Goal: Task Accomplishment & Management: Use online tool/utility

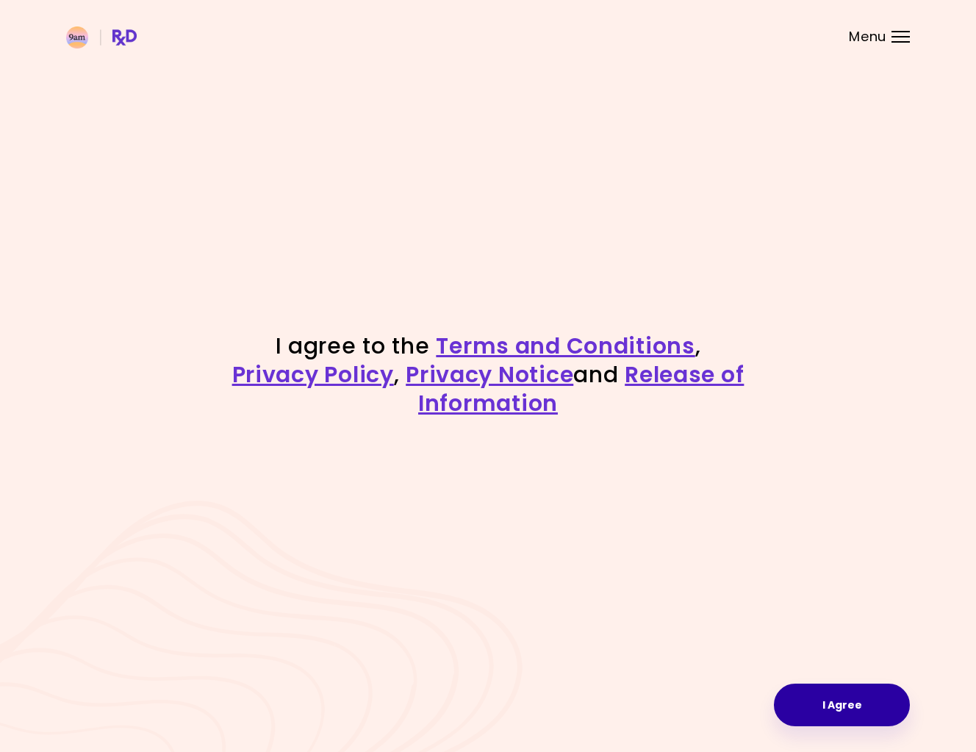
click at [823, 691] on button "I Agree" at bounding box center [842, 704] width 136 height 43
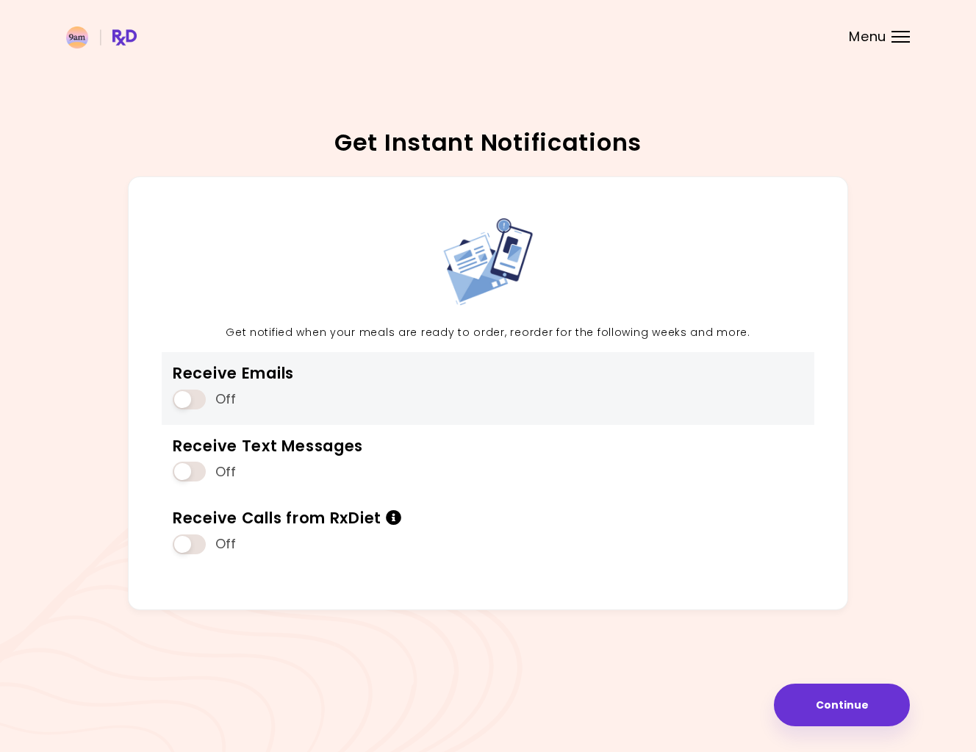
click at [193, 398] on span at bounding box center [189, 399] width 33 height 20
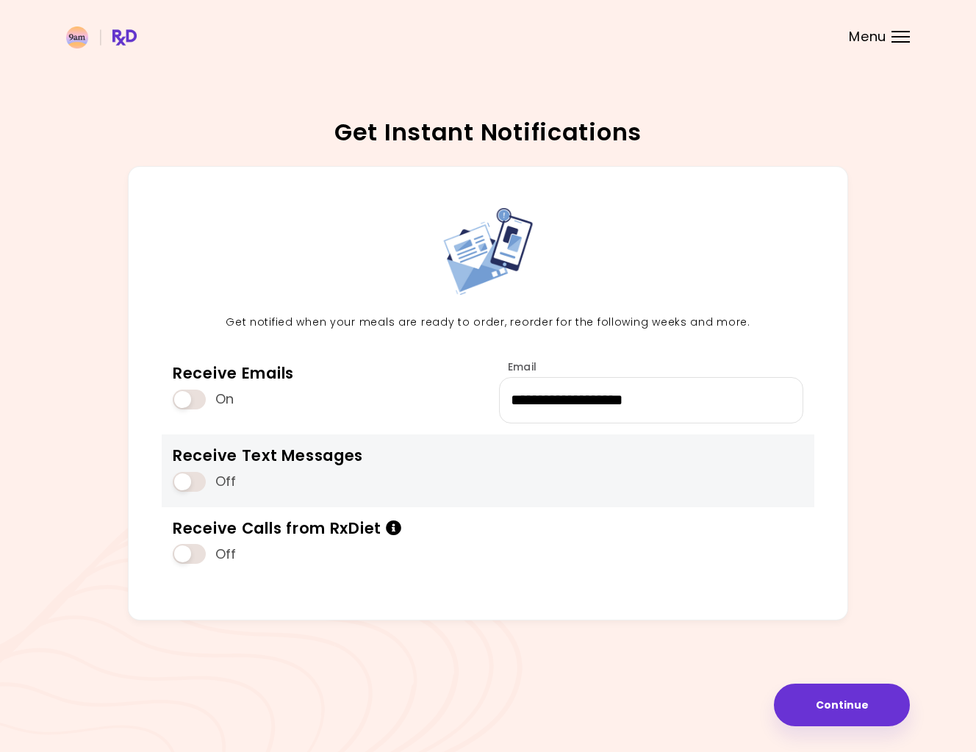
click at [197, 485] on span at bounding box center [189, 482] width 33 height 20
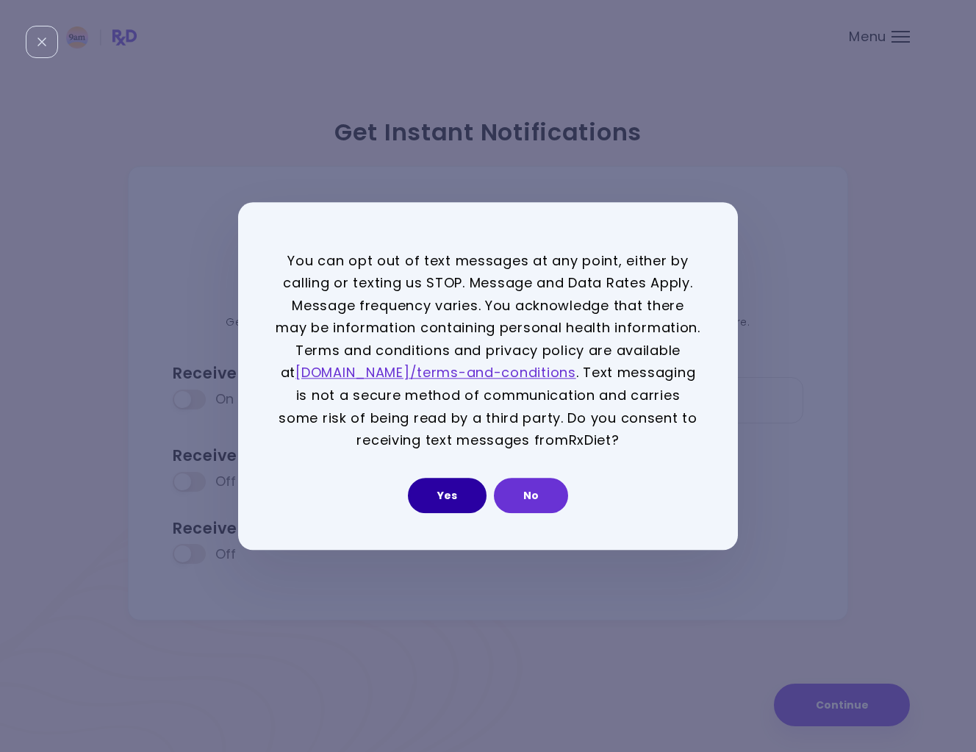
click at [459, 506] on button "Yes" at bounding box center [447, 495] width 79 height 35
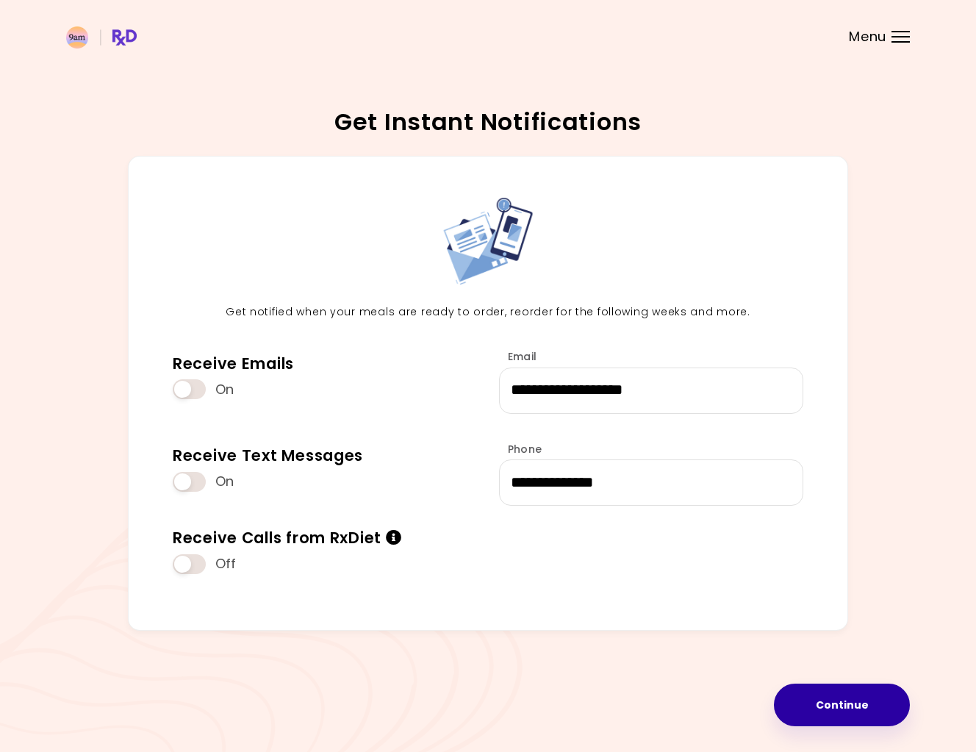
click at [831, 699] on button "Continue" at bounding box center [842, 704] width 136 height 43
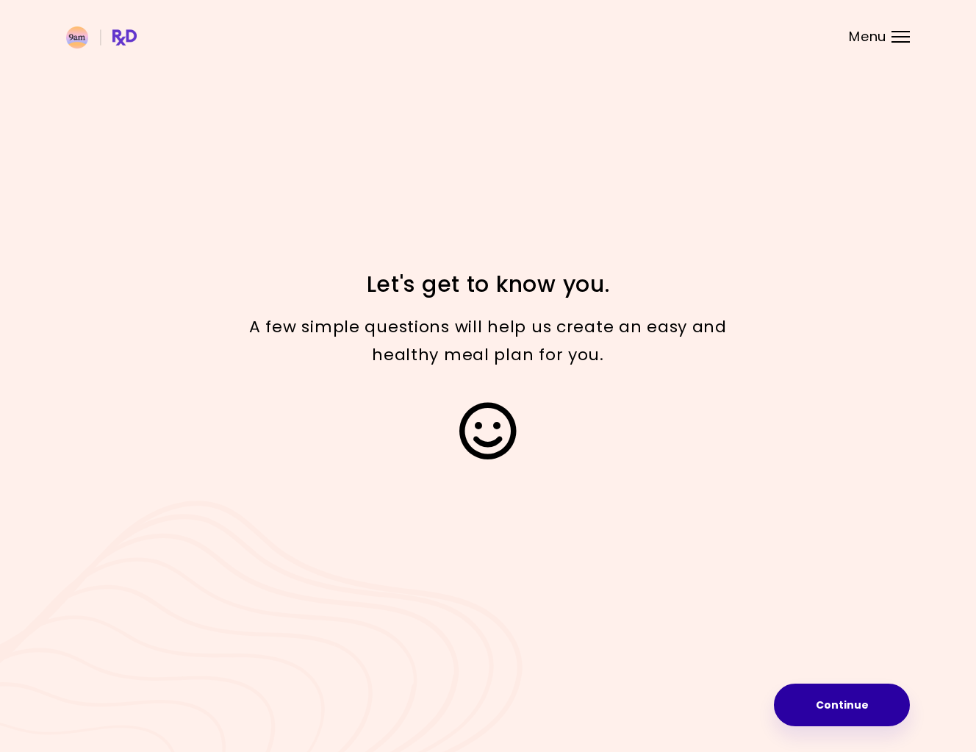
click at [848, 700] on button "Continue" at bounding box center [842, 704] width 136 height 43
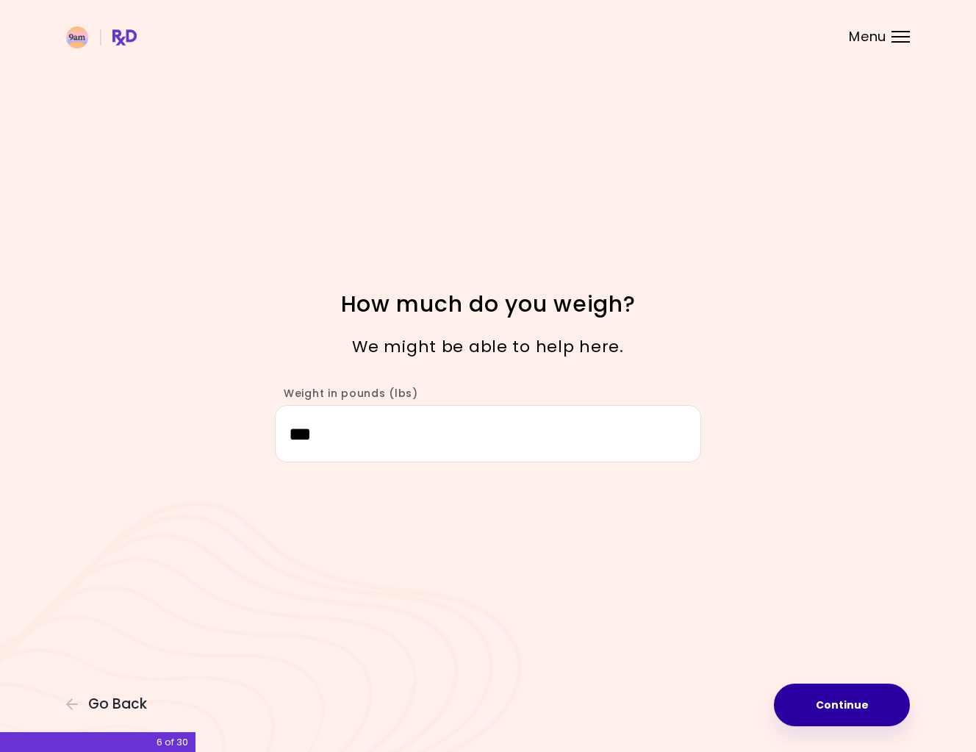
click at [858, 703] on button "Continue" at bounding box center [842, 704] width 136 height 43
select select "****"
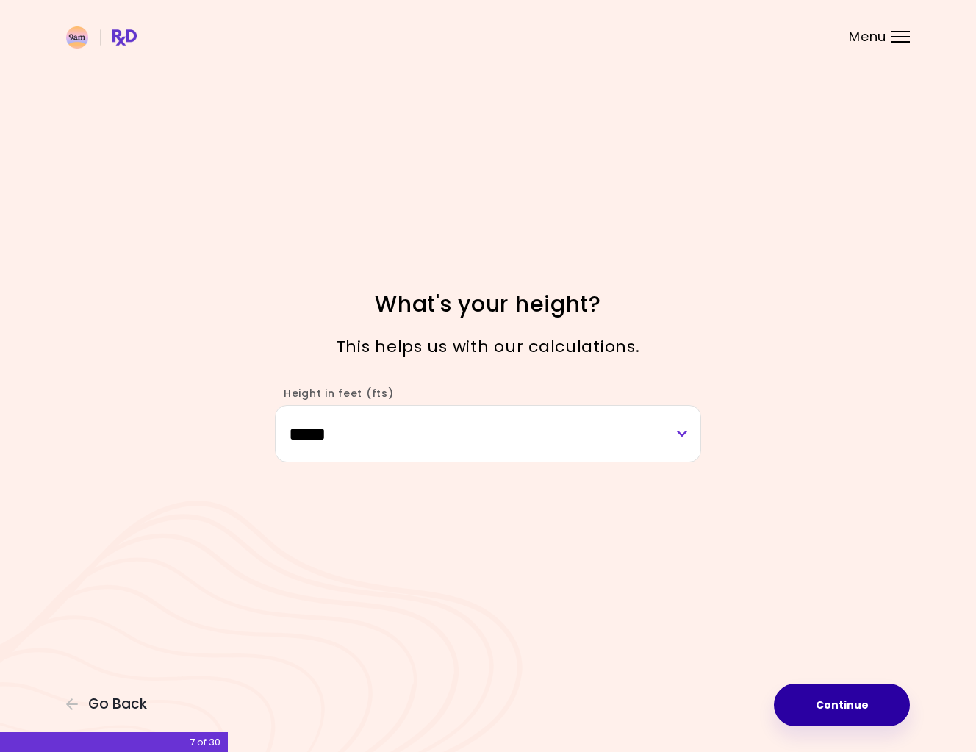
click at [858, 703] on button "Continue" at bounding box center [842, 704] width 136 height 43
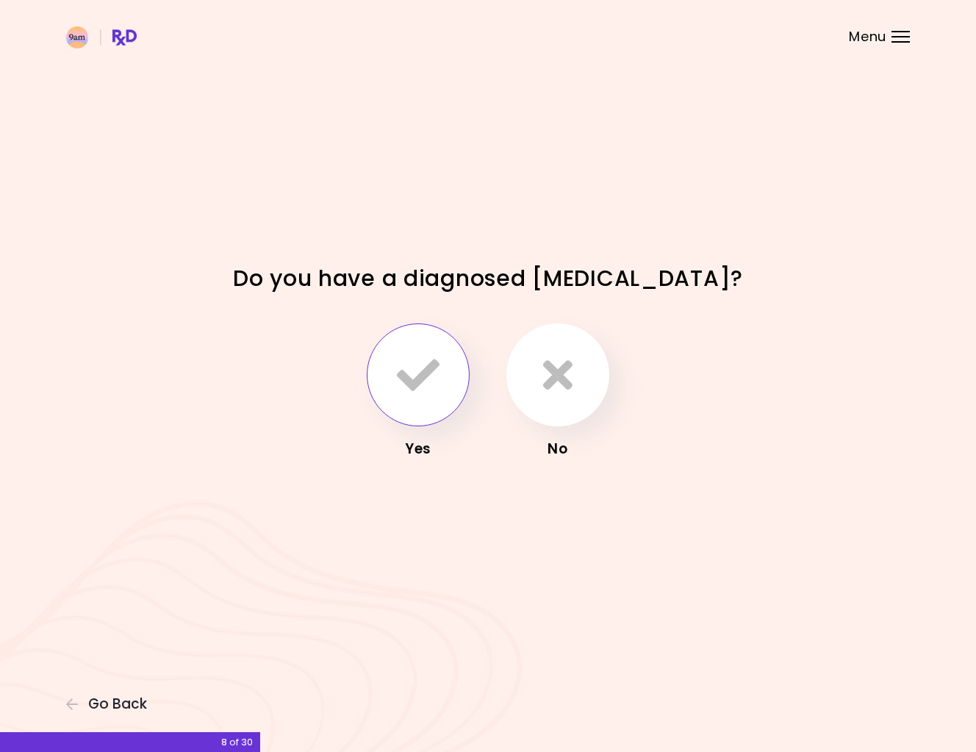
click at [443, 392] on button "button" at bounding box center [418, 374] width 103 height 103
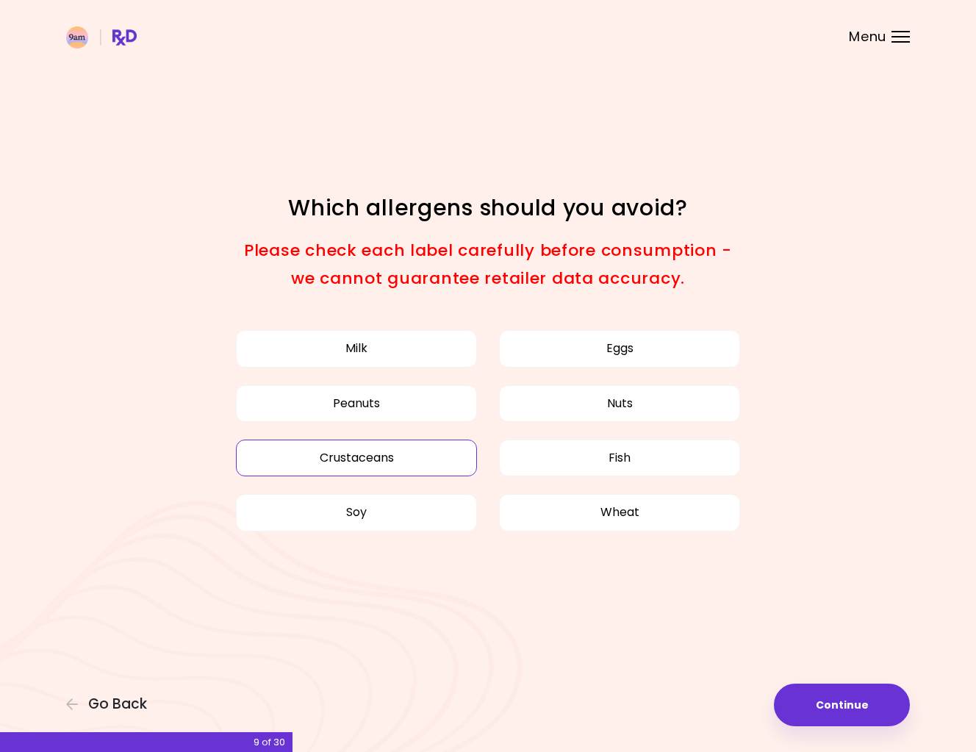
click at [392, 462] on button "Crustaceans" at bounding box center [356, 457] width 241 height 37
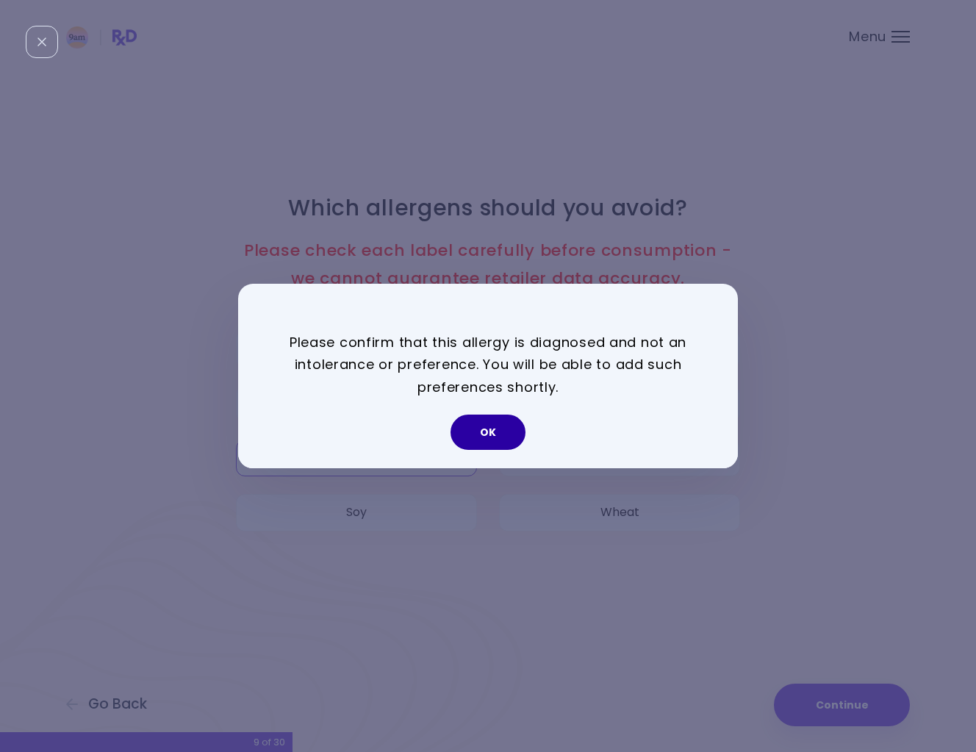
click at [492, 432] on button "OK" at bounding box center [487, 431] width 75 height 35
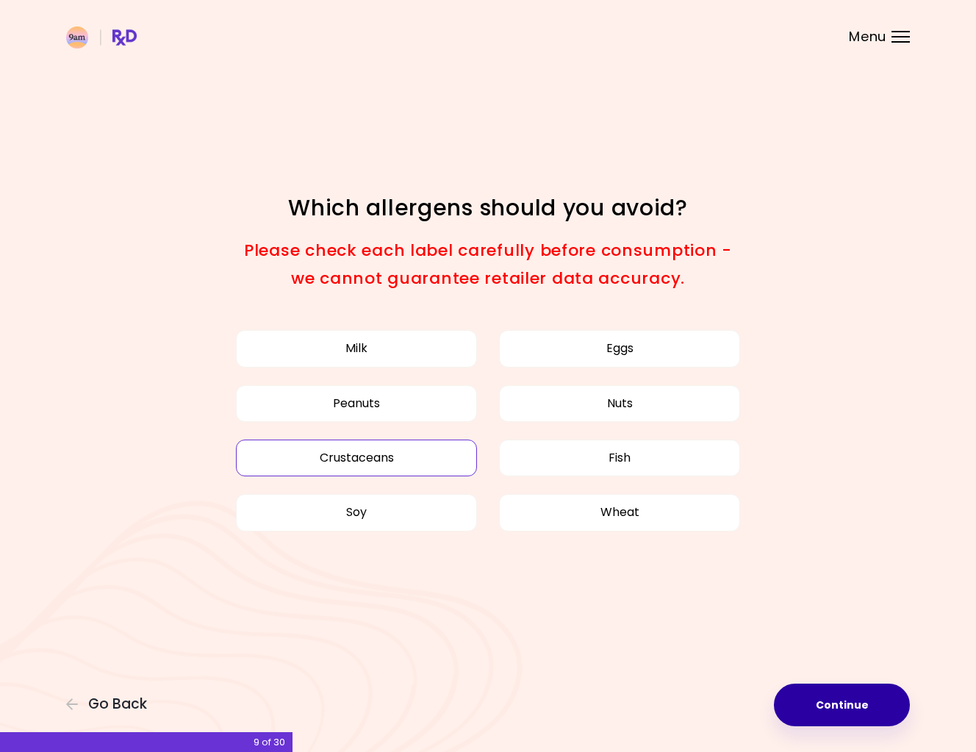
click at [847, 703] on button "Continue" at bounding box center [842, 704] width 136 height 43
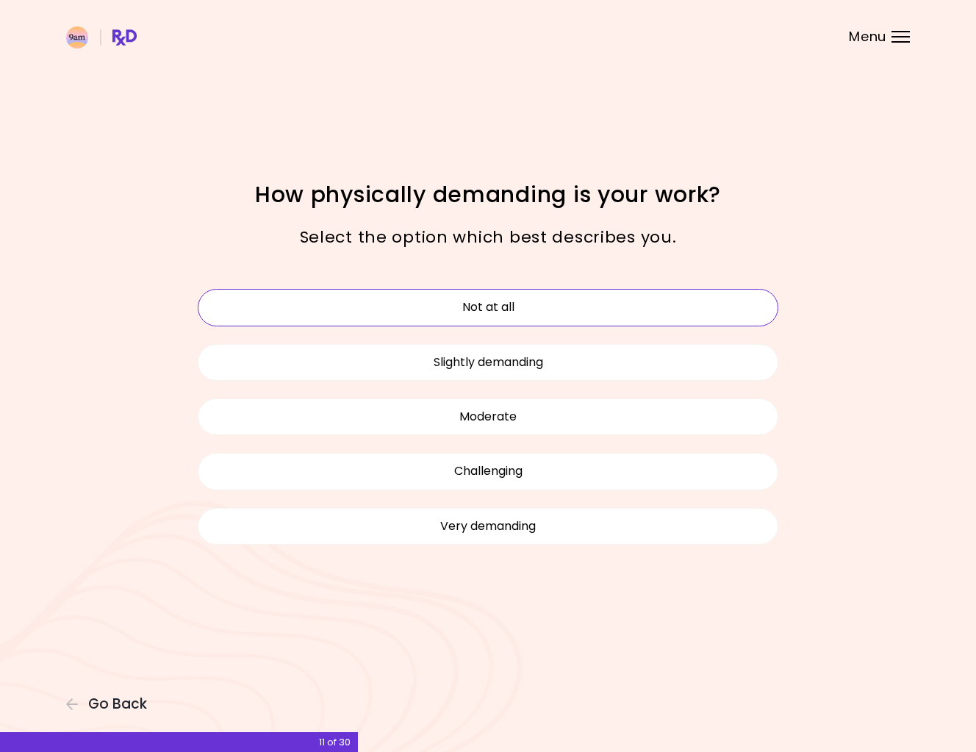
click at [500, 310] on button "Not at all" at bounding box center [488, 307] width 581 height 37
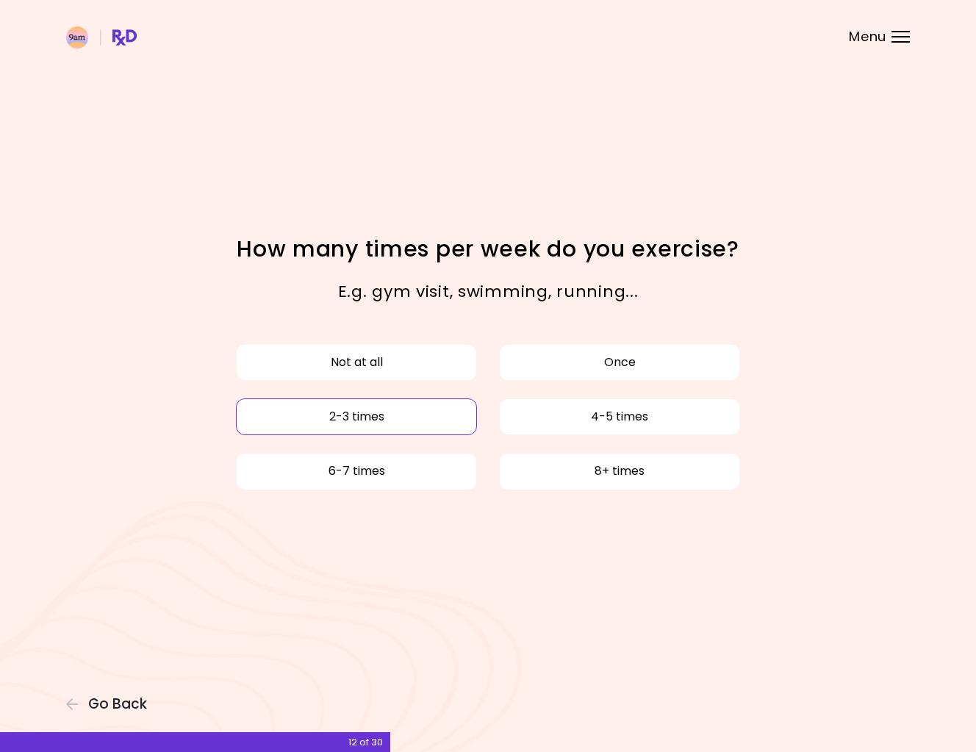
click at [365, 425] on button "2-3 times" at bounding box center [356, 416] width 241 height 37
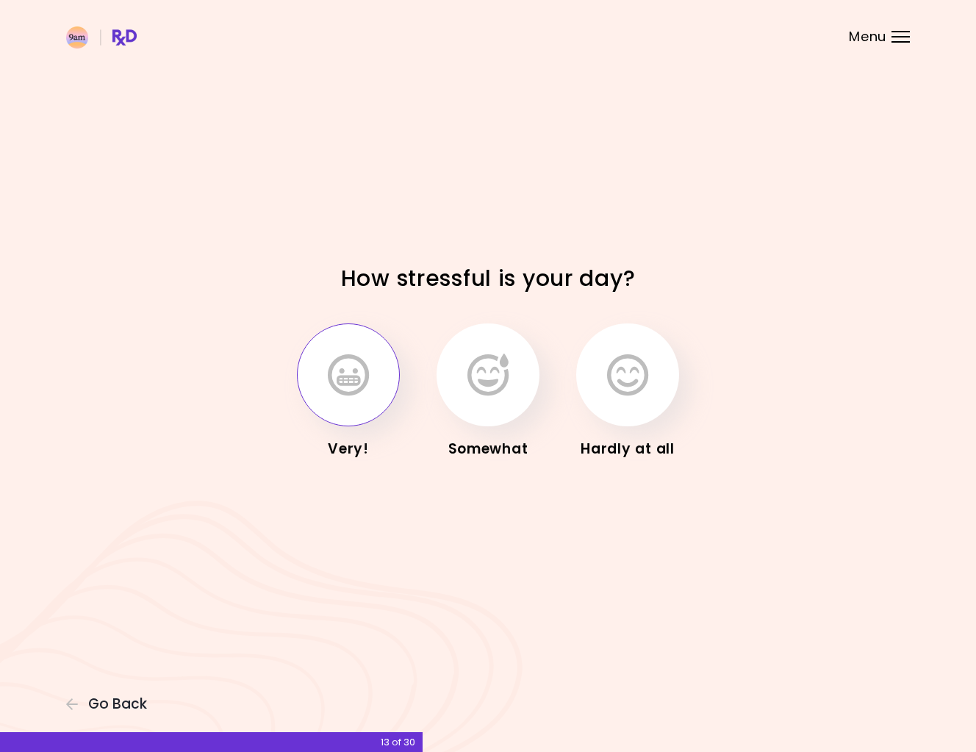
click at [362, 381] on icon "button" at bounding box center [348, 374] width 41 height 43
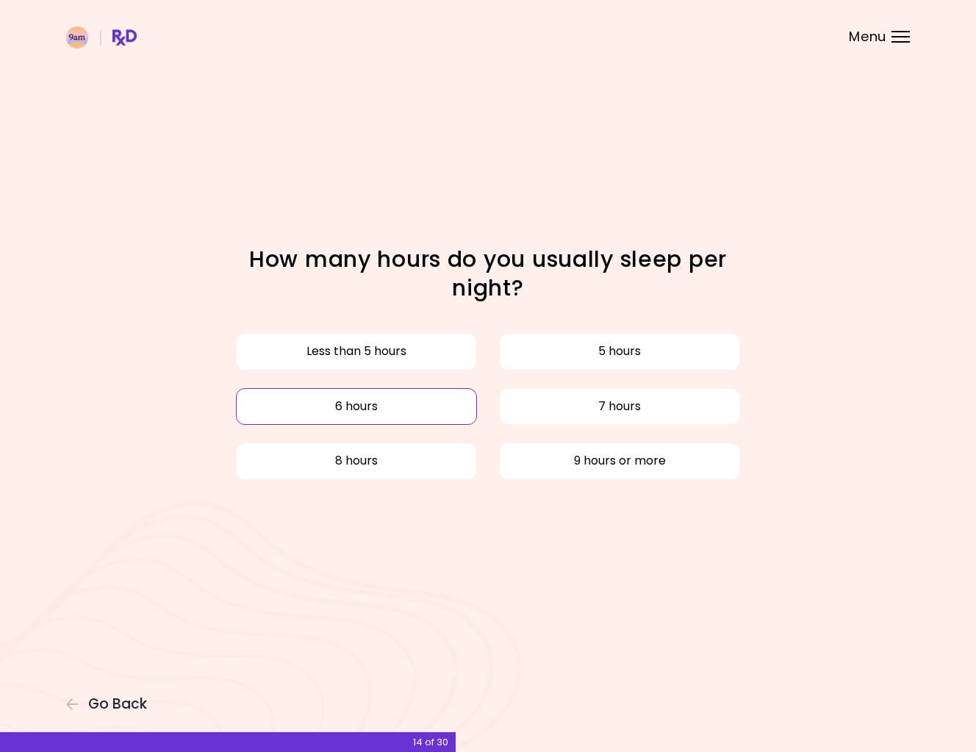
click at [416, 397] on button "6 hours" at bounding box center [356, 406] width 241 height 37
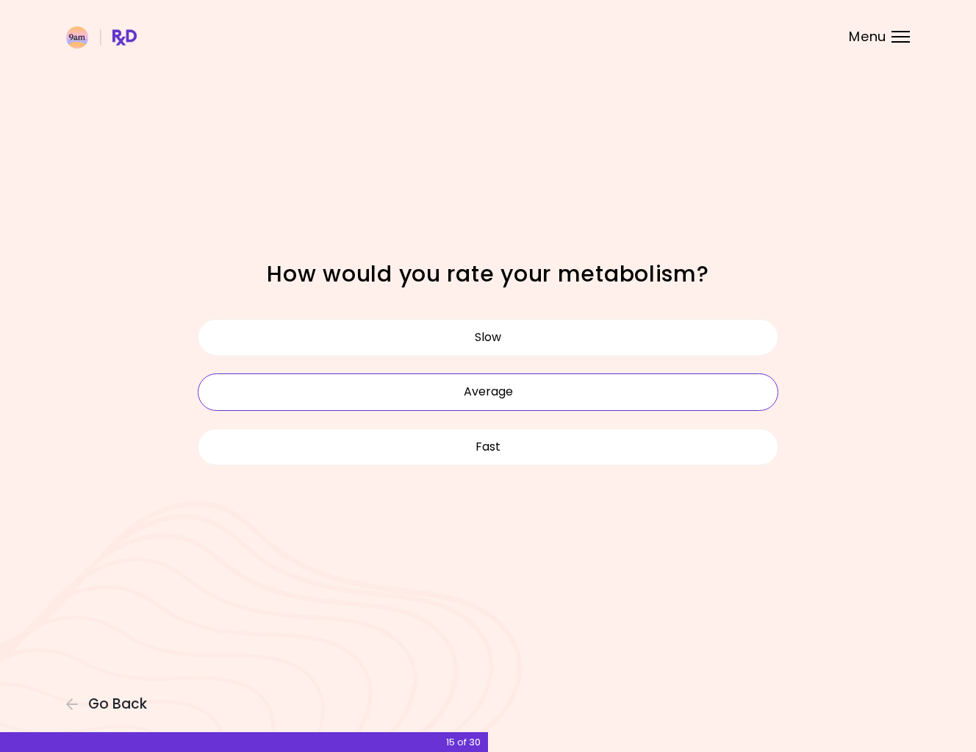
click at [465, 395] on button "Average" at bounding box center [488, 391] width 581 height 37
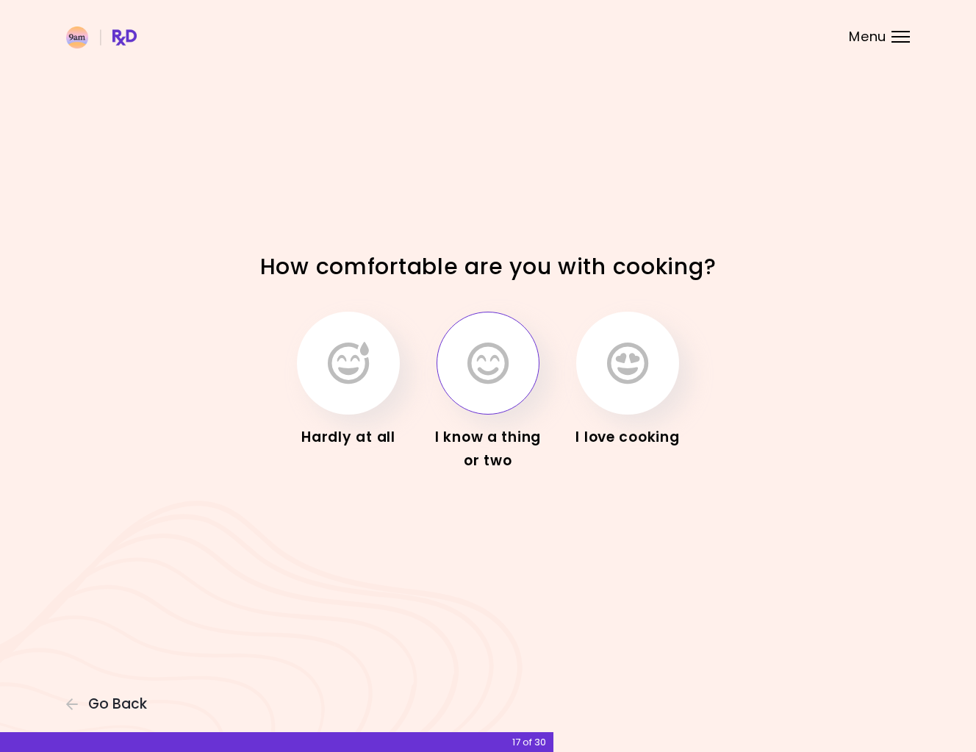
click at [488, 376] on icon "button" at bounding box center [487, 363] width 41 height 43
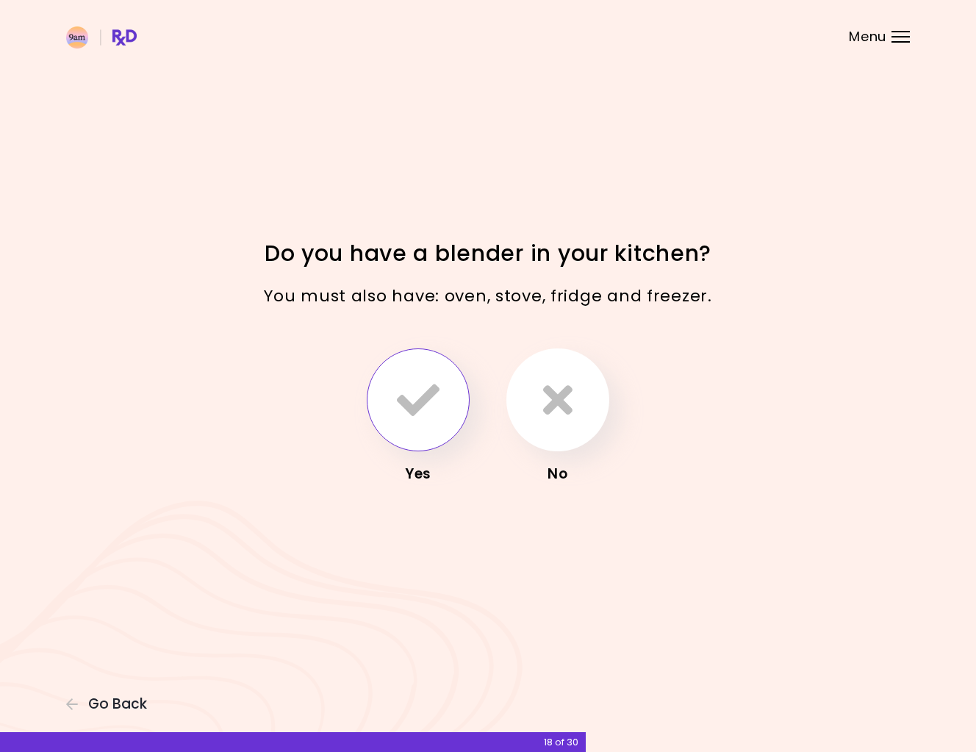
click at [406, 406] on icon "button" at bounding box center [418, 399] width 43 height 43
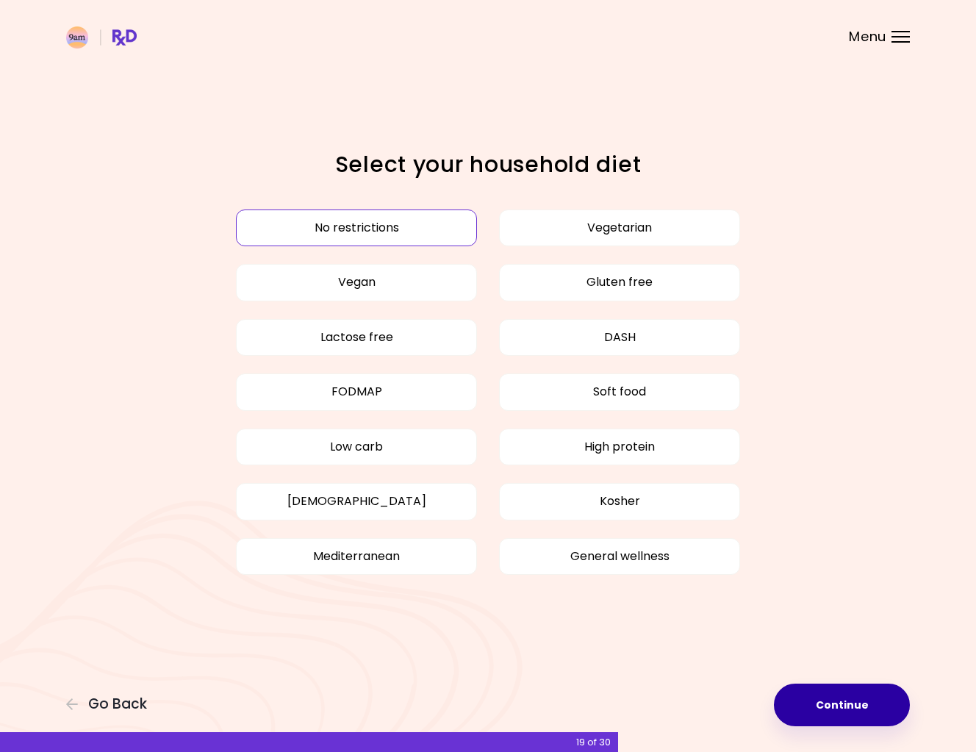
click at [817, 700] on button "Continue" at bounding box center [842, 704] width 136 height 43
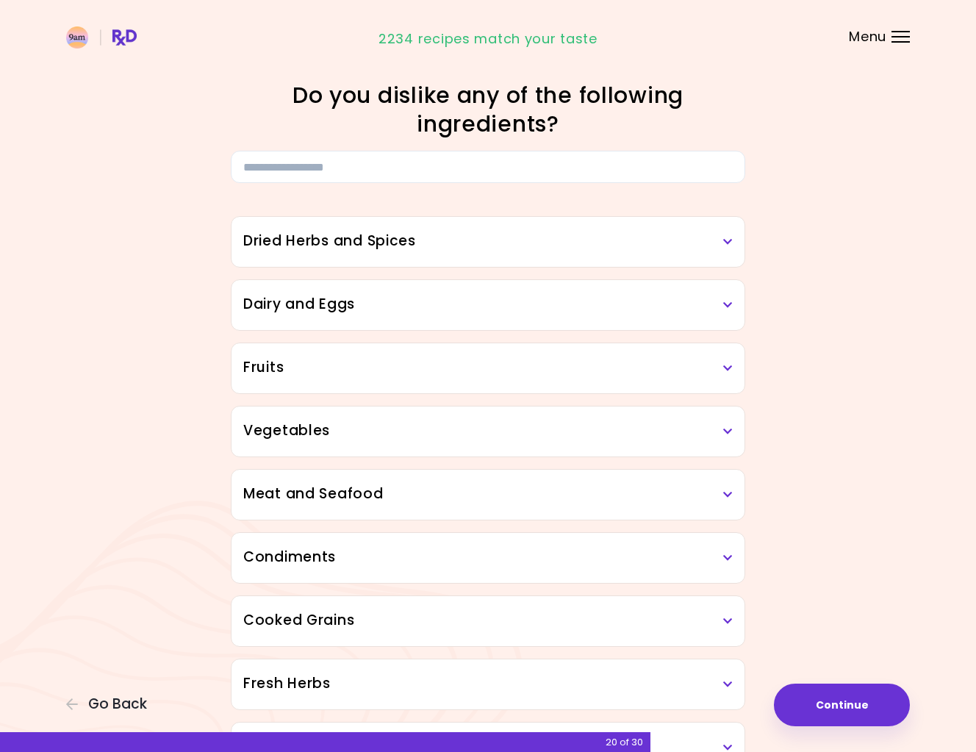
click at [730, 247] on icon at bounding box center [728, 242] width 10 height 10
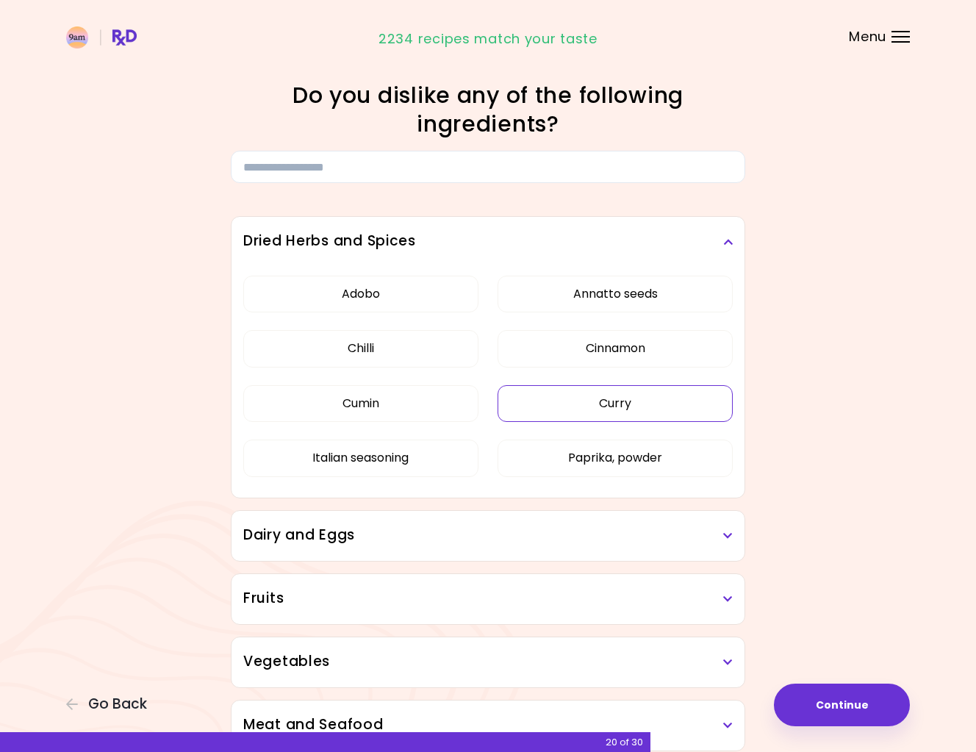
click at [615, 409] on button "Curry" at bounding box center [615, 403] width 235 height 37
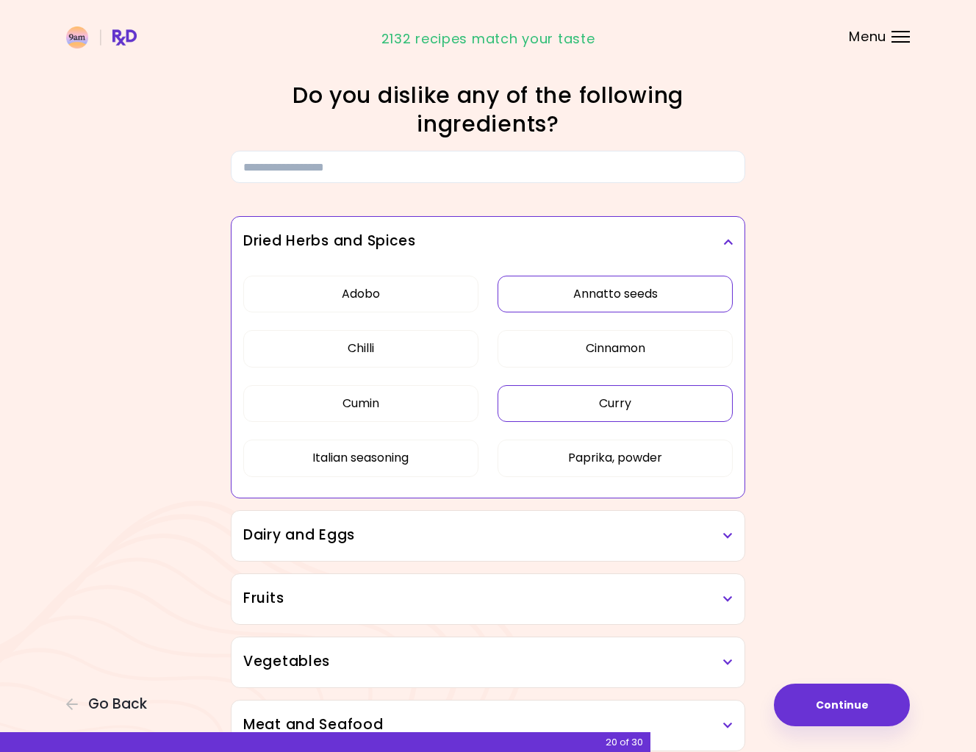
click at [654, 302] on button "Annatto seeds" at bounding box center [615, 294] width 235 height 37
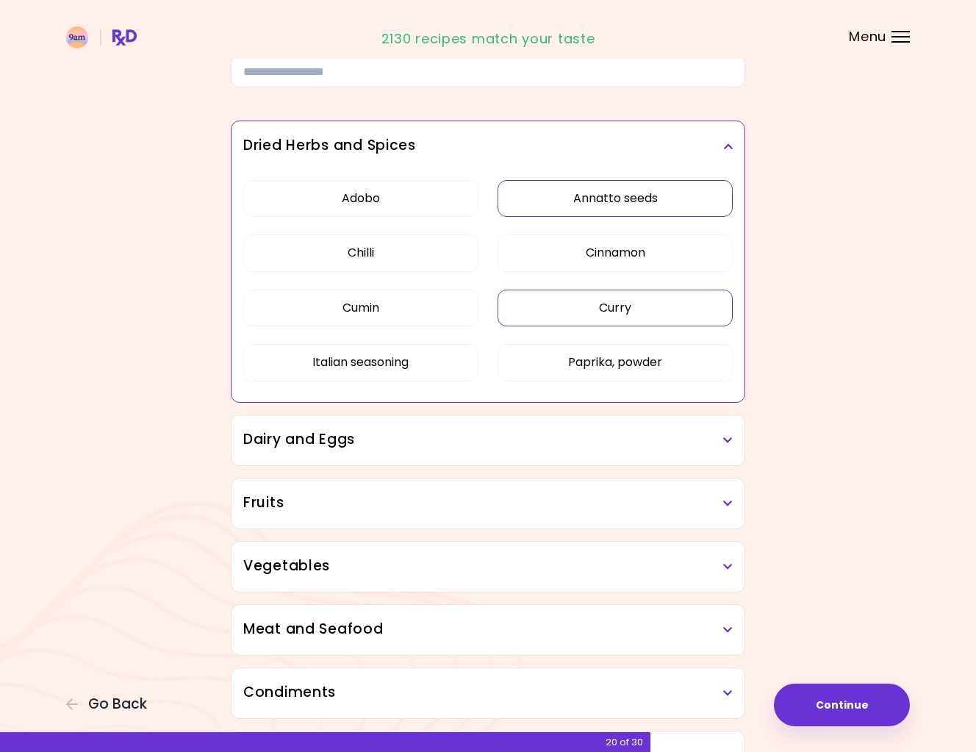
scroll to position [113, 0]
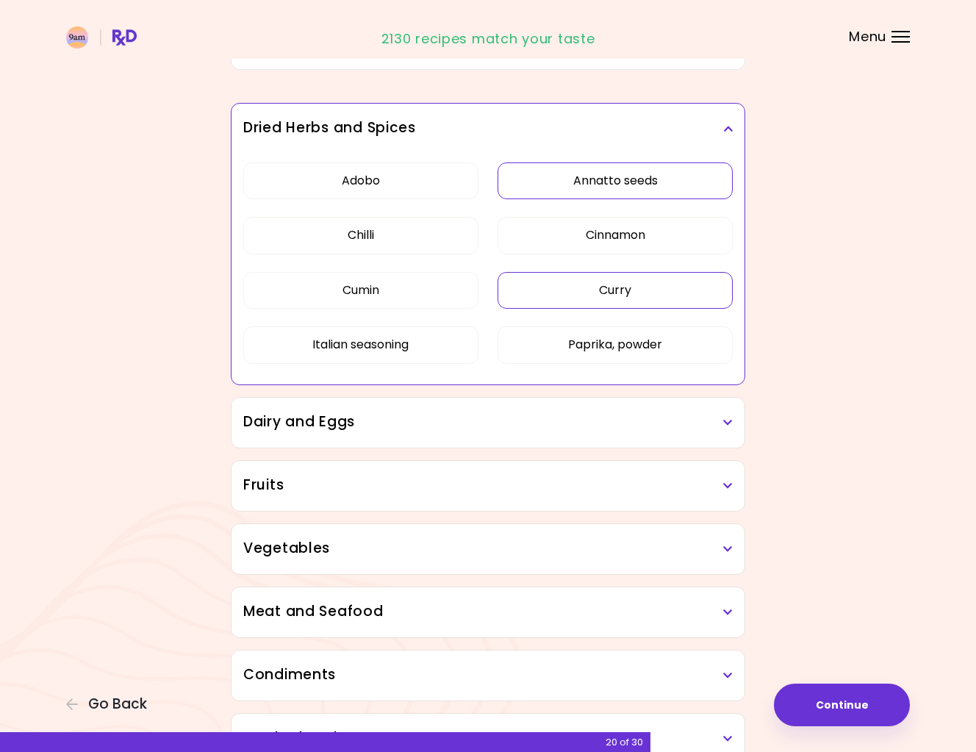
click at [712, 417] on h3 "Dairy and Eggs" at bounding box center [487, 422] width 489 height 21
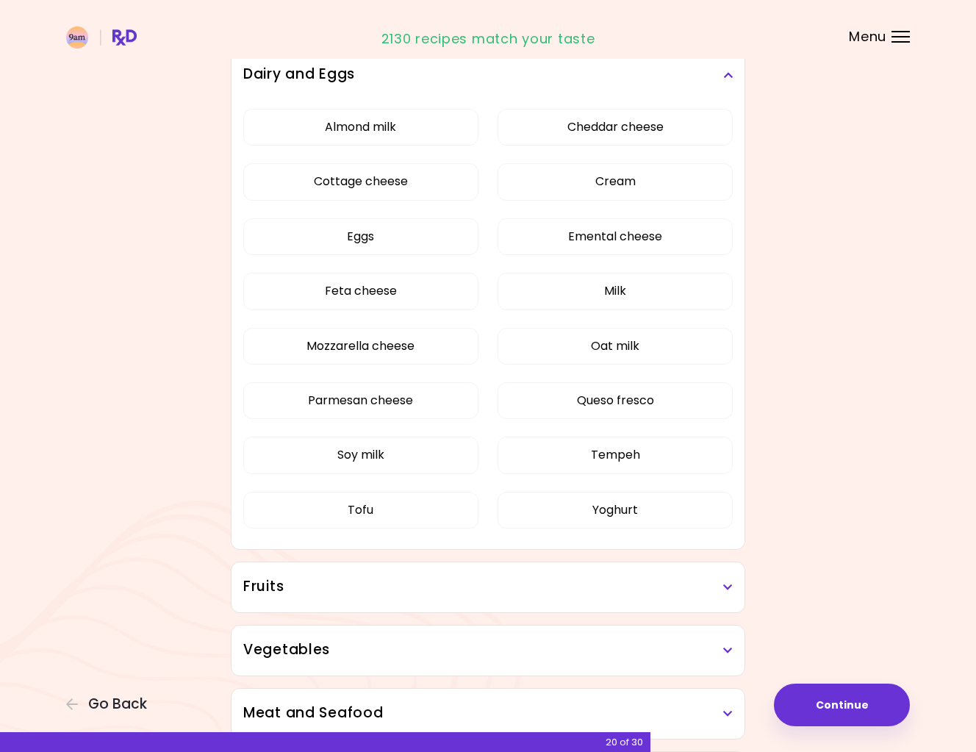
scroll to position [462, 0]
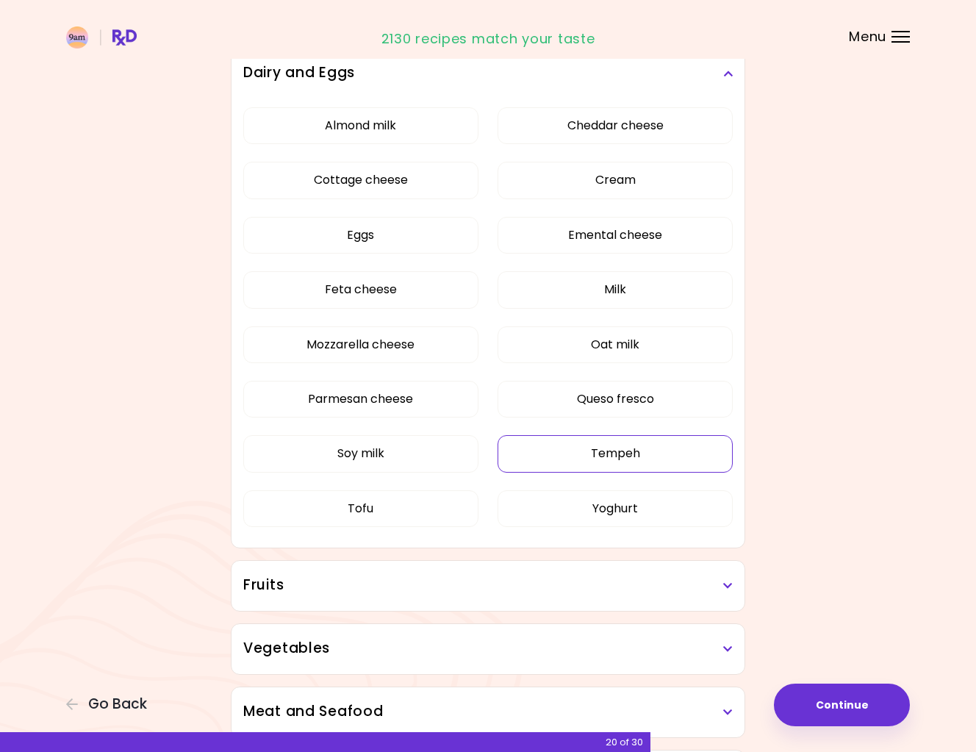
click at [675, 457] on div "Almond milk Cheddar cheese Cottage cheese Cream Eggs Emental cheese Feta cheese…" at bounding box center [487, 322] width 489 height 449
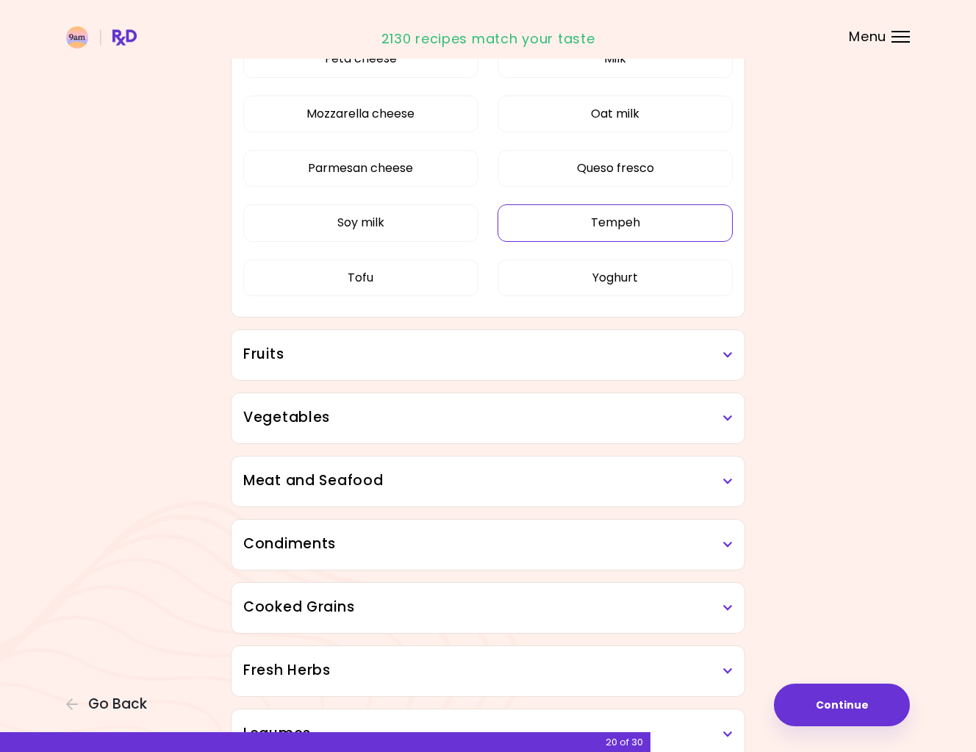
click at [629, 223] on button "Tempeh" at bounding box center [615, 222] width 235 height 37
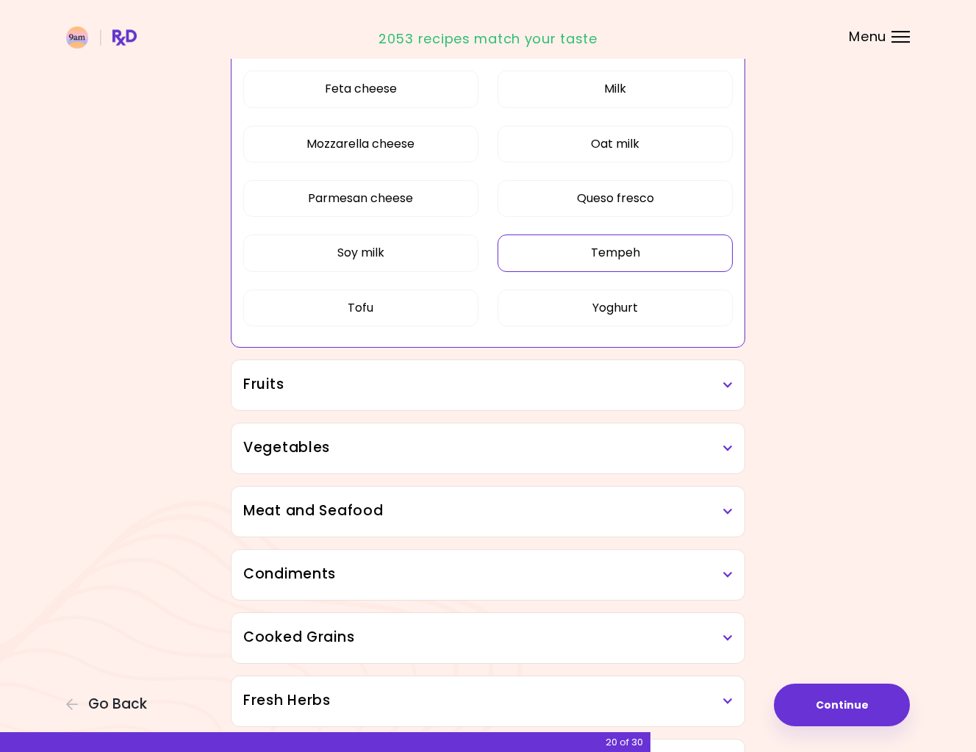
scroll to position [446, 0]
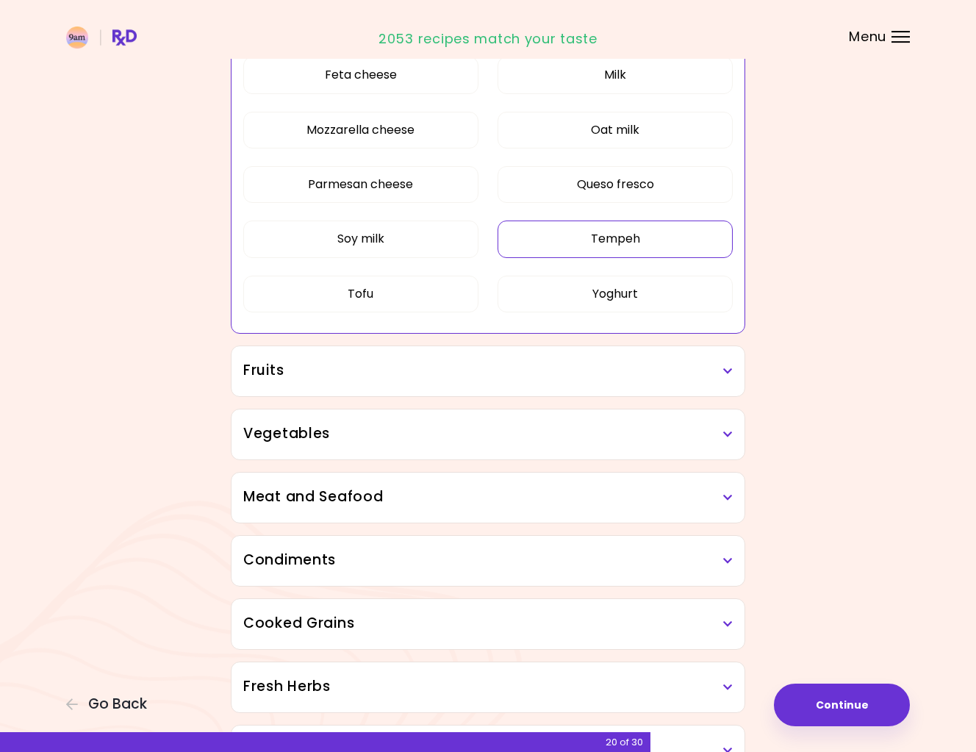
click at [725, 373] on icon at bounding box center [728, 371] width 10 height 10
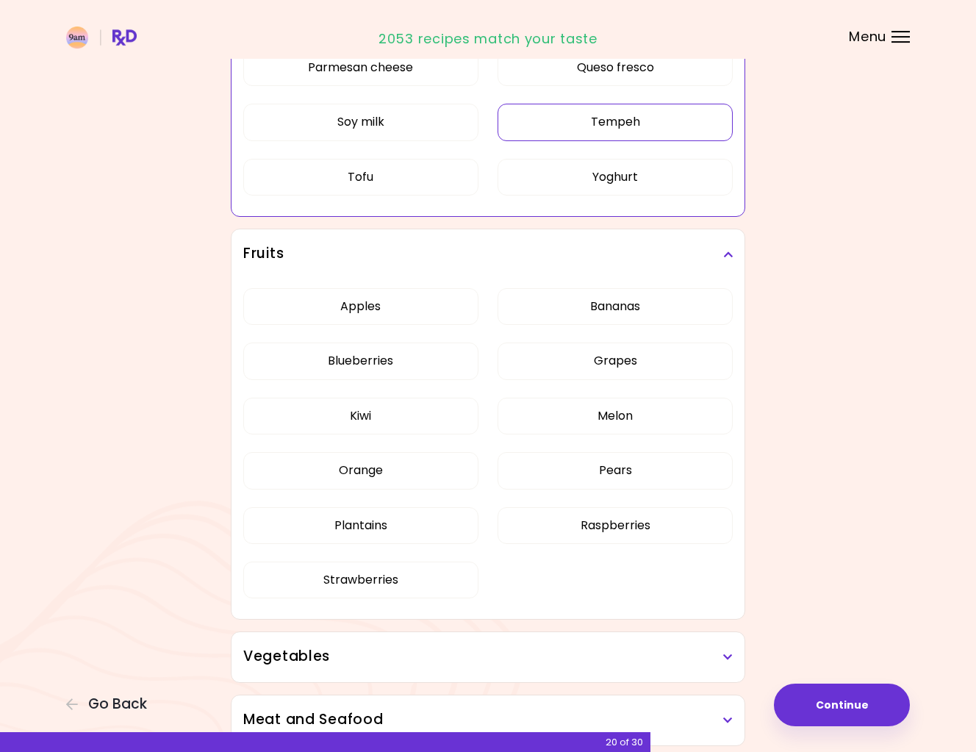
scroll to position [564, 0]
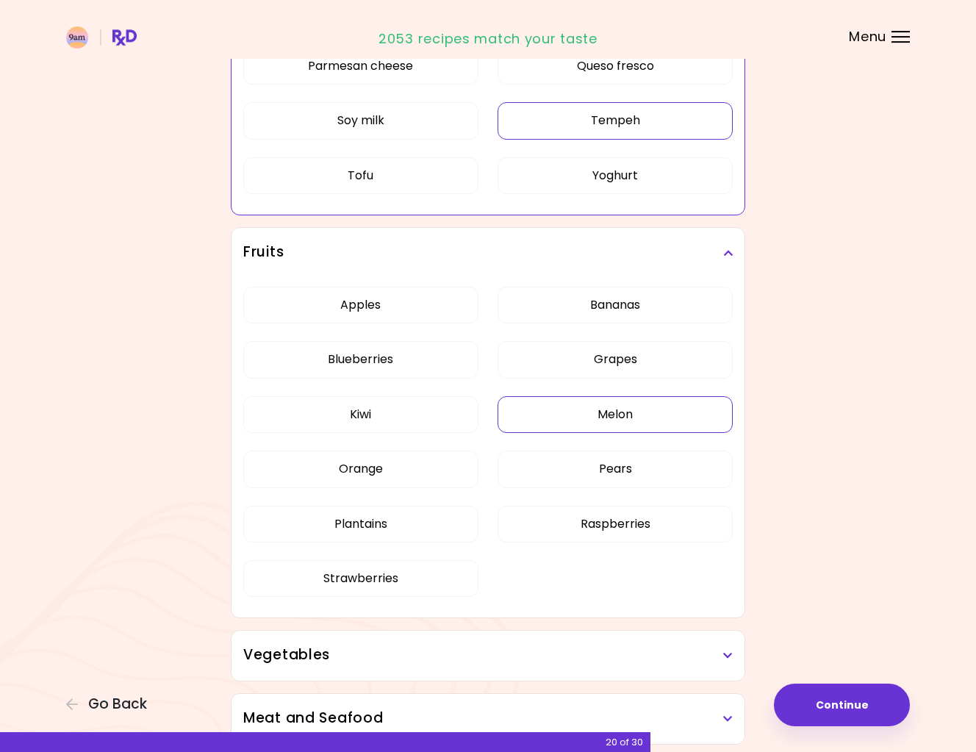
click at [631, 408] on div "Apples Bananas Blueberries Grapes Kiwi Melon Orange Pears Plantains Raspberries…" at bounding box center [487, 448] width 489 height 340
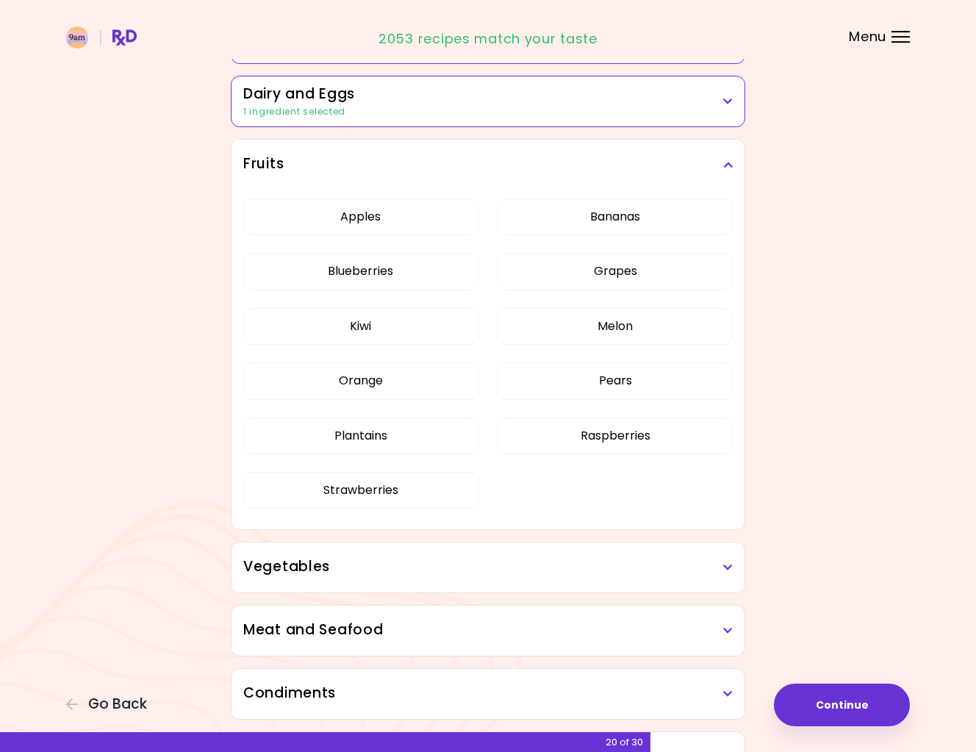
scroll to position [203, 0]
click at [600, 323] on button "Melon" at bounding box center [615, 327] width 235 height 37
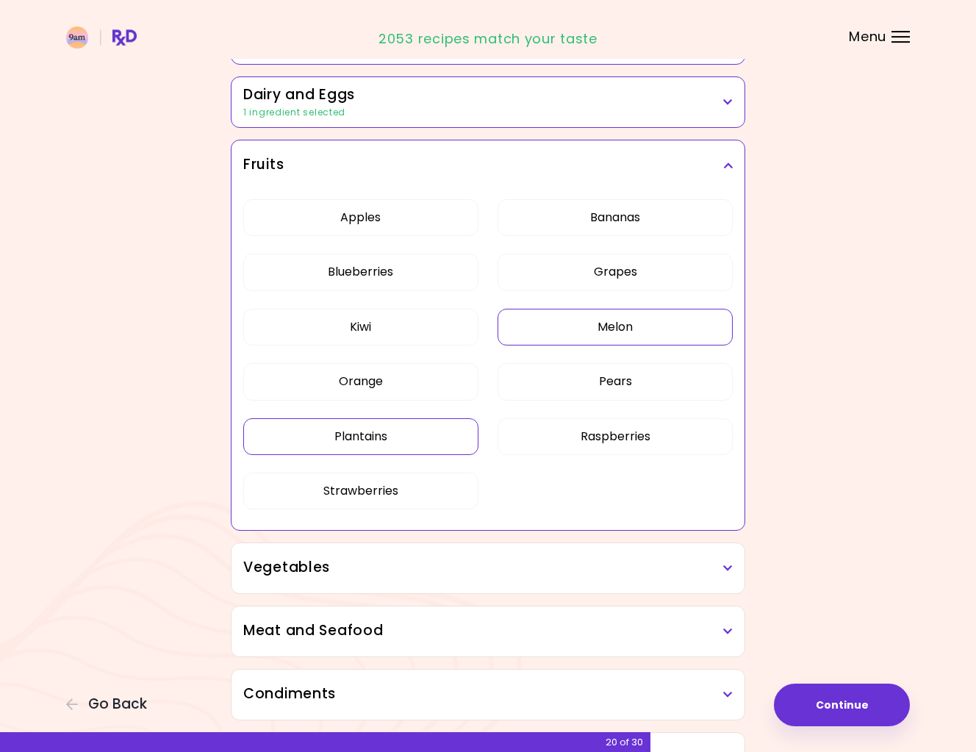
click at [373, 432] on button "Plantains" at bounding box center [360, 436] width 235 height 37
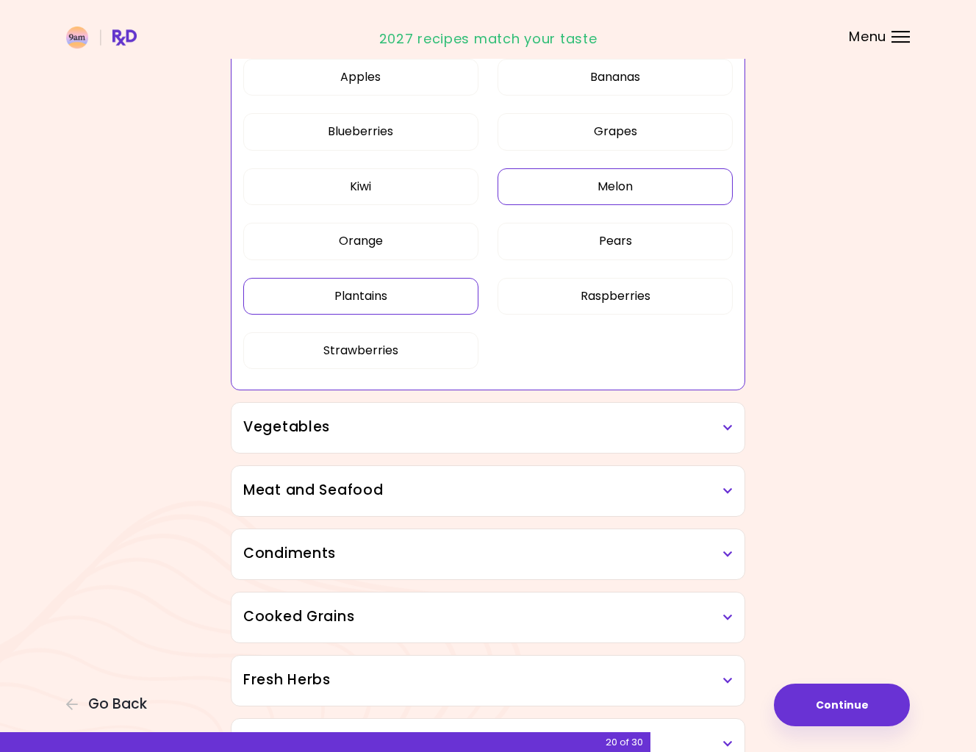
scroll to position [358, 0]
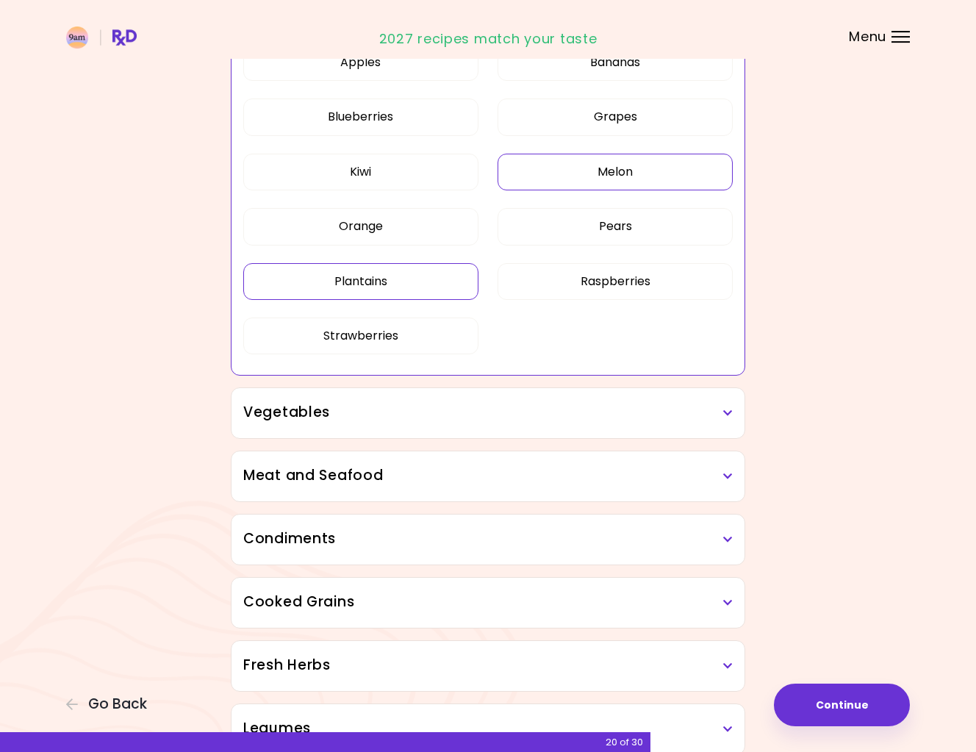
click at [720, 412] on h3 "Vegetables" at bounding box center [487, 412] width 489 height 21
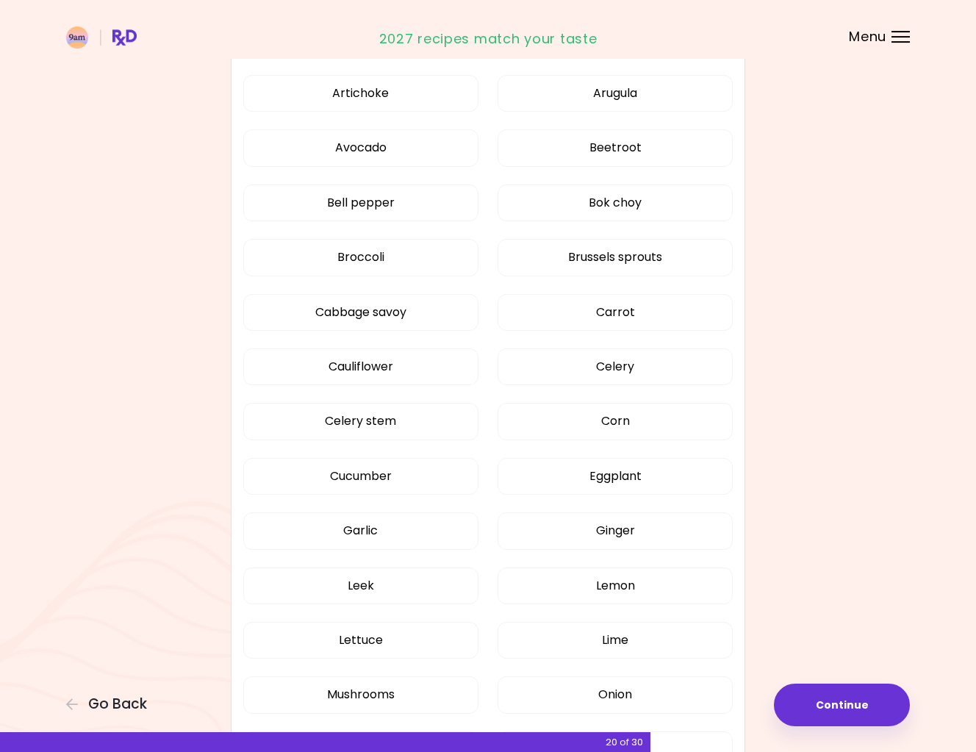
scroll to position [732, 0]
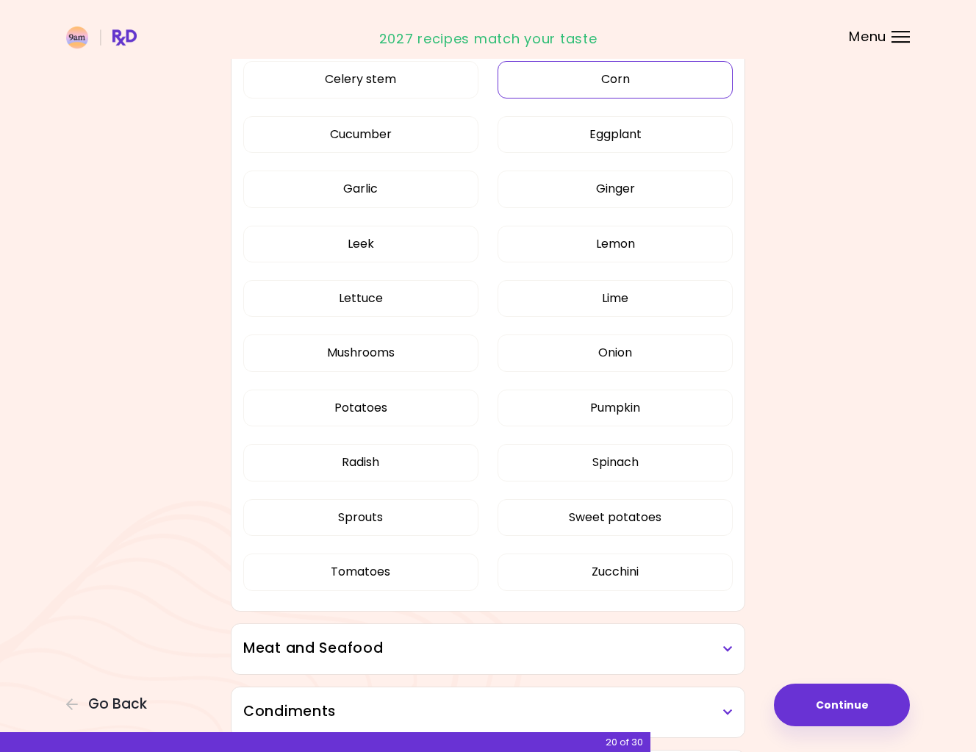
click at [625, 419] on div "Artichoke Arugula Avocado Beetroot Bell pepper Bok choy Broccoli Brussels sprou…" at bounding box center [487, 167] width 489 height 887
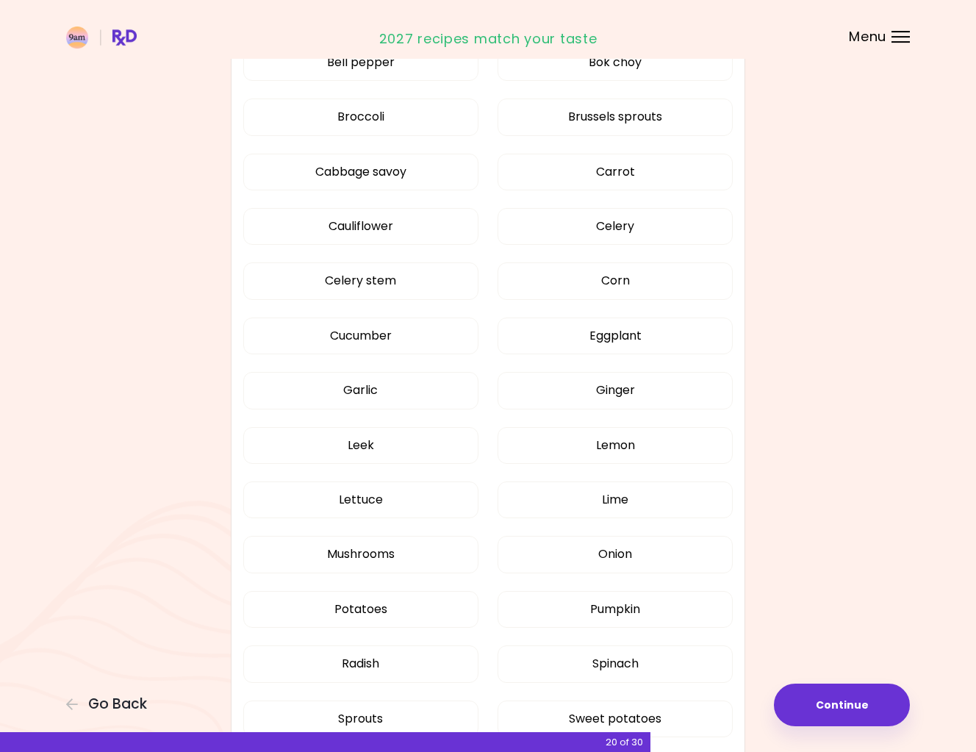
scroll to position [390, 0]
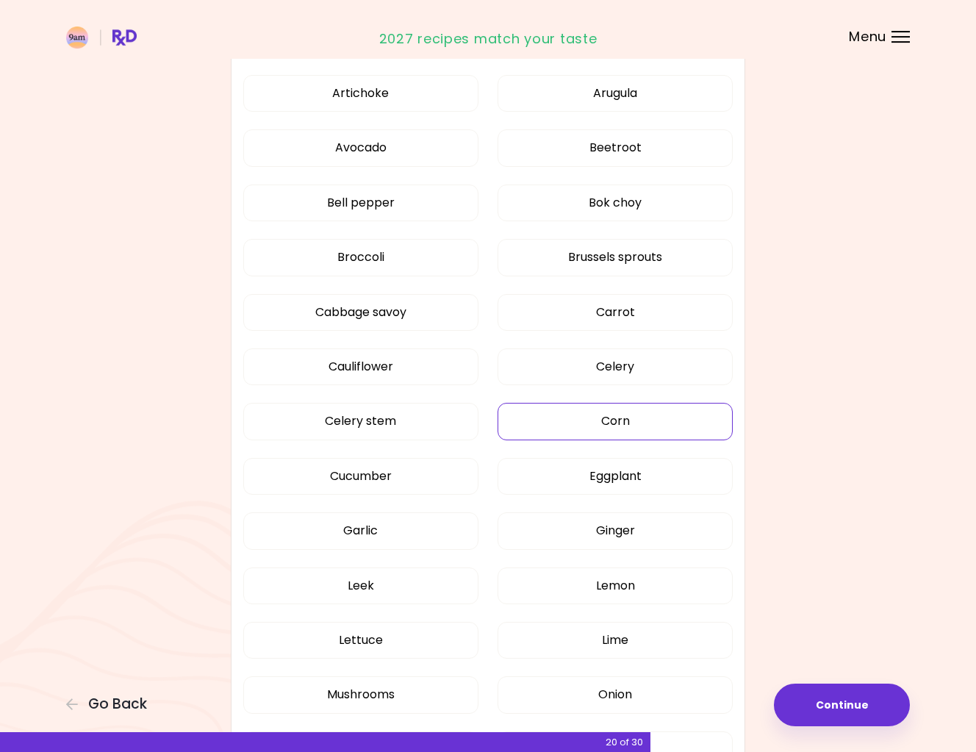
click at [608, 414] on button "Corn" at bounding box center [615, 421] width 235 height 37
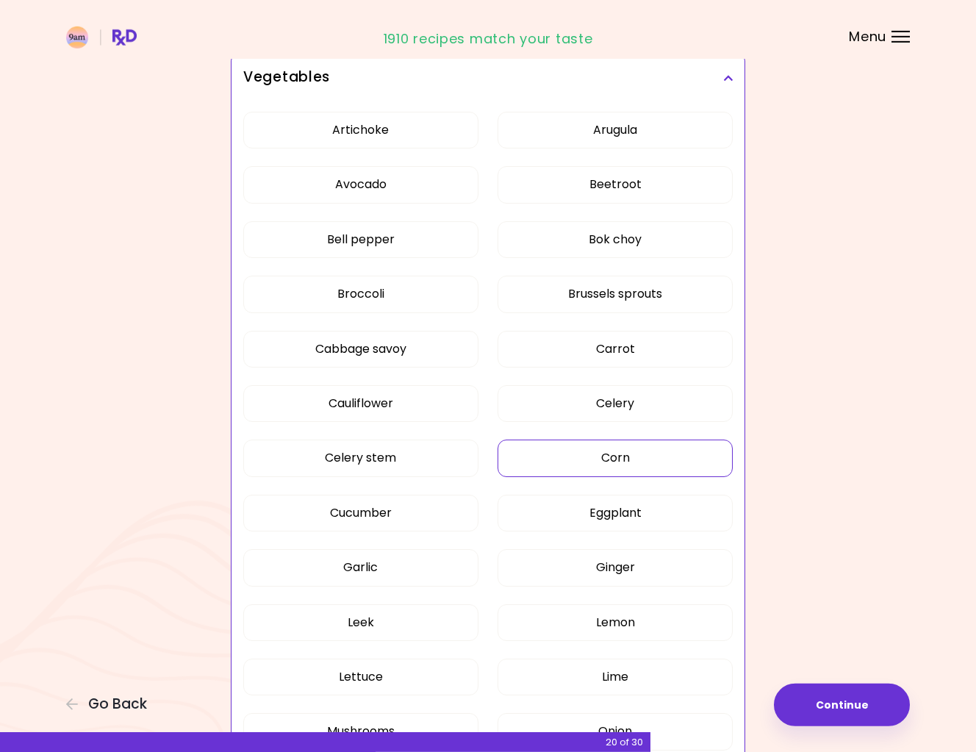
scroll to position [358, 0]
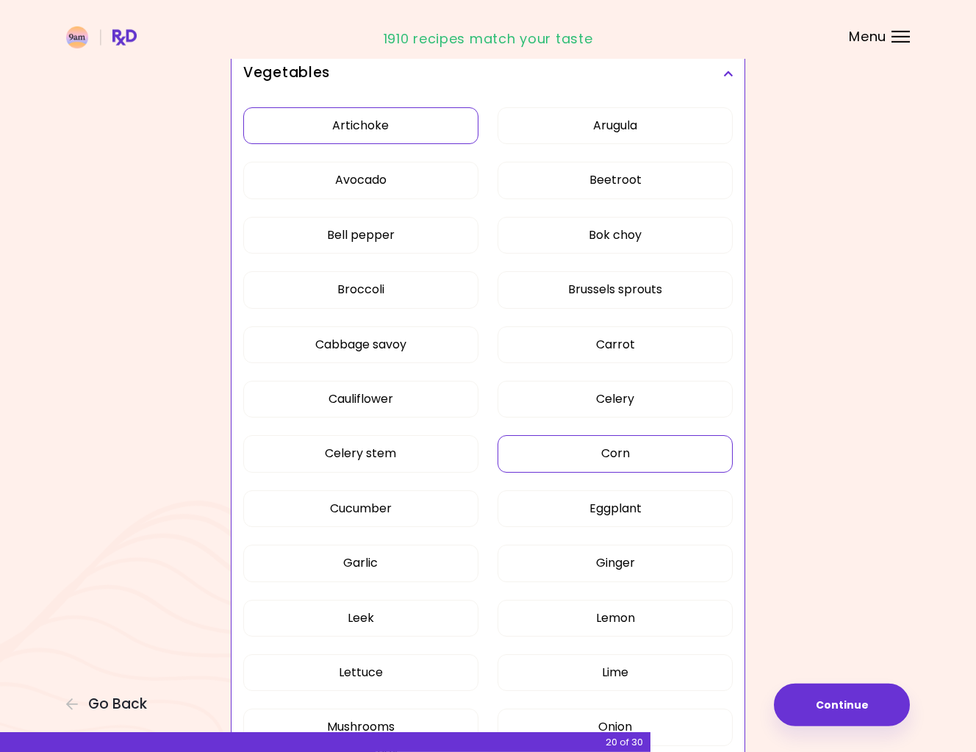
click at [384, 118] on button "Artichoke" at bounding box center [360, 125] width 235 height 37
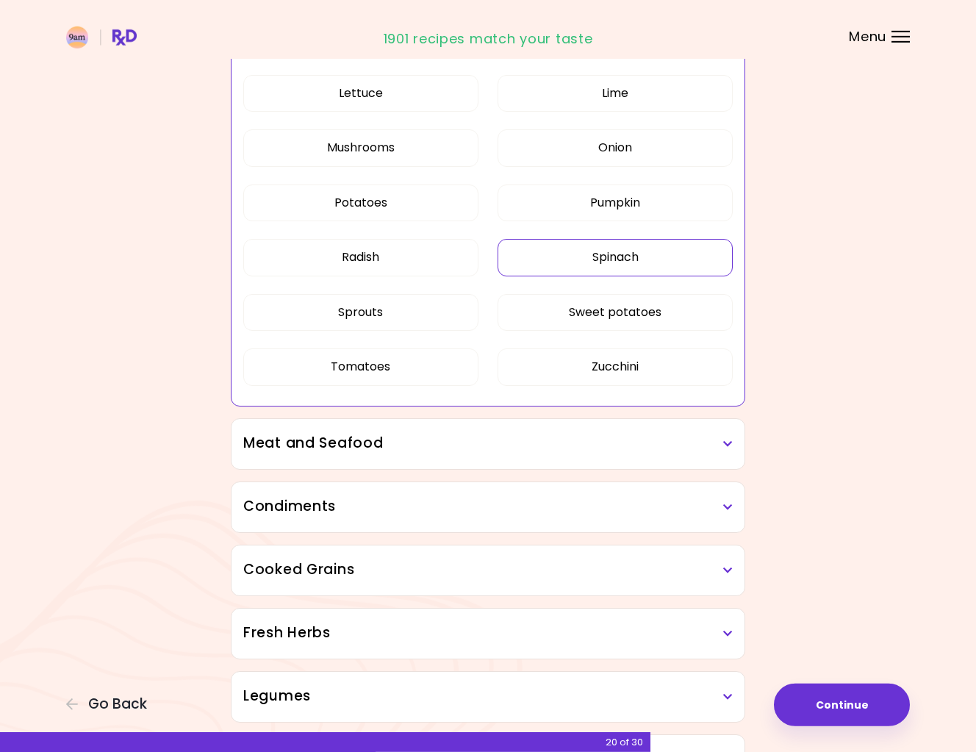
scroll to position [972, 0]
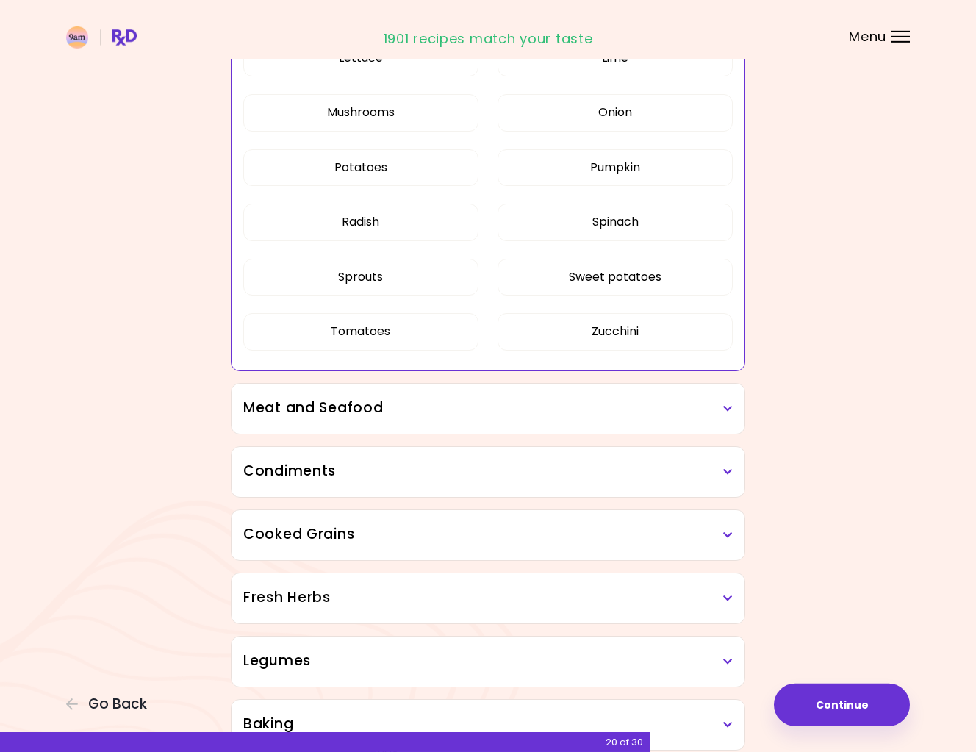
click at [721, 412] on h3 "Meat and Seafood" at bounding box center [487, 408] width 489 height 21
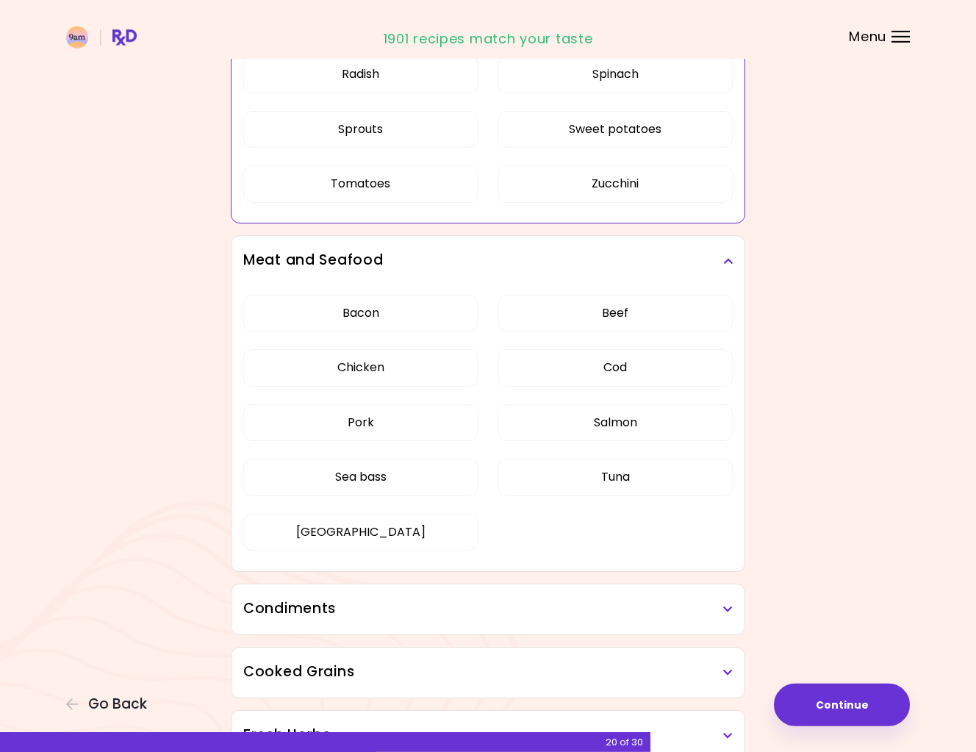
scroll to position [1125, 0]
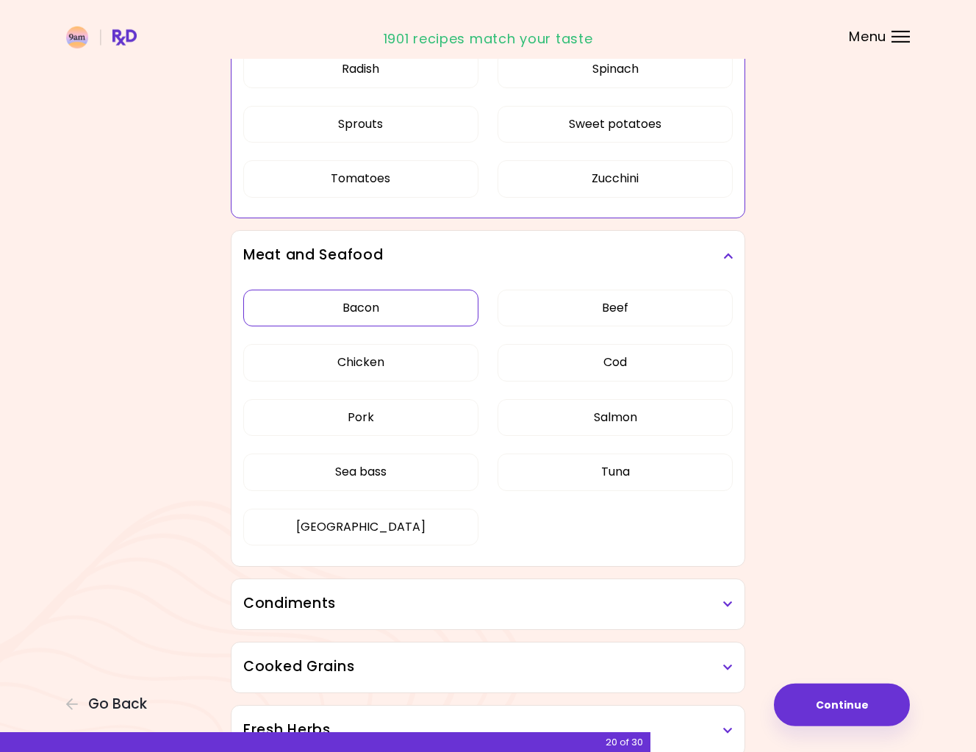
click at [405, 311] on div "Bacon Beef Chicken Cod Pork Salmon Sea bass Tuna [GEOGRAPHIC_DATA]" at bounding box center [487, 423] width 489 height 285
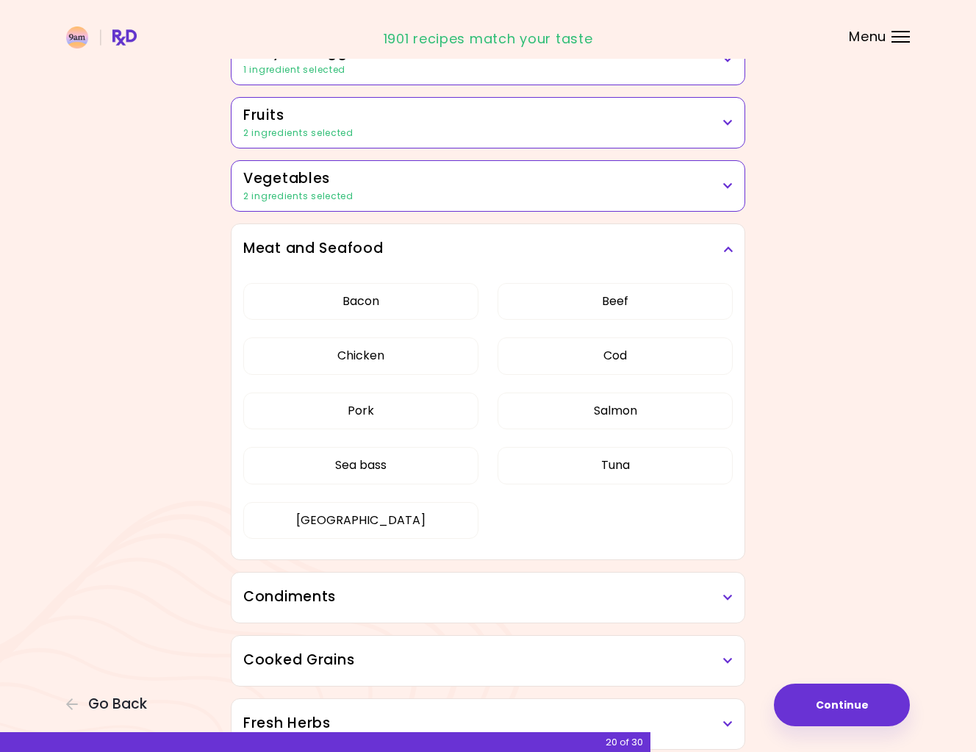
scroll to position [243, 0]
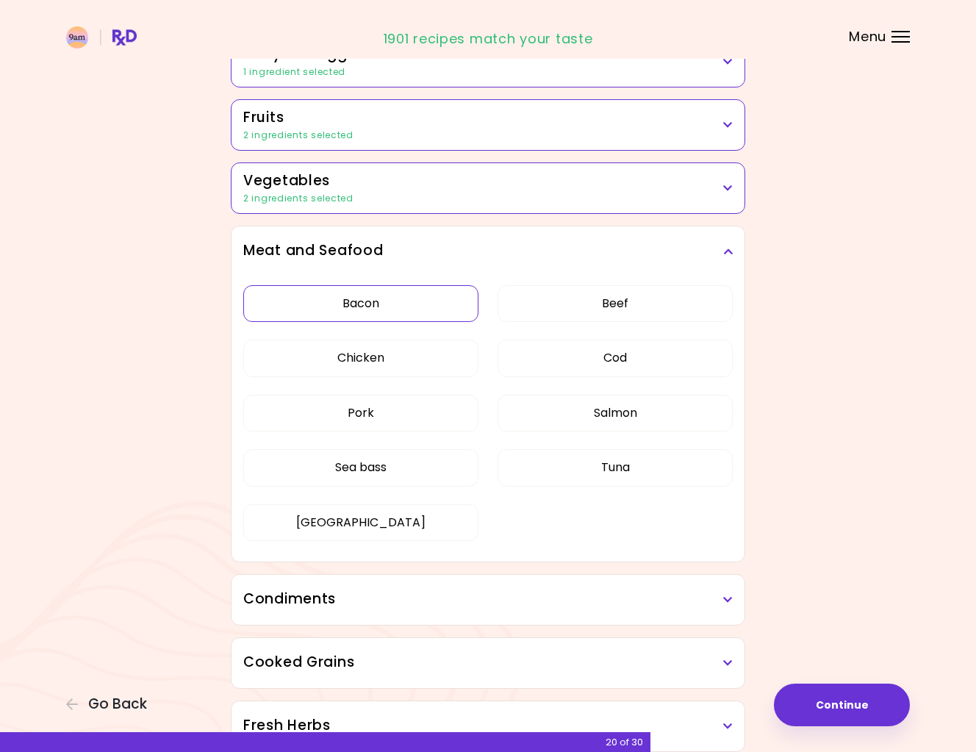
click at [395, 304] on button "Bacon" at bounding box center [360, 303] width 235 height 37
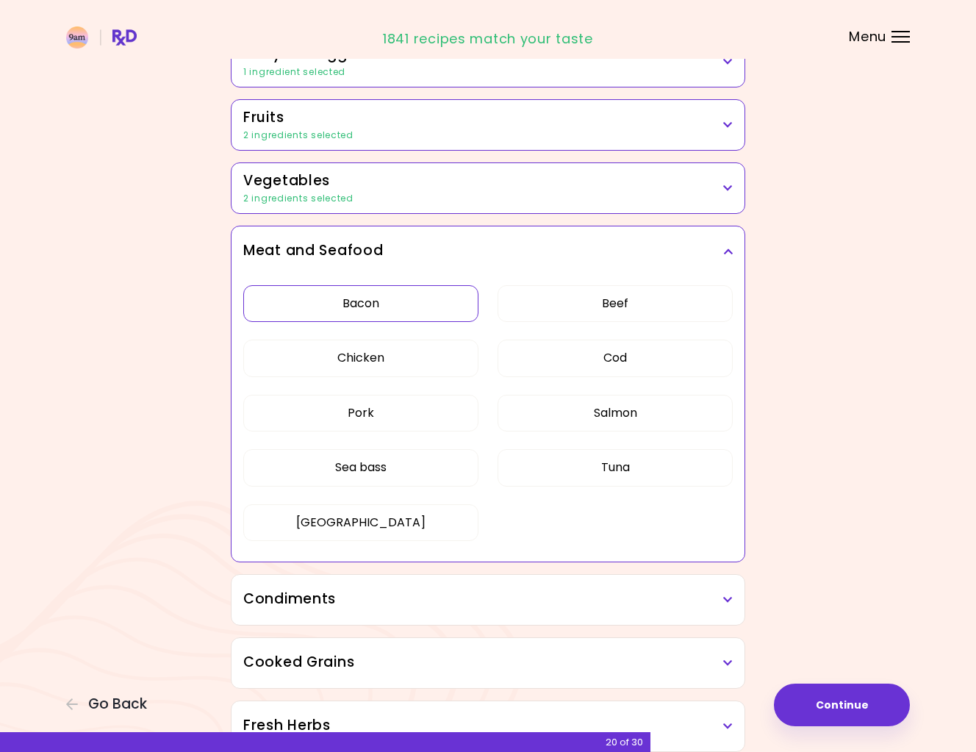
click at [579, 597] on h3 "Condiments" at bounding box center [487, 599] width 489 height 21
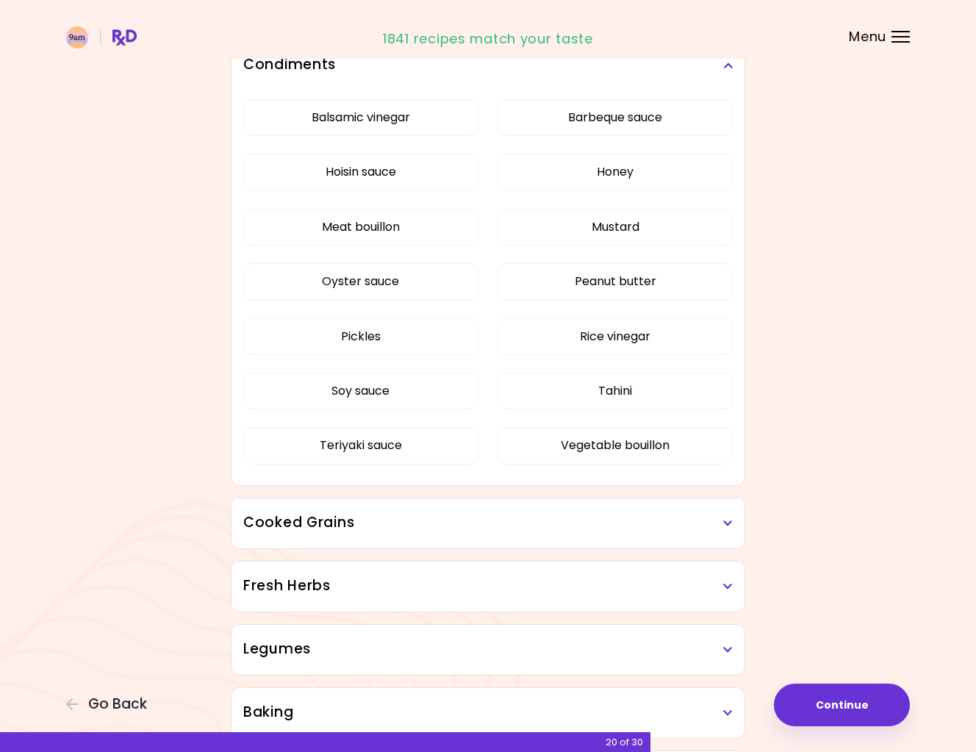
scroll to position [786, 0]
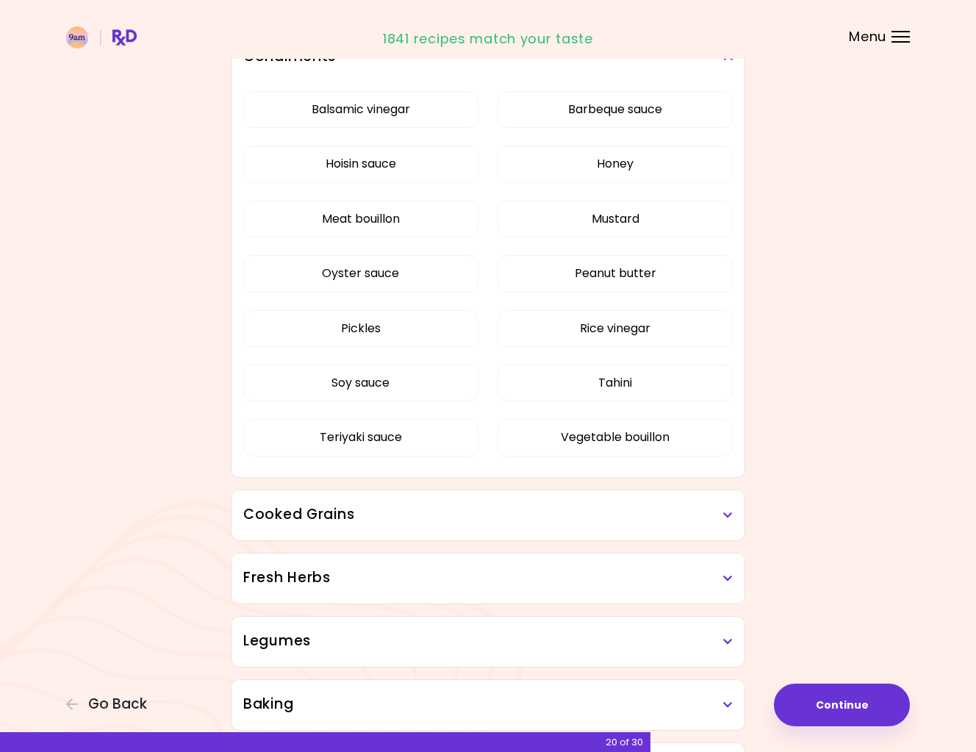
click at [730, 514] on icon at bounding box center [728, 515] width 10 height 10
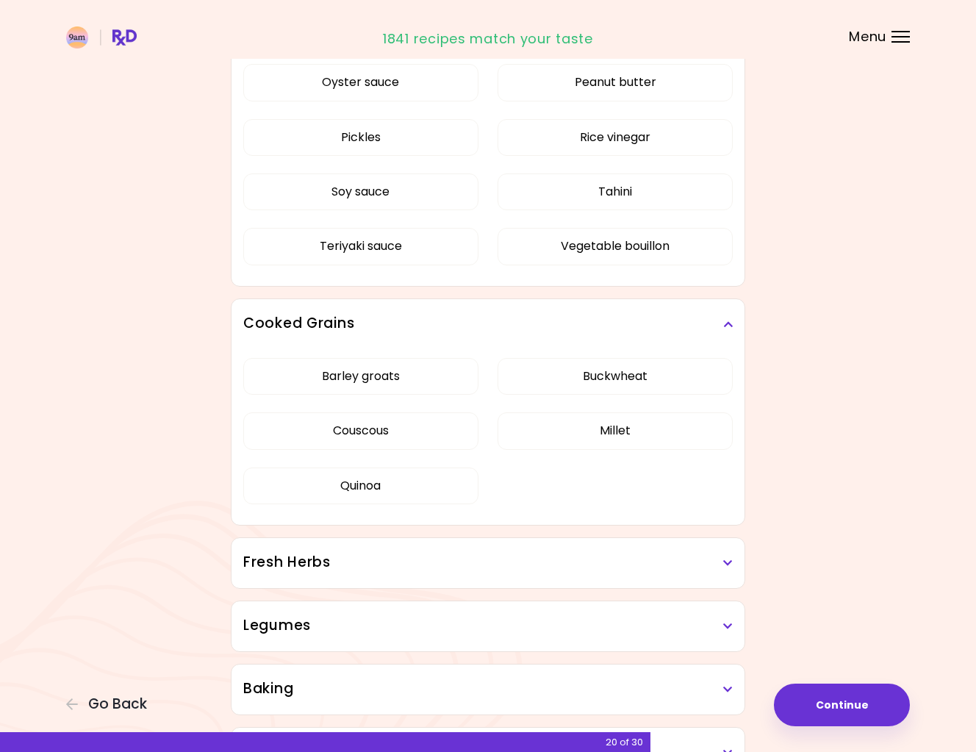
scroll to position [980, 0]
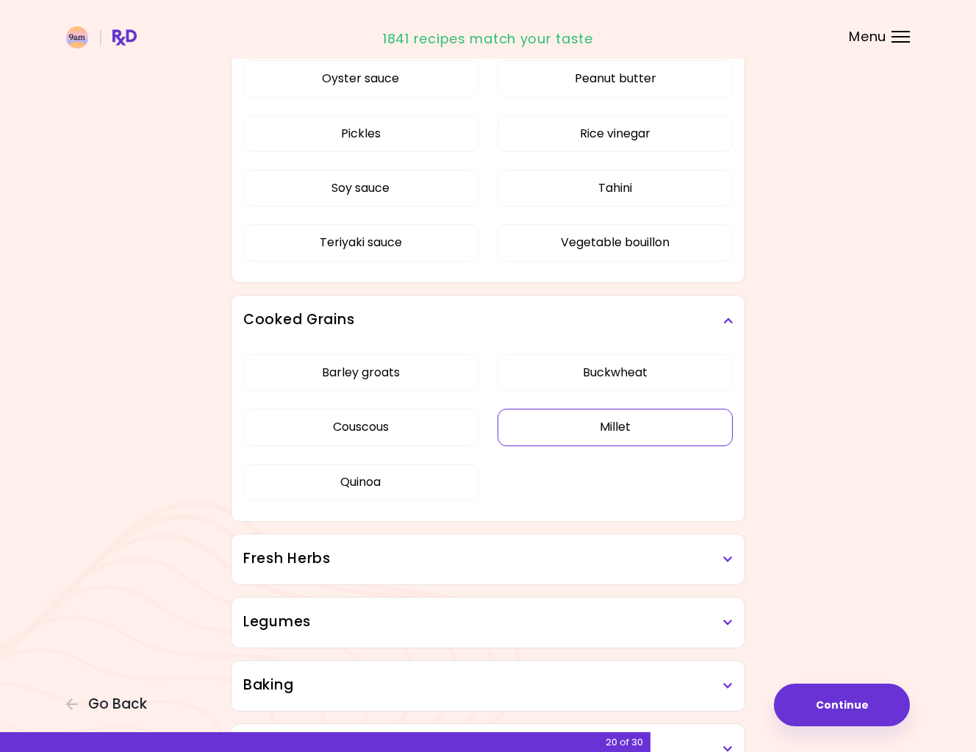
click at [652, 431] on div "Barley groats Buckwheat Couscous Millet Quinoa" at bounding box center [487, 433] width 489 height 176
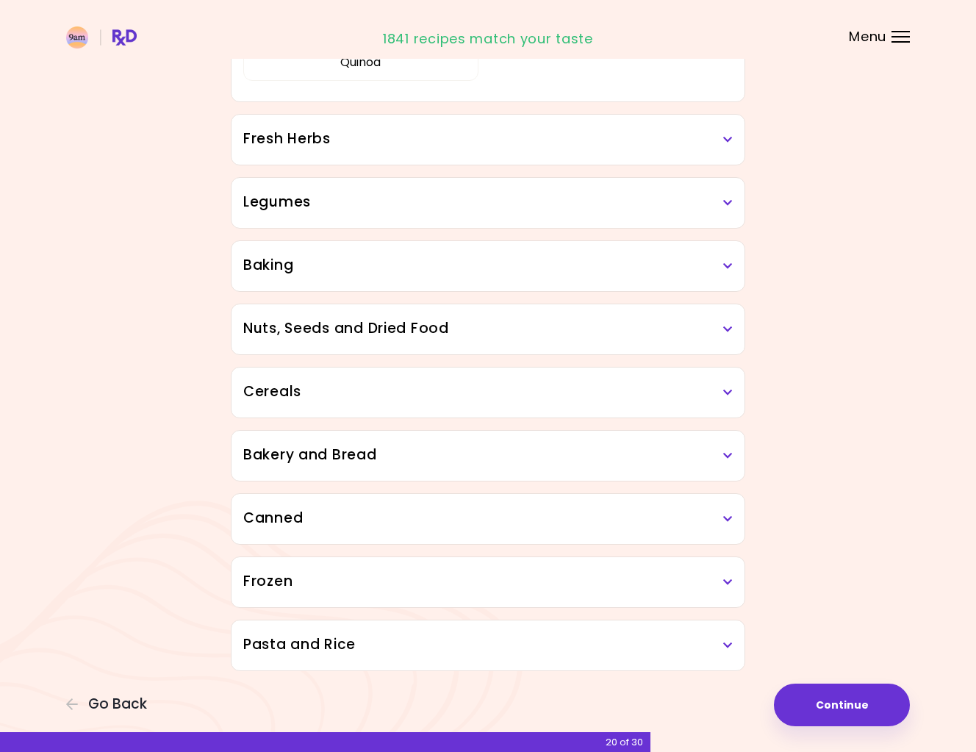
scroll to position [608, 0]
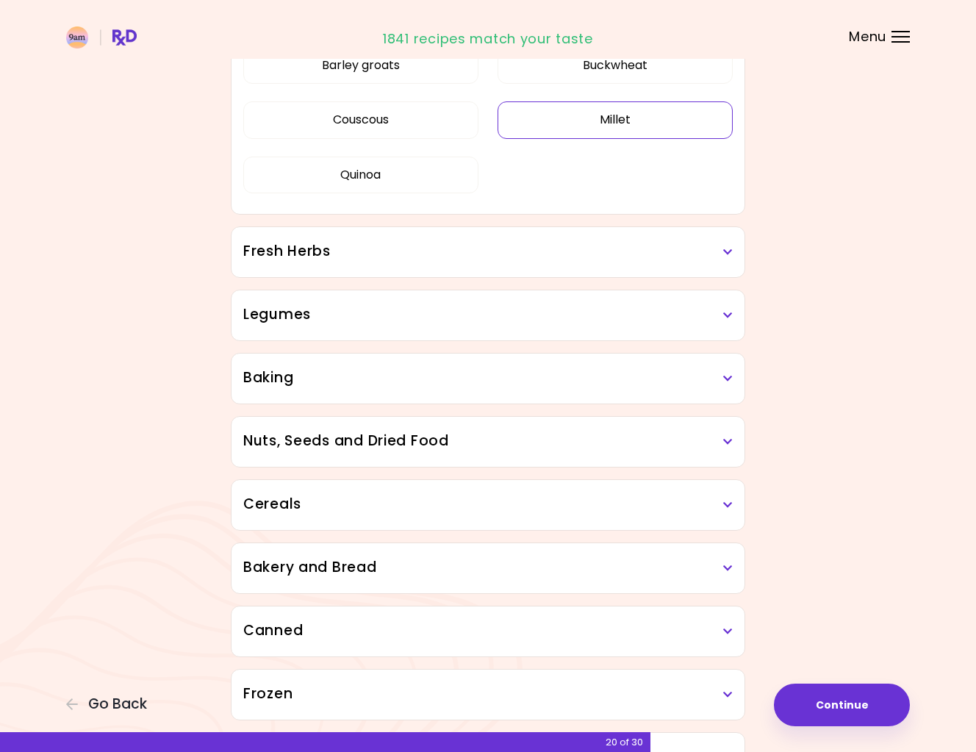
click at [619, 132] on button "Millet" at bounding box center [615, 119] width 235 height 37
click at [720, 252] on h3 "Fresh Herbs" at bounding box center [487, 251] width 489 height 21
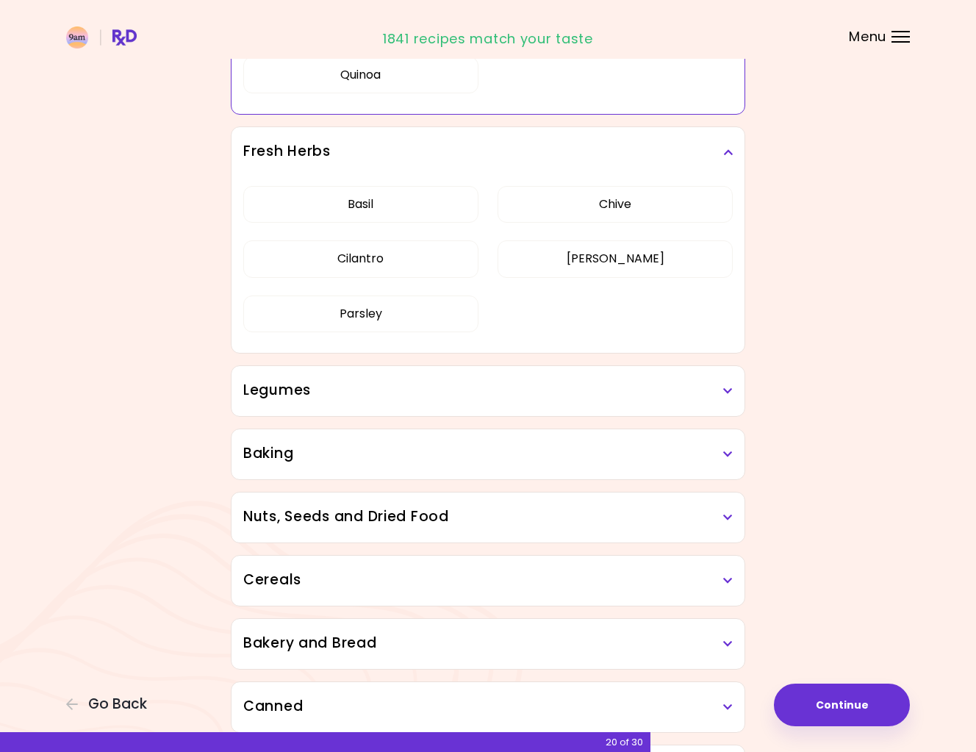
scroll to position [731, 0]
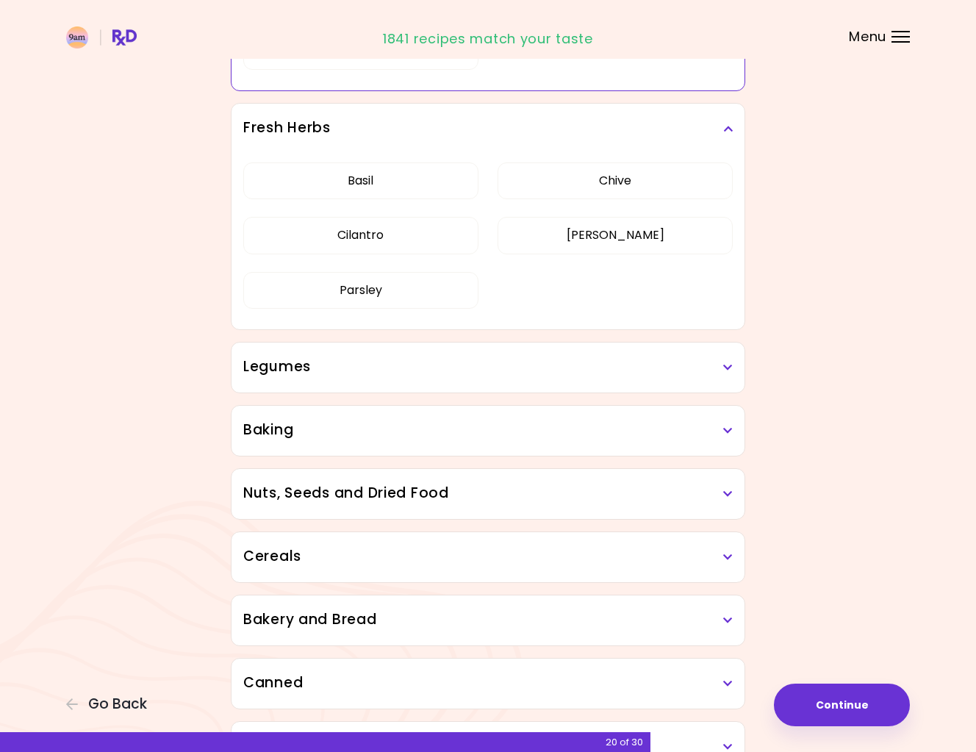
click at [725, 367] on icon at bounding box center [728, 367] width 10 height 10
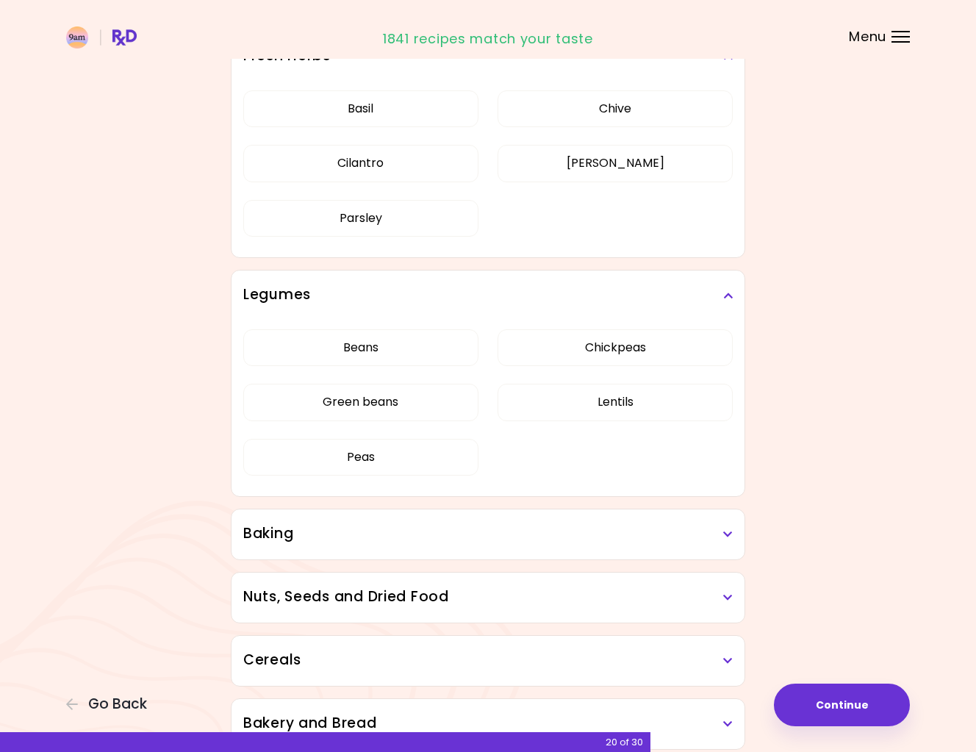
scroll to position [805, 0]
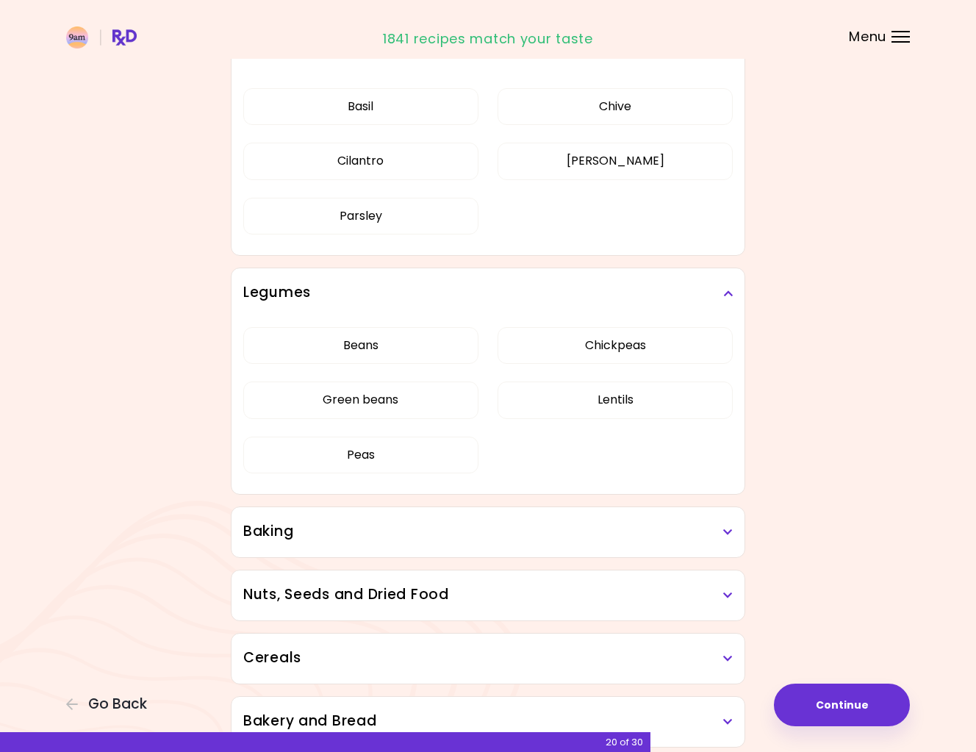
click at [724, 531] on icon at bounding box center [728, 532] width 10 height 10
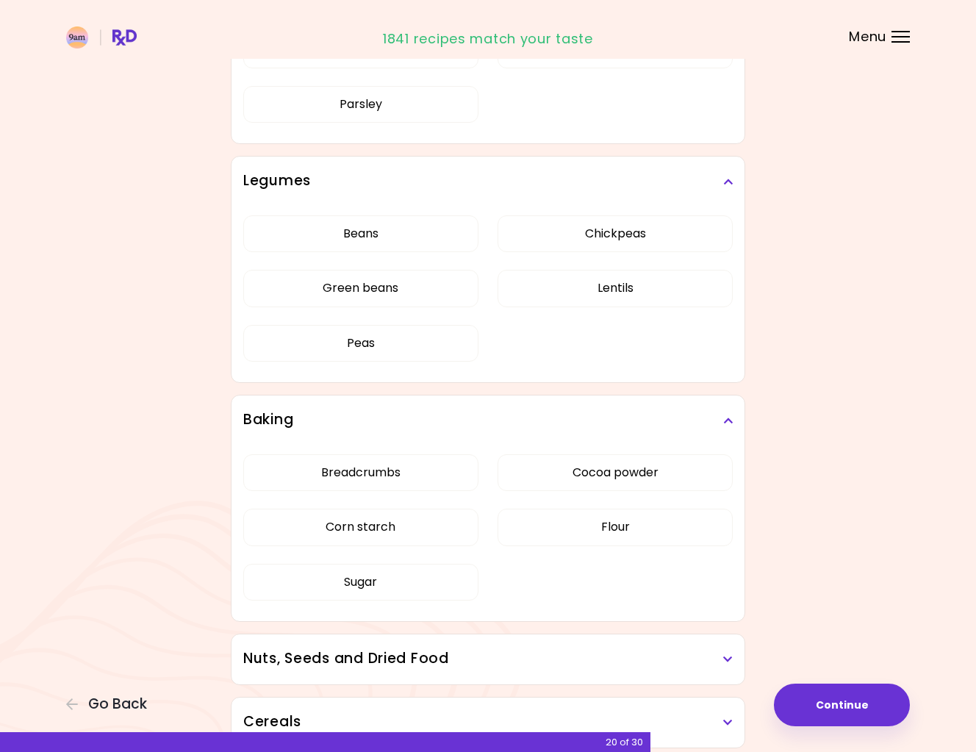
scroll to position [918, 0]
click at [560, 478] on div "Breadcrumbs Cocoa powder Corn starch Flour Sugar" at bounding box center [487, 533] width 489 height 176
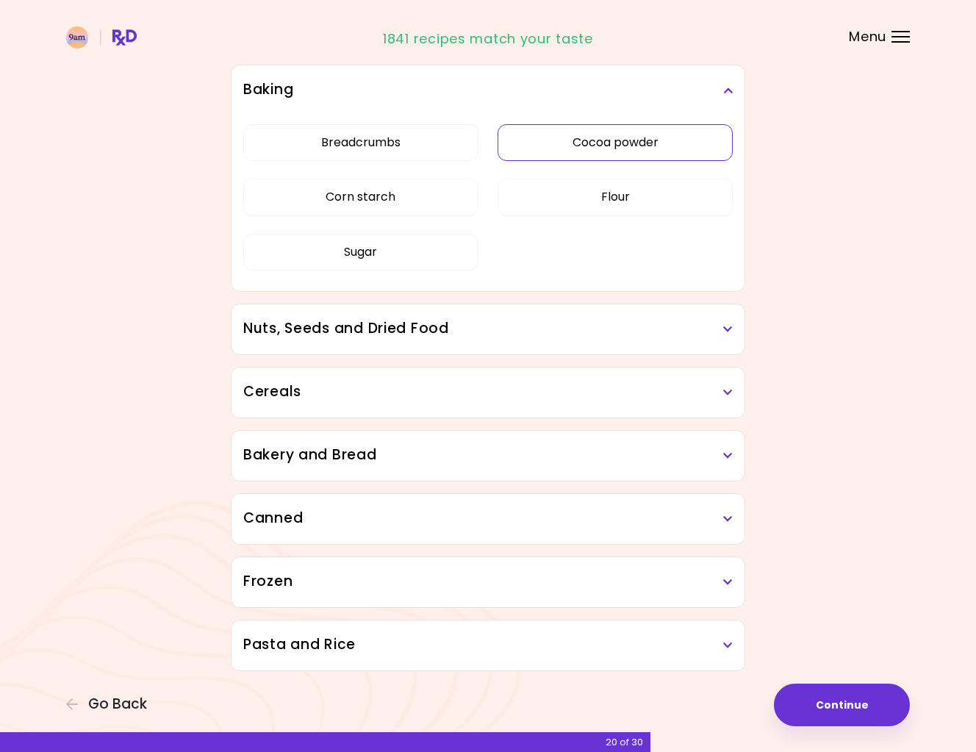
scroll to position [711, 0]
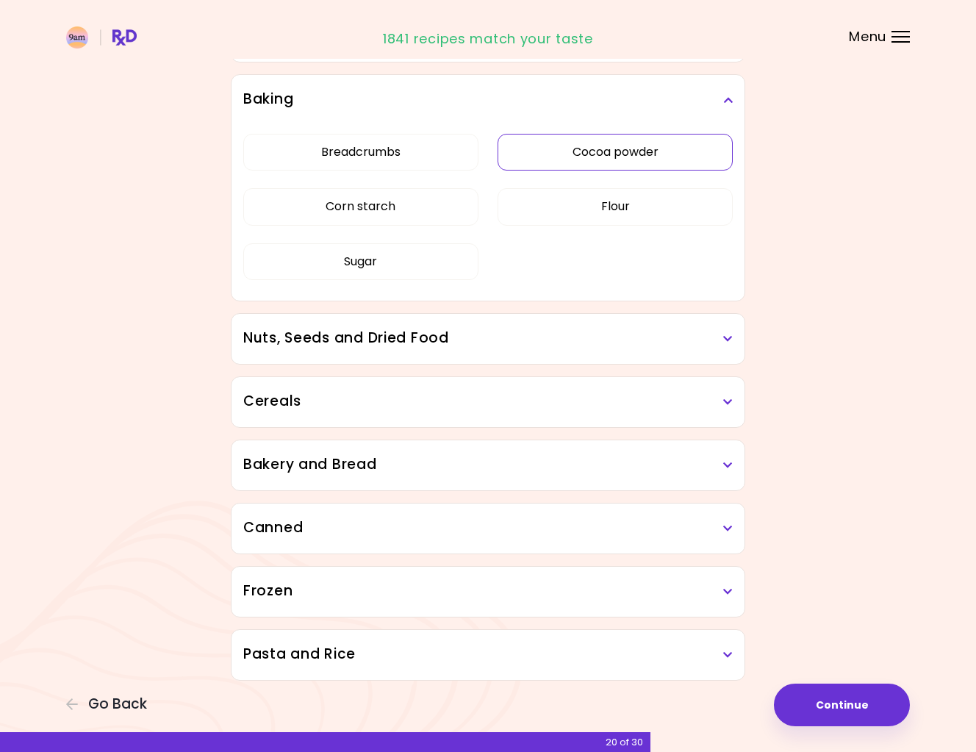
click at [595, 150] on button "Cocoa powder" at bounding box center [615, 152] width 235 height 37
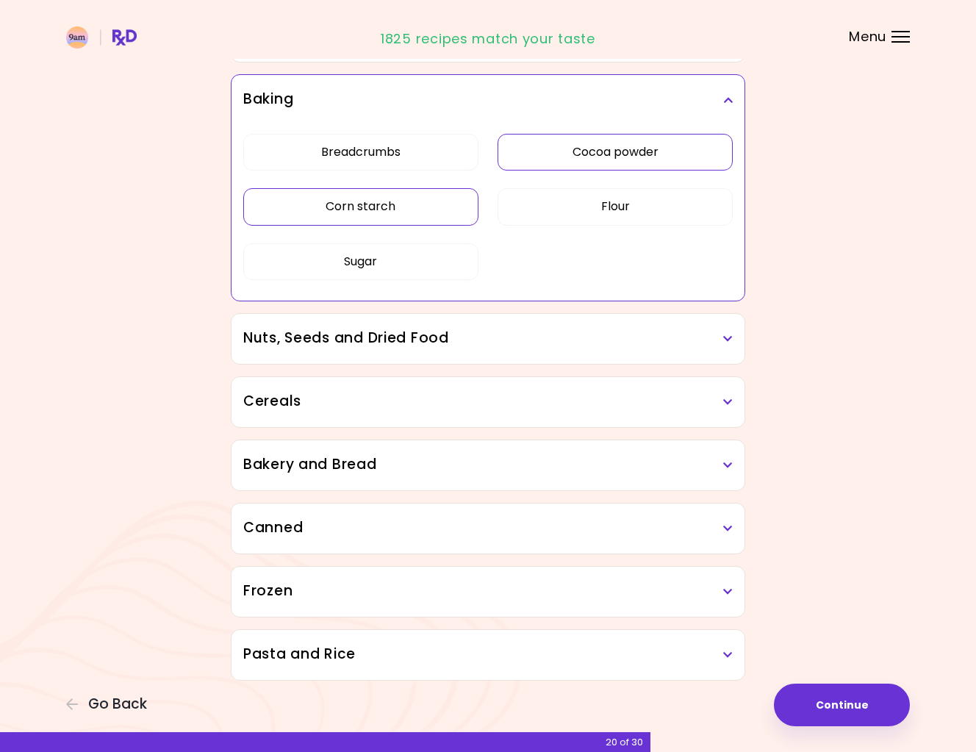
click at [388, 201] on button "Corn starch" at bounding box center [360, 206] width 235 height 37
click at [393, 264] on button "Sugar" at bounding box center [360, 261] width 235 height 37
click at [732, 343] on icon at bounding box center [728, 339] width 10 height 10
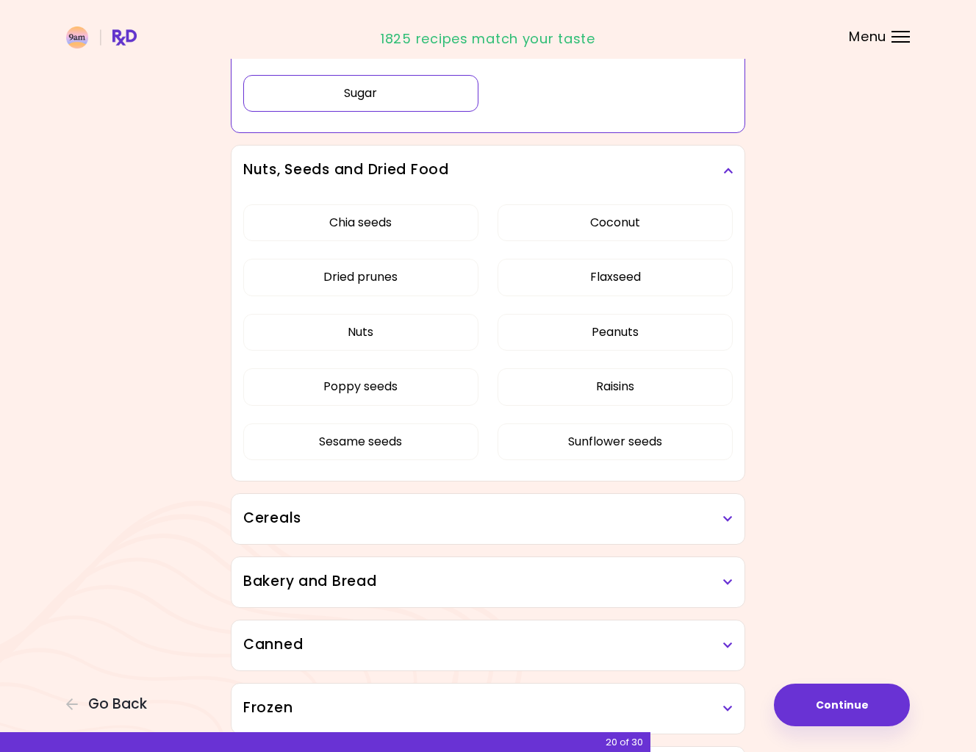
scroll to position [899, 0]
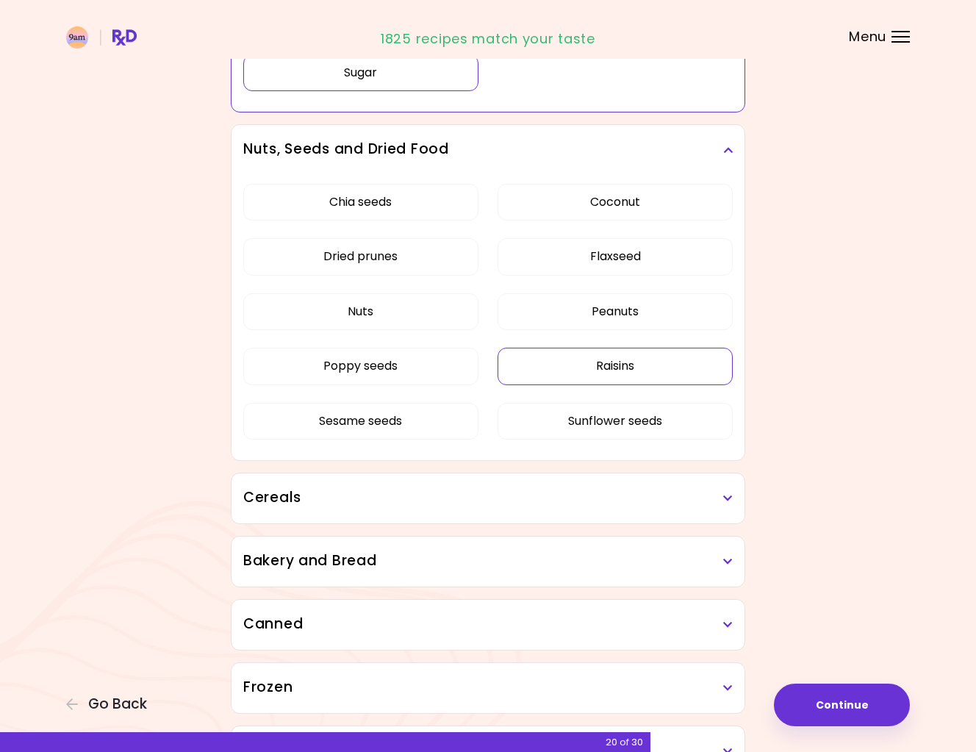
click at [692, 374] on div "Chia seeds Coconut Dried prunes Flaxseed Nuts Peanuts Poppy seeds Raisins Sesam…" at bounding box center [487, 317] width 489 height 285
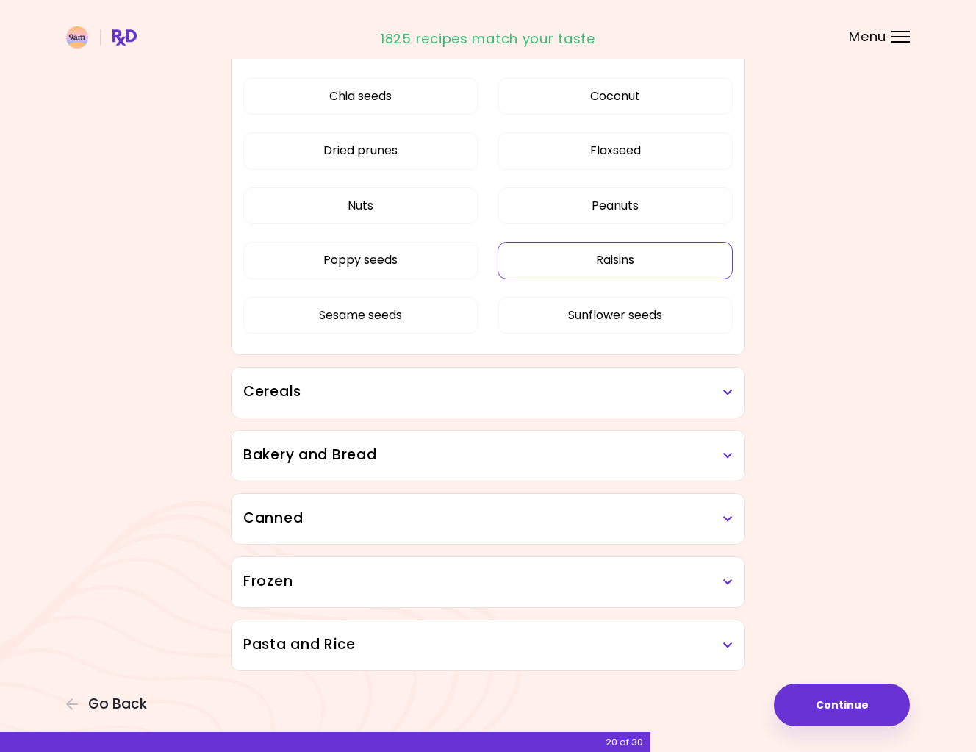
scroll to position [830, 0]
click at [647, 256] on button "Raisins" at bounding box center [615, 260] width 235 height 37
click at [694, 414] on div "Cereals" at bounding box center [487, 392] width 513 height 50
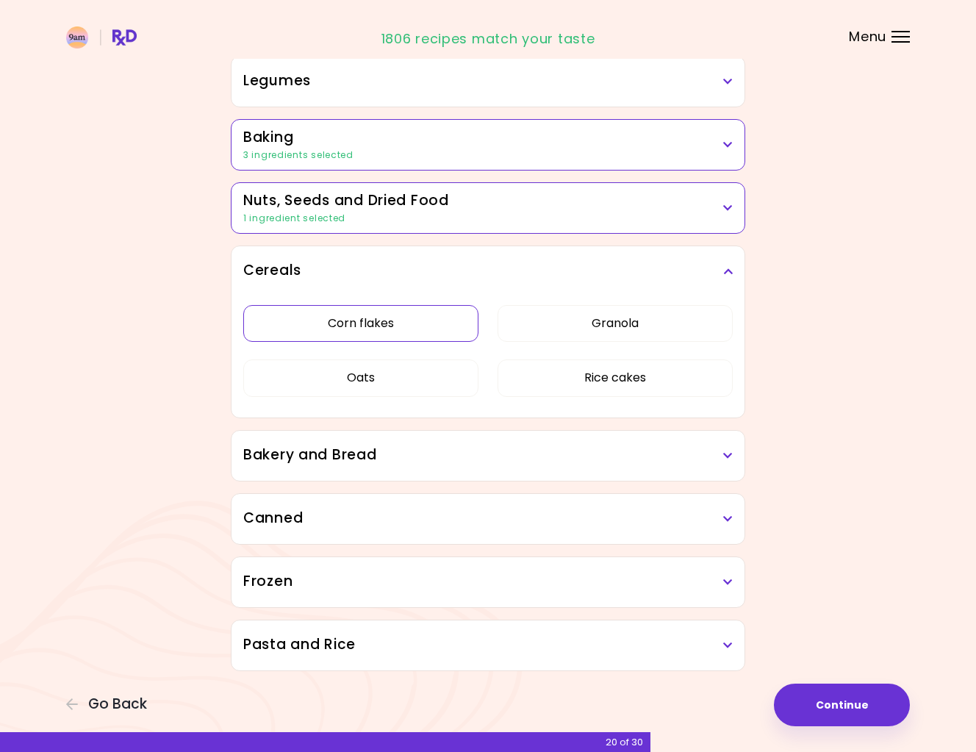
click at [373, 388] on div "Corn flakes Granola Oats Rice cakes" at bounding box center [487, 356] width 489 height 121
click at [373, 320] on button "Corn flakes" at bounding box center [360, 323] width 235 height 37
click at [697, 465] on div "Bakery and Bread" at bounding box center [487, 456] width 513 height 50
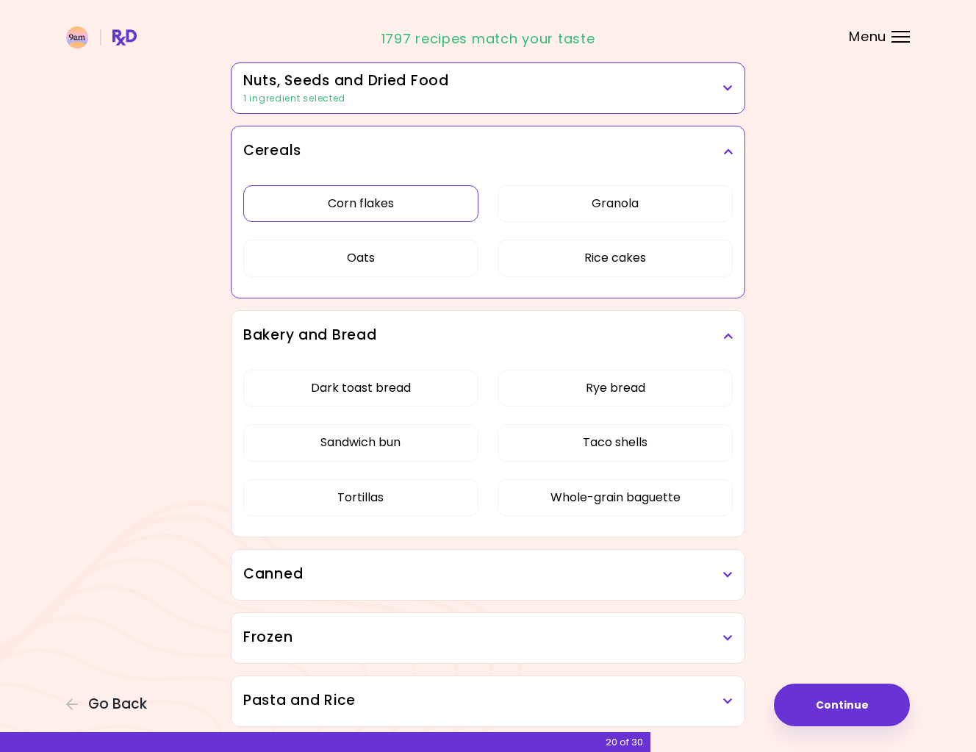
scroll to position [795, 0]
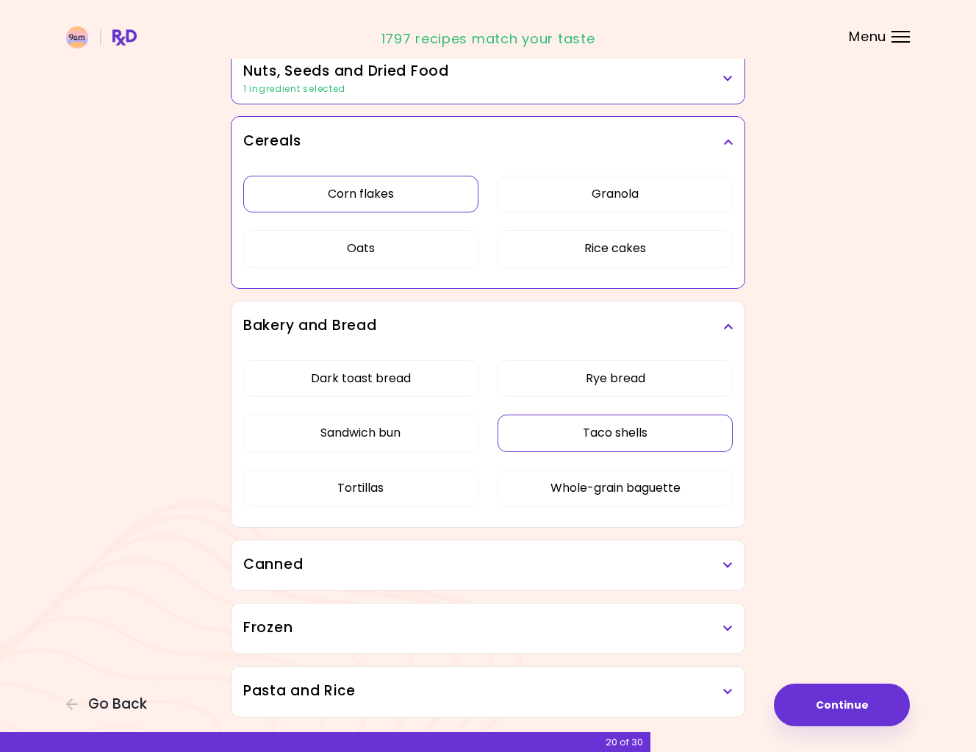
click at [631, 437] on div "Dark toast bread Rye bread Sandwich bun Taco shells Tortillas Whole-grain bague…" at bounding box center [487, 439] width 489 height 176
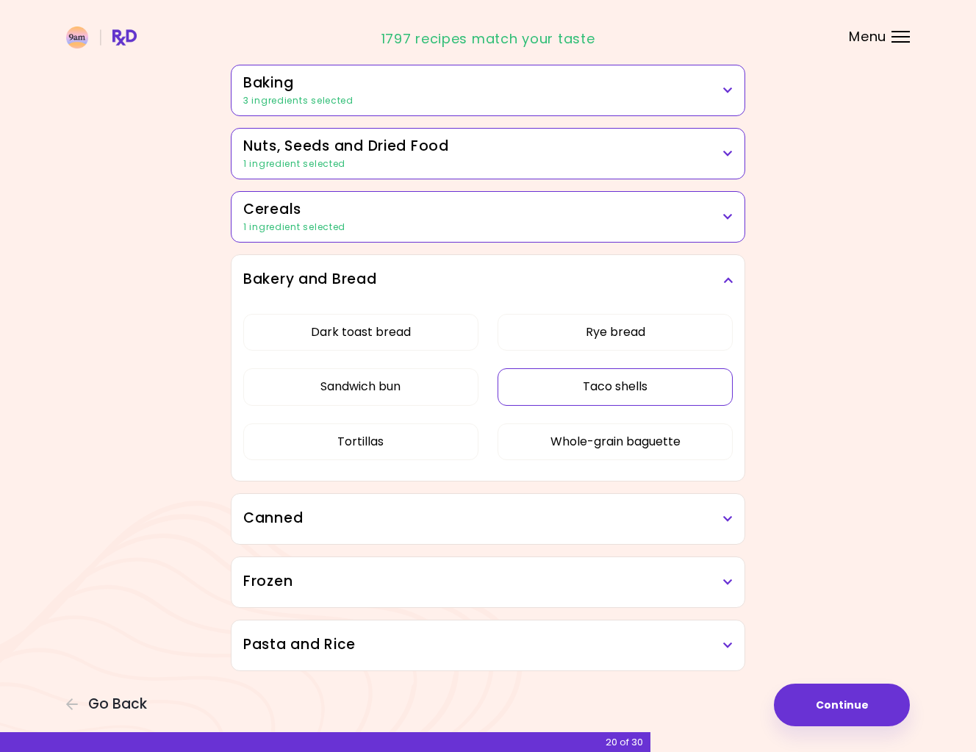
scroll to position [720, 0]
click at [620, 390] on button "Taco shells" at bounding box center [615, 386] width 235 height 37
click at [386, 447] on button "Tortillas" at bounding box center [360, 441] width 235 height 37
click at [587, 520] on h3 "Canned" at bounding box center [487, 518] width 489 height 21
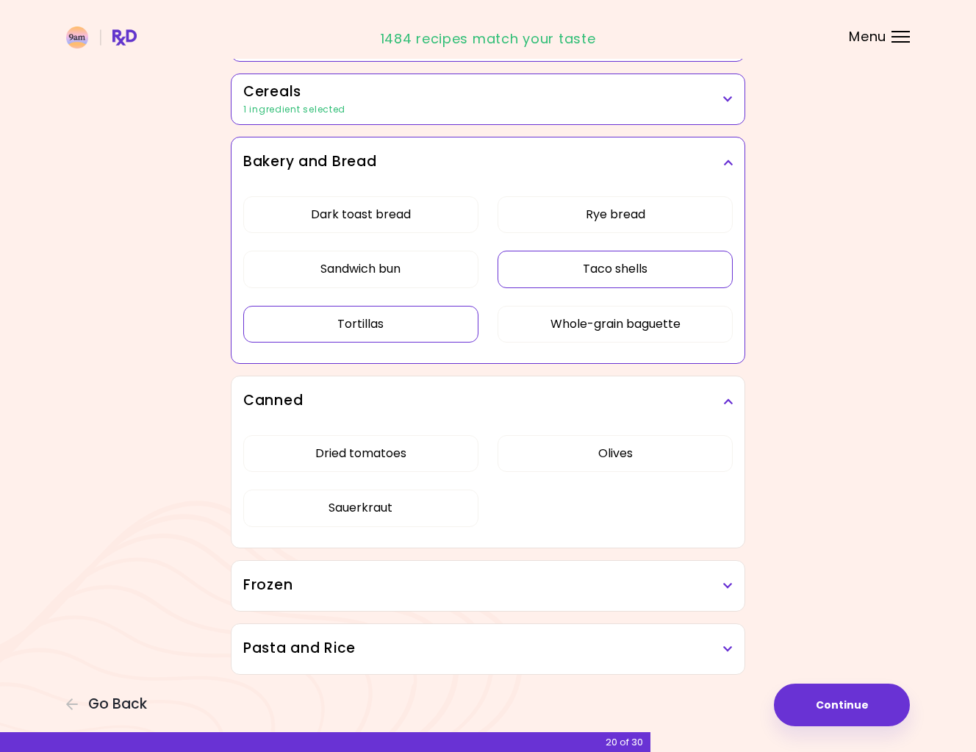
scroll to position [841, 0]
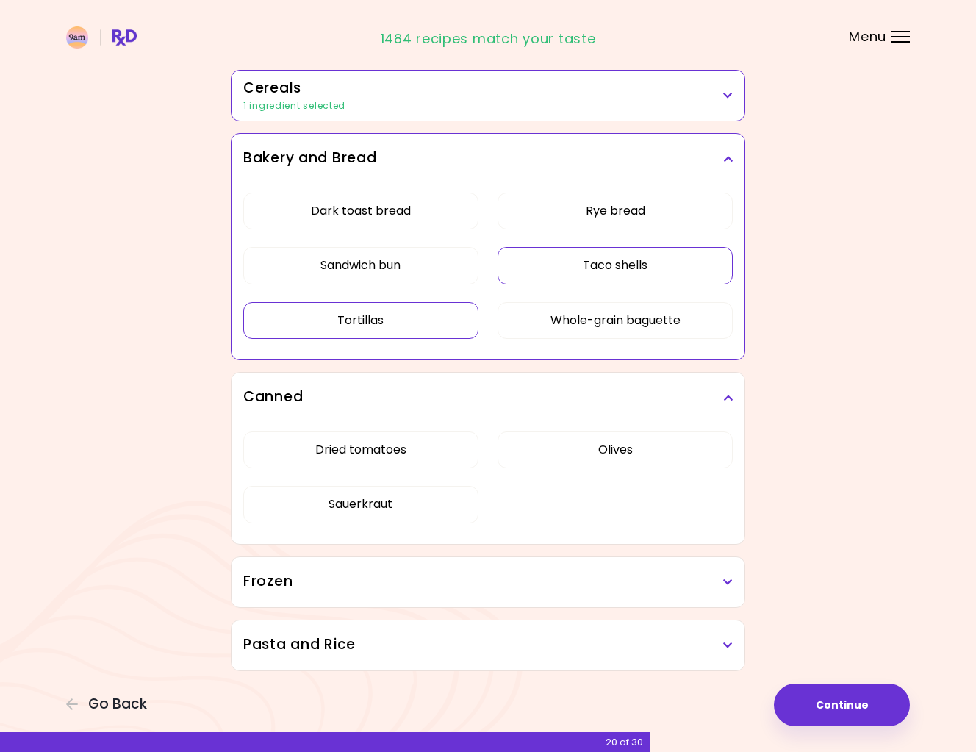
click at [657, 589] on h3 "Frozen" at bounding box center [487, 581] width 489 height 21
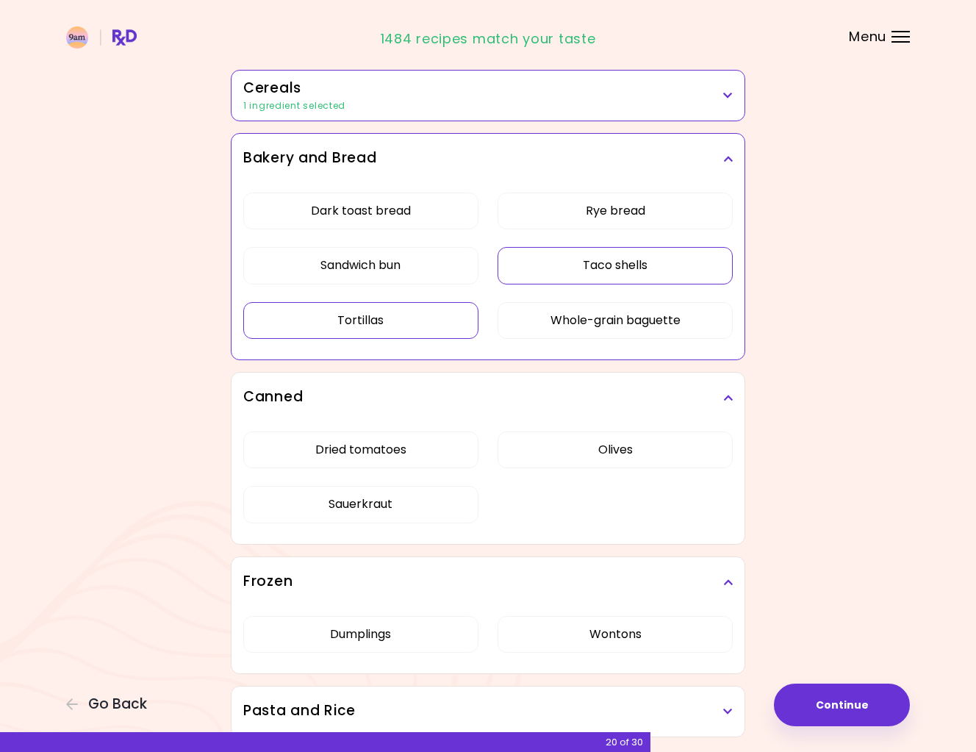
scroll to position [908, 0]
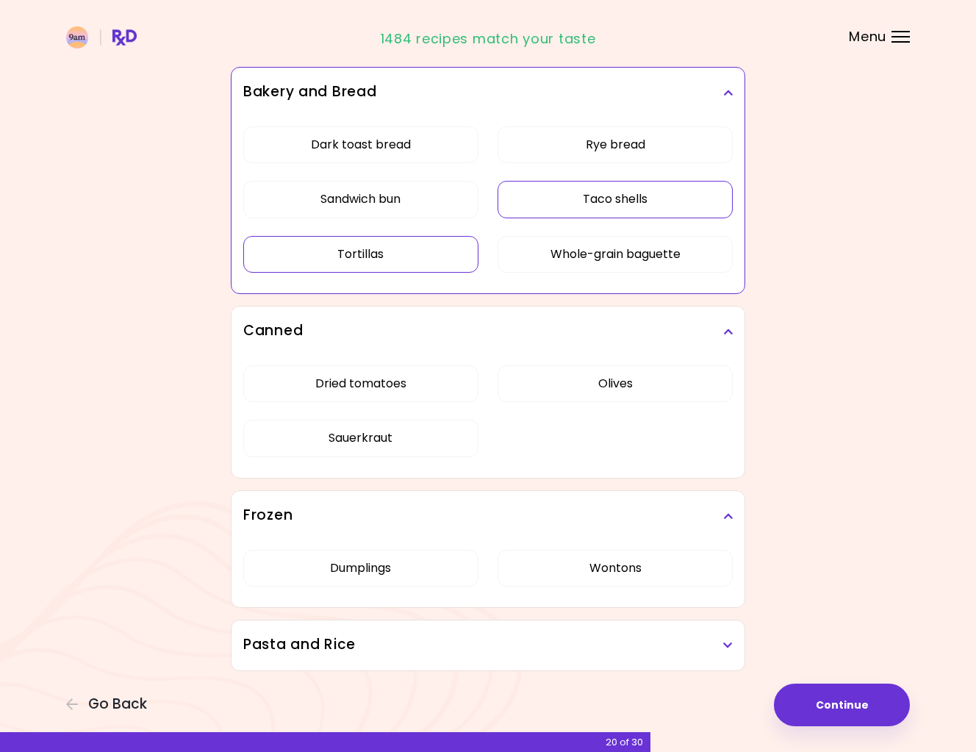
click at [622, 650] on h3 "Pasta and Rice" at bounding box center [487, 644] width 489 height 21
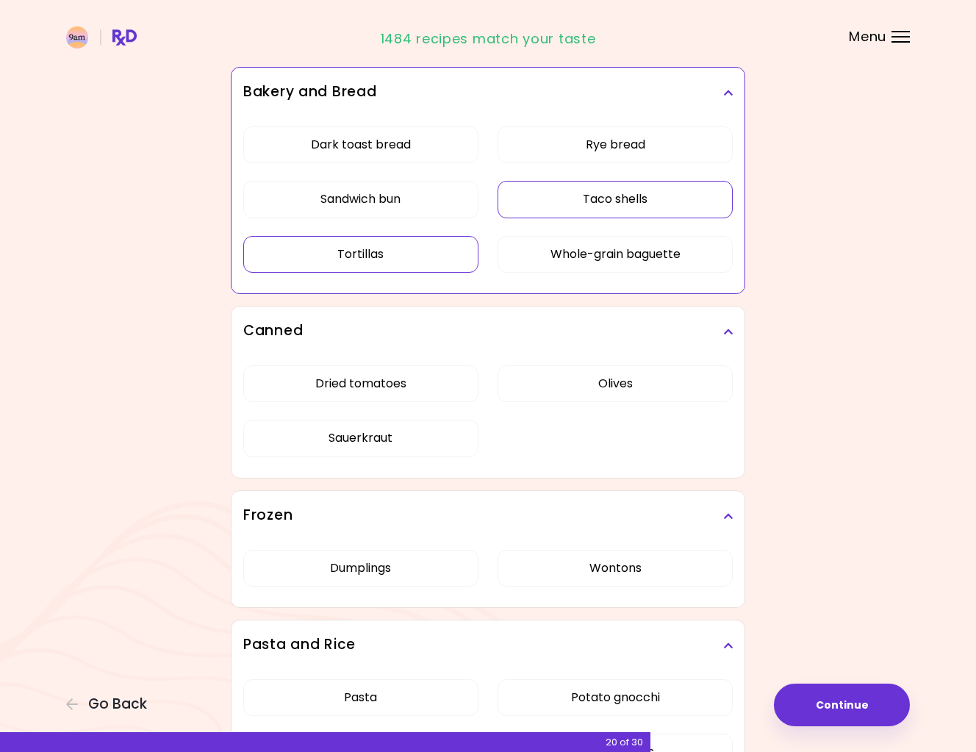
scroll to position [1029, 0]
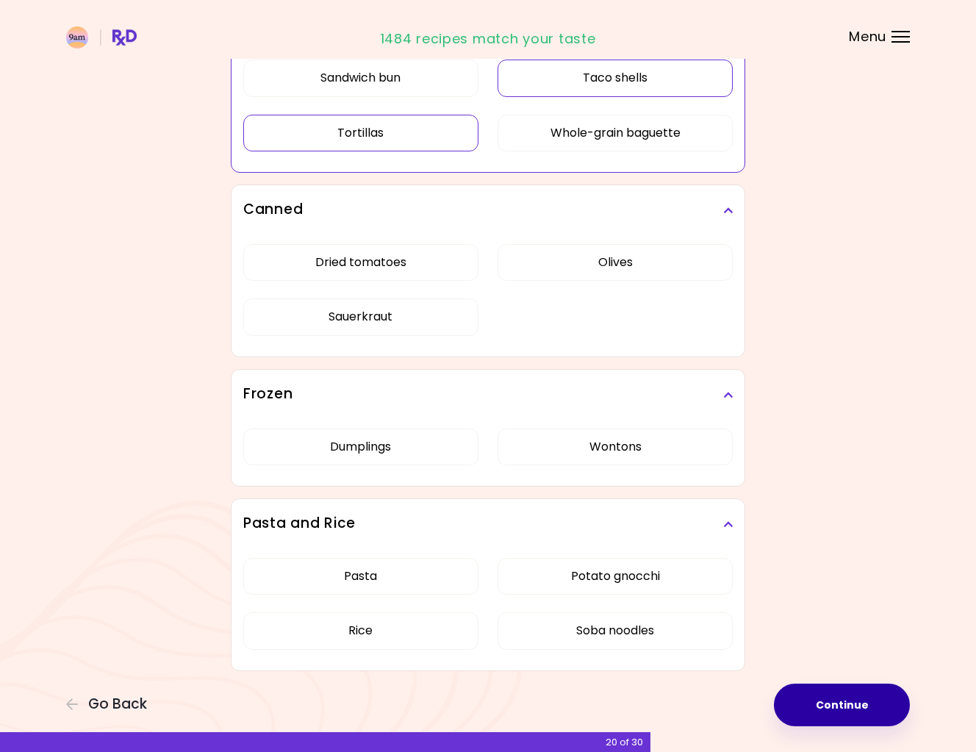
click at [839, 702] on button "Continue" at bounding box center [842, 704] width 136 height 43
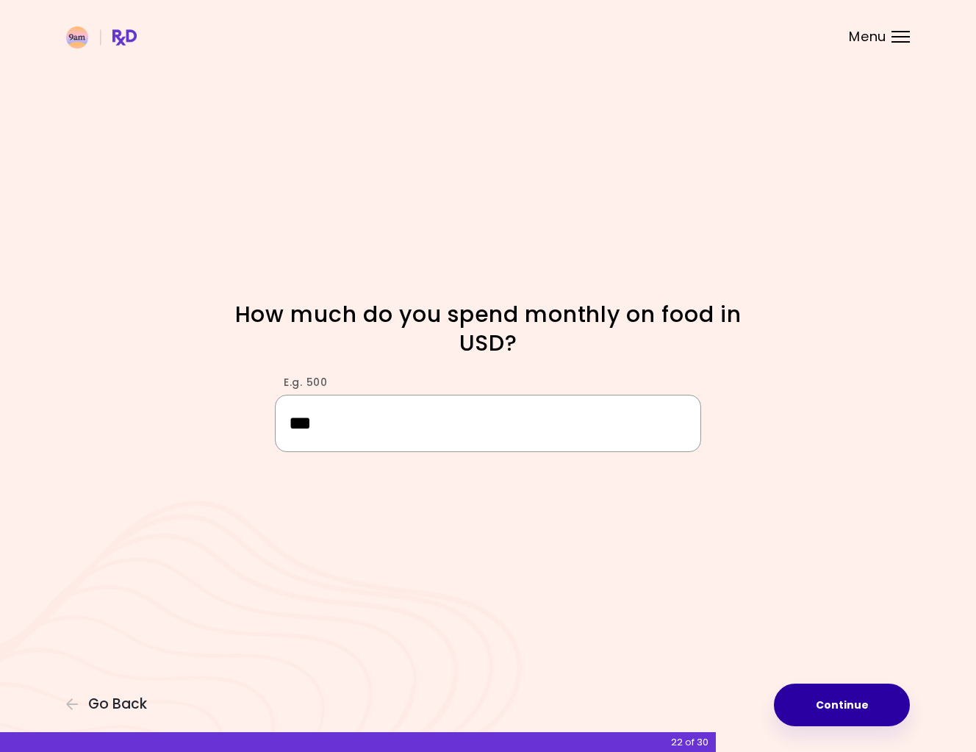
type input "***"
click at [849, 714] on button "Continue" at bounding box center [842, 704] width 136 height 43
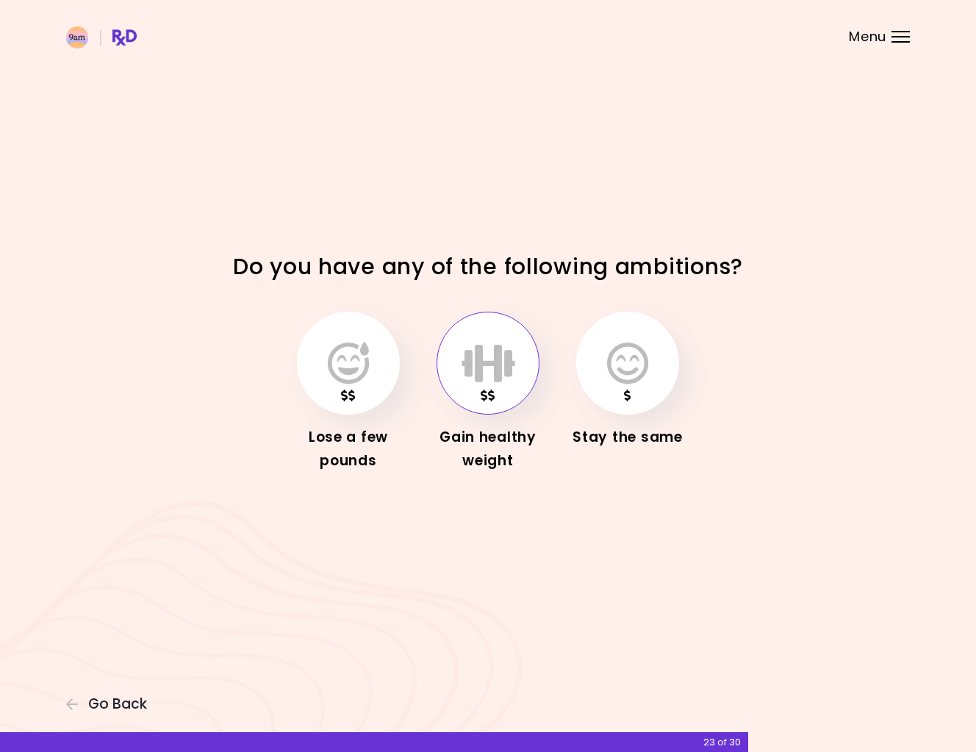
click at [485, 362] on icon "button" at bounding box center [489, 363] width 54 height 43
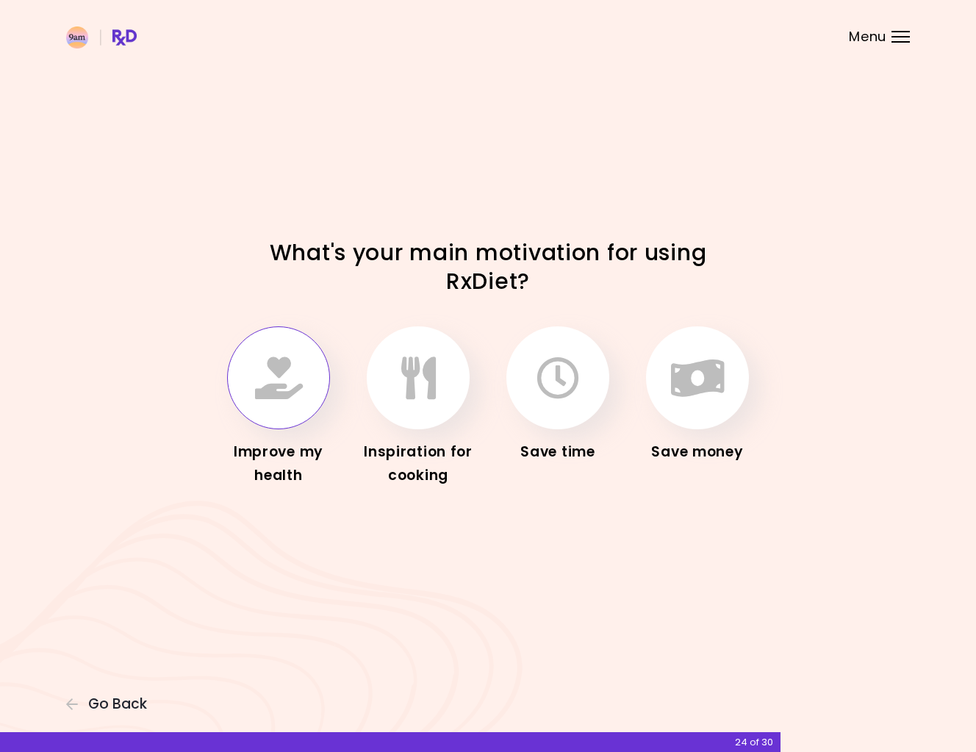
click at [274, 378] on icon "button" at bounding box center [279, 377] width 48 height 43
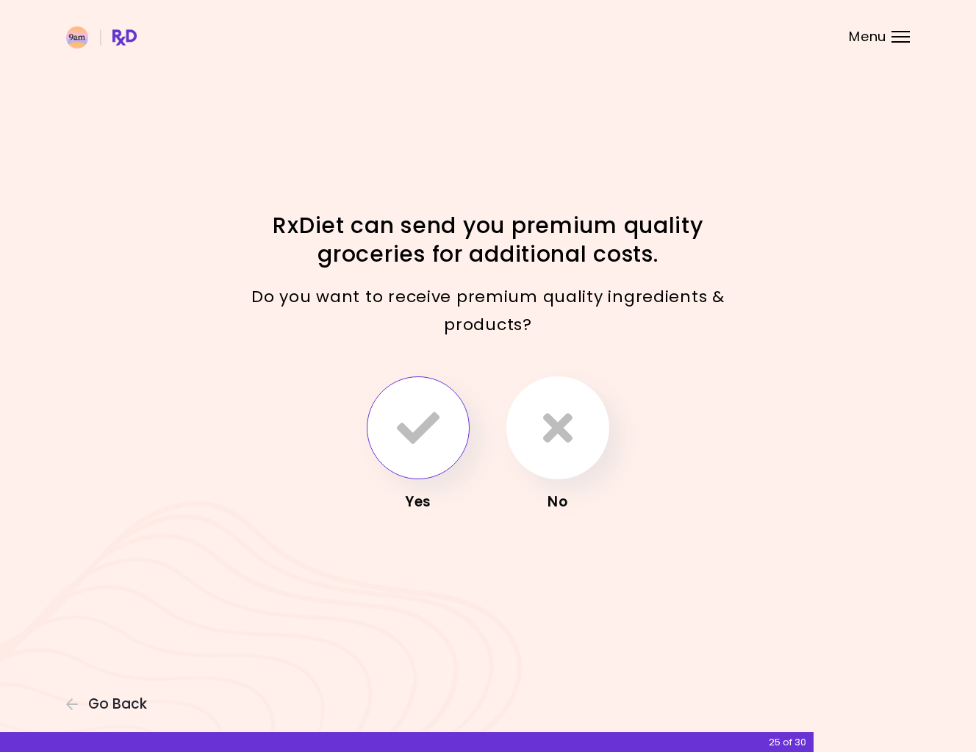
click at [418, 445] on icon "button" at bounding box center [418, 427] width 43 height 43
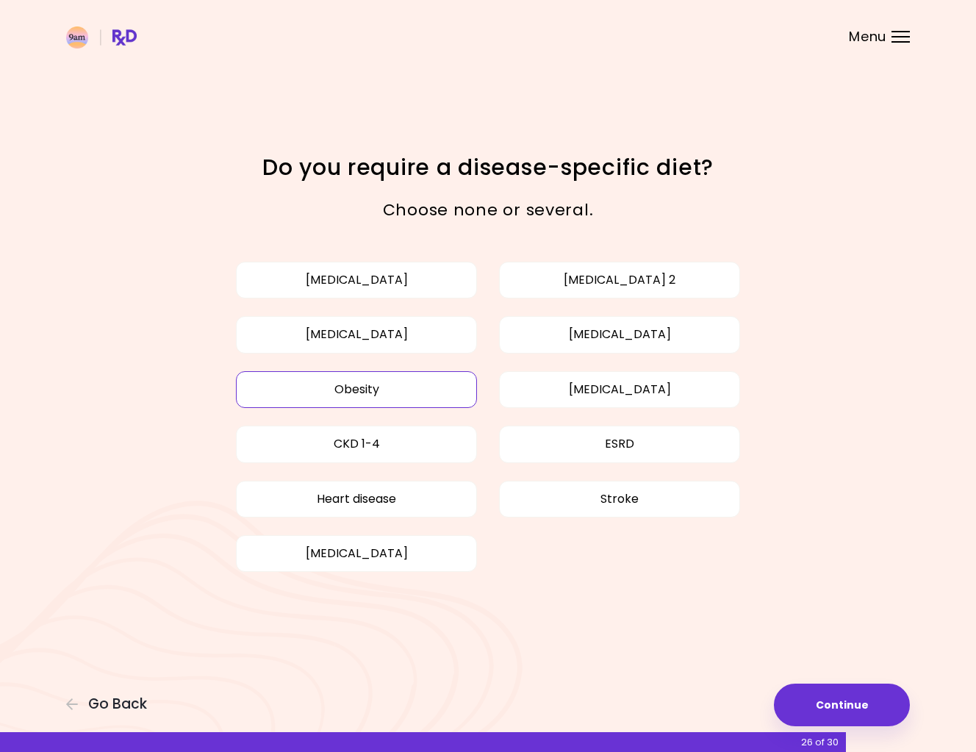
click at [365, 385] on button "Obesity" at bounding box center [356, 389] width 241 height 37
click at [563, 337] on button "[MEDICAL_DATA]" at bounding box center [619, 334] width 241 height 37
click at [396, 508] on button "Heart disease" at bounding box center [356, 499] width 241 height 37
click at [853, 707] on button "Continue" at bounding box center [842, 704] width 136 height 43
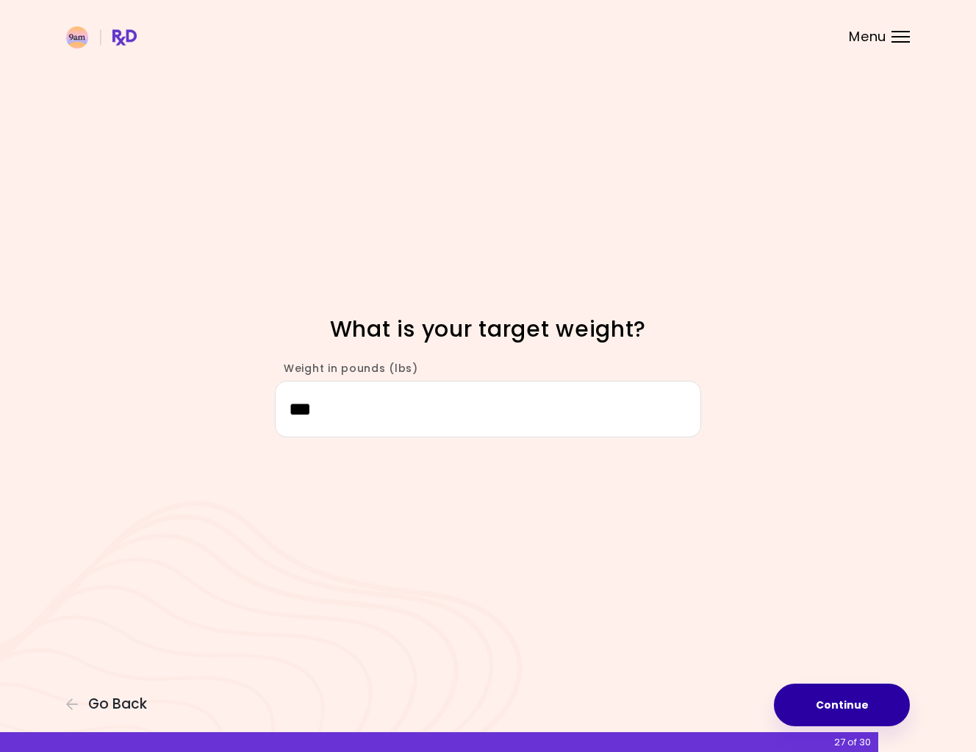
type input "***"
click at [837, 695] on button "Continue" at bounding box center [842, 704] width 136 height 43
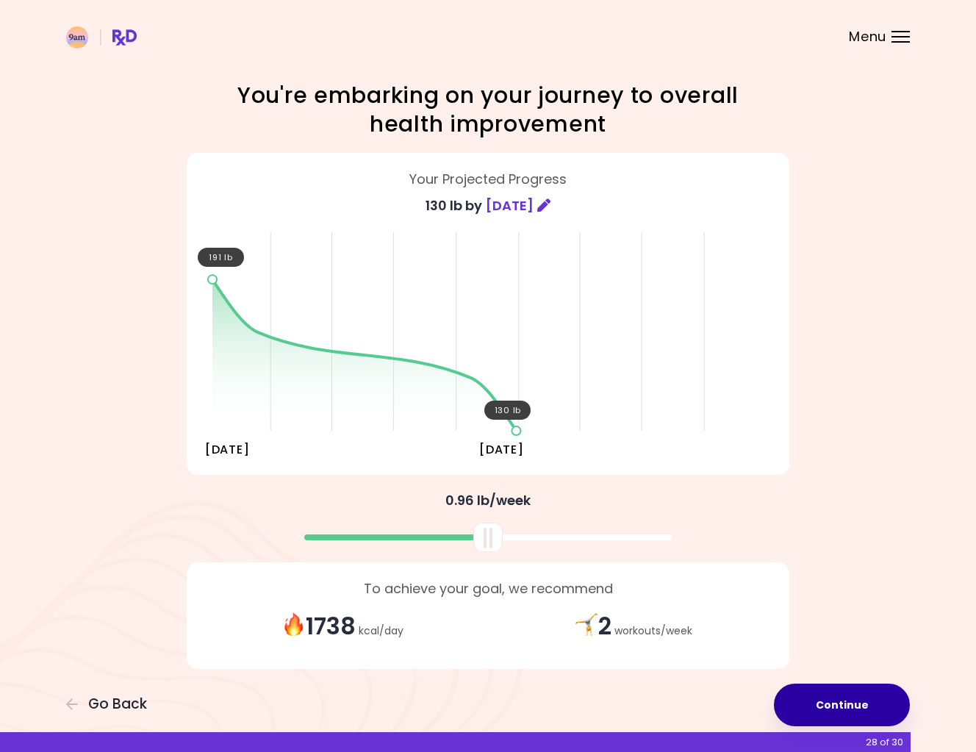
click at [831, 697] on button "Continue" at bounding box center [842, 704] width 136 height 43
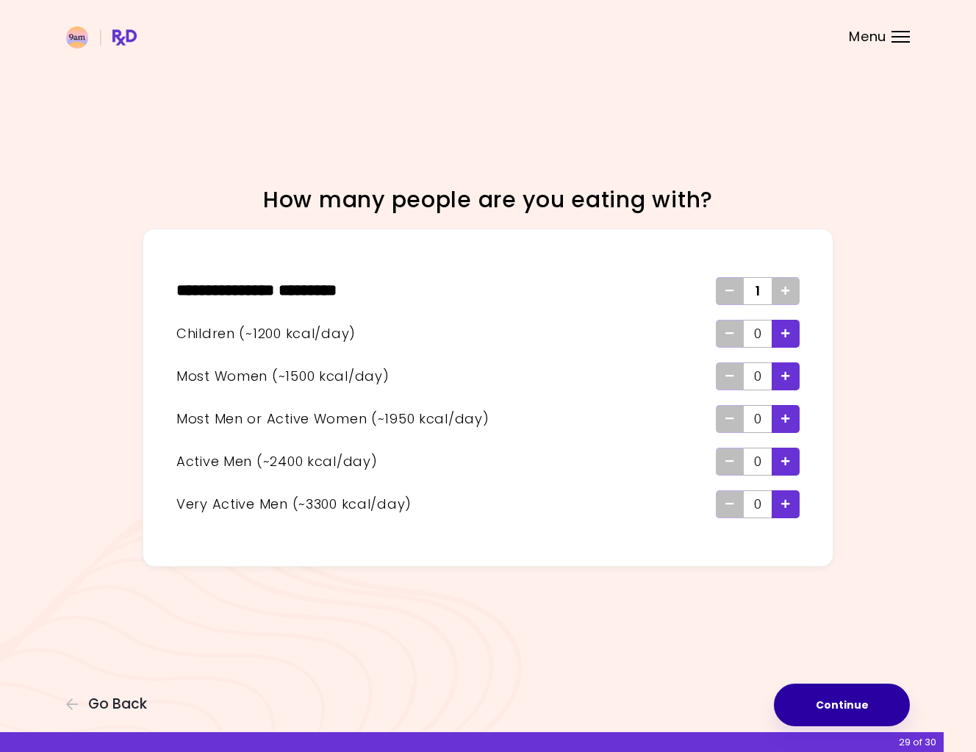
click at [844, 697] on button "Continue" at bounding box center [842, 704] width 136 height 43
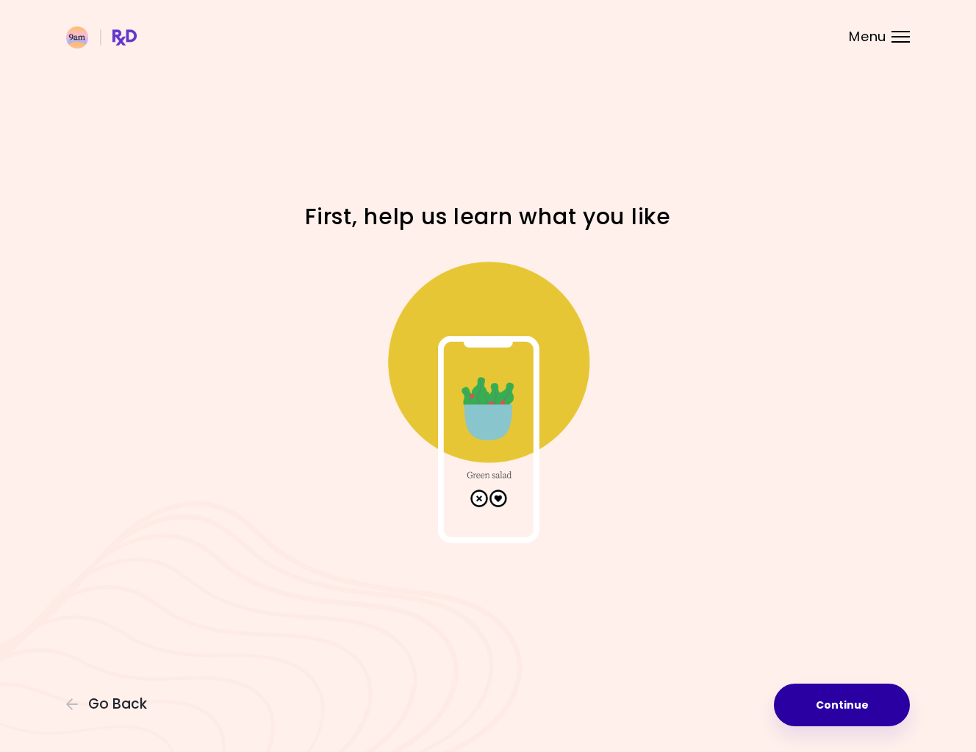
click at [822, 710] on button "Continue" at bounding box center [842, 704] width 136 height 43
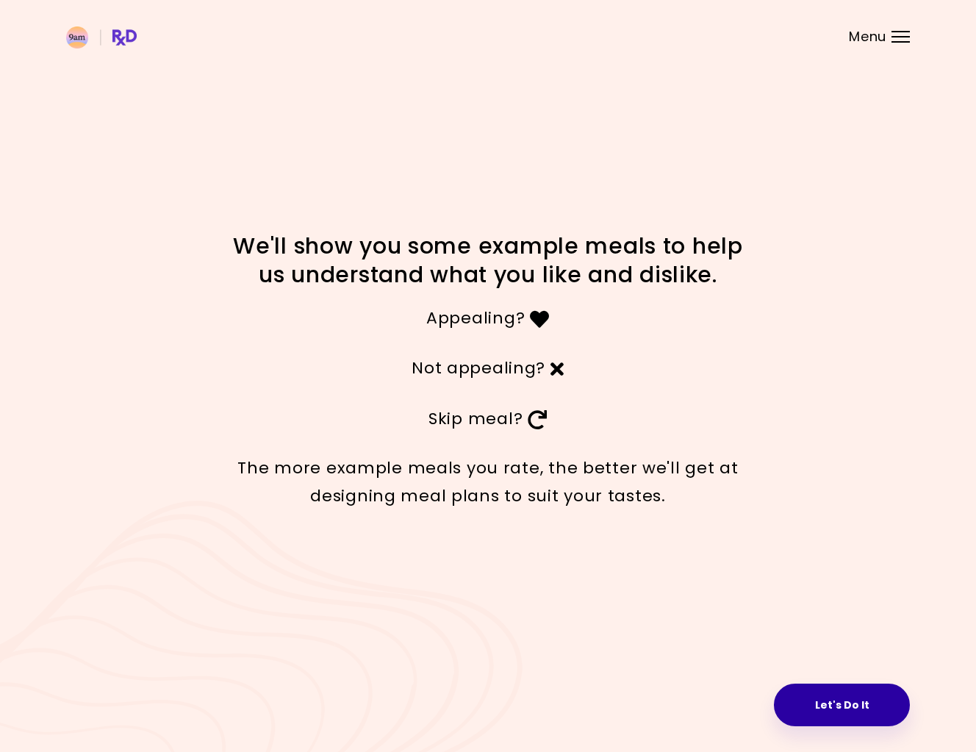
click at [827, 701] on button "Let's Do It" at bounding box center [842, 704] width 136 height 43
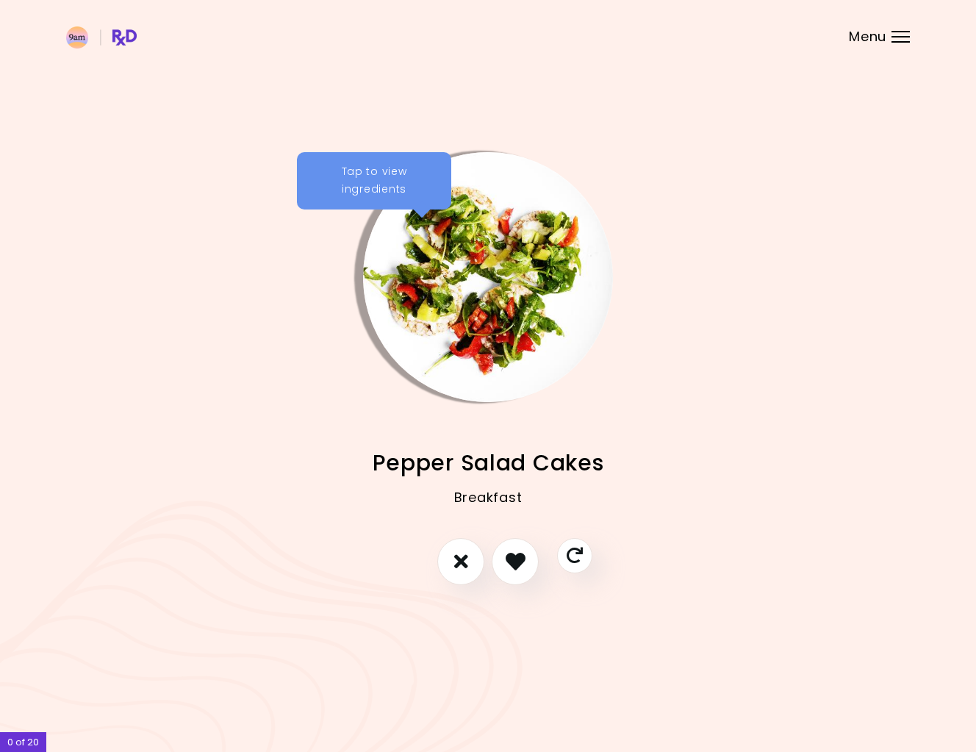
click at [403, 169] on div "Tap to view ingredients" at bounding box center [374, 180] width 154 height 57
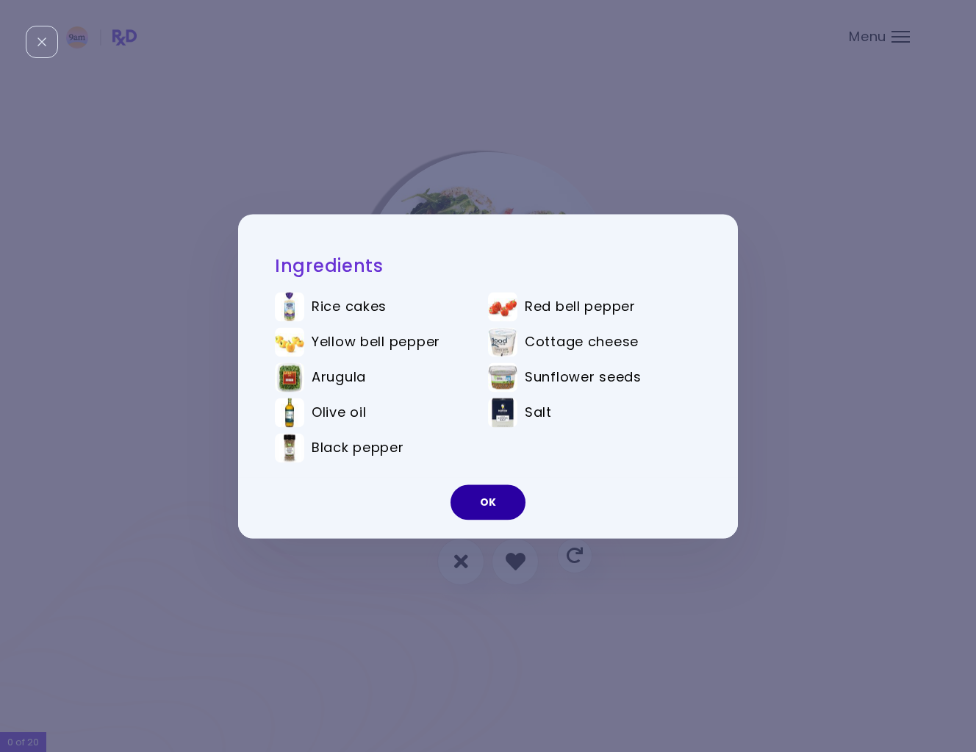
click at [489, 503] on button "OK" at bounding box center [487, 501] width 75 height 35
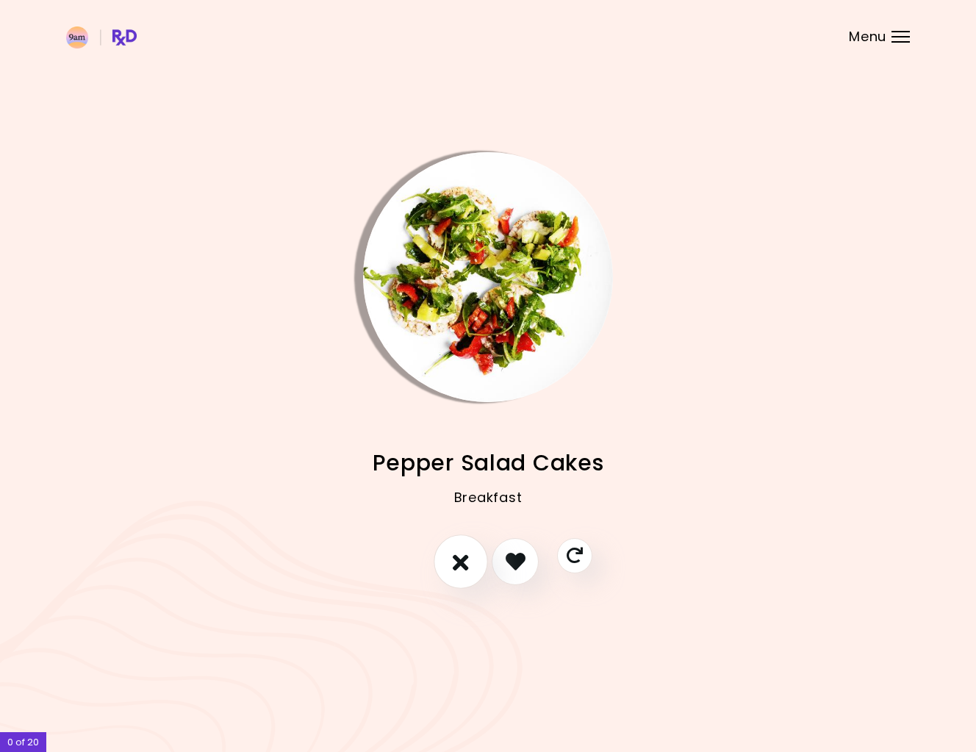
click at [466, 559] on icon "I don't like this recipe" at bounding box center [461, 561] width 16 height 23
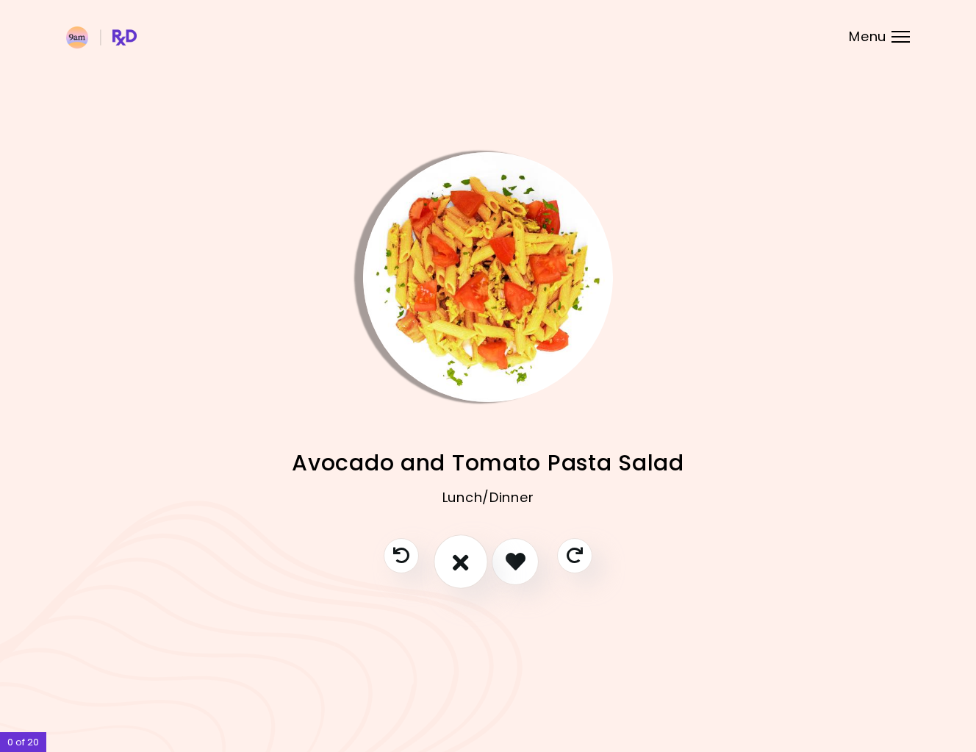
click at [468, 562] on icon "I don't like this recipe" at bounding box center [461, 561] width 16 height 23
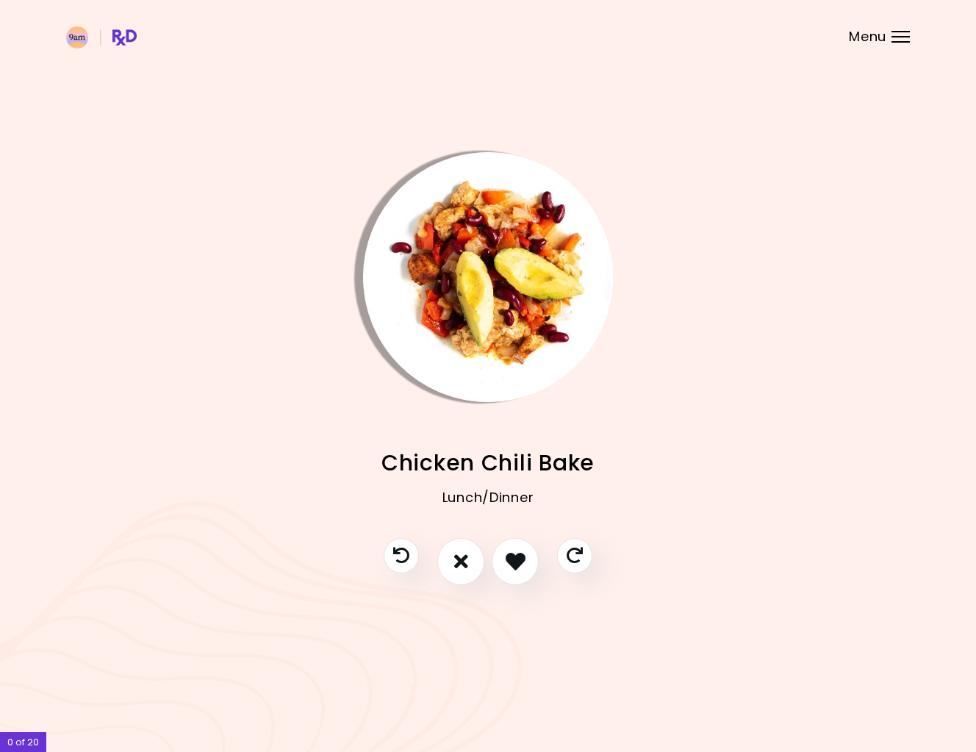
click at [471, 277] on img "Info - Chicken Chili Bake" at bounding box center [488, 277] width 250 height 250
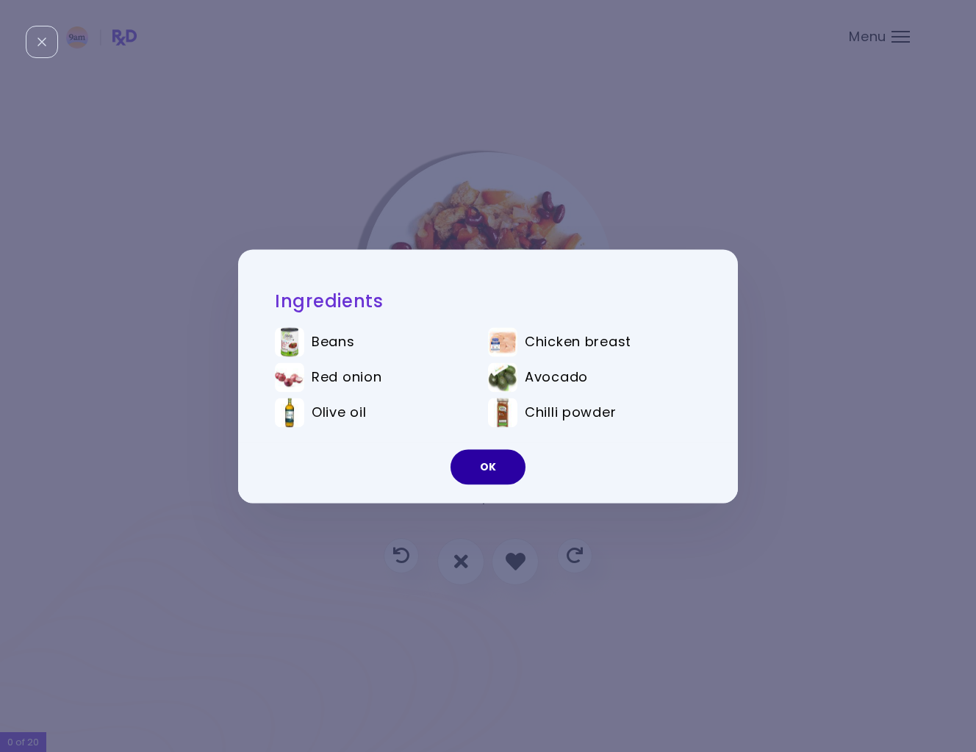
click at [475, 474] on button "OK" at bounding box center [487, 466] width 75 height 35
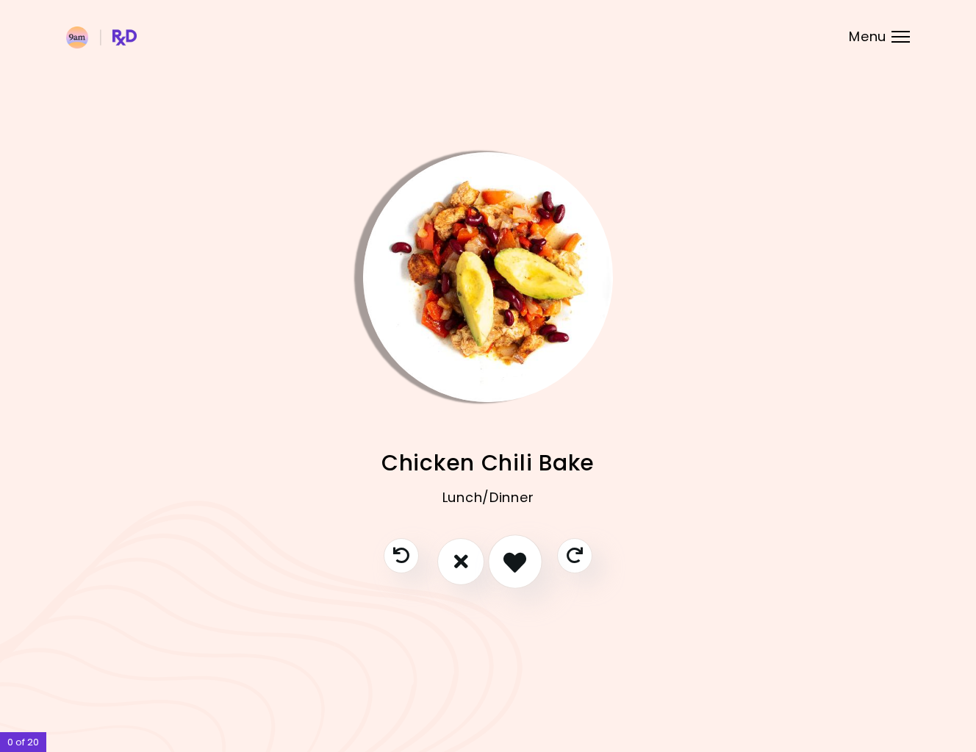
click at [506, 556] on icon "I like this recipe" at bounding box center [514, 561] width 23 height 23
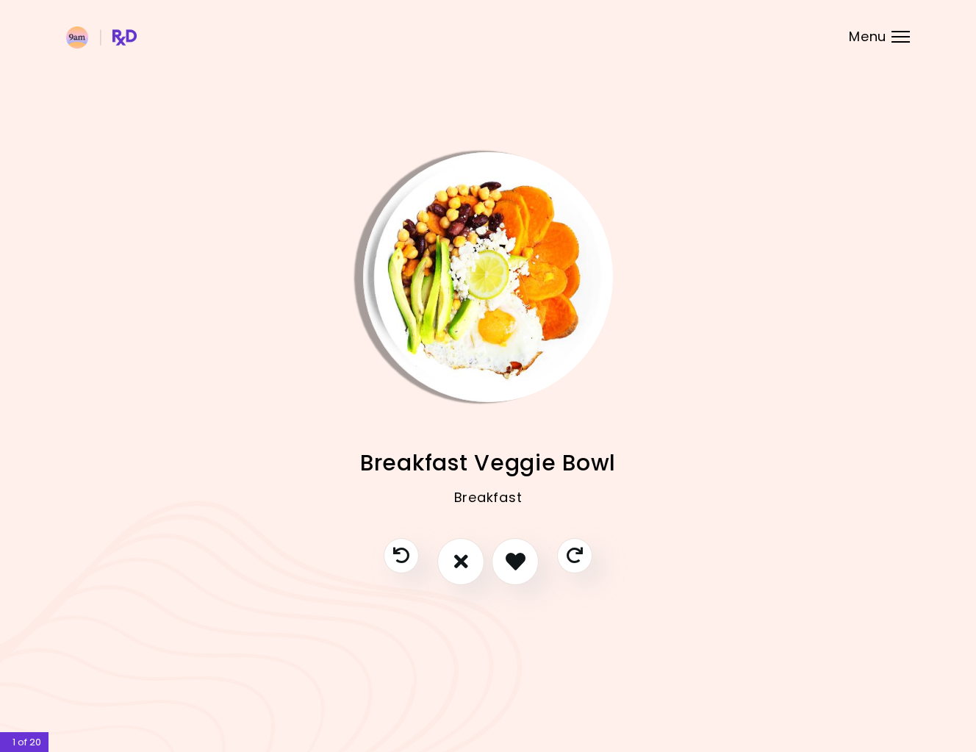
click at [509, 276] on img "Info - Breakfast Veggie Bowl" at bounding box center [488, 277] width 250 height 250
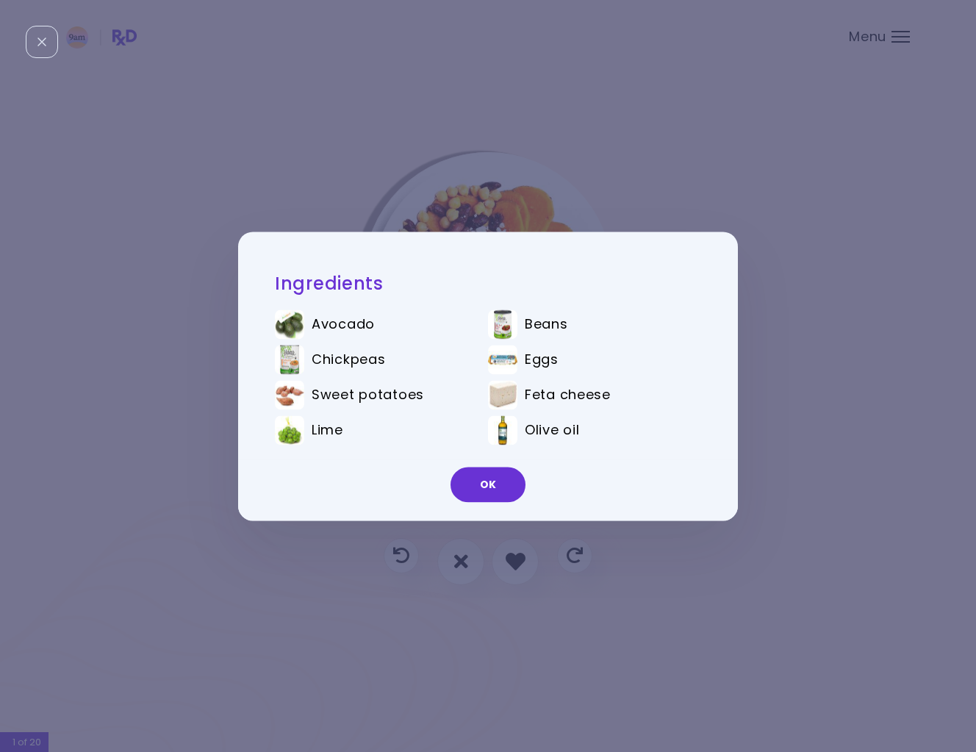
click at [775, 305] on div "Ingredients Avocado Beans Chickpeas Eggs Sweet potatoes Feta cheese Lime Olive …" at bounding box center [488, 376] width 976 height 752
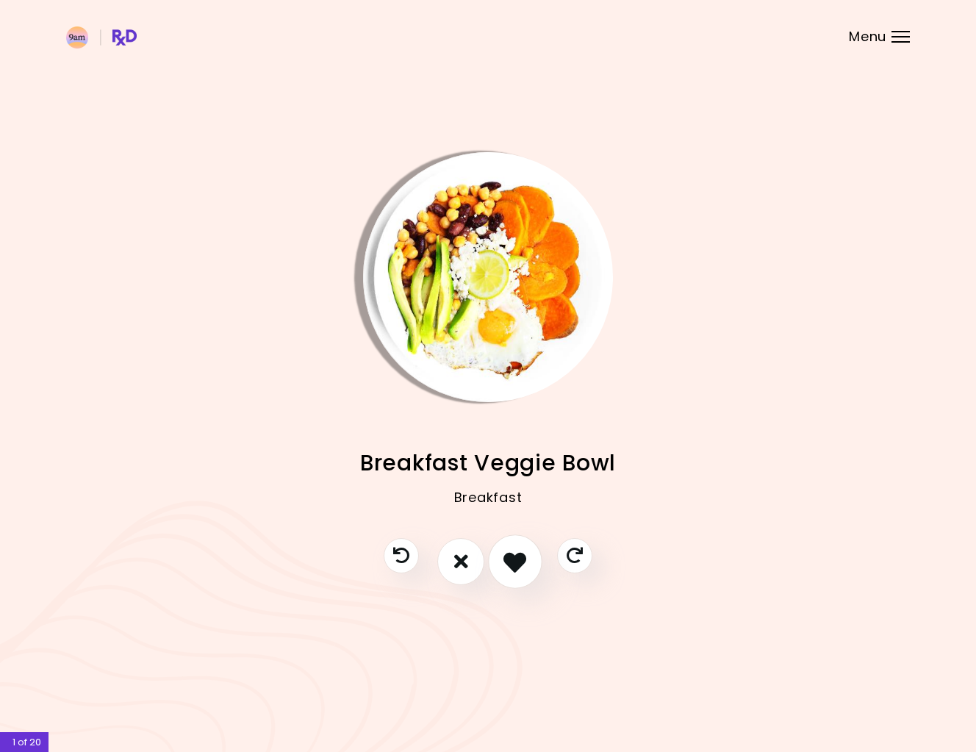
click at [509, 552] on icon "I like this recipe" at bounding box center [514, 561] width 23 height 23
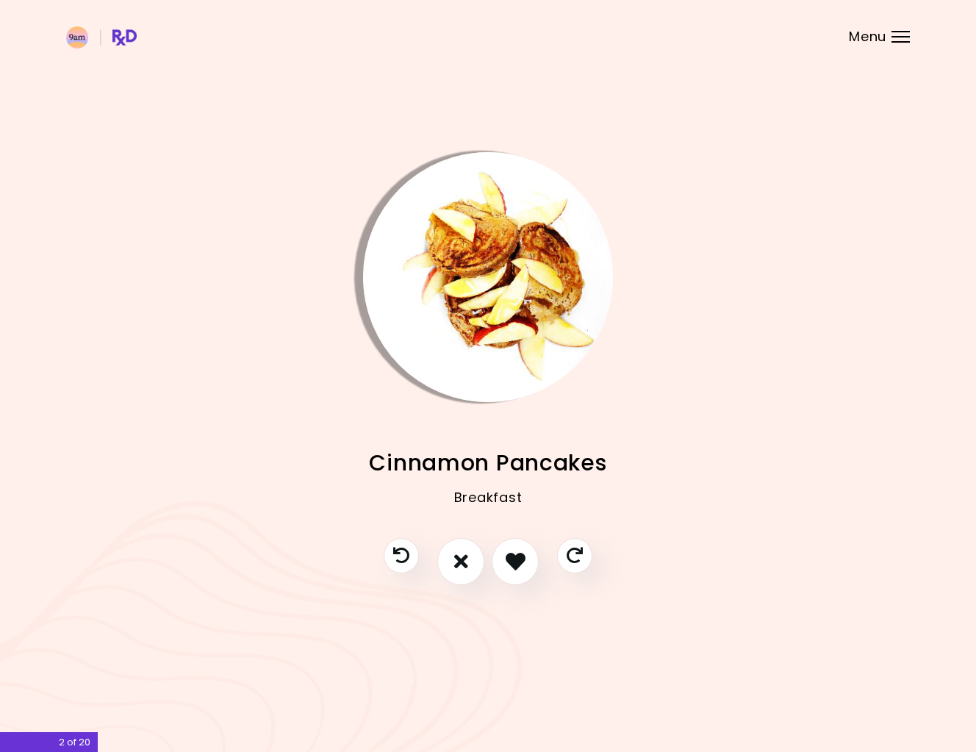
click at [510, 292] on img "Info - Cinnamon Pancakes" at bounding box center [488, 277] width 250 height 250
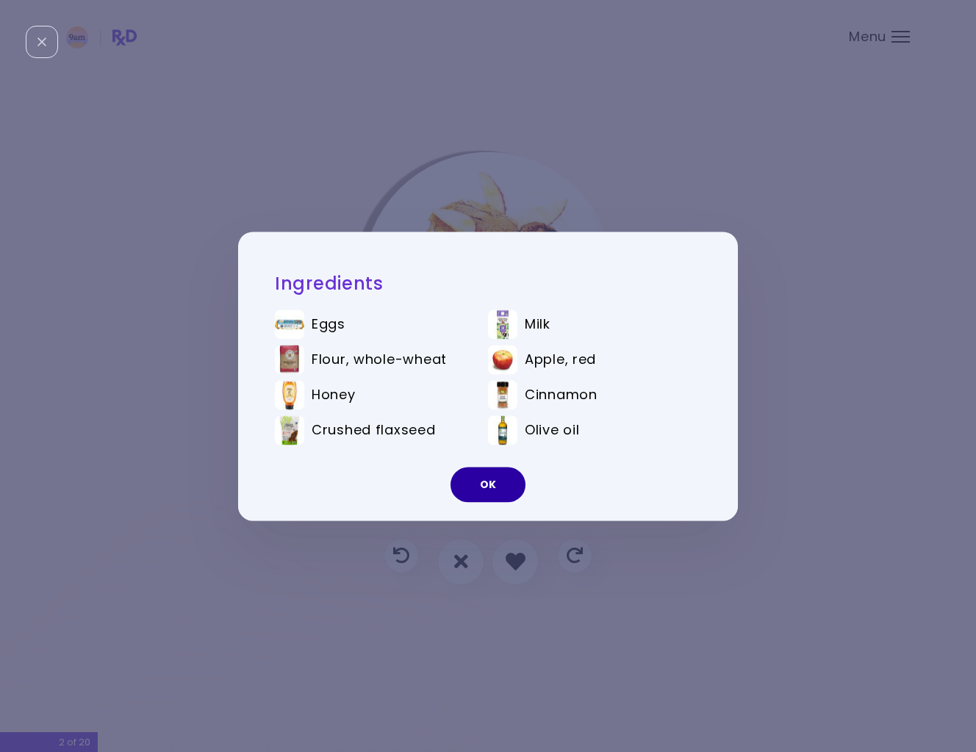
click at [486, 474] on button "OK" at bounding box center [487, 484] width 75 height 35
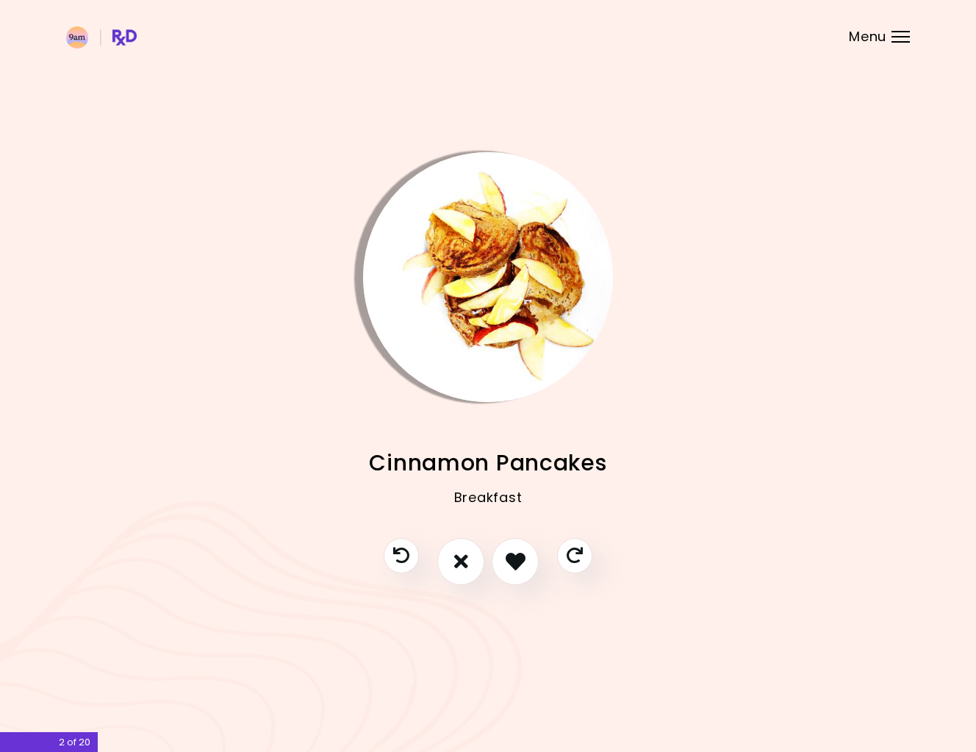
click at [472, 302] on img "Info - Cinnamon Pancakes" at bounding box center [488, 277] width 250 height 250
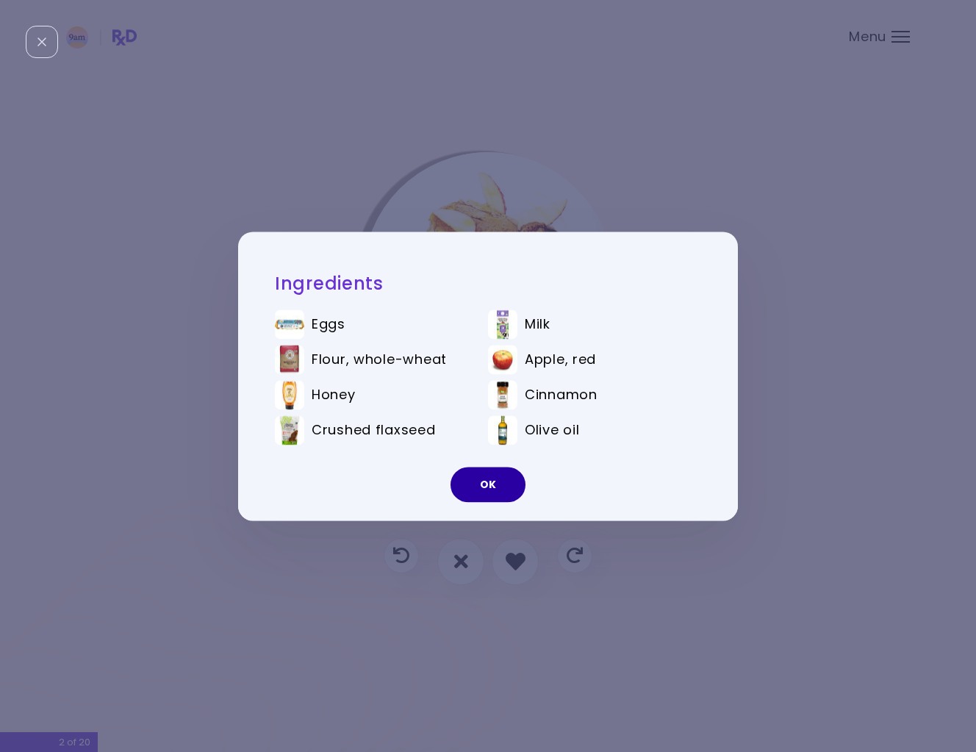
click at [494, 470] on button "OK" at bounding box center [487, 484] width 75 height 35
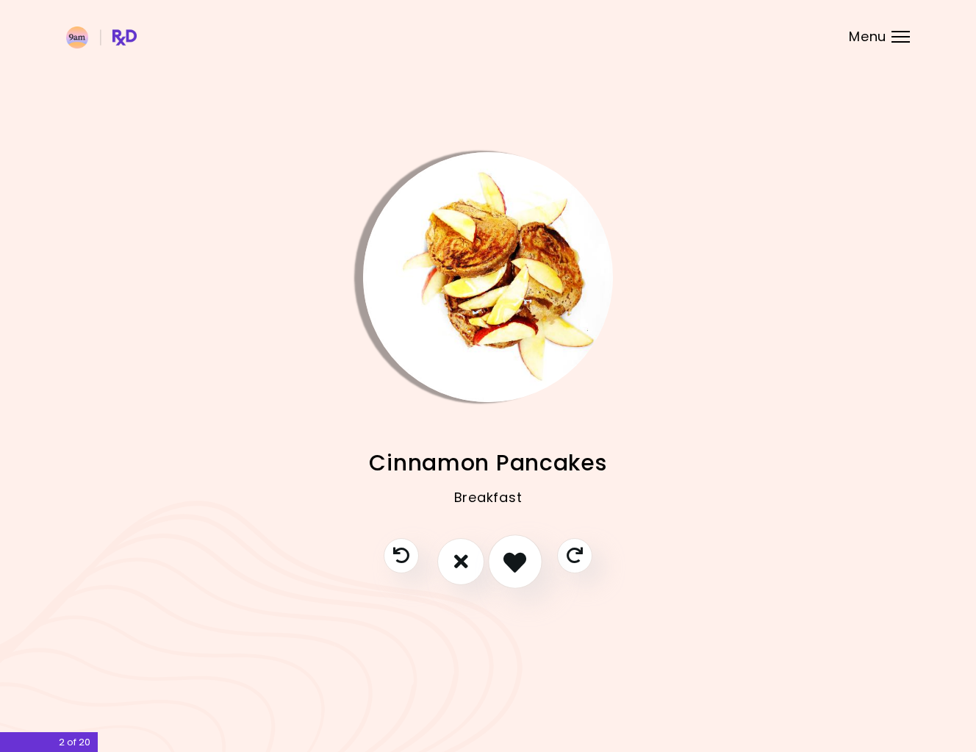
click at [509, 560] on icon "I like this recipe" at bounding box center [514, 561] width 23 height 23
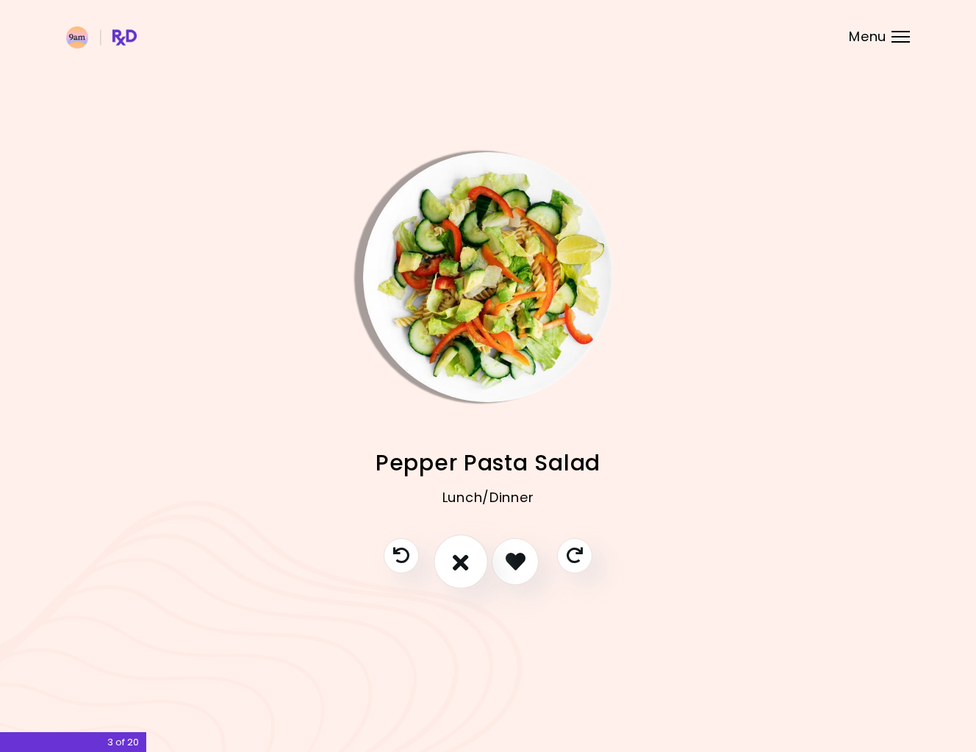
click at [458, 554] on icon "I don't like this recipe" at bounding box center [461, 561] width 16 height 23
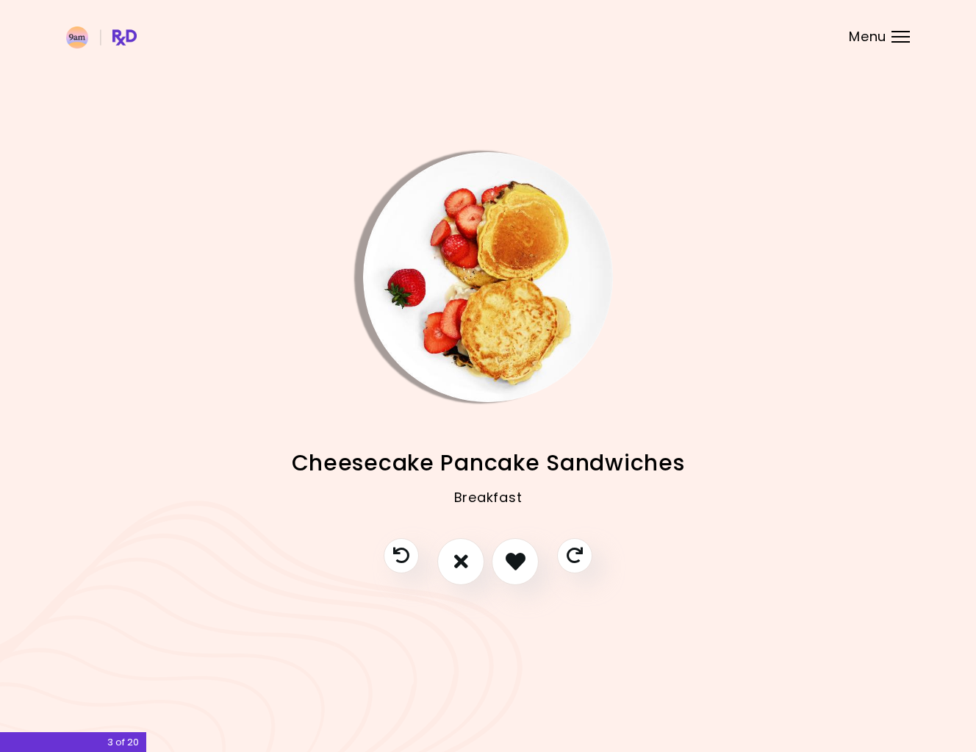
click at [486, 302] on img "Info - Cheesecake Pancake Sandwiches" at bounding box center [488, 277] width 250 height 250
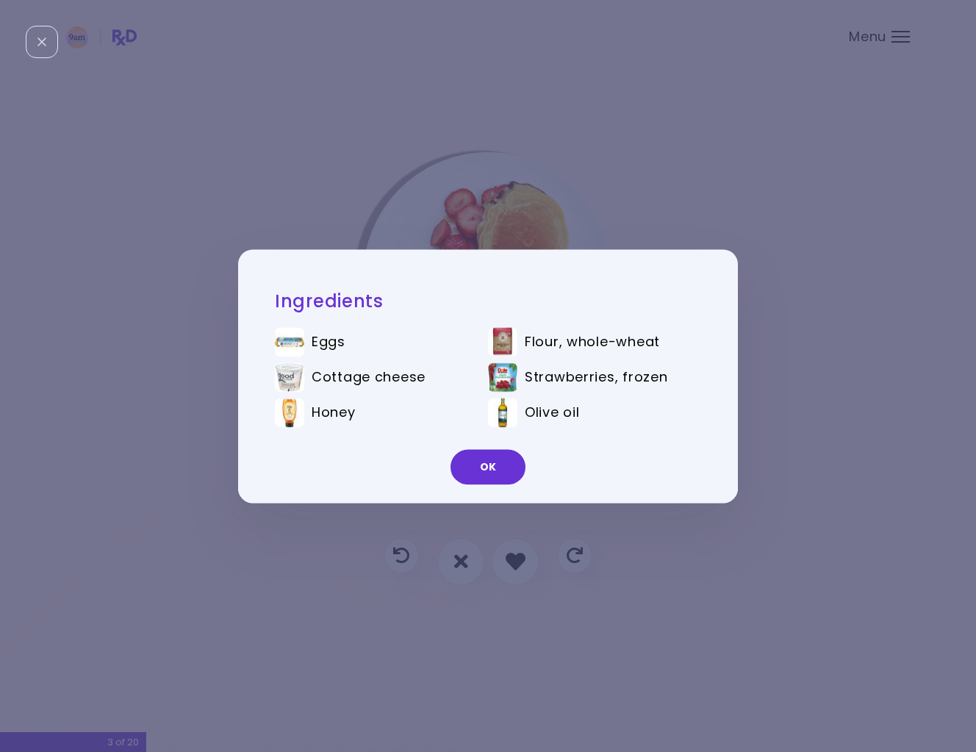
click at [775, 309] on div "Ingredients Eggs Flour, whole-wheat Cottage cheese Strawberries, frozen Honey O…" at bounding box center [488, 376] width 976 height 752
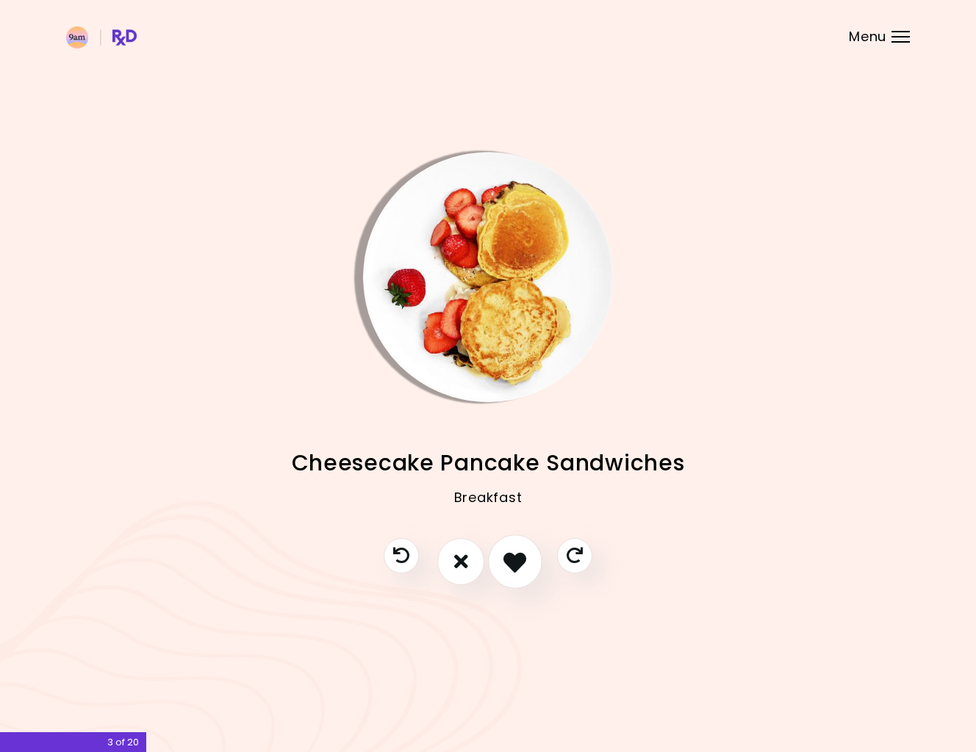
click at [515, 567] on icon "I like this recipe" at bounding box center [514, 561] width 23 height 23
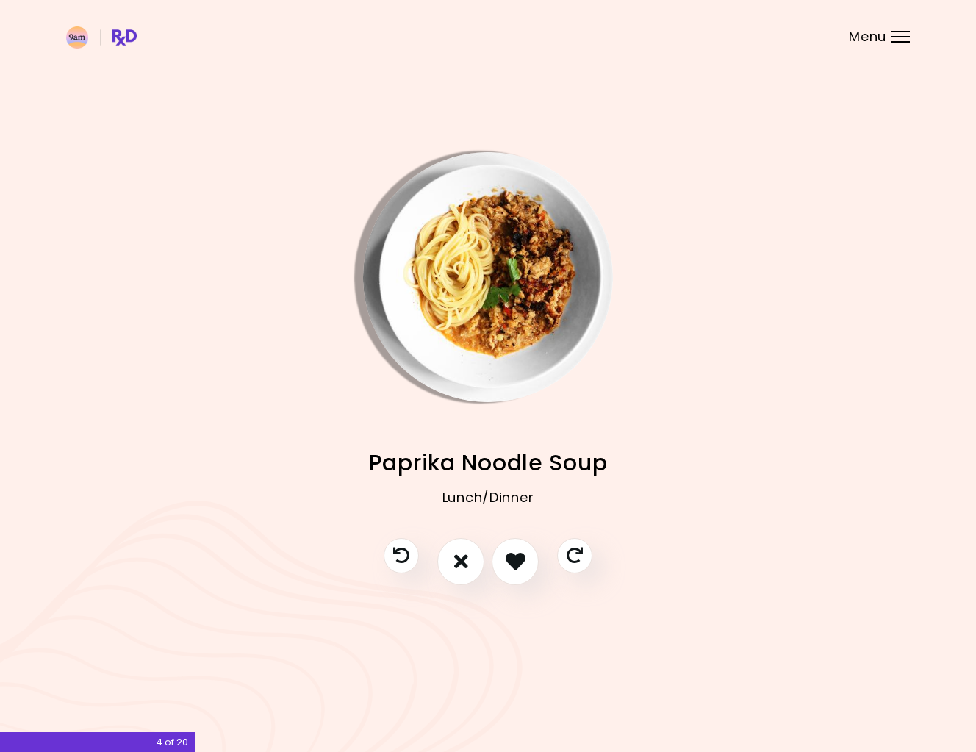
click at [497, 314] on img "Info - Paprika Noodle Soup" at bounding box center [488, 277] width 250 height 250
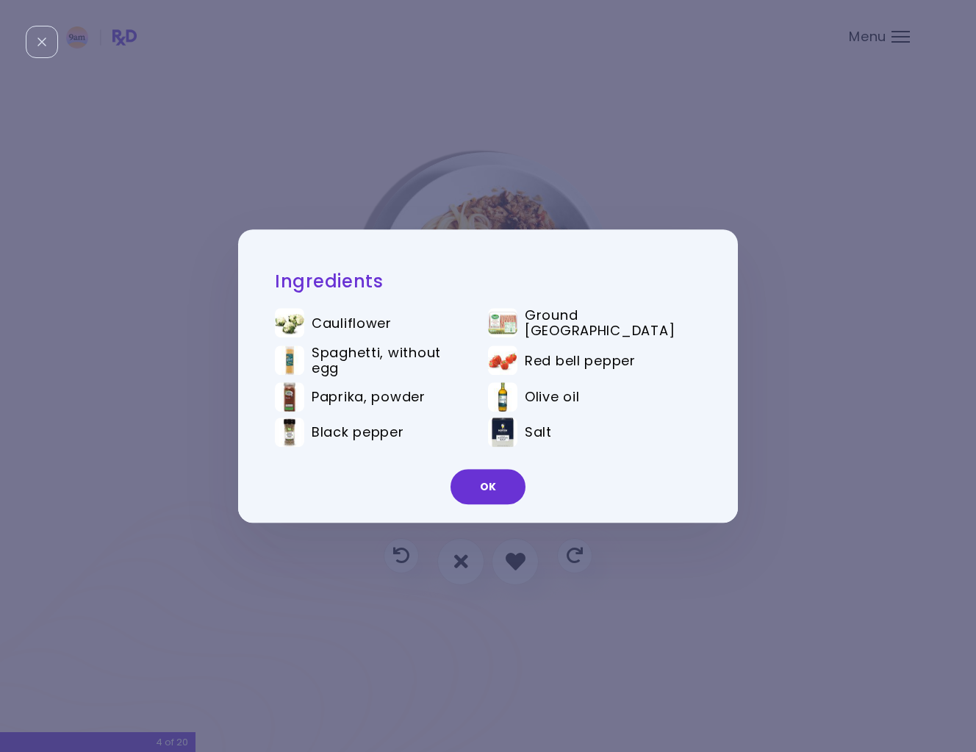
click at [792, 341] on div "Ingredients Cauliflower Ground turkey Spaghetti, without egg Red bell pepper Pa…" at bounding box center [488, 376] width 976 height 752
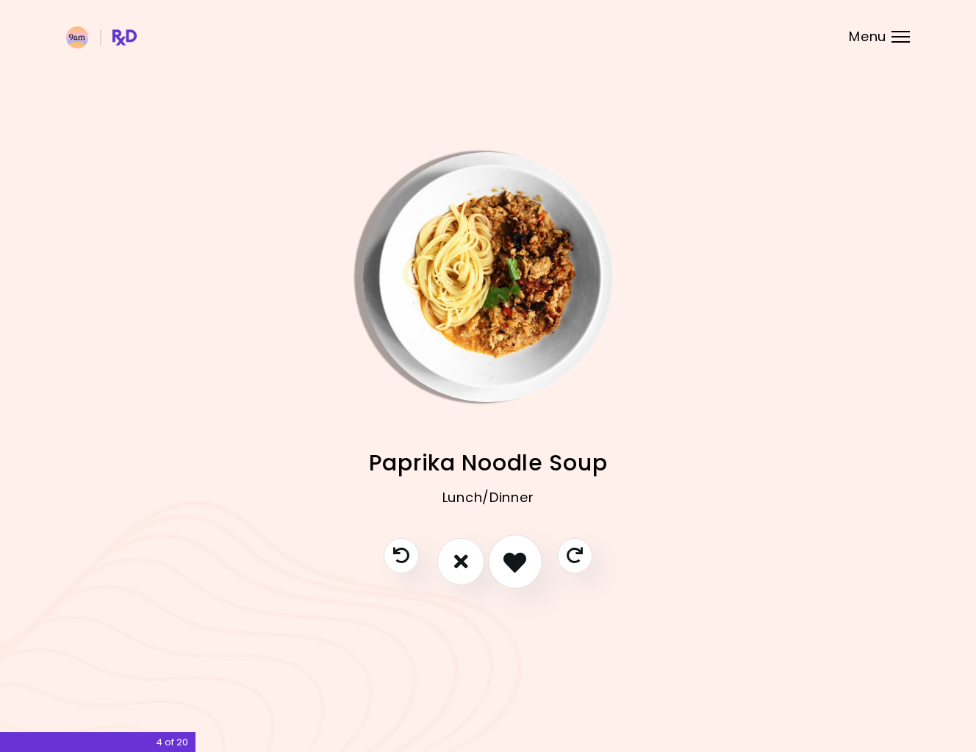
click at [519, 567] on icon "I like this recipe" at bounding box center [514, 561] width 23 height 23
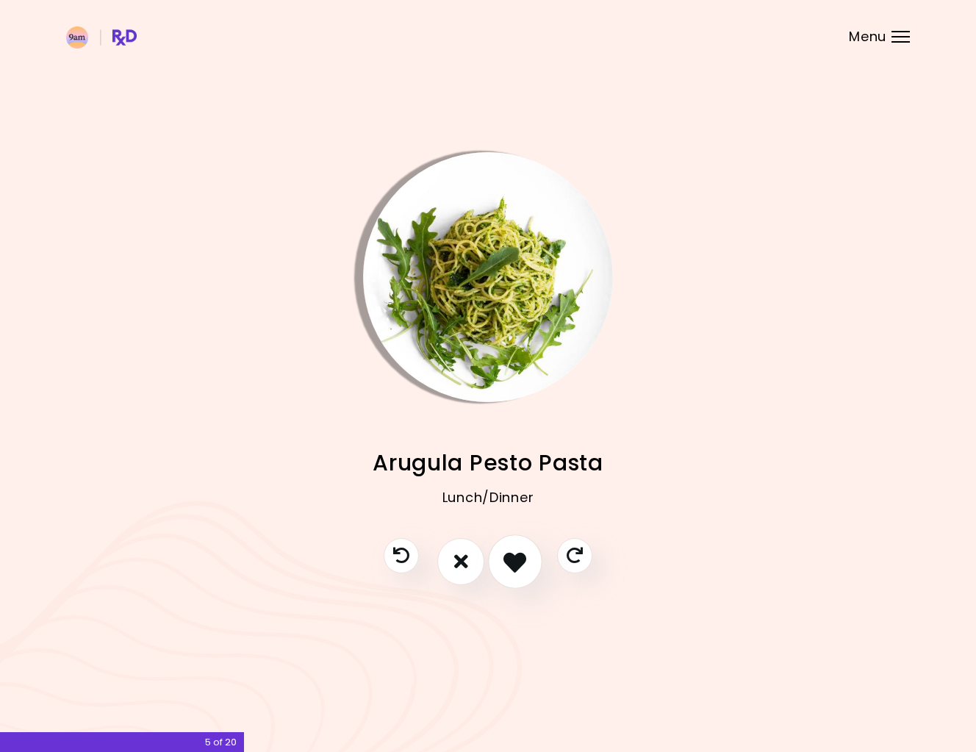
click at [514, 563] on icon "I like this recipe" at bounding box center [514, 561] width 23 height 23
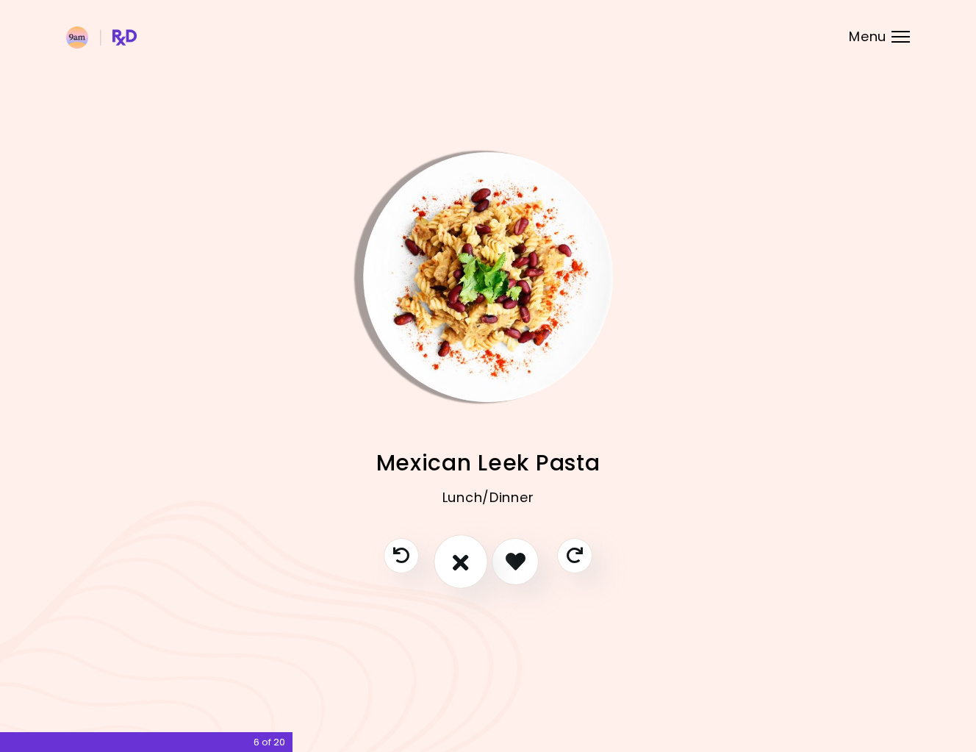
click at [469, 563] on icon "I don't like this recipe" at bounding box center [461, 561] width 16 height 23
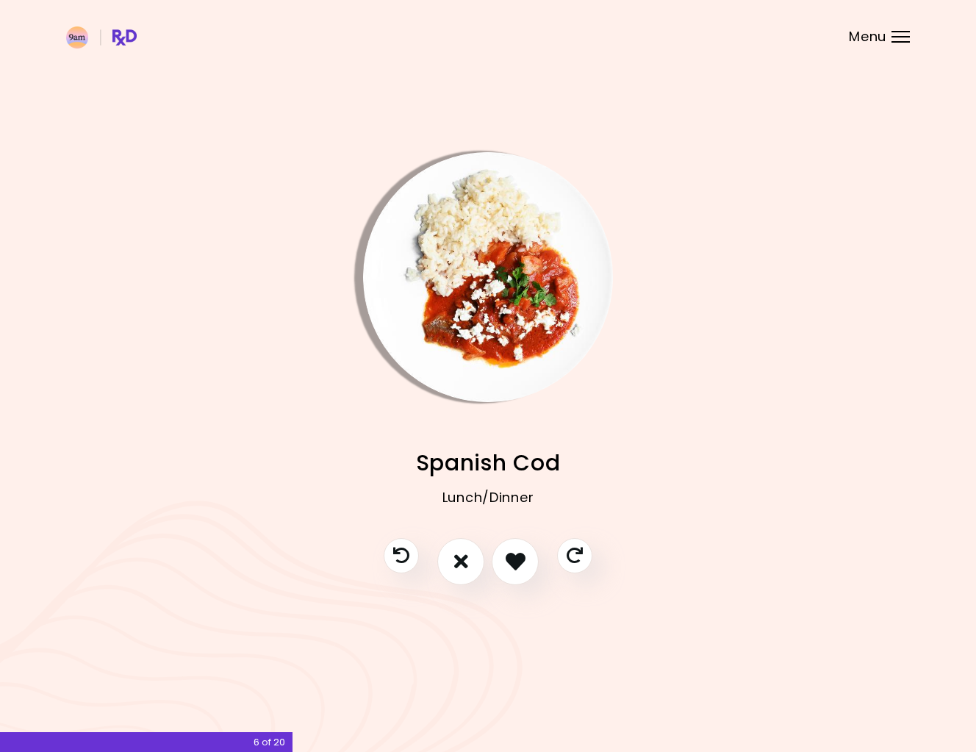
click at [476, 290] on img "Info - Spanish Cod" at bounding box center [488, 277] width 250 height 250
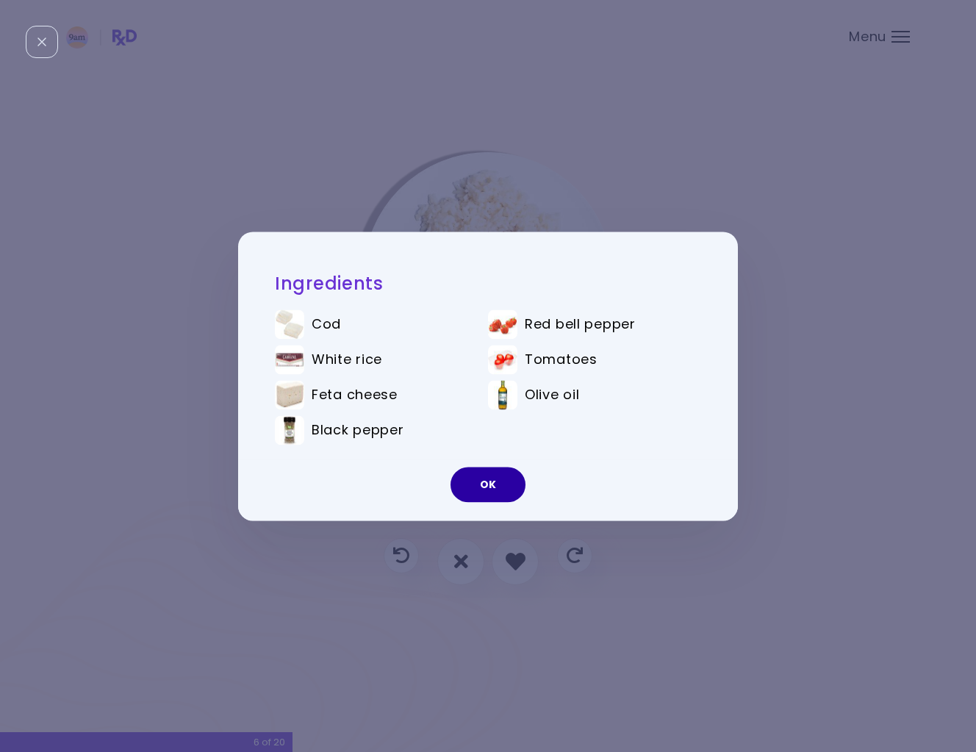
click at [498, 477] on button "OK" at bounding box center [487, 484] width 75 height 35
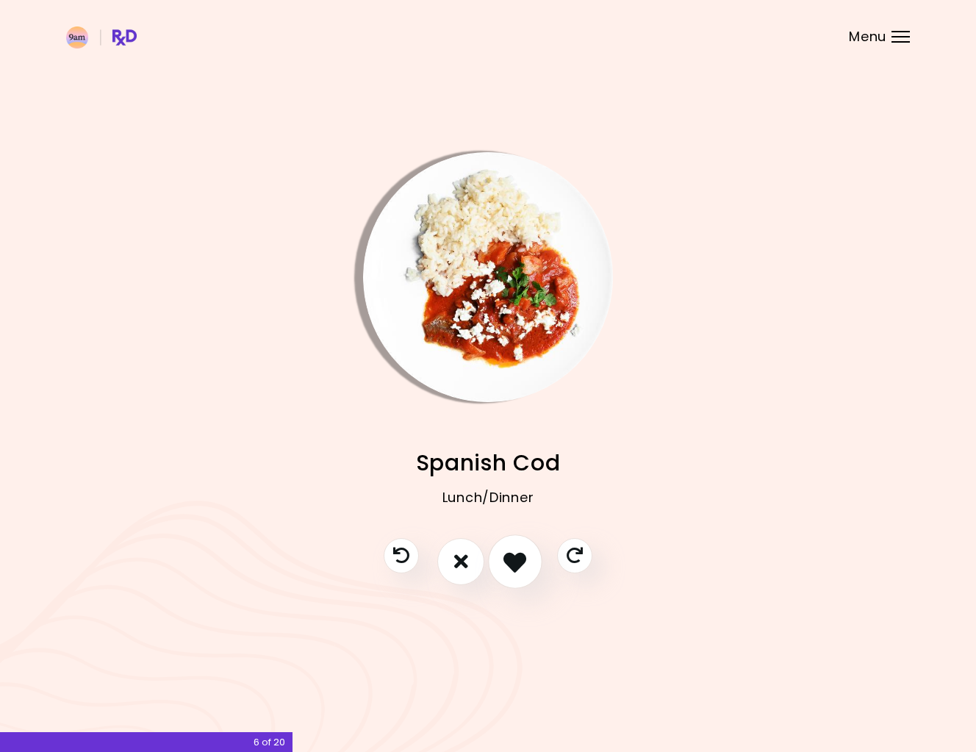
click at [509, 565] on icon "I like this recipe" at bounding box center [514, 561] width 23 height 23
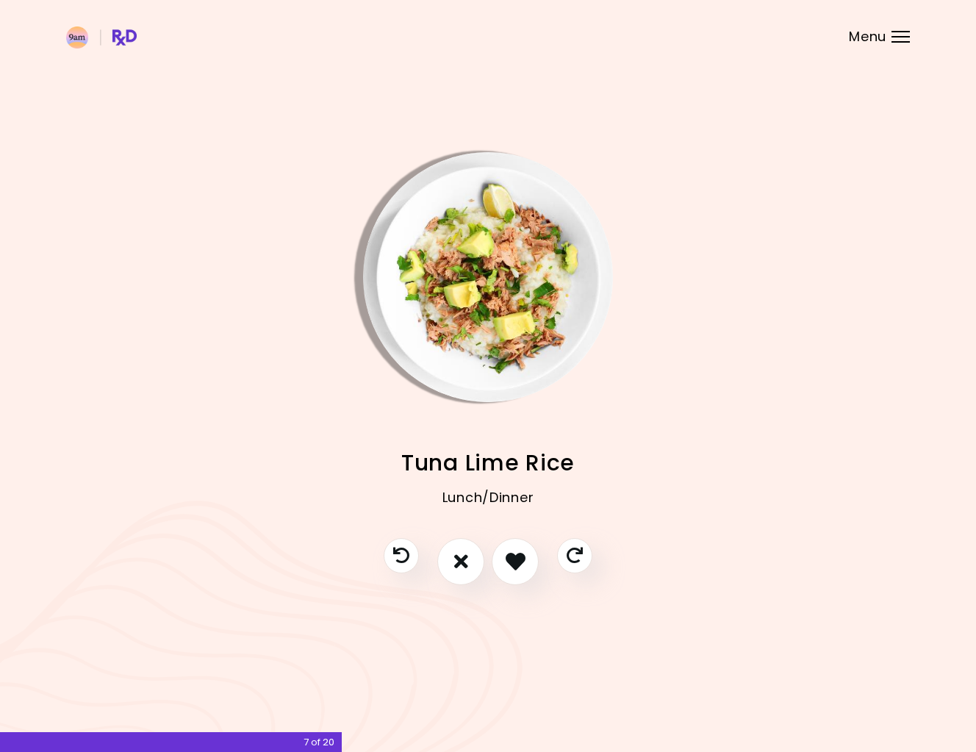
click at [492, 326] on img "Info - Tuna Lime Rice" at bounding box center [488, 277] width 250 height 250
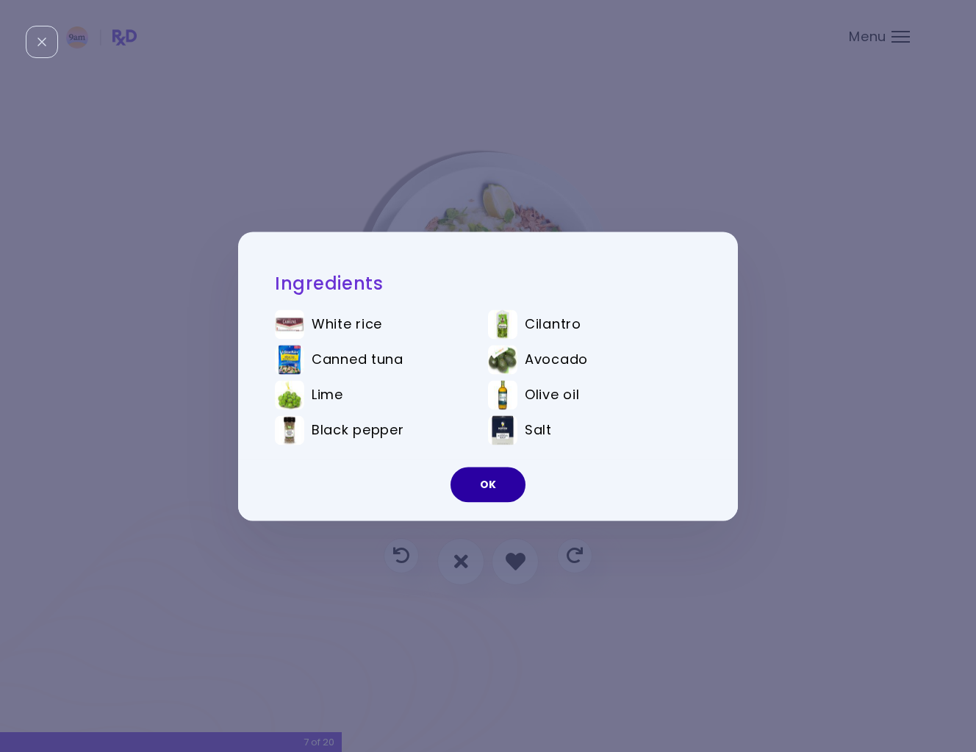
click at [489, 470] on button "OK" at bounding box center [487, 484] width 75 height 35
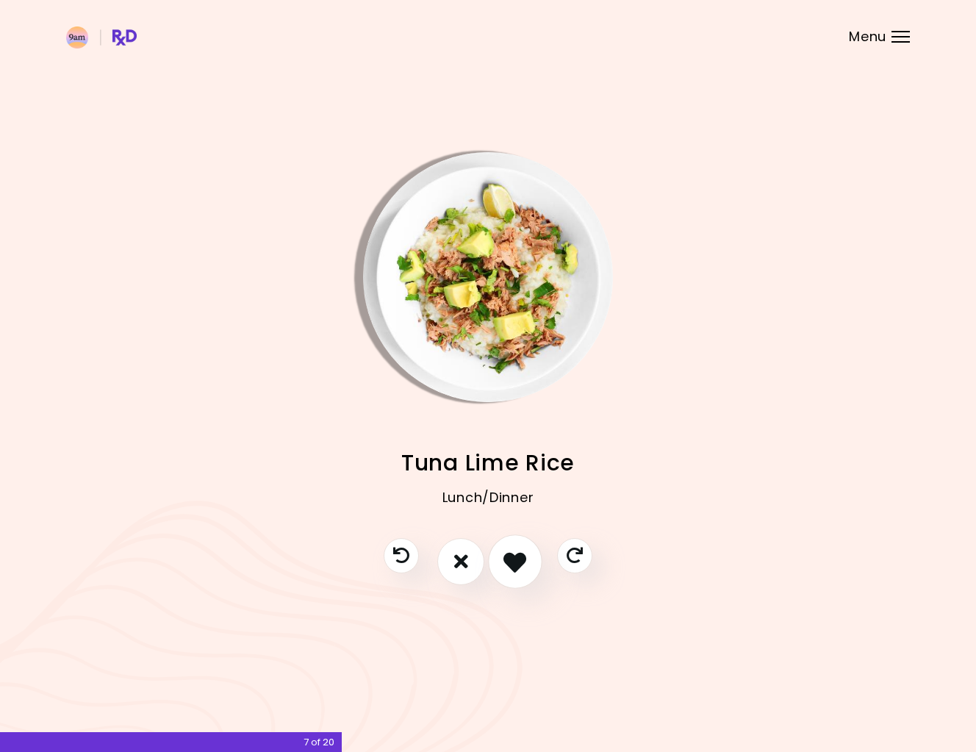
click at [520, 556] on icon "I like this recipe" at bounding box center [514, 561] width 23 height 23
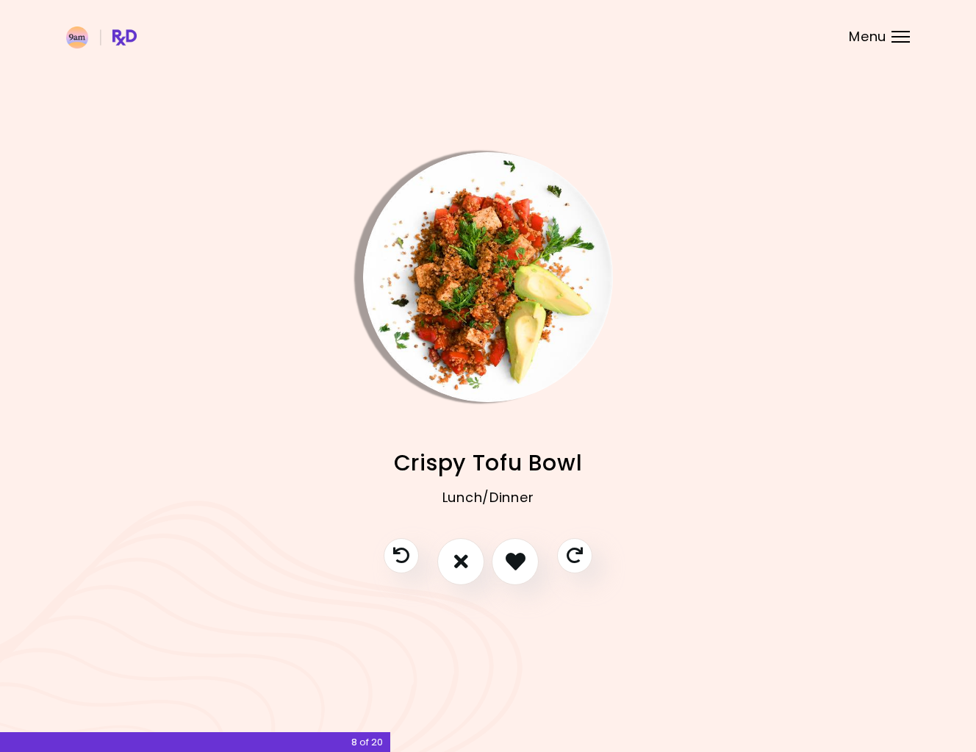
click at [519, 358] on img "Info - Crispy Tofu Bowl" at bounding box center [488, 277] width 250 height 250
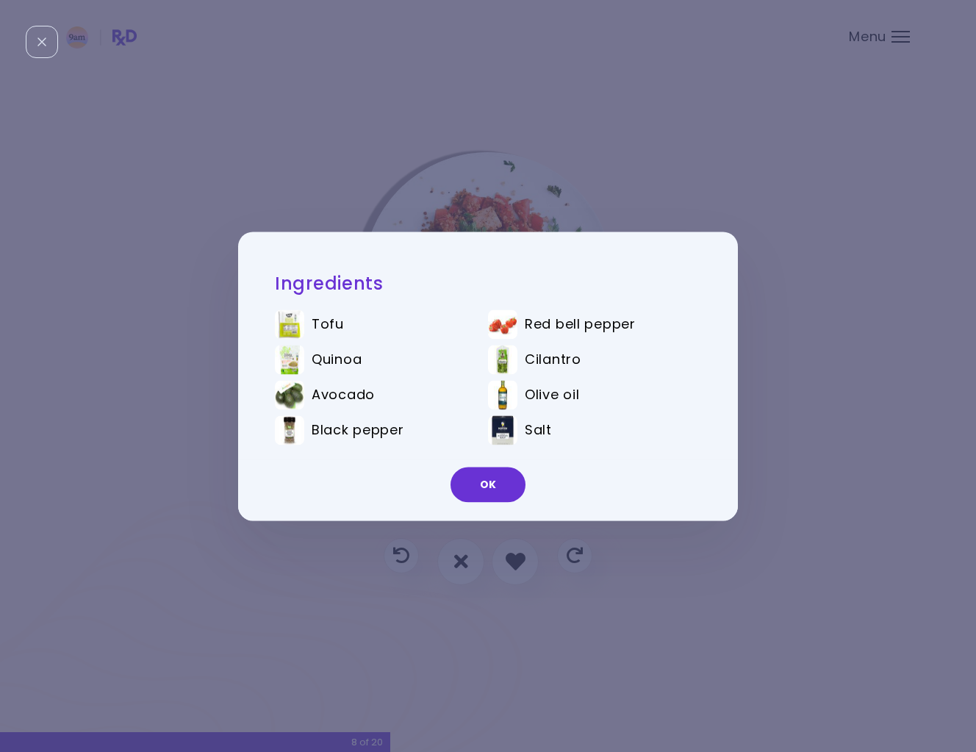
click at [783, 365] on div "Ingredients Tofu Red bell pepper Quinoa Cilantro Avocado Olive oil Black pepper…" at bounding box center [488, 376] width 976 height 752
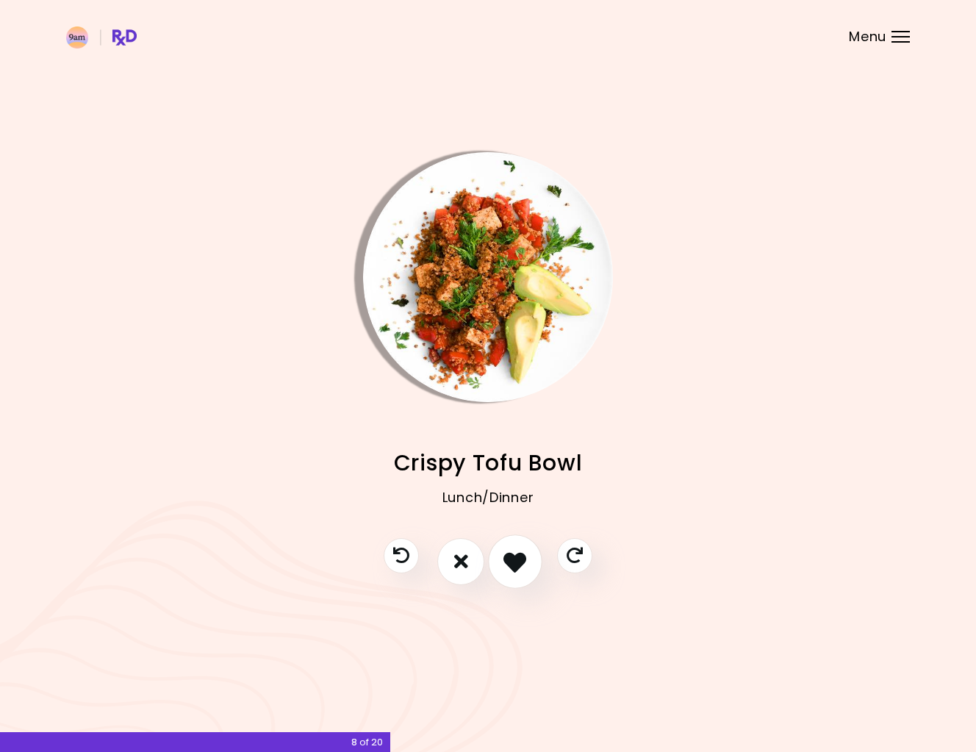
click at [513, 558] on icon "I like this recipe" at bounding box center [514, 561] width 23 height 23
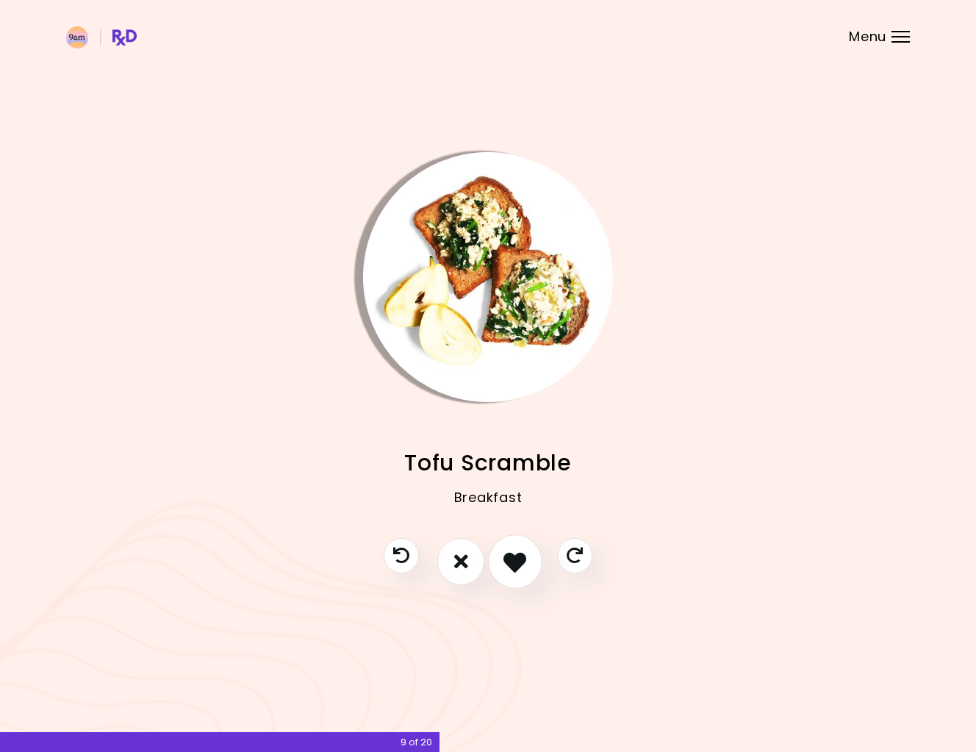
click at [519, 556] on icon "I like this recipe" at bounding box center [514, 561] width 23 height 23
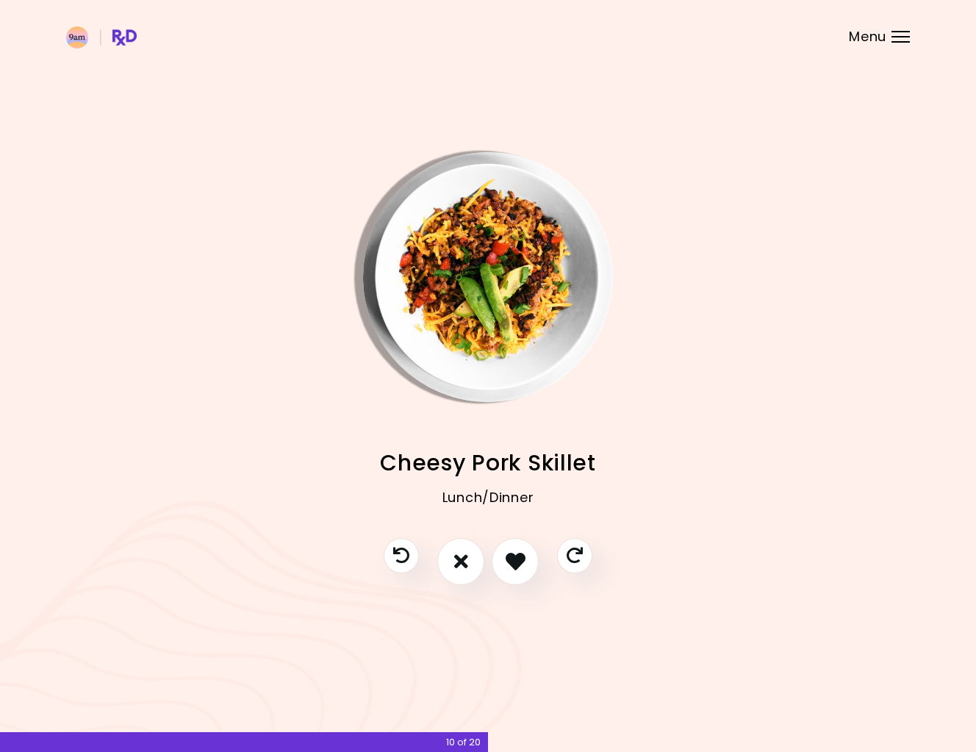
click at [500, 284] on img "Info - Cheesy Pork Skillet" at bounding box center [488, 277] width 250 height 250
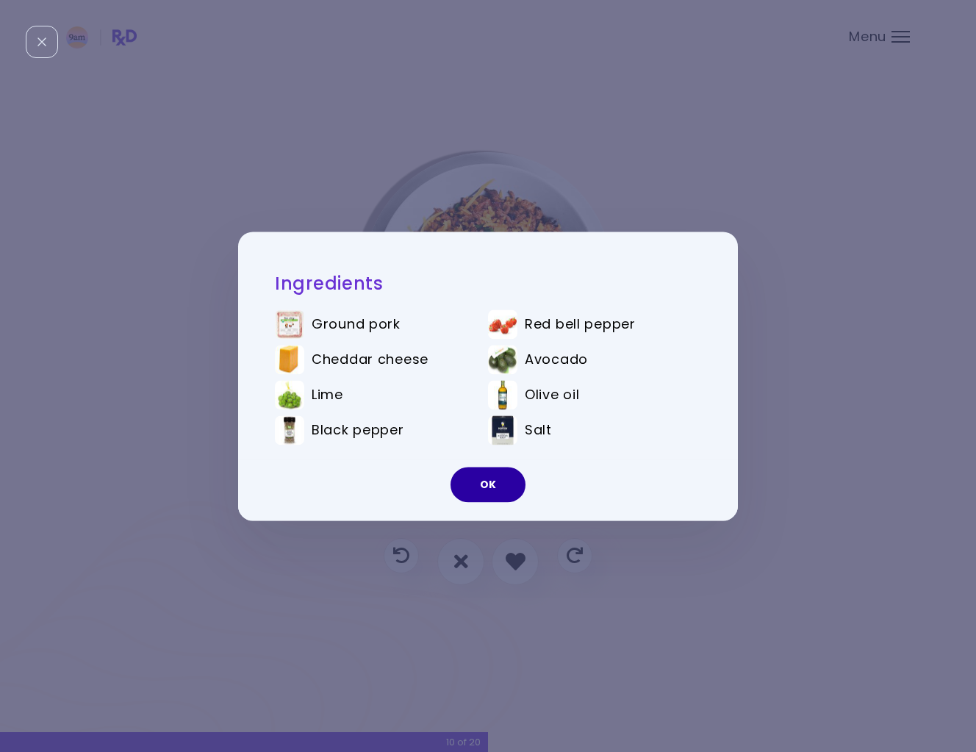
click at [488, 477] on button "OK" at bounding box center [487, 484] width 75 height 35
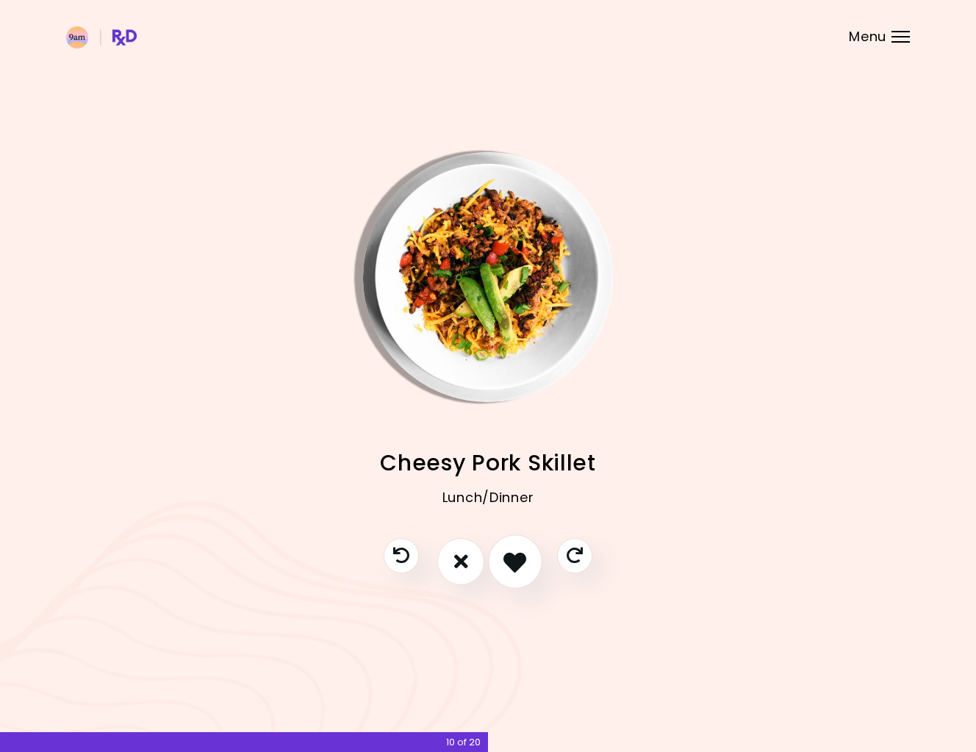
click at [519, 561] on icon "I like this recipe" at bounding box center [514, 561] width 23 height 23
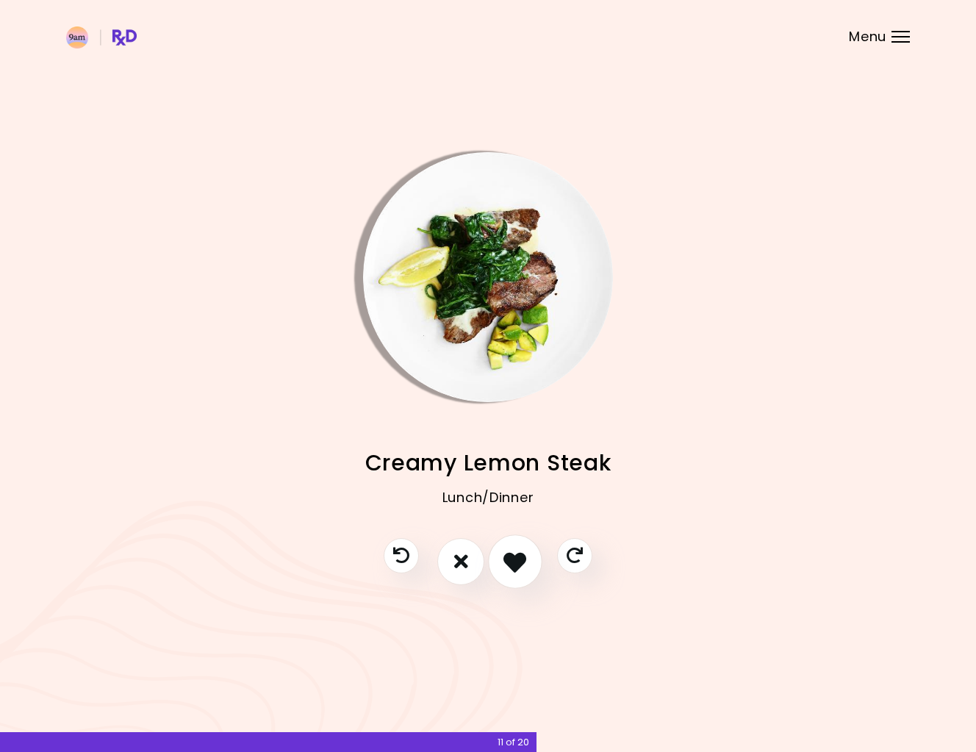
click at [525, 572] on icon "I like this recipe" at bounding box center [514, 561] width 23 height 23
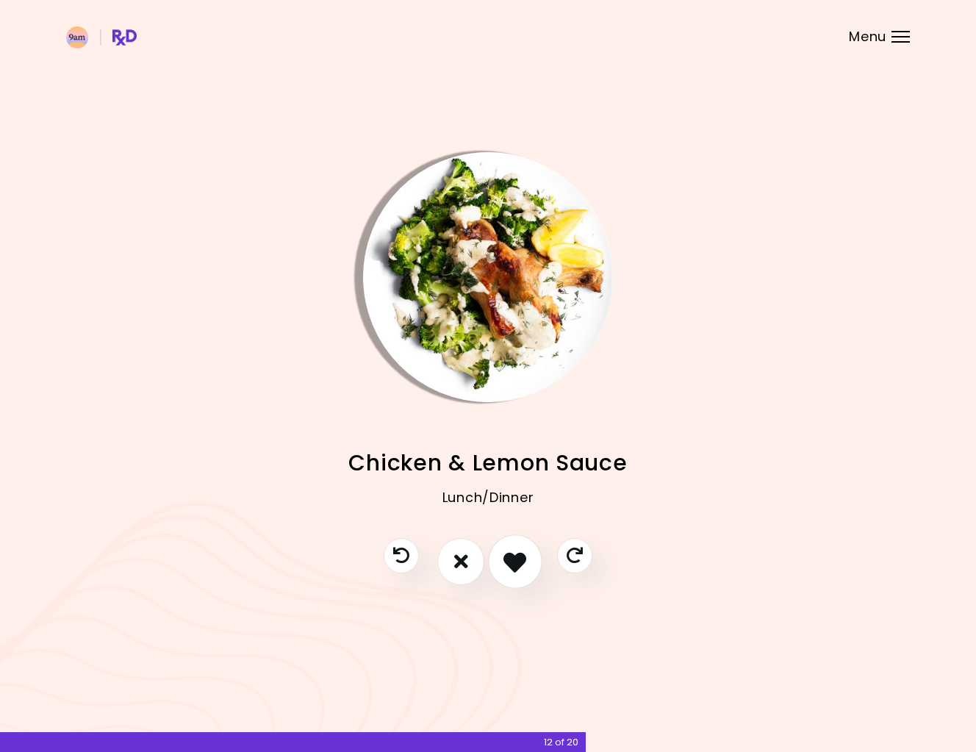
click at [522, 561] on icon "I like this recipe" at bounding box center [514, 561] width 23 height 23
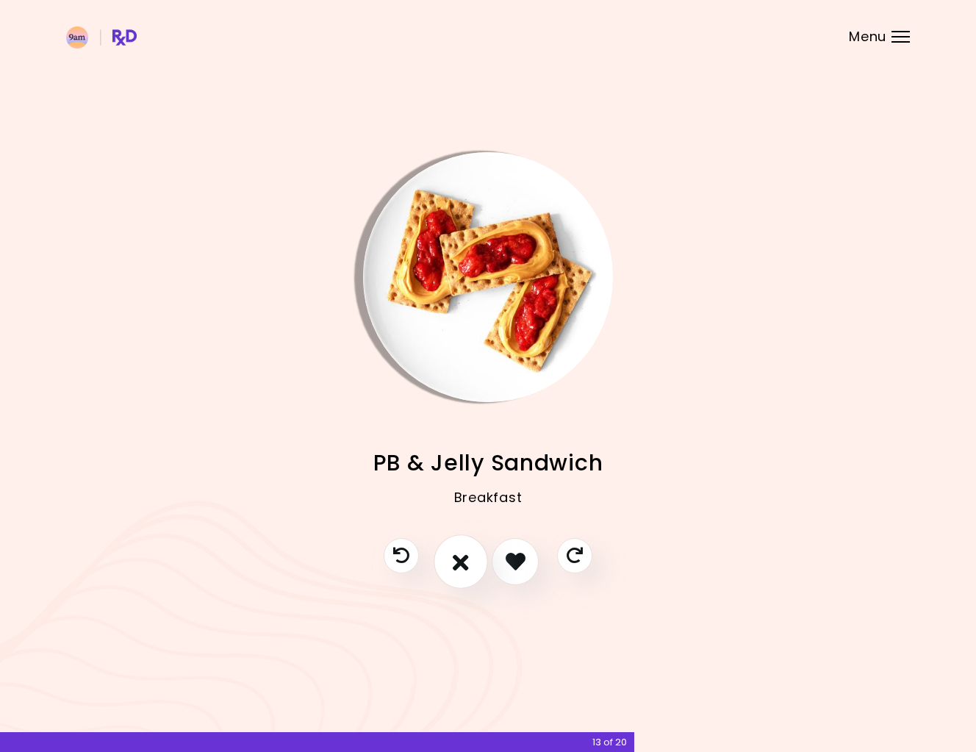
click at [464, 559] on icon "I don't like this recipe" at bounding box center [461, 561] width 16 height 23
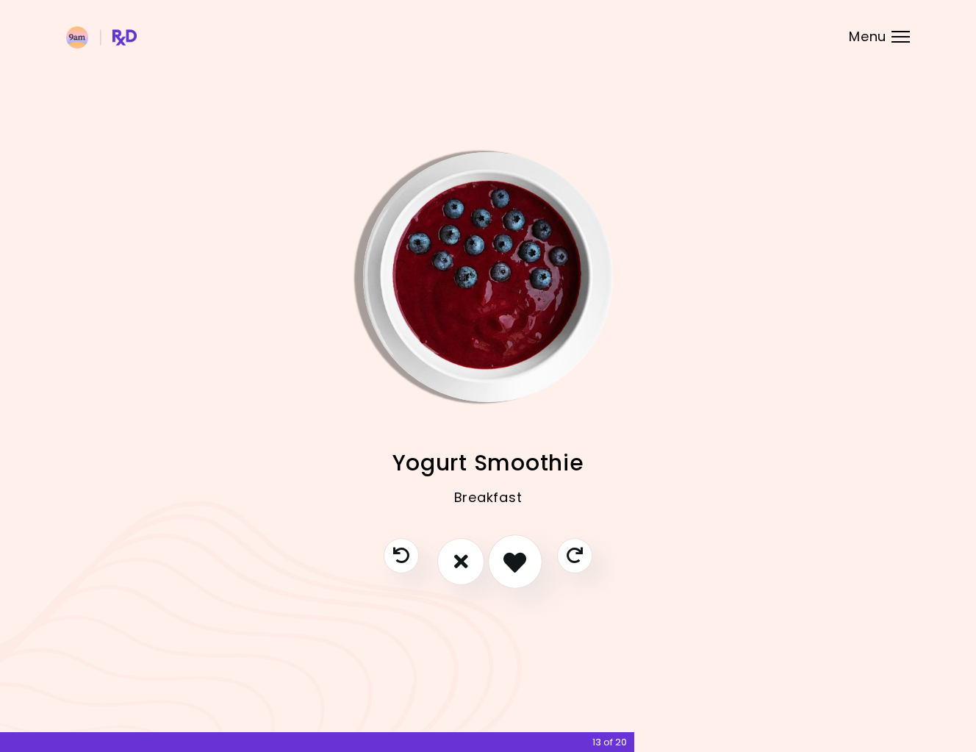
click at [519, 556] on icon "I like this recipe" at bounding box center [514, 561] width 23 height 23
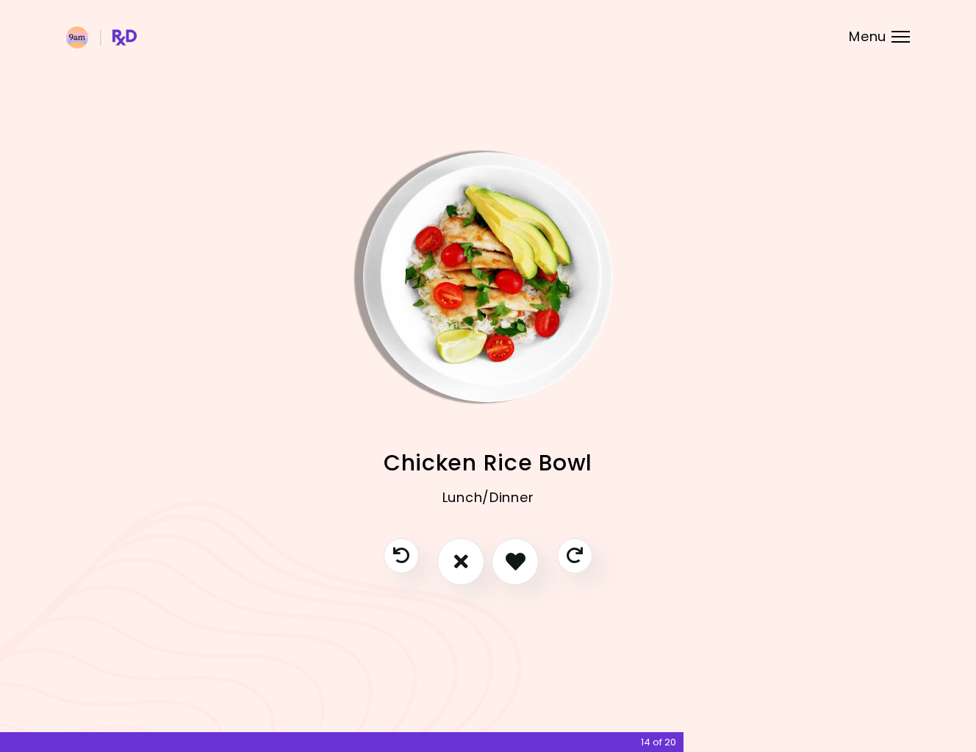
click at [474, 278] on img "Info - Chicken Rice Bowl" at bounding box center [488, 277] width 250 height 250
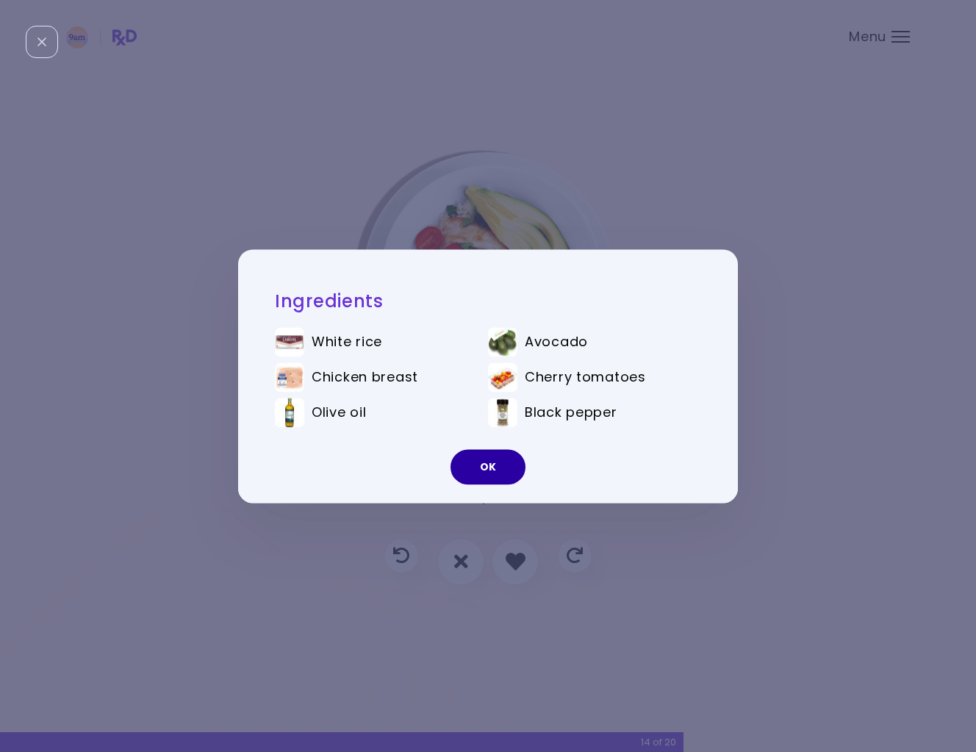
click at [511, 458] on button "OK" at bounding box center [487, 466] width 75 height 35
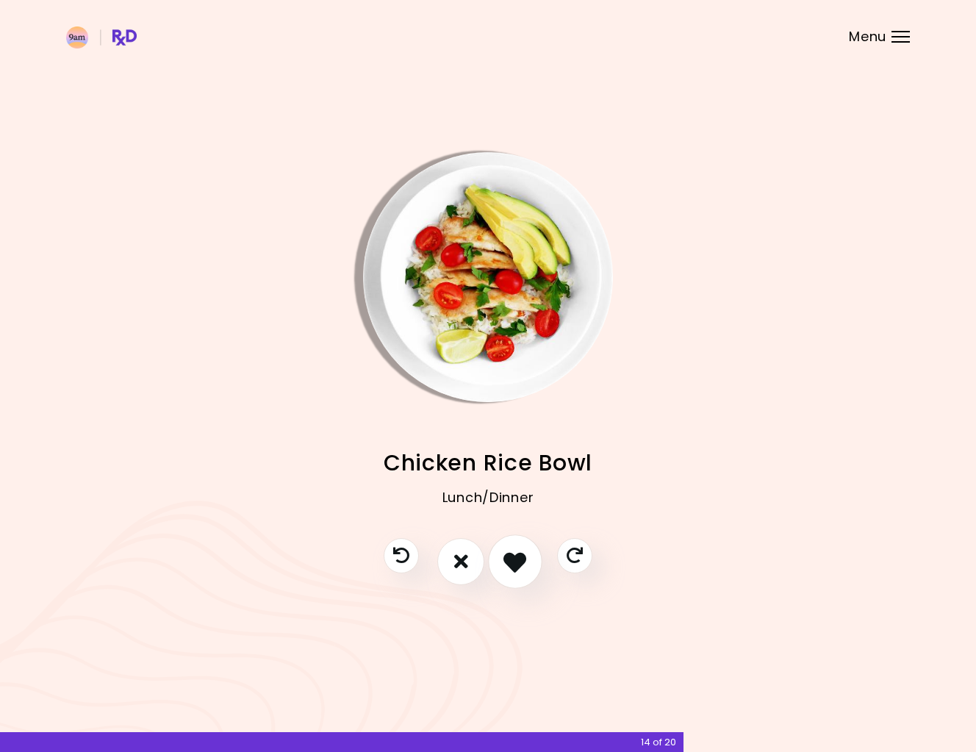
click at [517, 558] on icon "I like this recipe" at bounding box center [514, 561] width 23 height 23
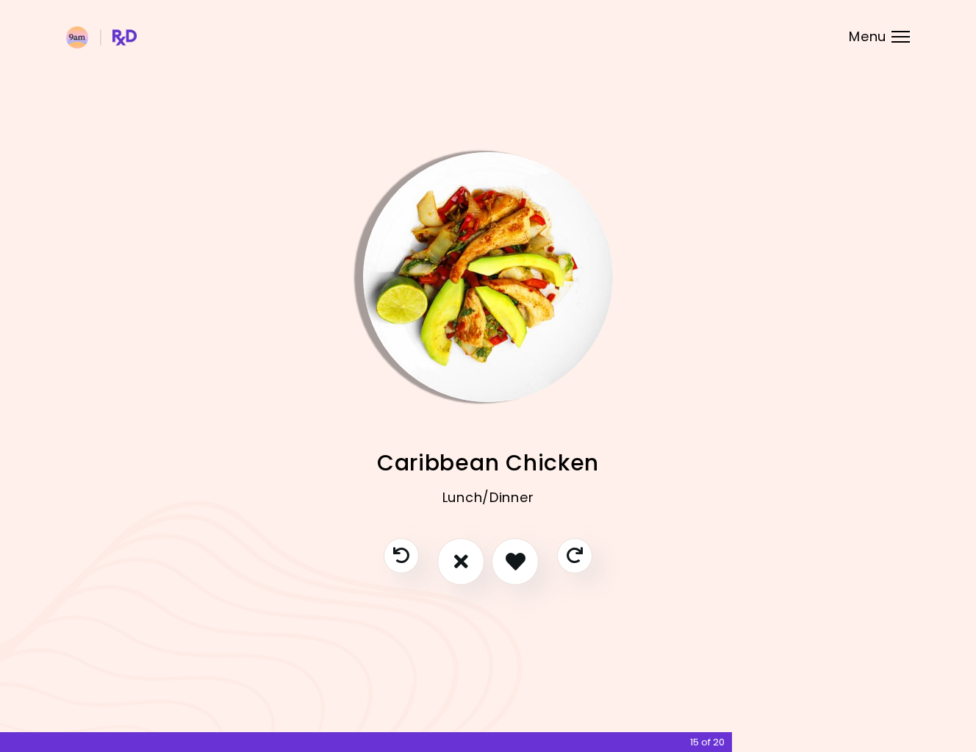
click at [456, 214] on img "Info - Caribbean Chicken" at bounding box center [488, 277] width 250 height 250
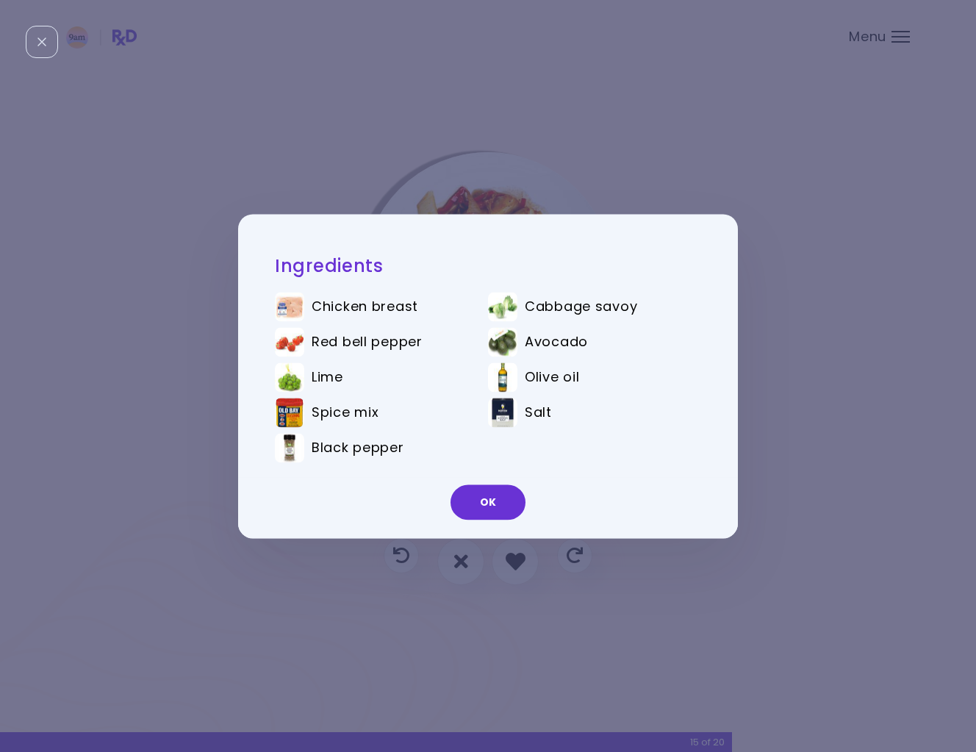
click at [766, 356] on div "Ingredients Chicken breast Cabbage savoy Red bell pepper Avocado Lime Olive oil…" at bounding box center [488, 376] width 976 height 752
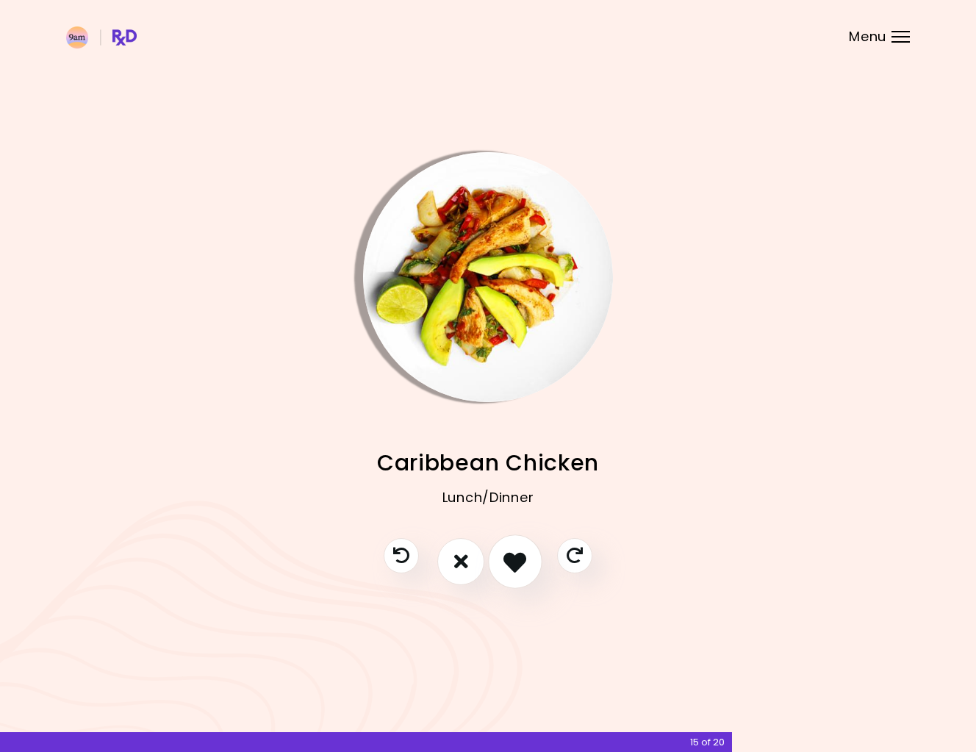
click at [531, 575] on button "I like this recipe" at bounding box center [515, 561] width 54 height 54
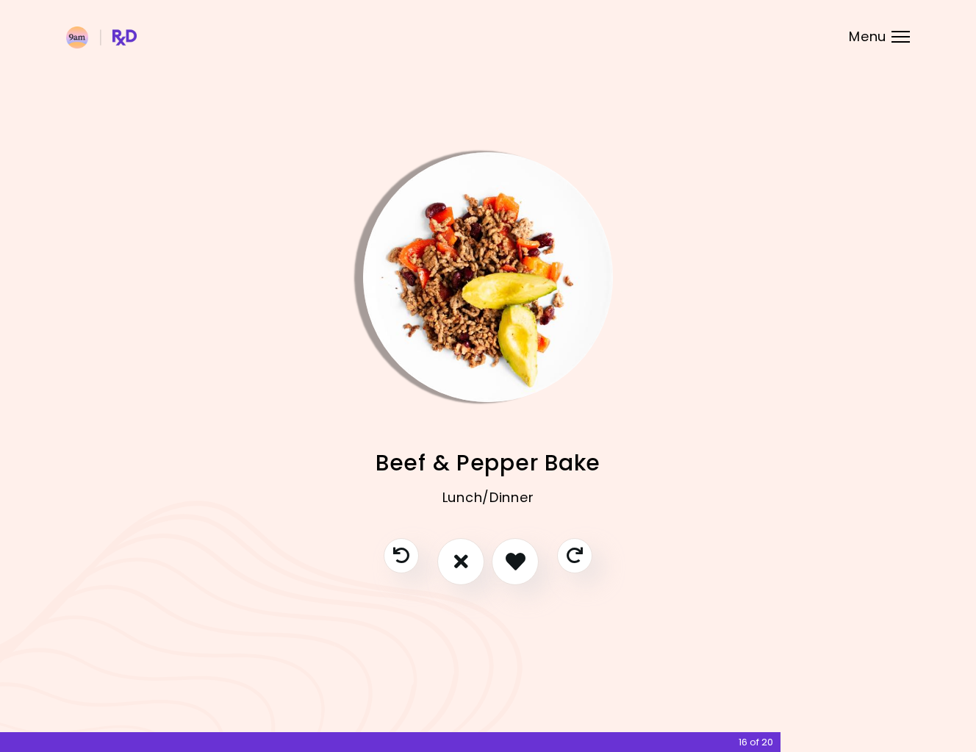
click at [514, 328] on img "Info - Beef & Pepper Bake" at bounding box center [488, 277] width 250 height 250
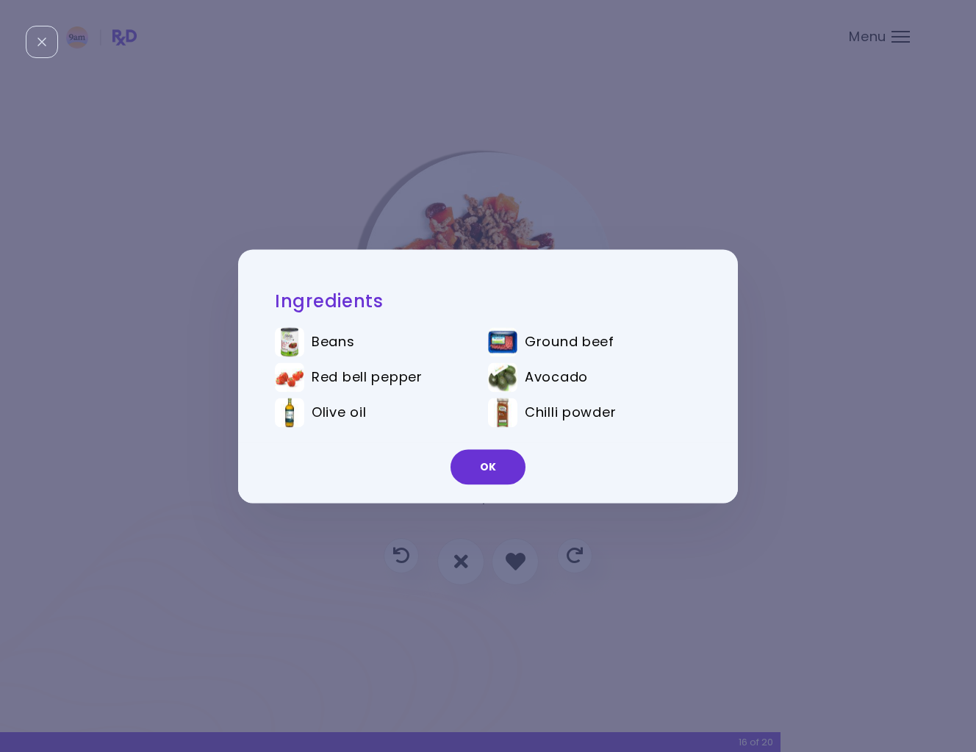
click at [806, 331] on div "Ingredients Beans Ground beef Red bell pepper Avocado Olive oil Chilli powder OK" at bounding box center [488, 376] width 976 height 752
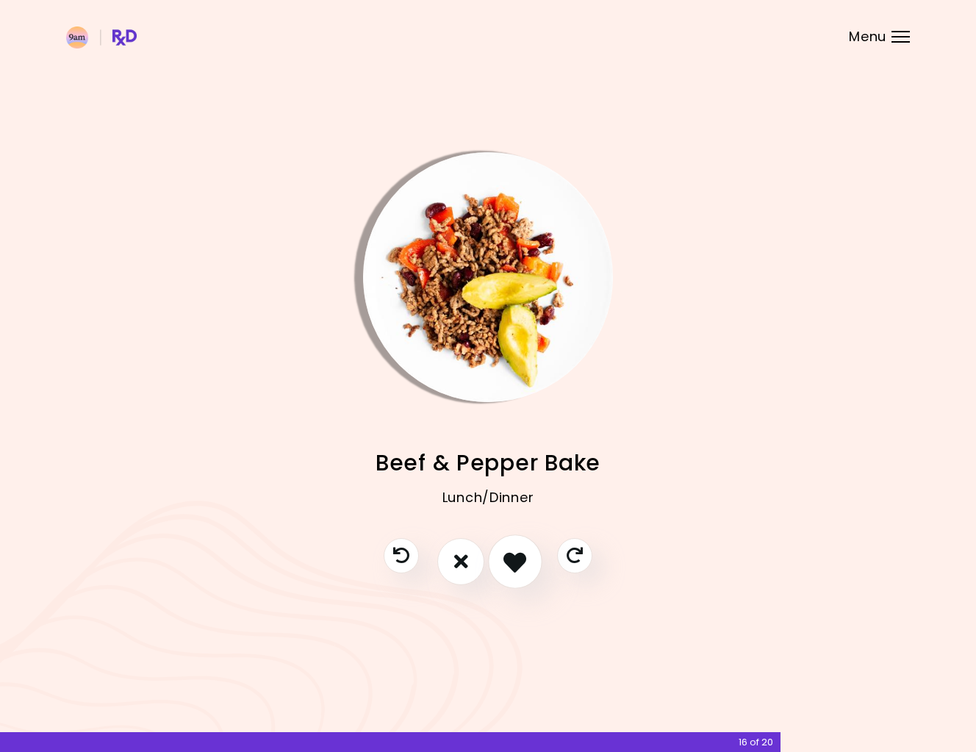
click at [524, 547] on button "I like this recipe" at bounding box center [515, 561] width 54 height 54
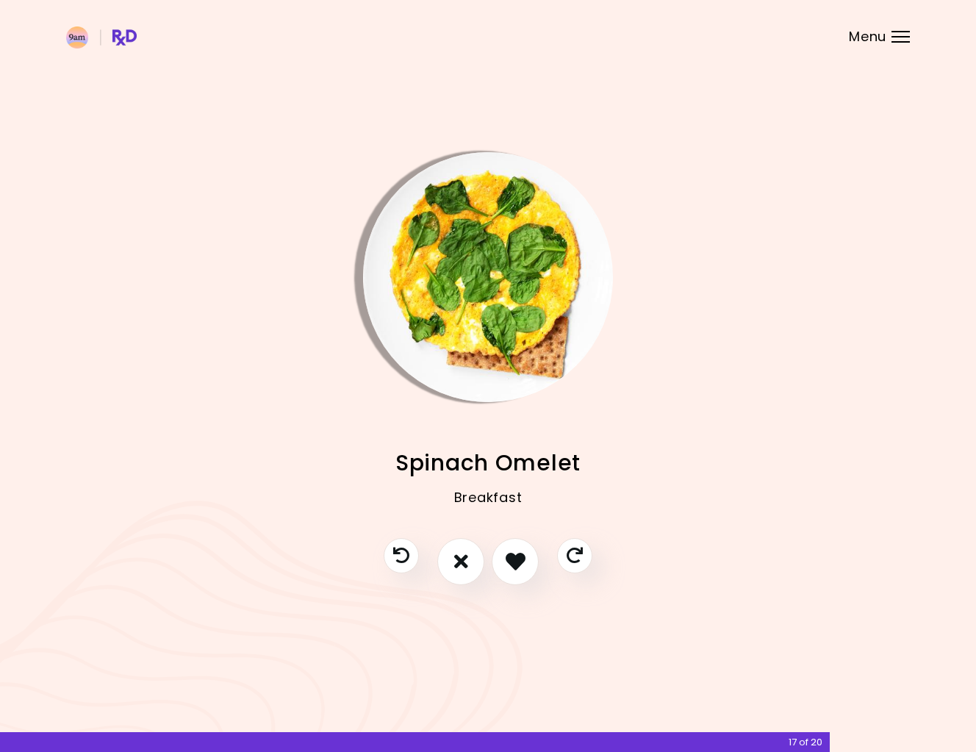
click at [498, 327] on img "Info - Spinach Omelet" at bounding box center [488, 277] width 250 height 250
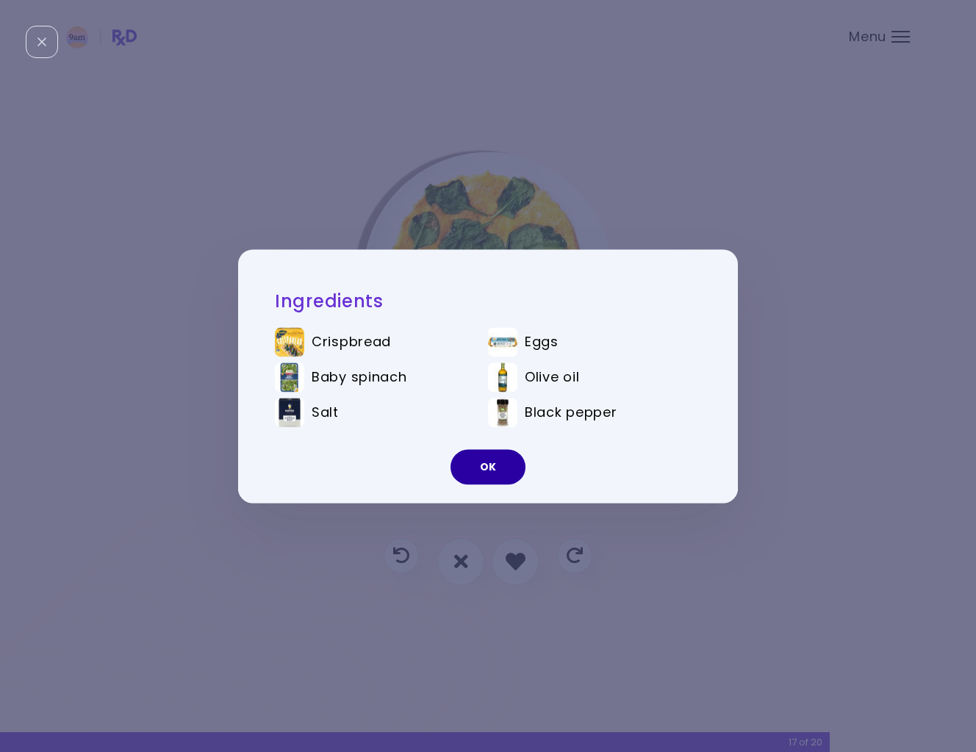
click at [478, 467] on button "OK" at bounding box center [487, 466] width 75 height 35
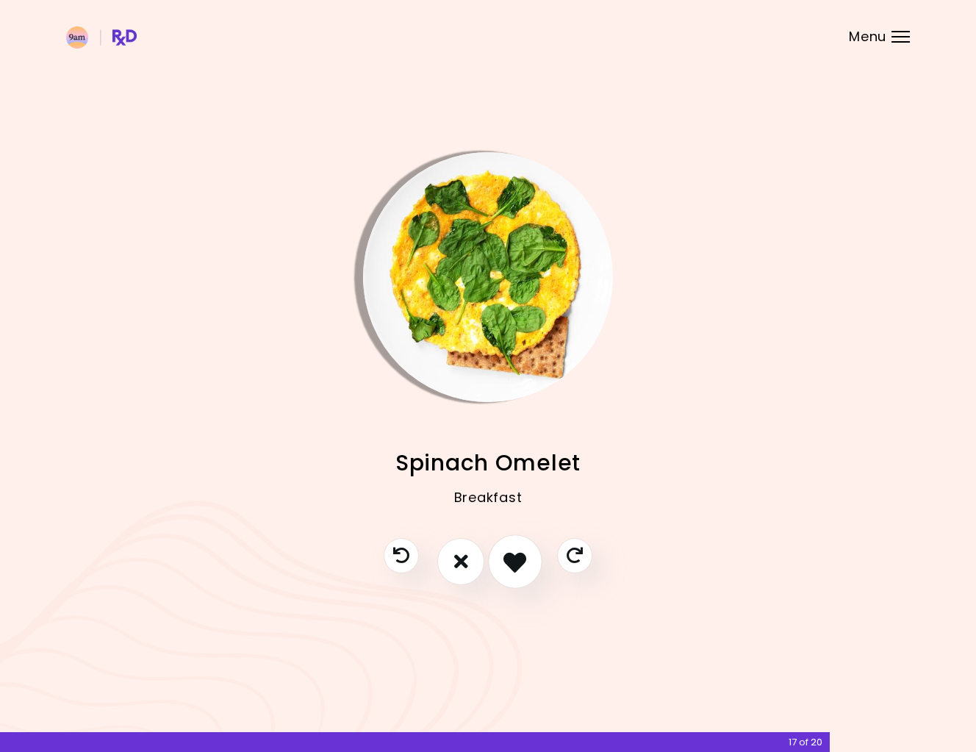
click at [516, 559] on icon "I like this recipe" at bounding box center [514, 561] width 23 height 23
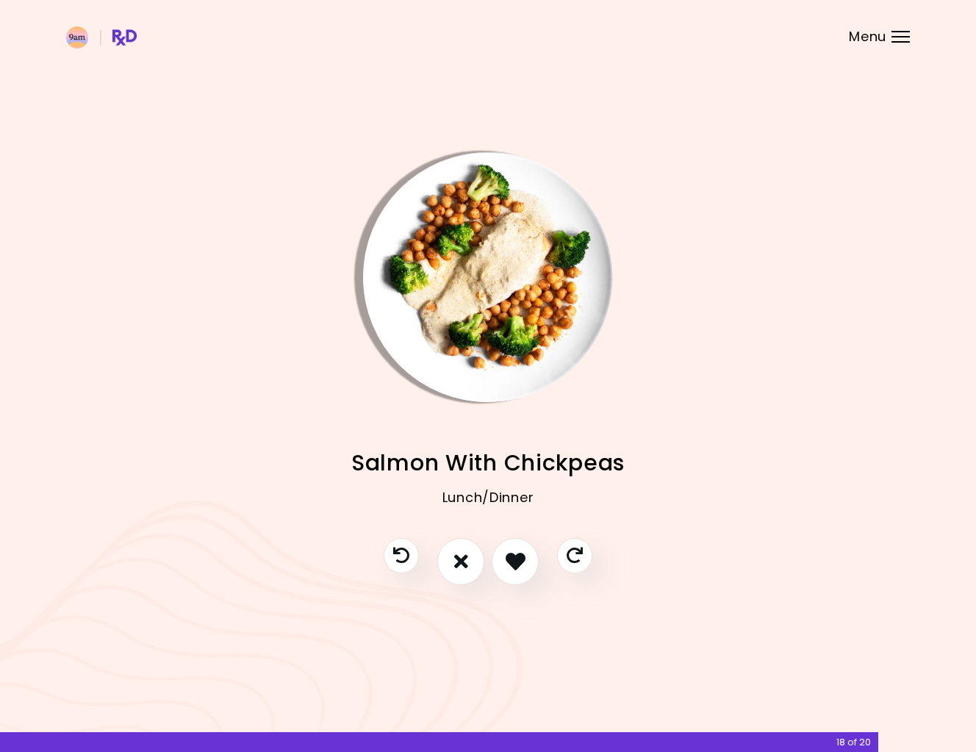
click at [475, 324] on img "Info - Salmon With Chickpeas" at bounding box center [488, 277] width 250 height 250
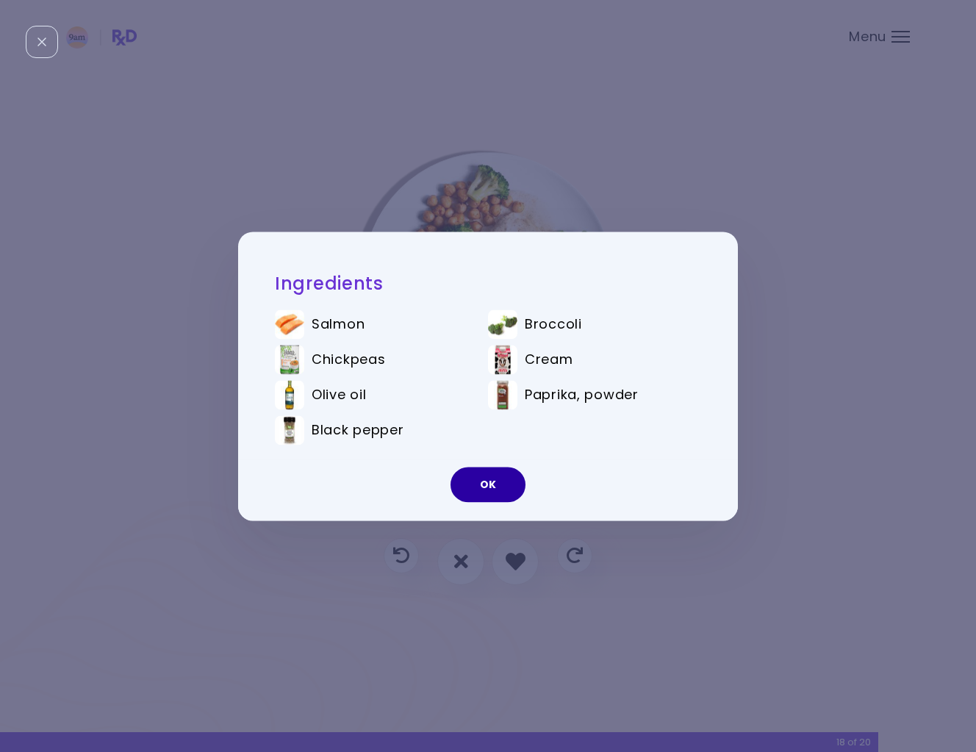
click at [493, 486] on button "OK" at bounding box center [487, 484] width 75 height 35
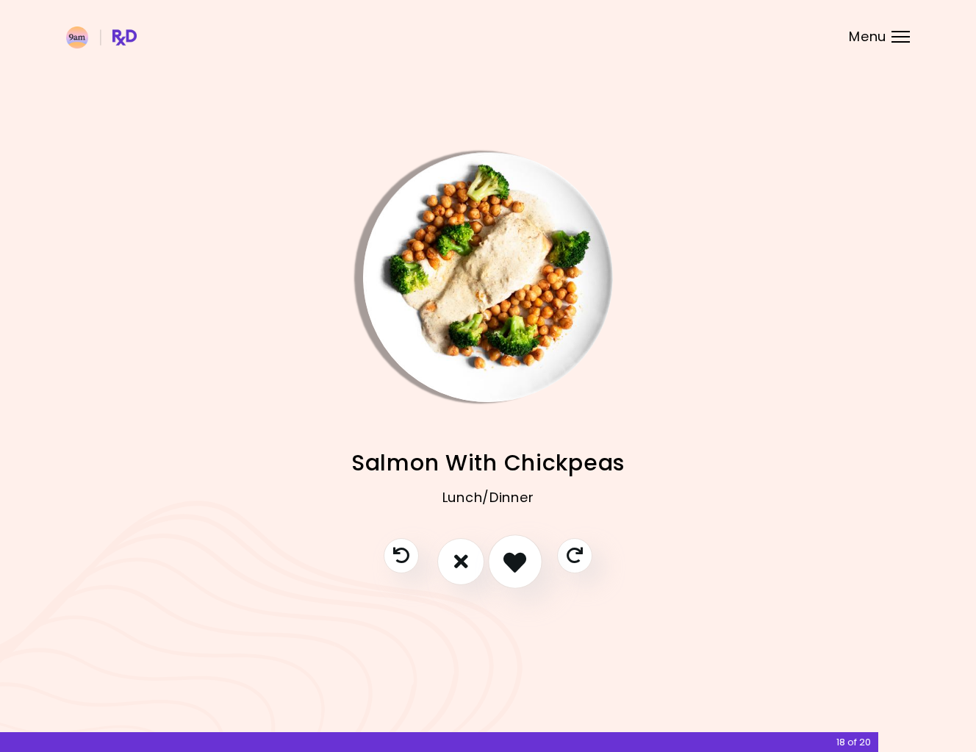
click at [516, 574] on button "I like this recipe" at bounding box center [515, 561] width 54 height 54
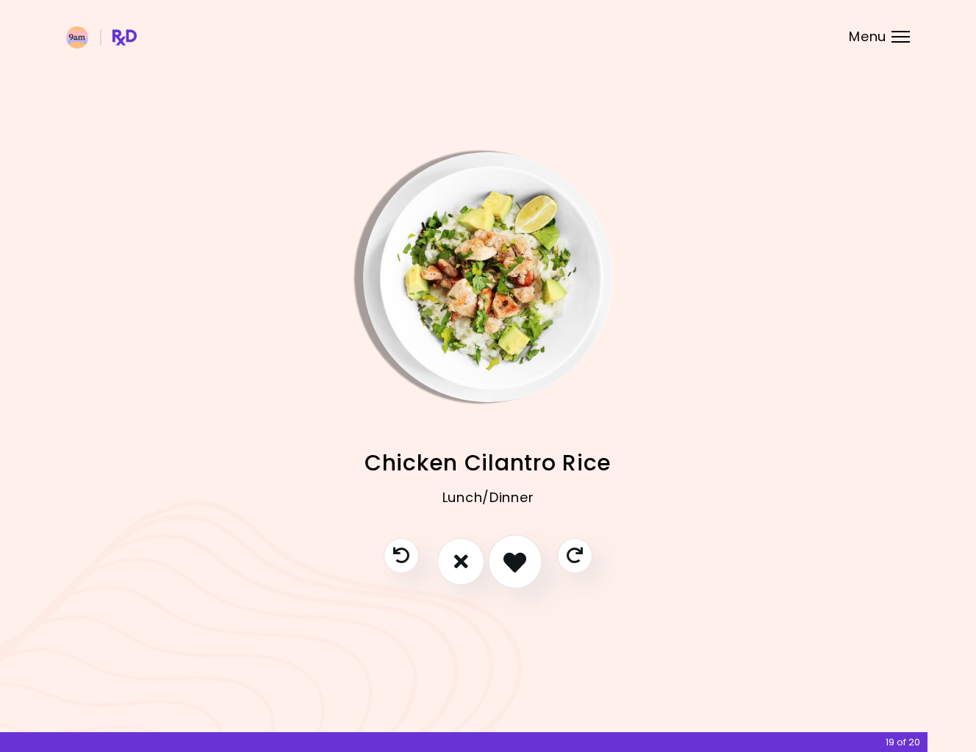
click at [516, 574] on button "I like this recipe" at bounding box center [515, 561] width 54 height 54
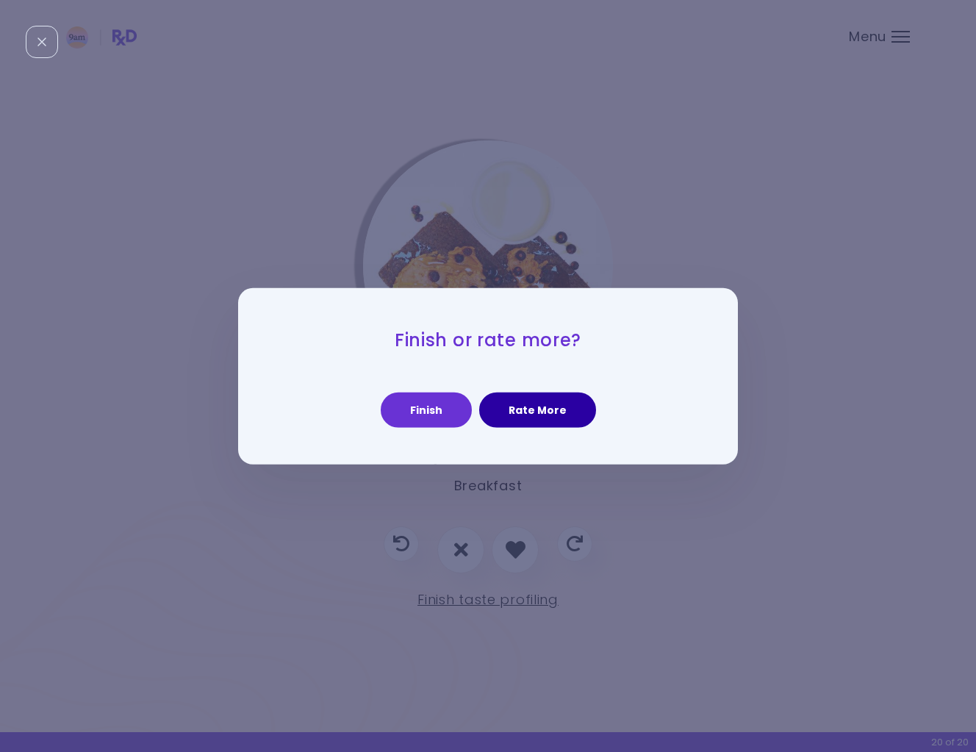
click at [545, 404] on button "Rate More" at bounding box center [537, 409] width 117 height 35
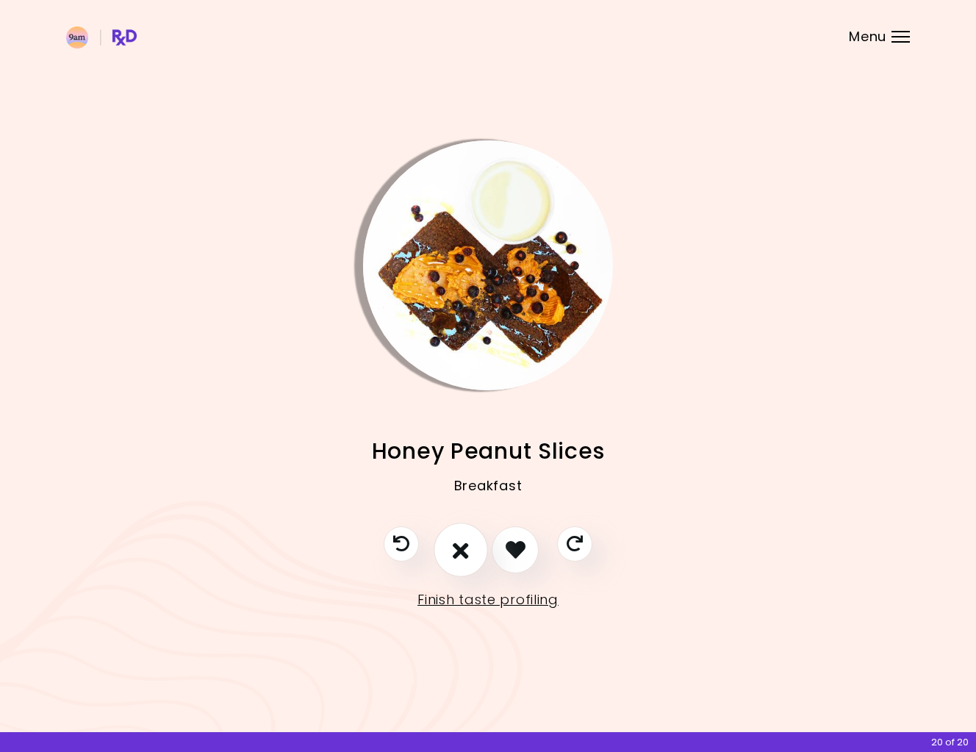
click at [468, 554] on icon "I don't like this recipe" at bounding box center [461, 549] width 16 height 23
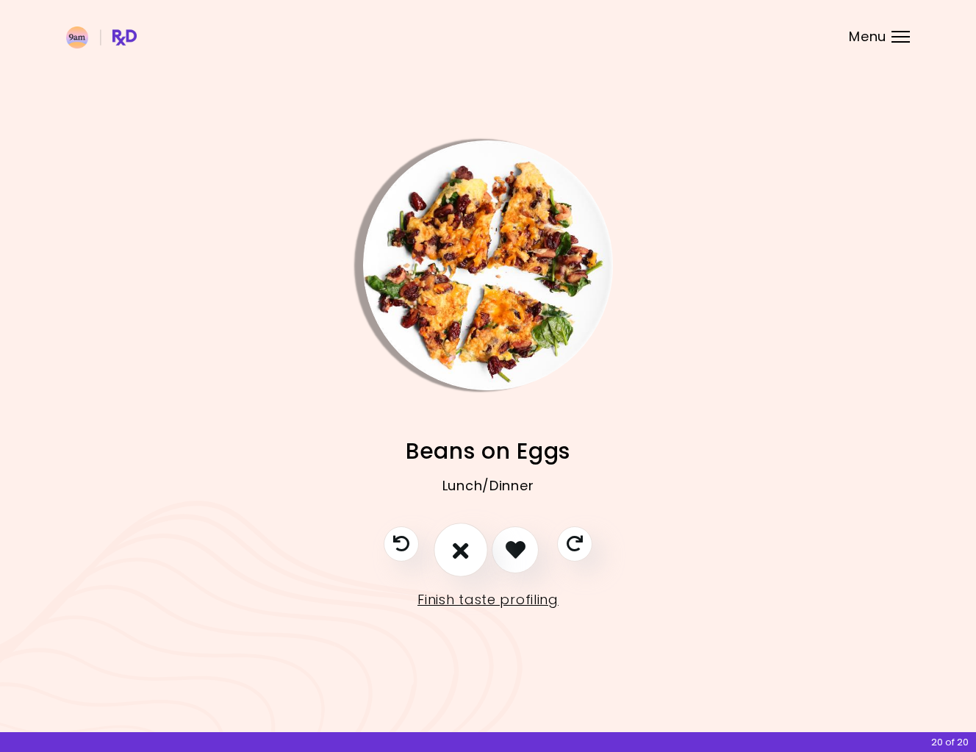
click at [468, 554] on icon "I don't like this recipe" at bounding box center [461, 549] width 16 height 23
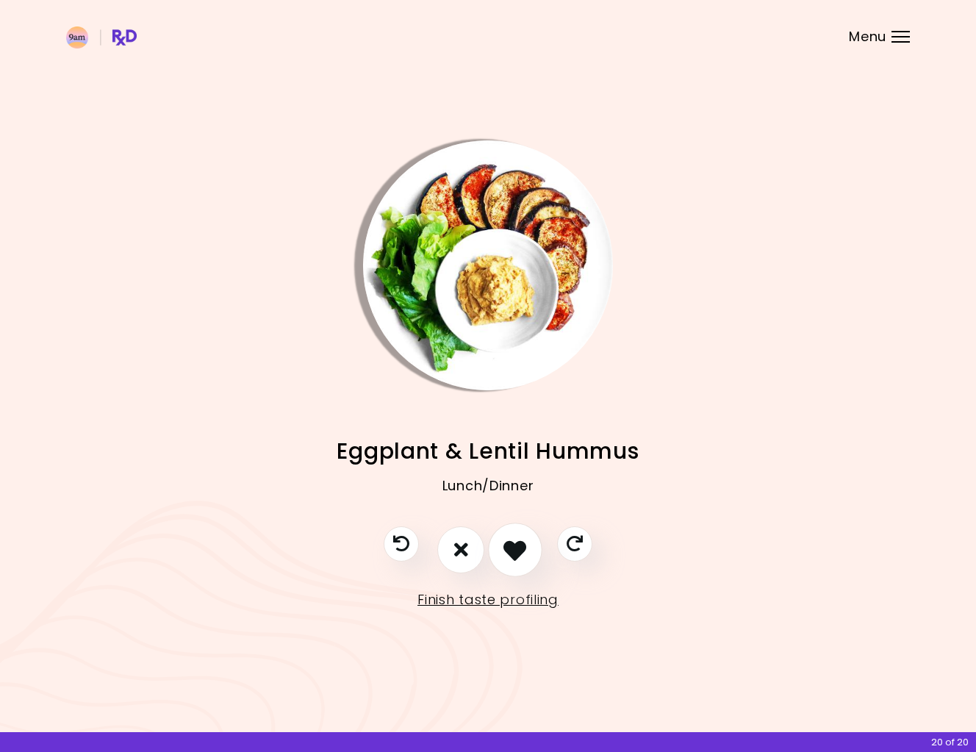
click at [515, 548] on icon "I like this recipe" at bounding box center [514, 549] width 23 height 23
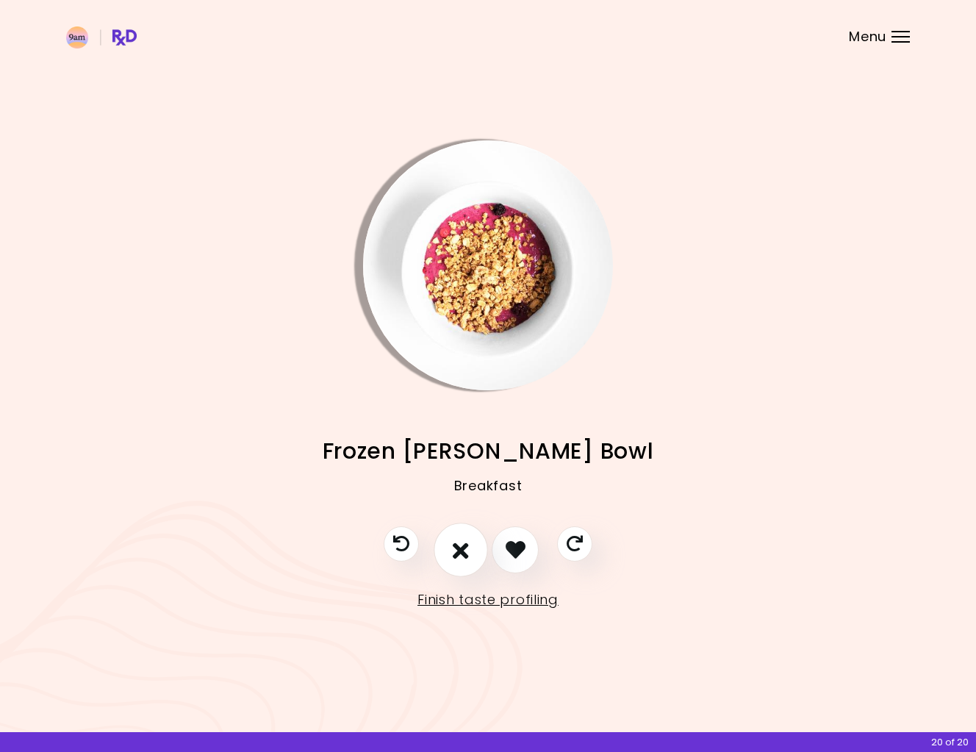
click at [462, 556] on icon "I don't like this recipe" at bounding box center [461, 549] width 16 height 23
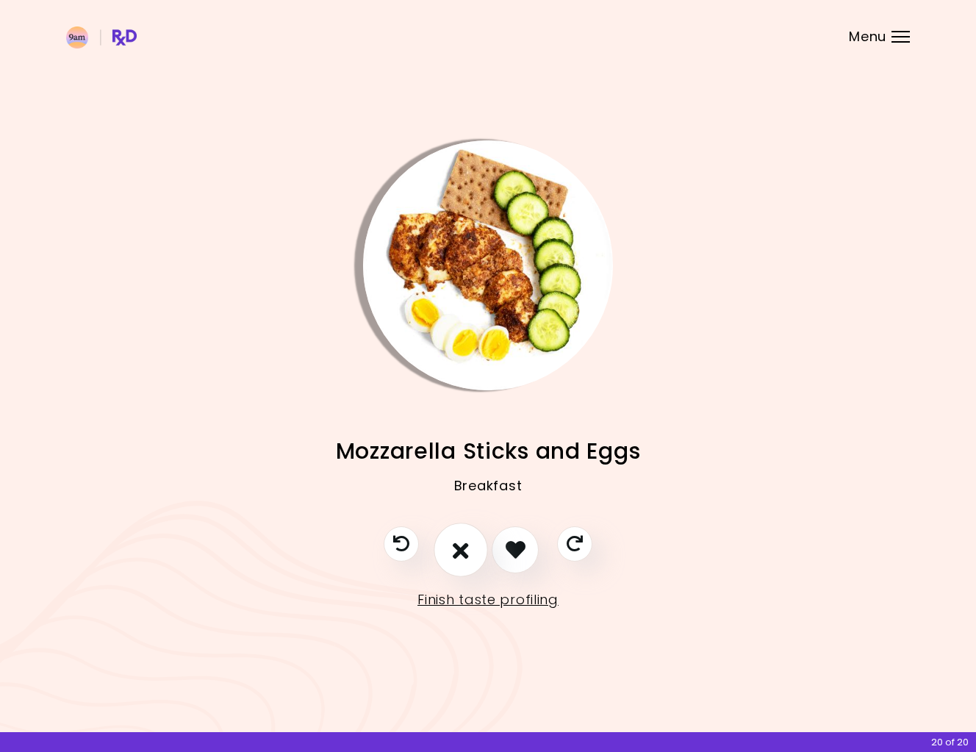
click at [462, 556] on icon "I don't like this recipe" at bounding box center [461, 549] width 16 height 23
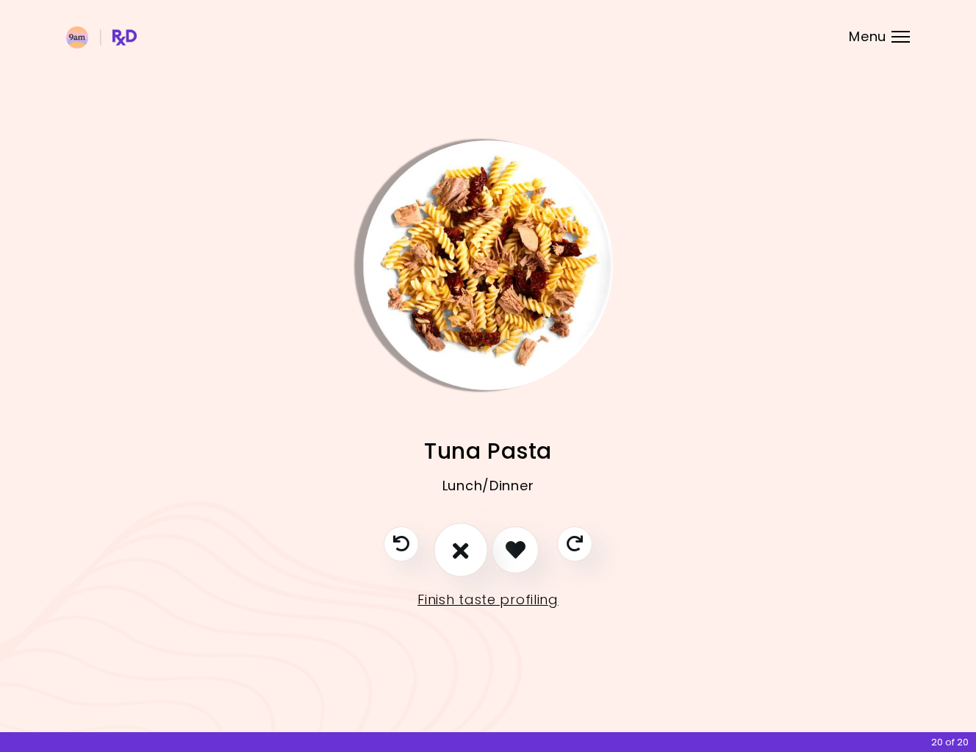
click at [462, 556] on icon "I don't like this recipe" at bounding box center [461, 549] width 16 height 23
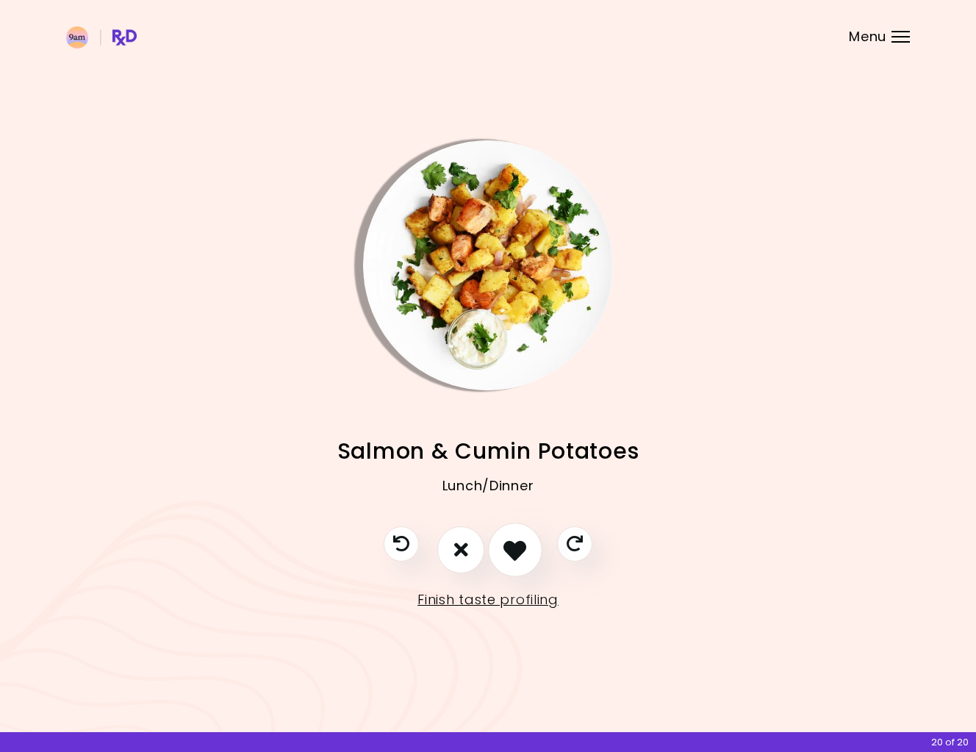
click at [523, 556] on icon "I like this recipe" at bounding box center [514, 549] width 23 height 23
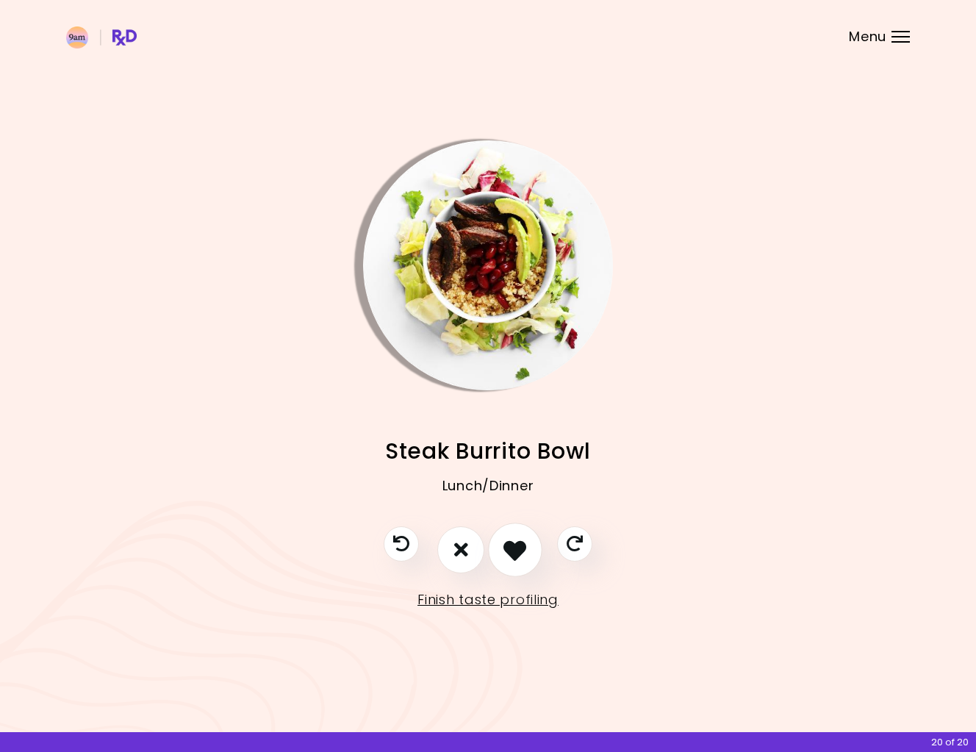
click at [513, 556] on icon "I like this recipe" at bounding box center [514, 549] width 23 height 23
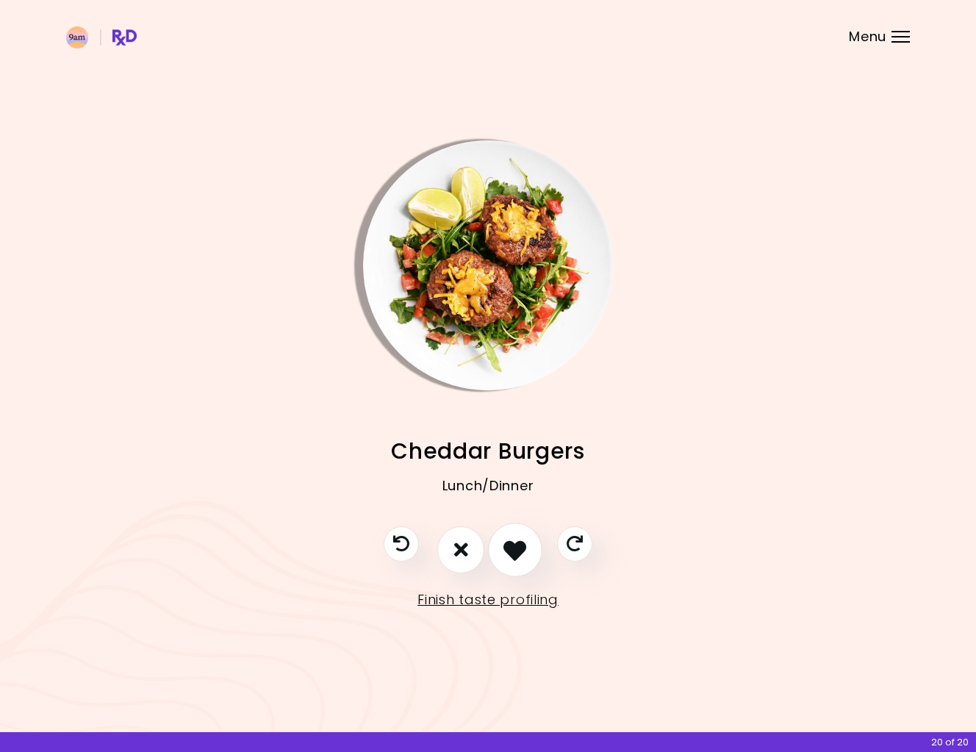
click at [513, 556] on icon "I like this recipe" at bounding box center [514, 549] width 23 height 23
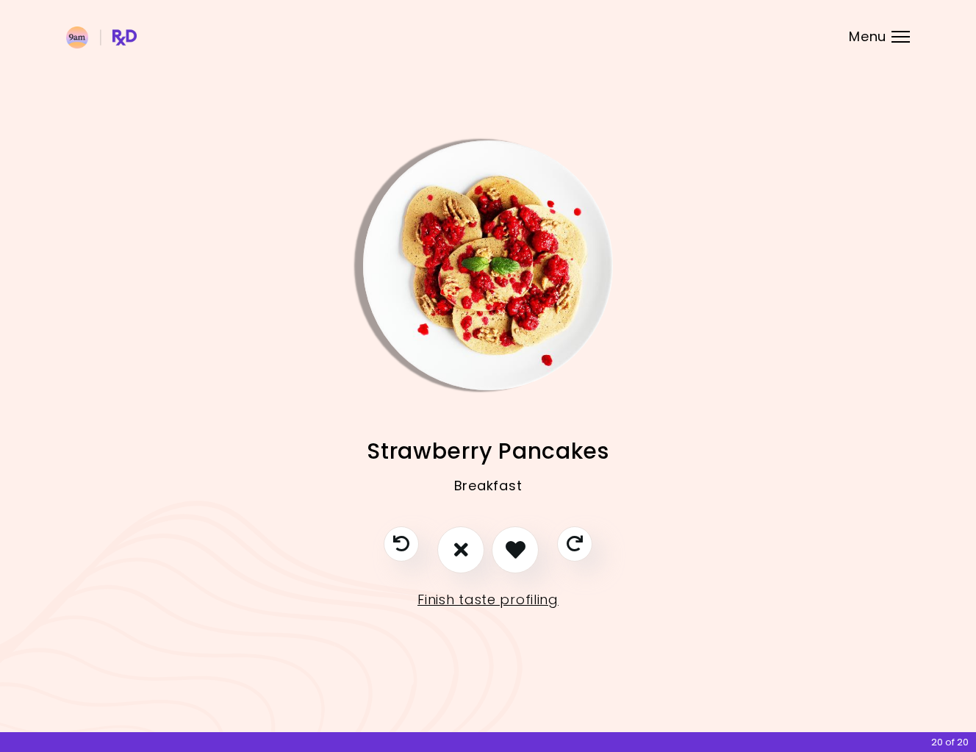
click at [509, 295] on img "Info - Strawberry Pancakes" at bounding box center [488, 265] width 250 height 250
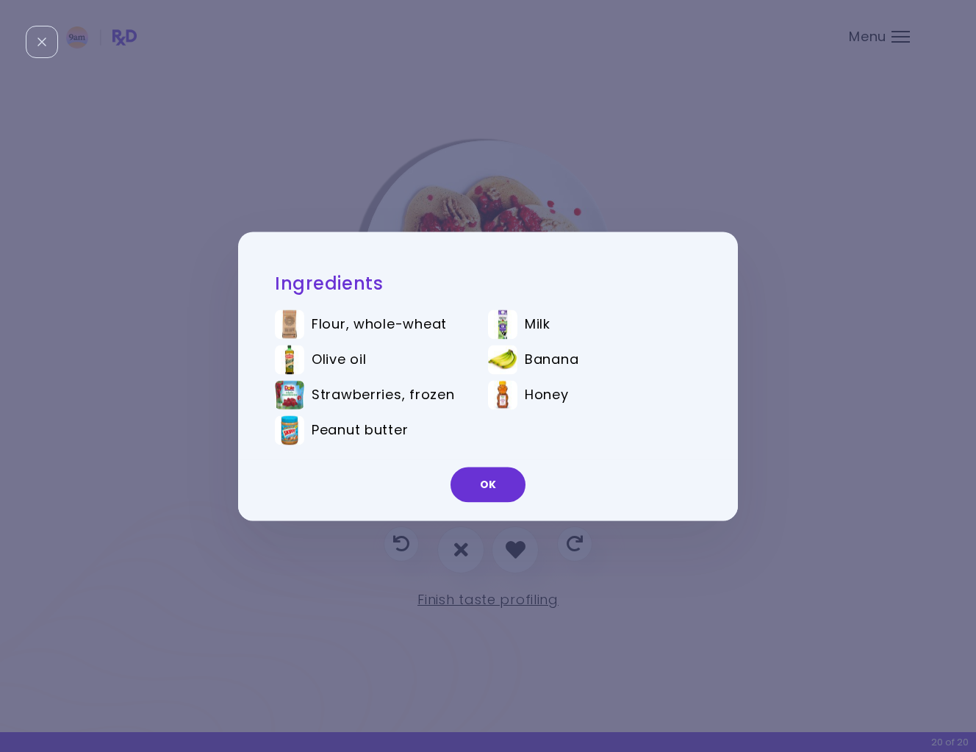
click at [766, 326] on div "Ingredients Flour, whole-wheat Milk Olive oil Banana Strawberries, frozen Honey…" at bounding box center [488, 376] width 976 height 752
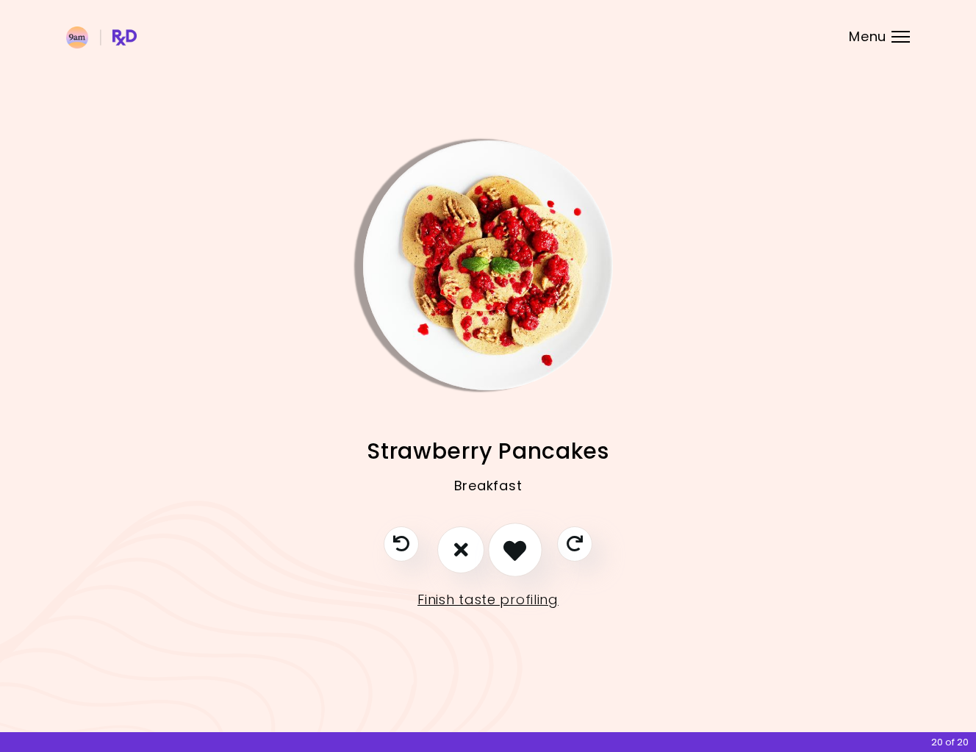
click at [526, 546] on icon "I like this recipe" at bounding box center [514, 549] width 23 height 23
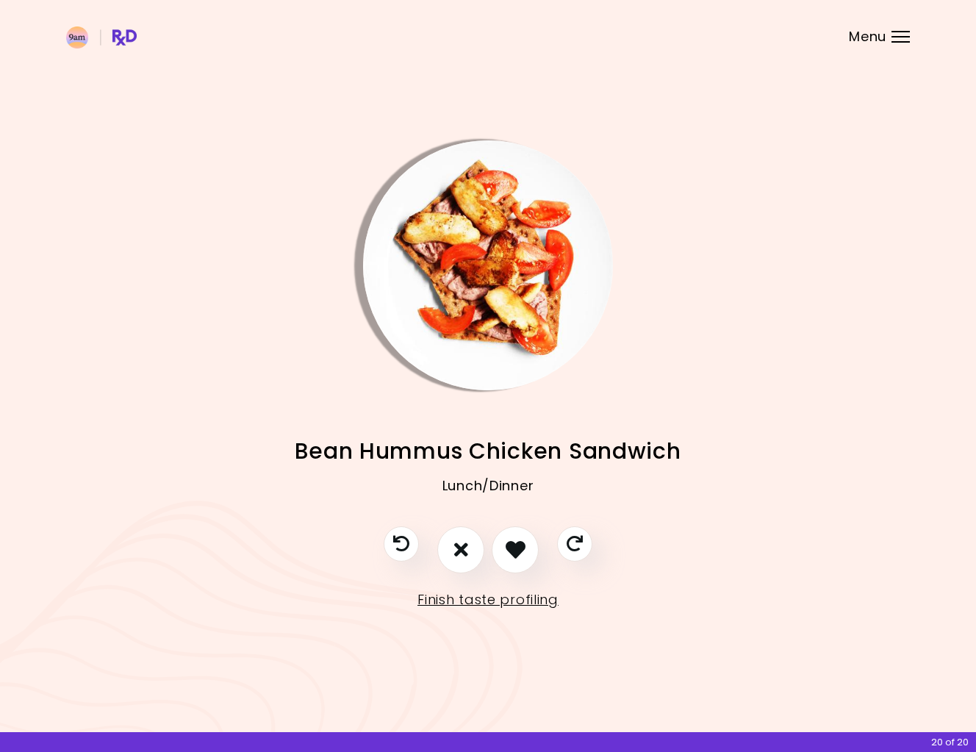
click at [486, 318] on img "Info - Bean Hummus Chicken Sandwich" at bounding box center [488, 265] width 250 height 250
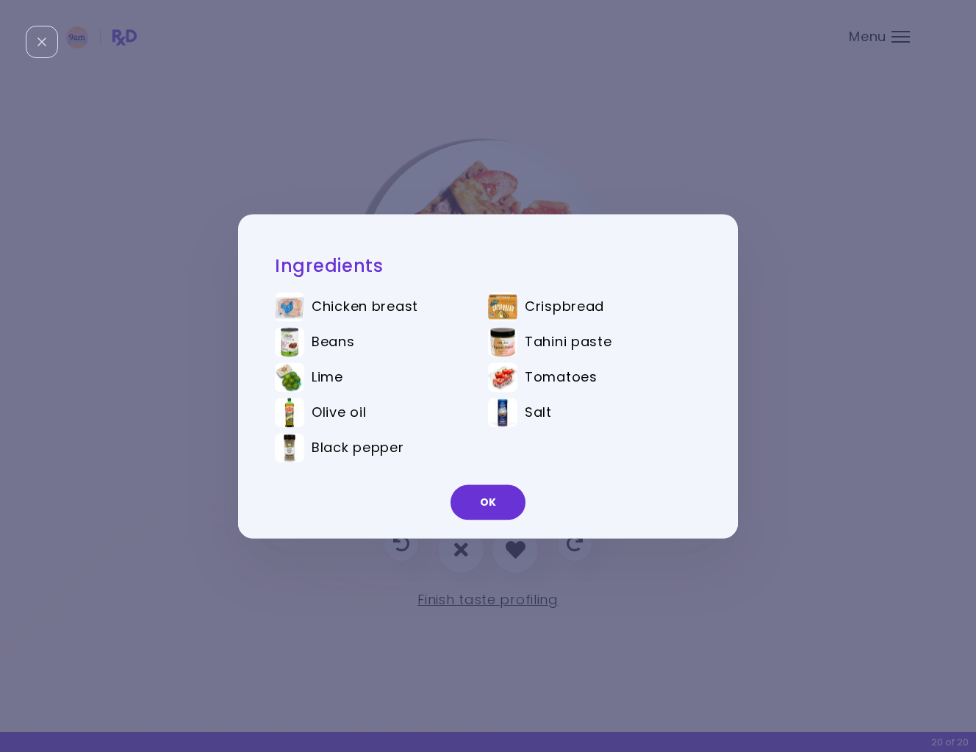
click at [796, 356] on div "Ingredients Chicken breast Crispbread Beans Tahini paste Lime Tomatoes Olive oi…" at bounding box center [488, 376] width 976 height 752
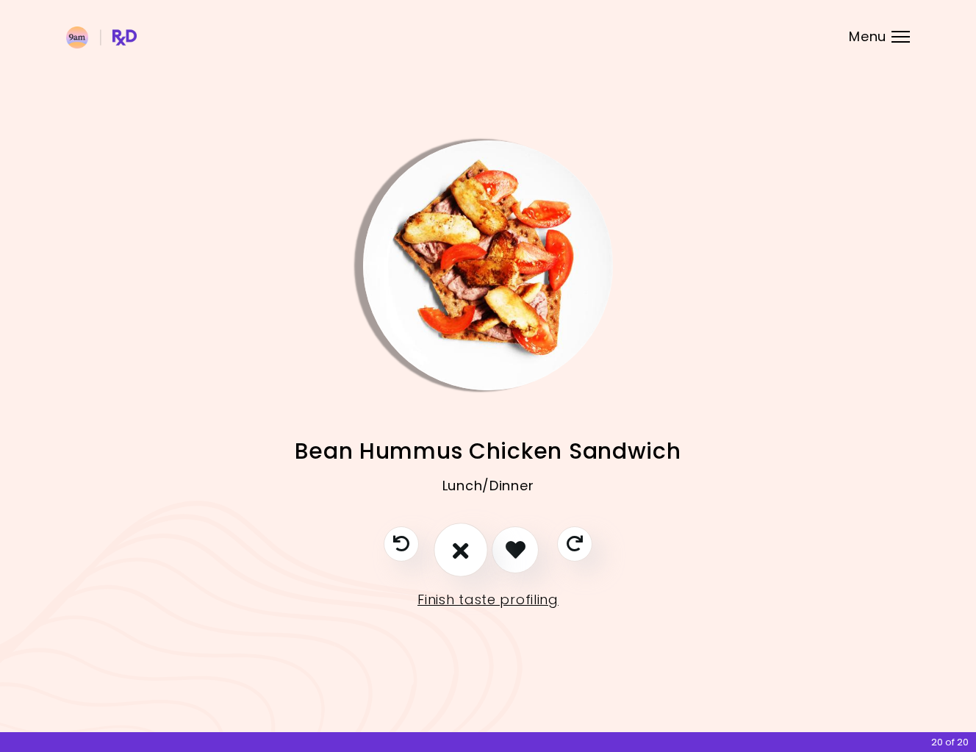
click at [461, 558] on icon "I don't like this recipe" at bounding box center [461, 549] width 16 height 23
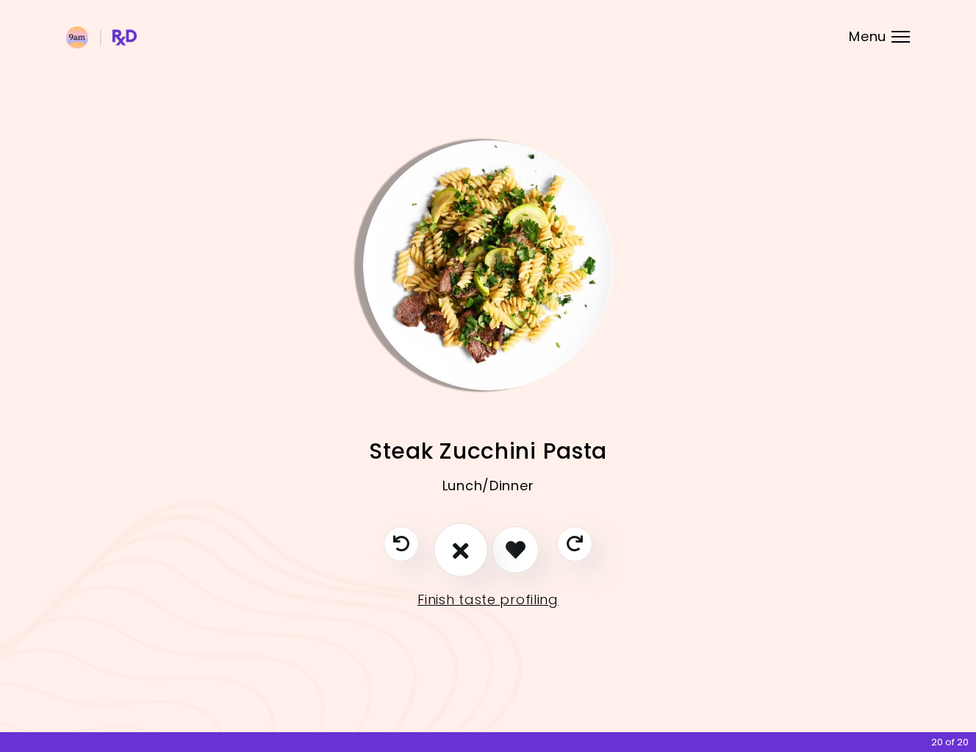
click at [461, 558] on icon "I don't like this recipe" at bounding box center [461, 549] width 16 height 23
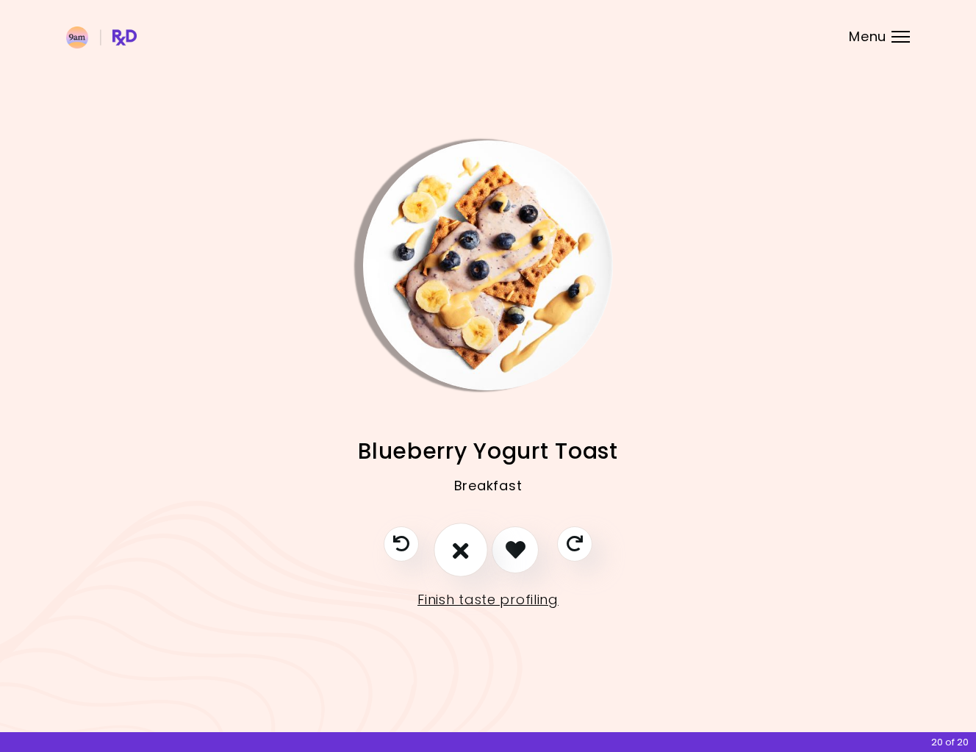
click at [461, 558] on icon "I don't like this recipe" at bounding box center [461, 549] width 16 height 23
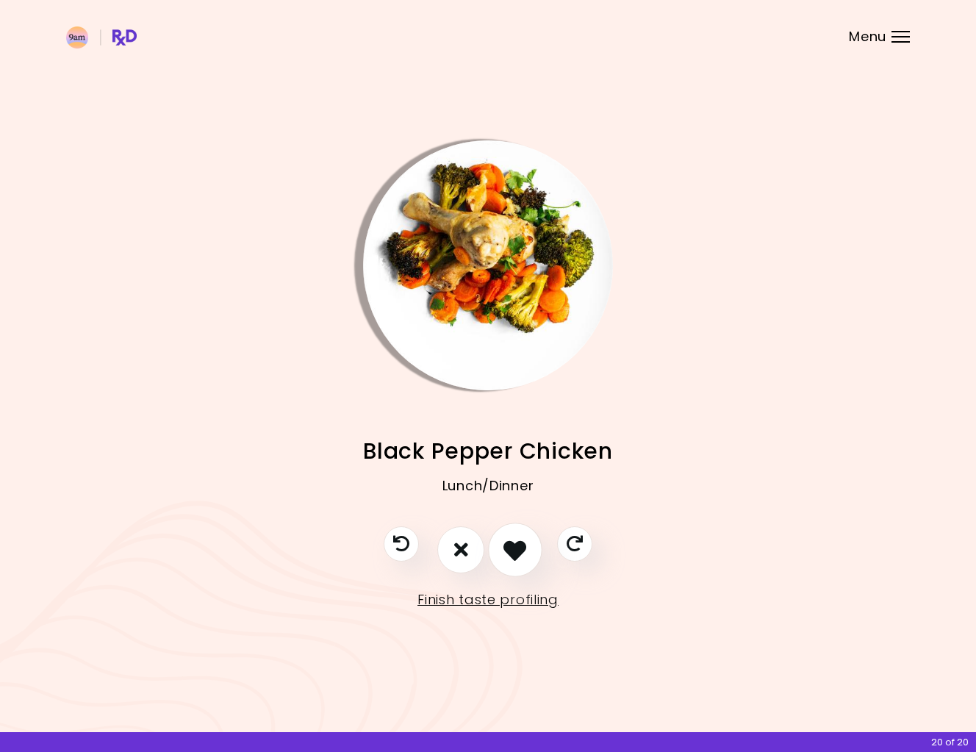
click at [522, 548] on icon "I like this recipe" at bounding box center [514, 549] width 23 height 23
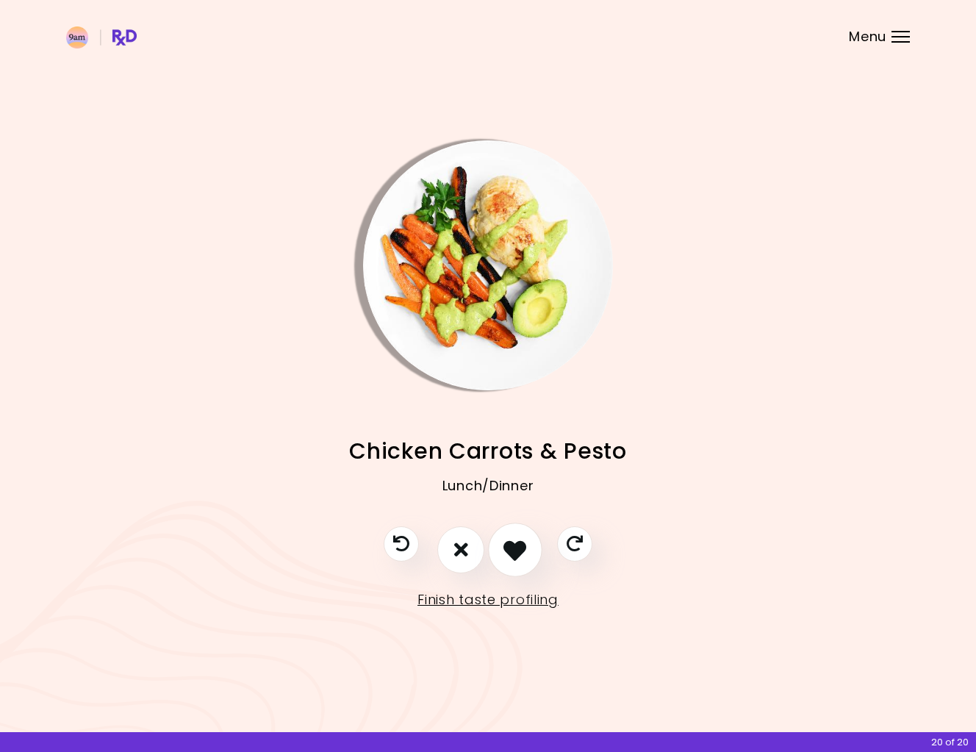
click at [529, 550] on button "I like this recipe" at bounding box center [515, 550] width 54 height 54
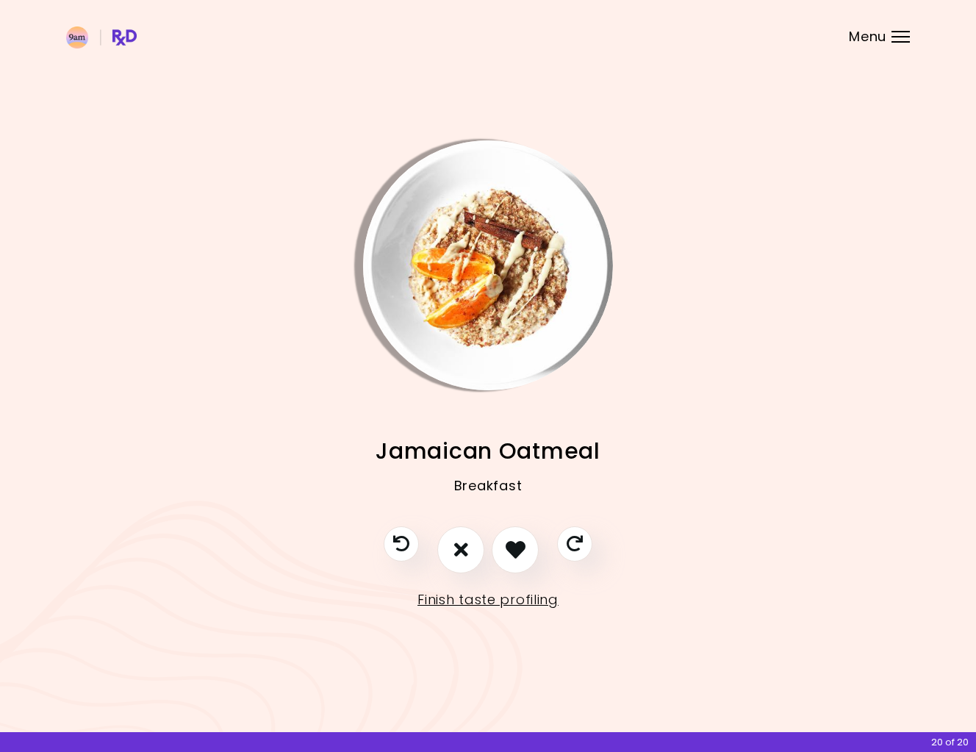
click at [491, 348] on img "Info - Jamaican Oatmeal" at bounding box center [488, 265] width 250 height 250
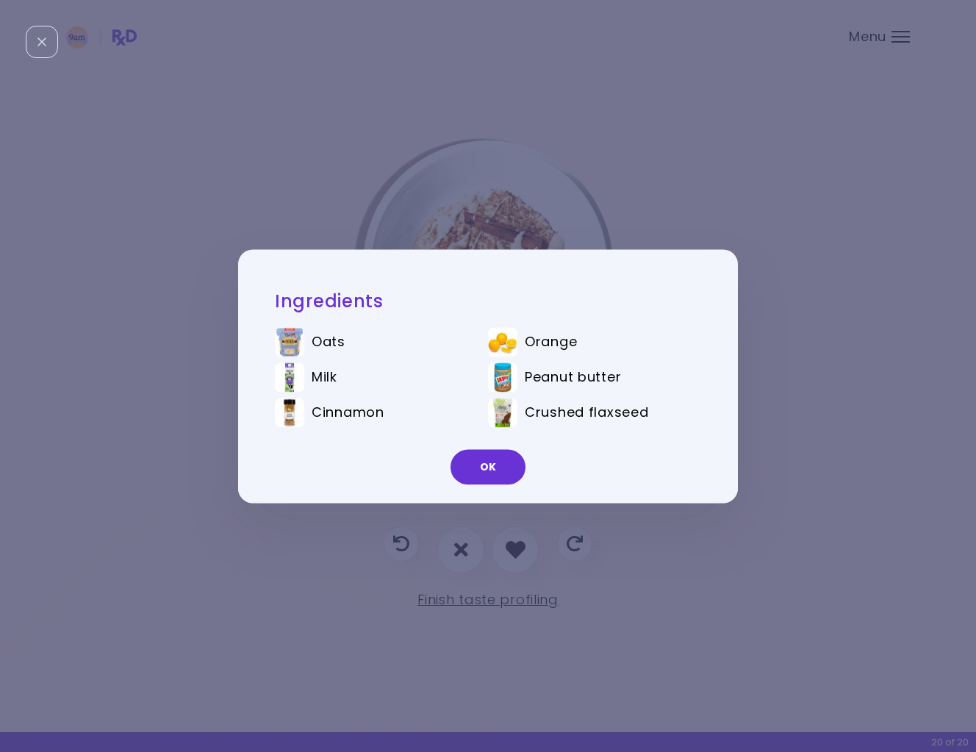
click at [789, 344] on div "Ingredients Oats Orange Milk Peanut butter Cinnamon Crushed flaxseed OK" at bounding box center [488, 376] width 976 height 752
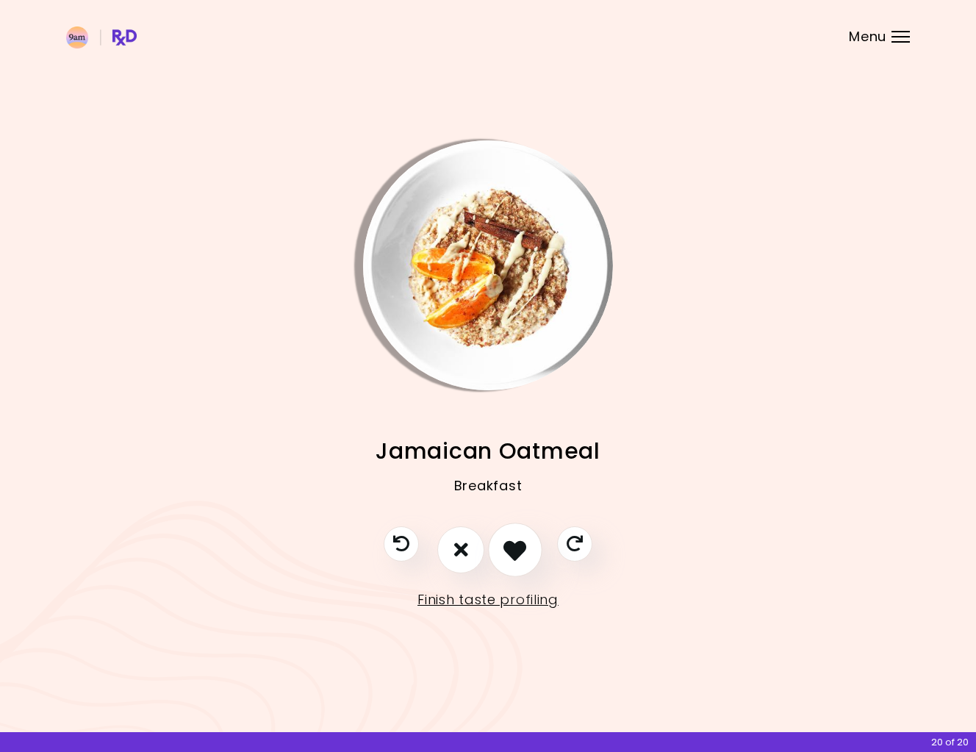
click at [520, 552] on icon "I like this recipe" at bounding box center [514, 549] width 23 height 23
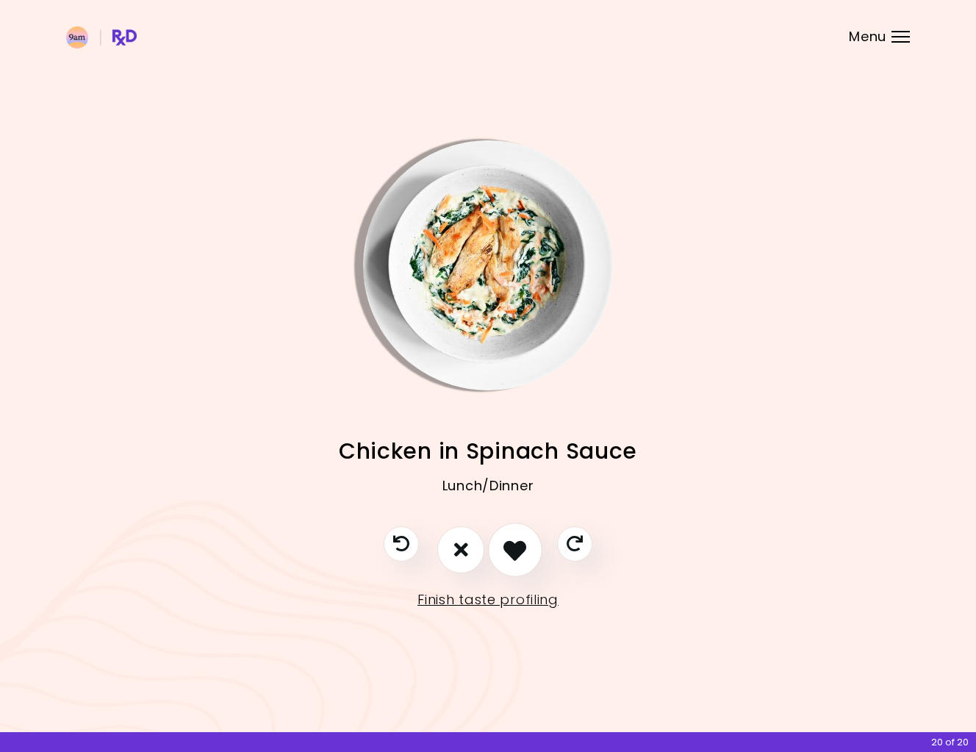
click at [520, 552] on icon "I like this recipe" at bounding box center [514, 549] width 23 height 23
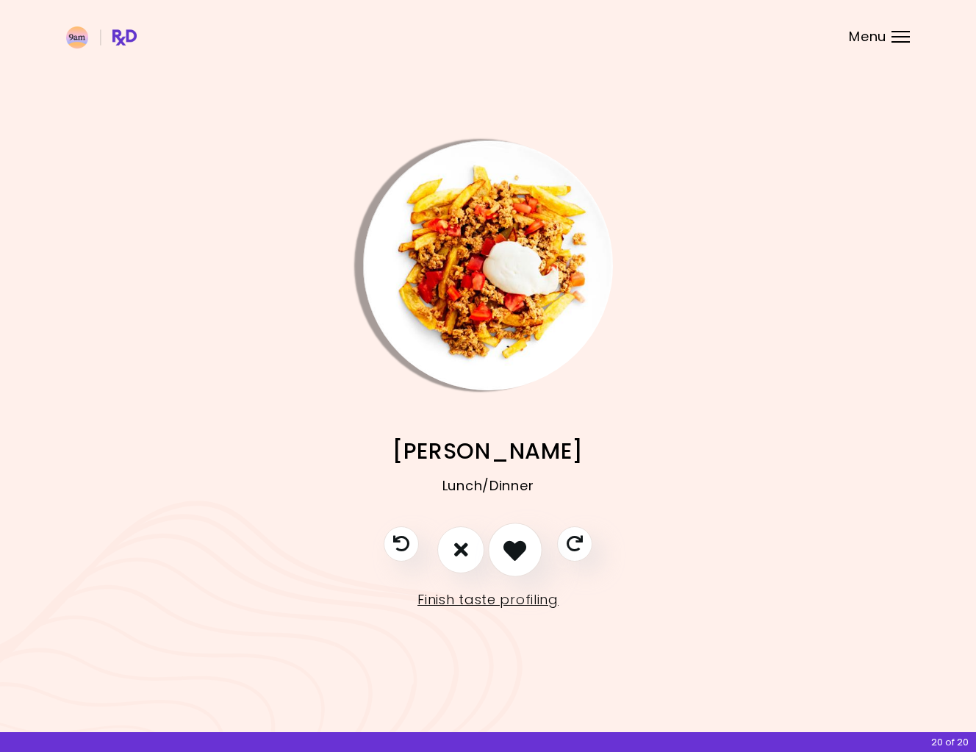
click at [515, 550] on icon "I like this recipe" at bounding box center [514, 549] width 23 height 23
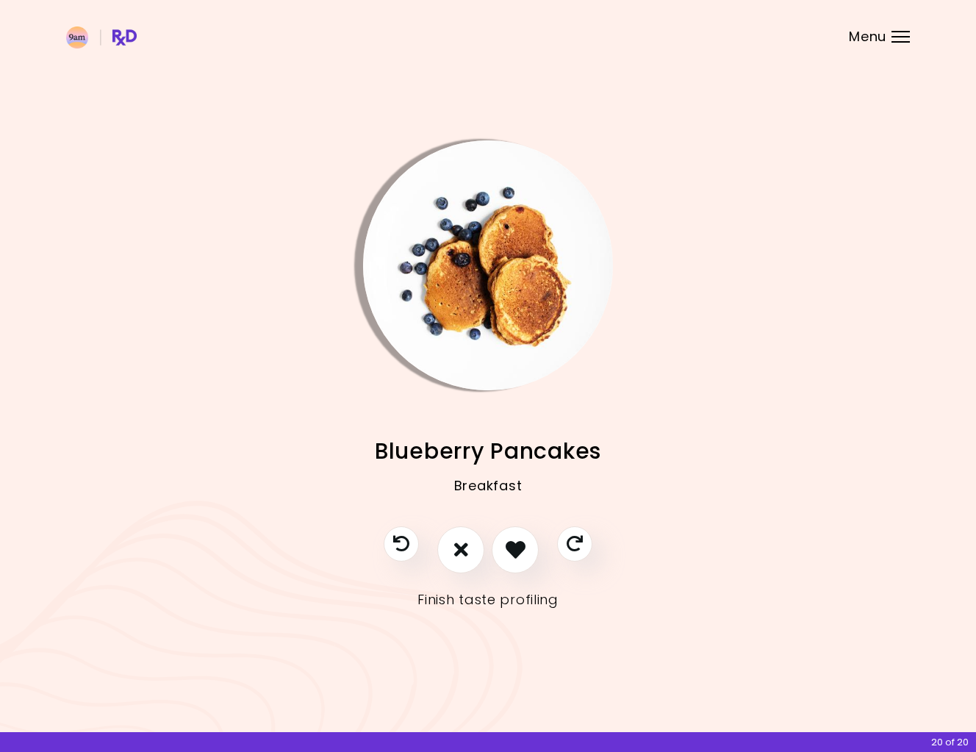
click at [512, 604] on link "Finish taste profiling" at bounding box center [487, 600] width 141 height 24
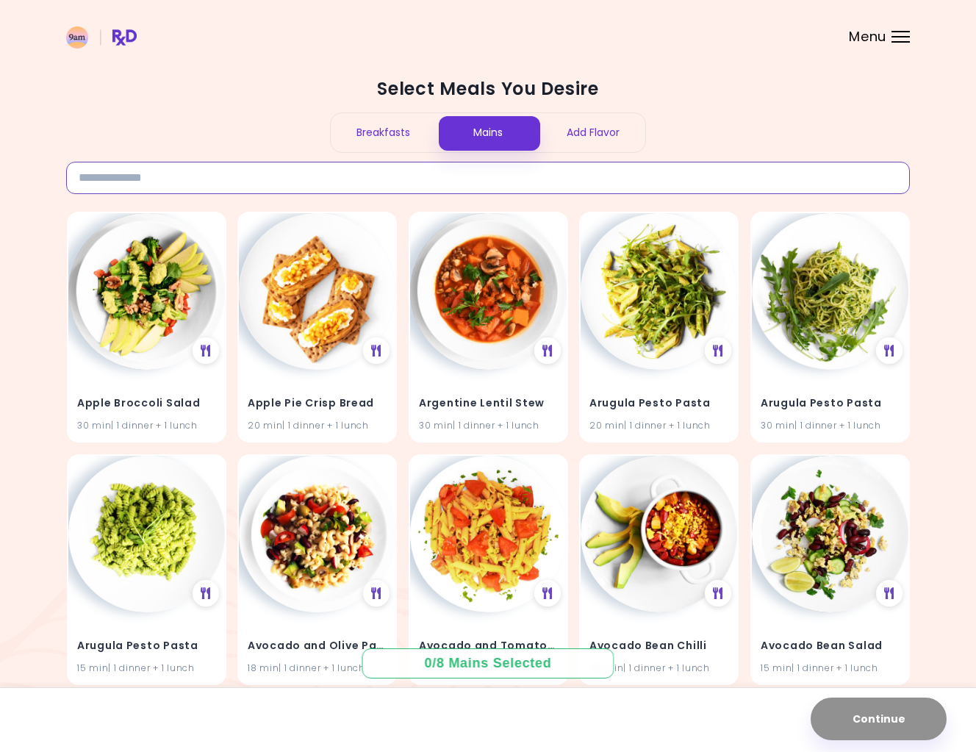
click at [188, 177] on input at bounding box center [488, 178] width 844 height 32
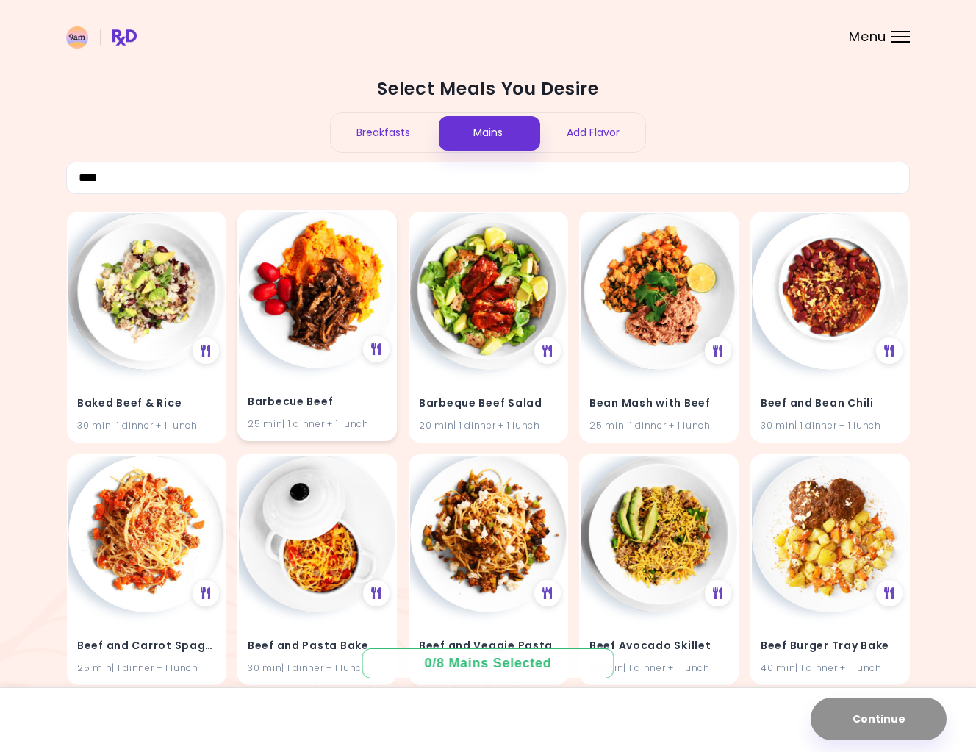
click at [309, 323] on img at bounding box center [317, 290] width 157 height 157
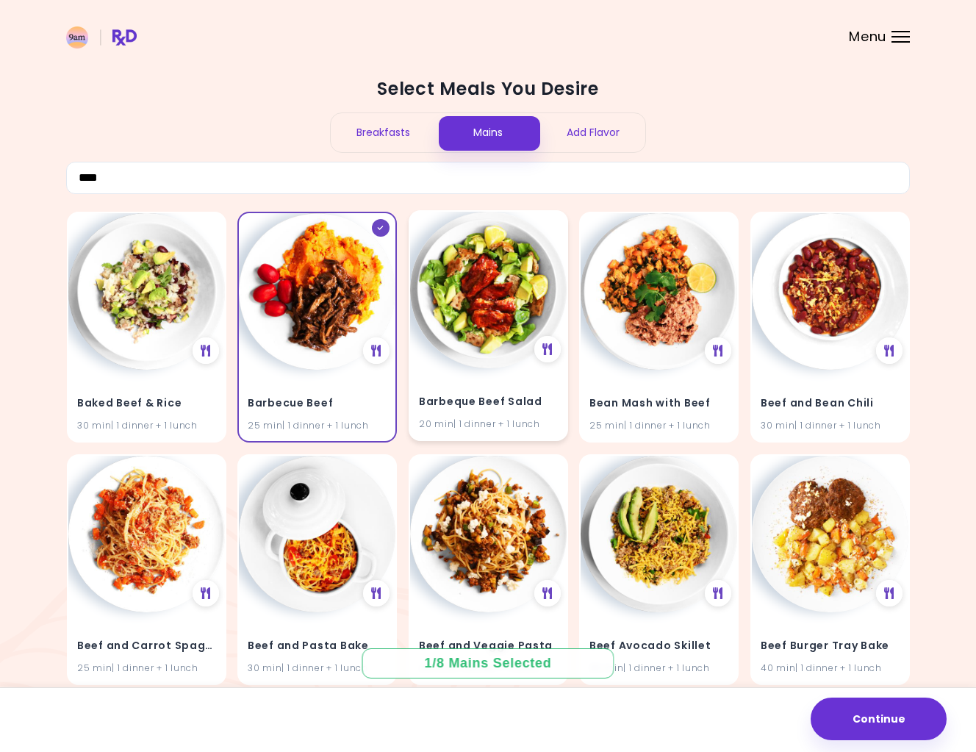
click at [480, 332] on img at bounding box center [488, 290] width 157 height 157
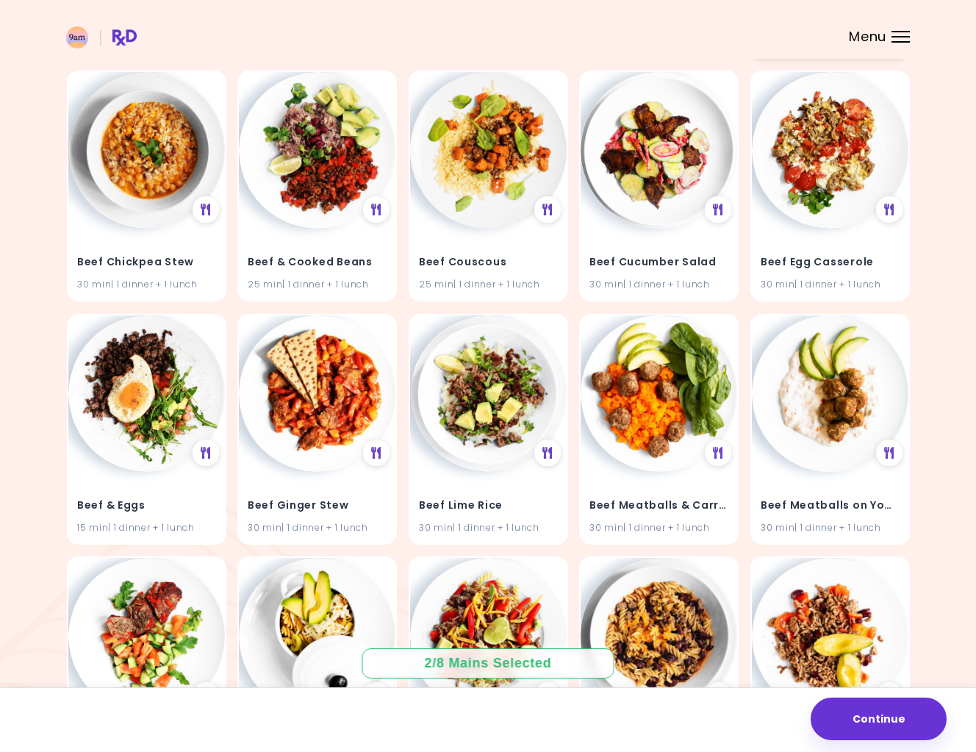
scroll to position [692, 0]
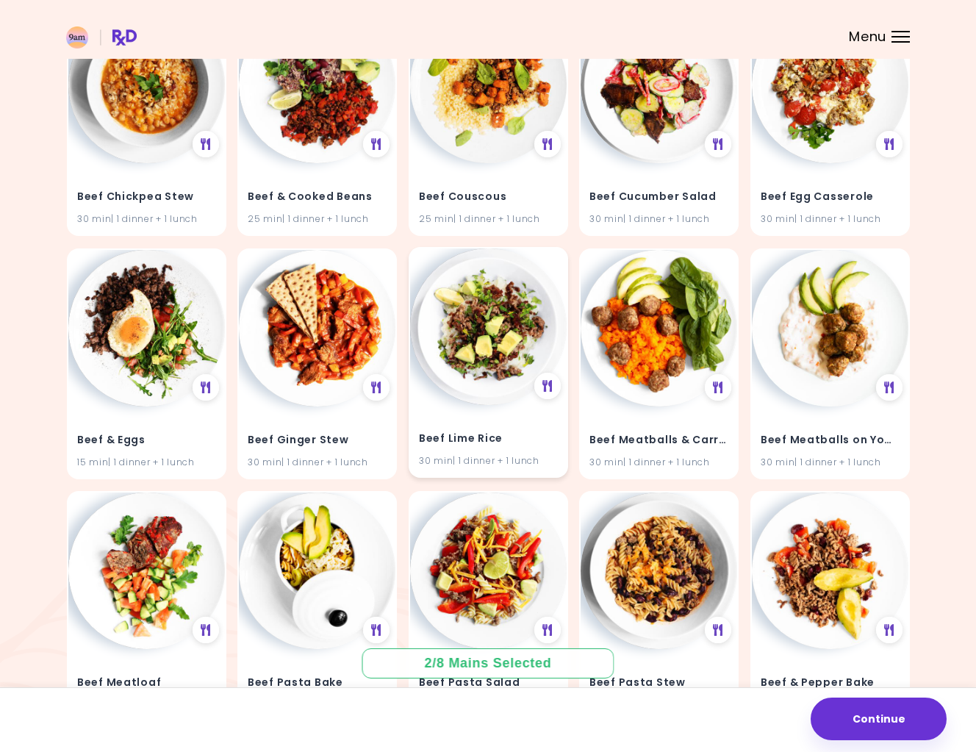
click at [462, 322] on img at bounding box center [488, 326] width 157 height 157
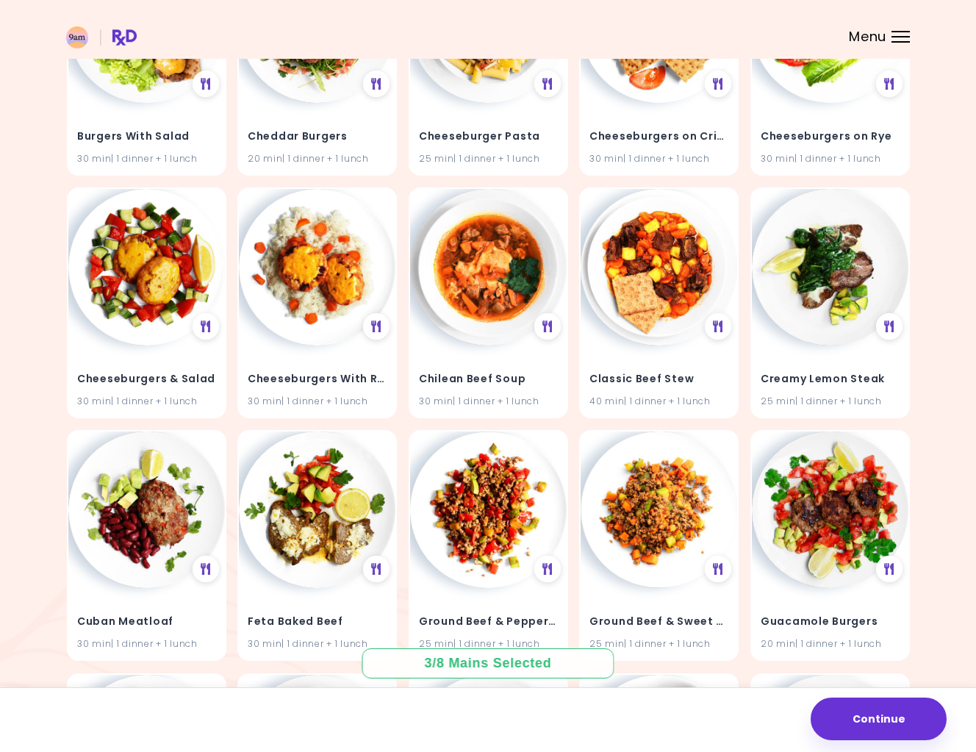
scroll to position [2210, 0]
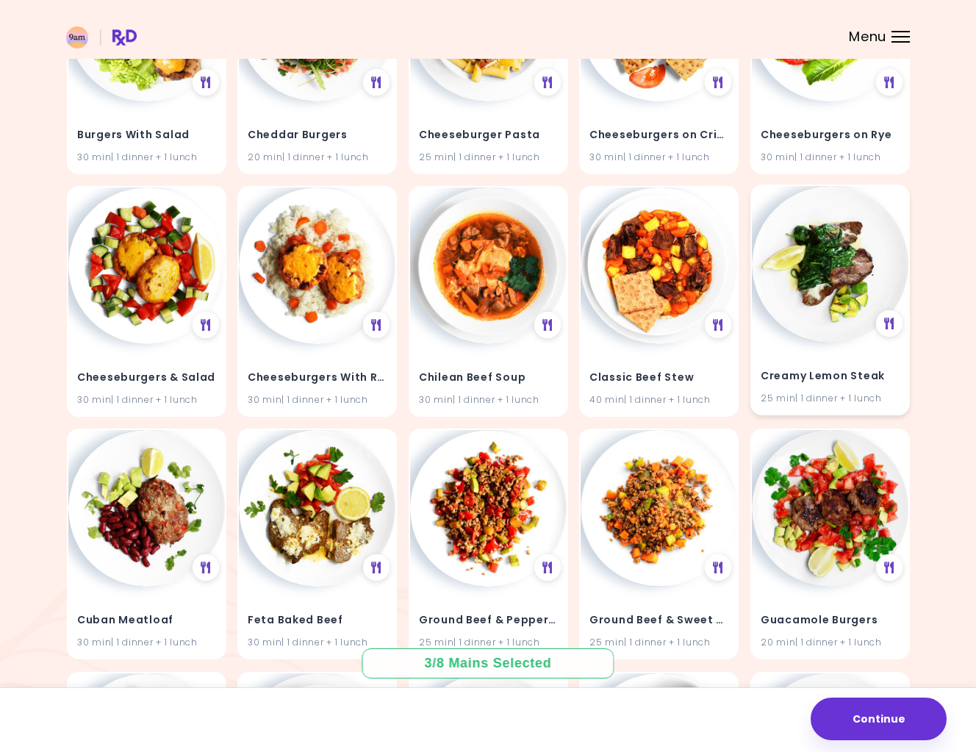
click at [812, 294] on img at bounding box center [830, 264] width 157 height 157
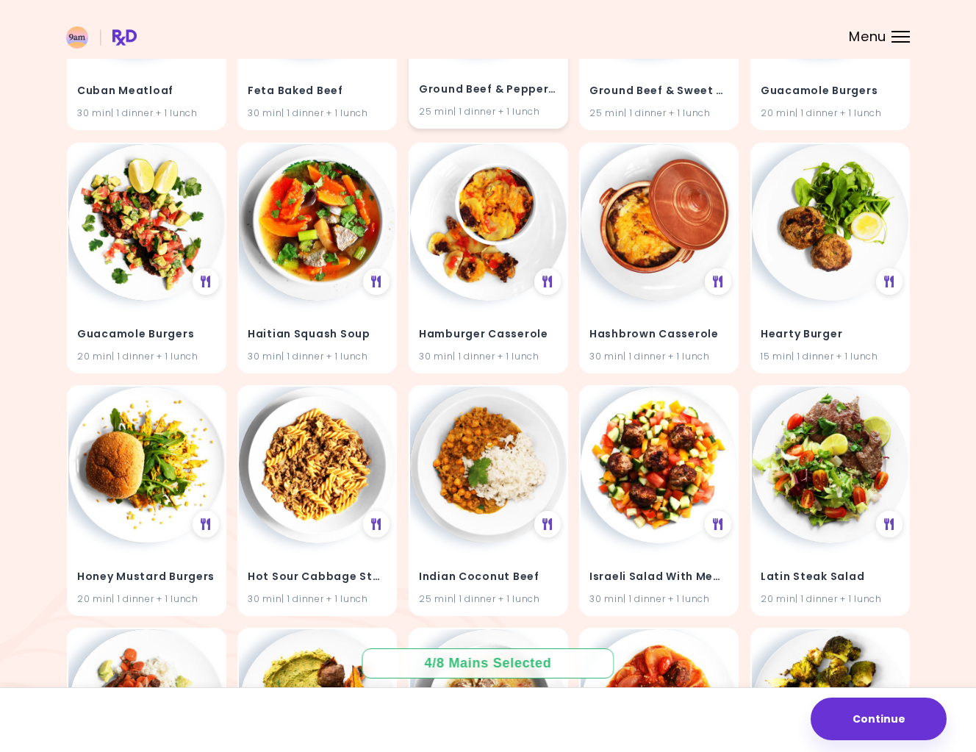
scroll to position [2740, 0]
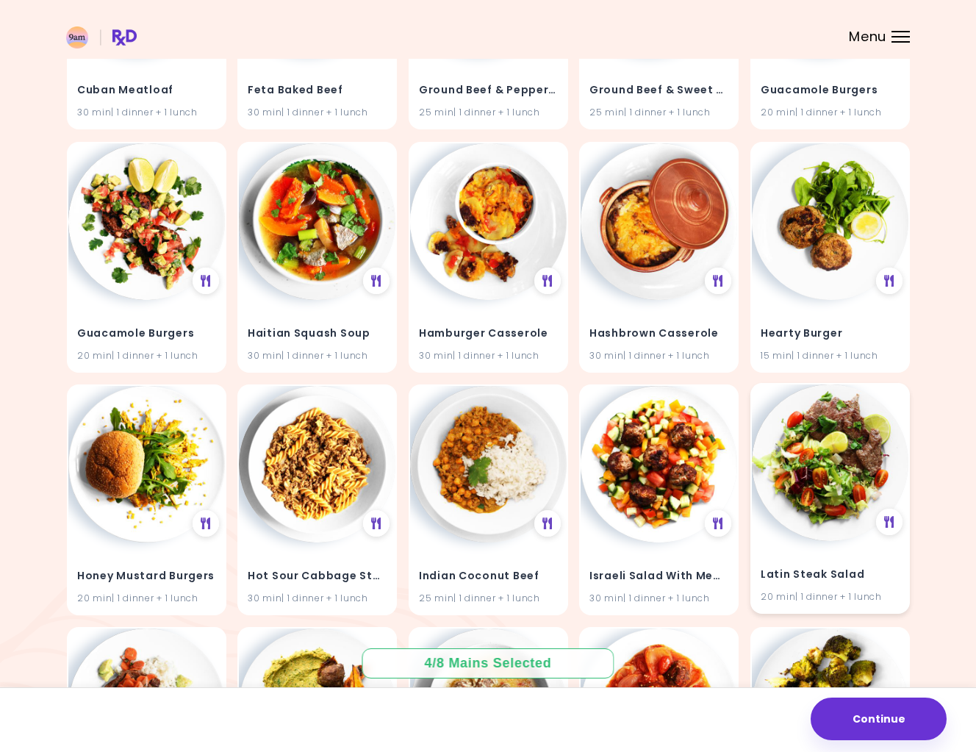
click at [806, 511] on img at bounding box center [830, 462] width 157 height 157
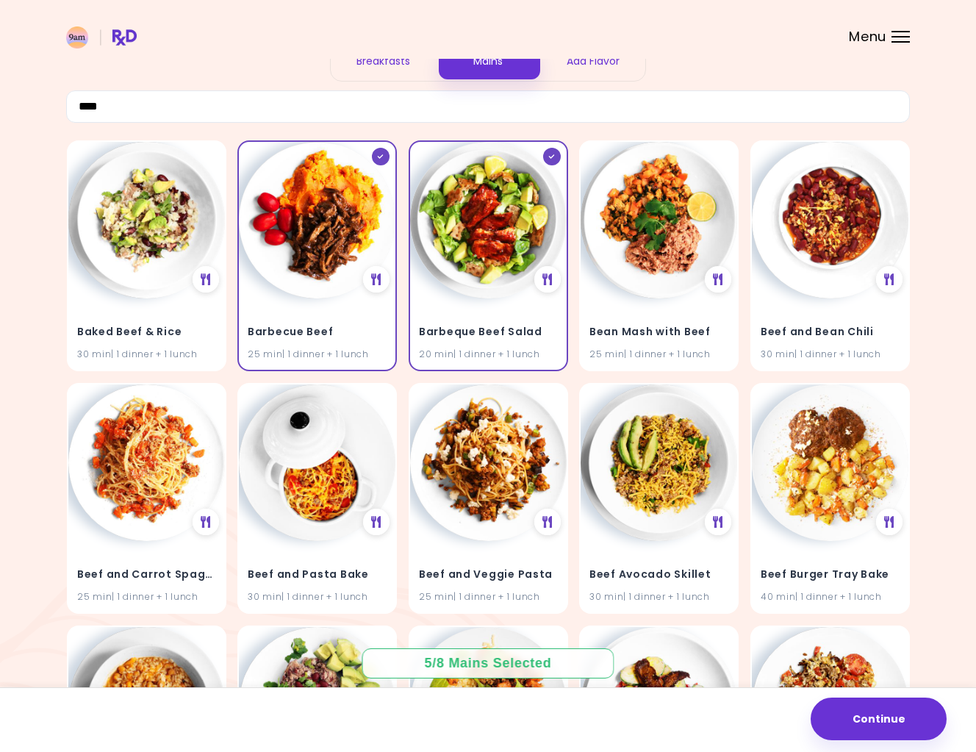
scroll to position [0, 0]
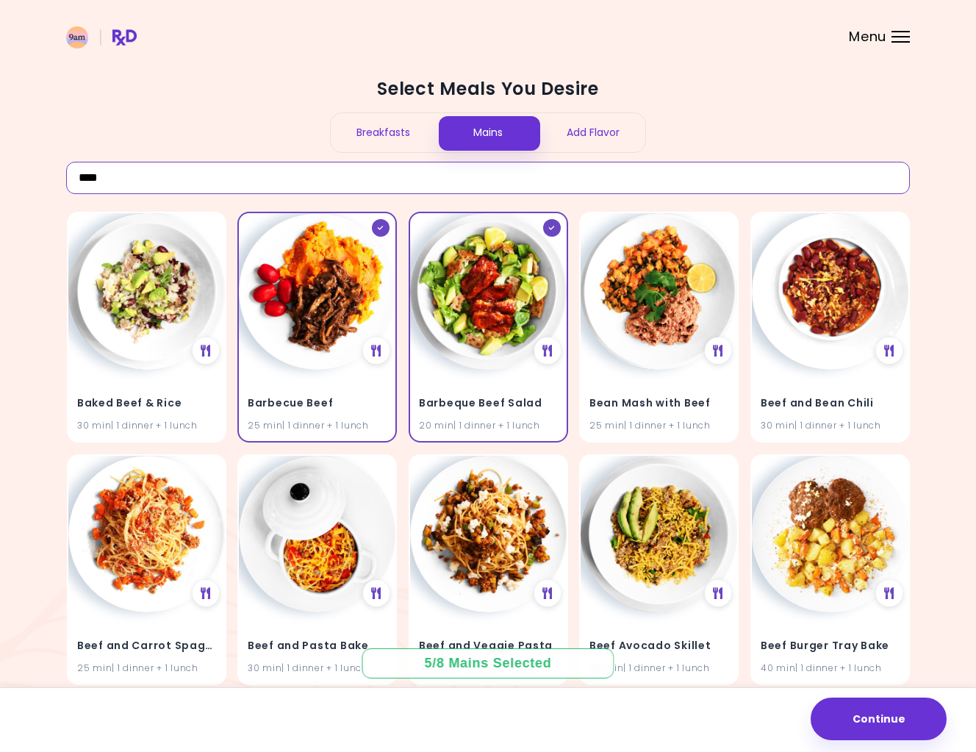
drag, startPoint x: 133, startPoint y: 169, endPoint x: 56, endPoint y: 183, distance: 78.4
click at [66, 182] on input "****" at bounding box center [488, 178] width 844 height 32
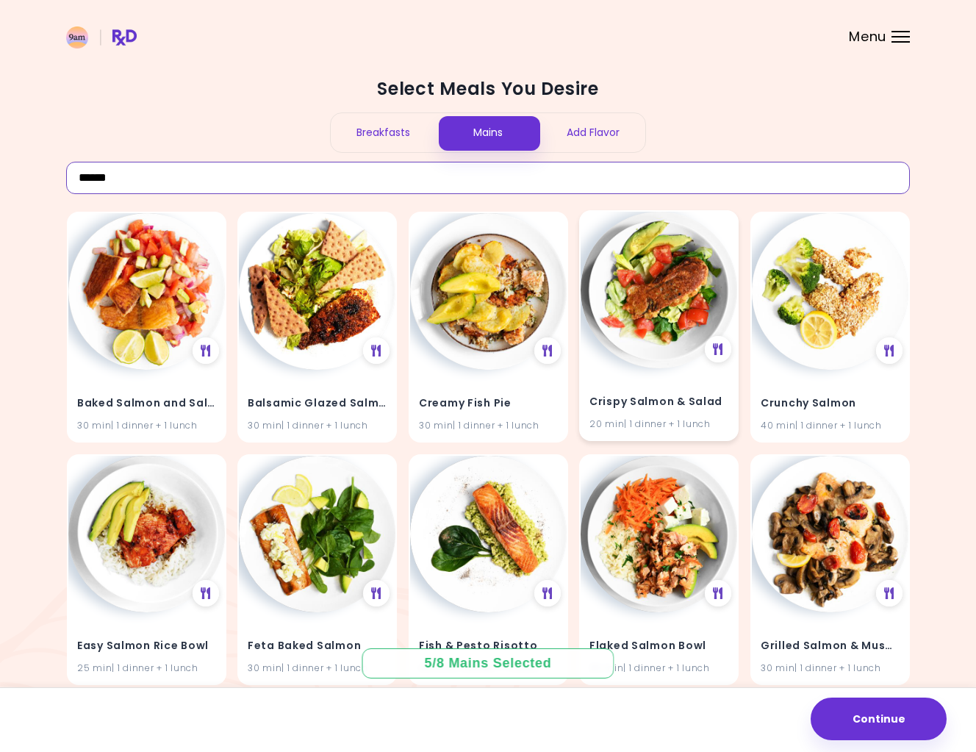
type input "******"
click at [632, 325] on img at bounding box center [659, 290] width 157 height 157
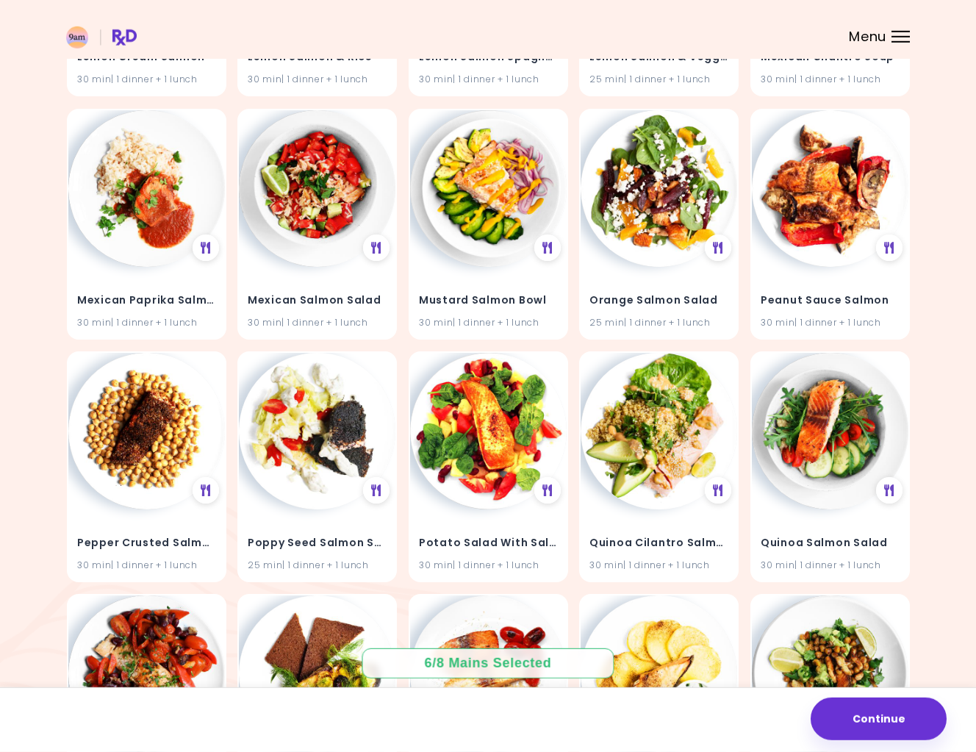
scroll to position [832, 0]
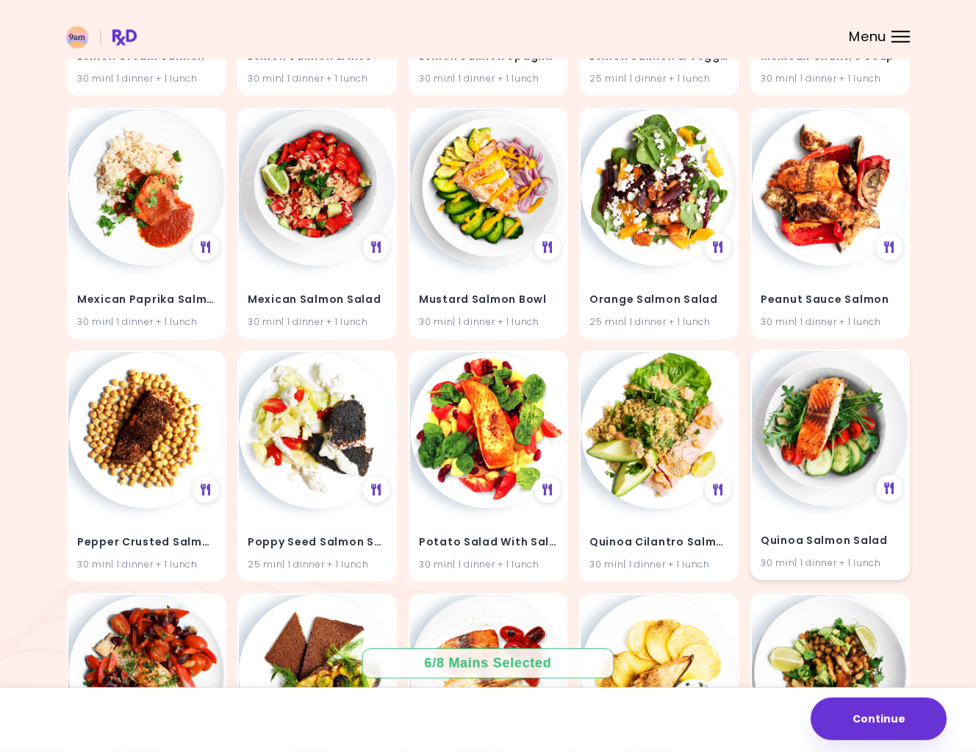
click at [828, 431] on img at bounding box center [830, 429] width 157 height 157
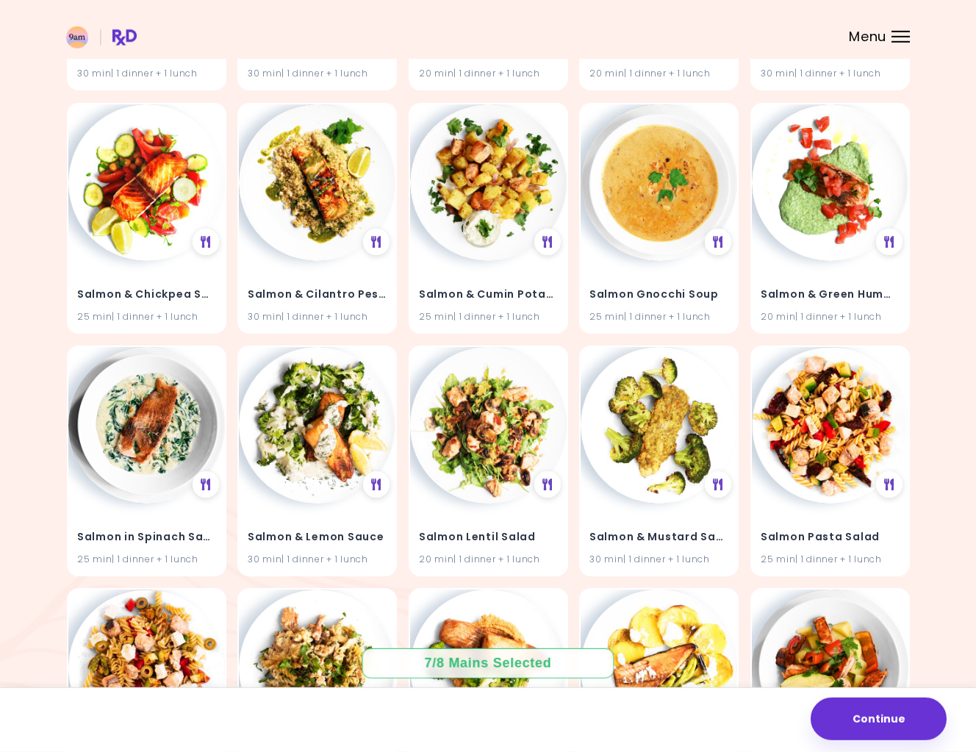
scroll to position [1814, 0]
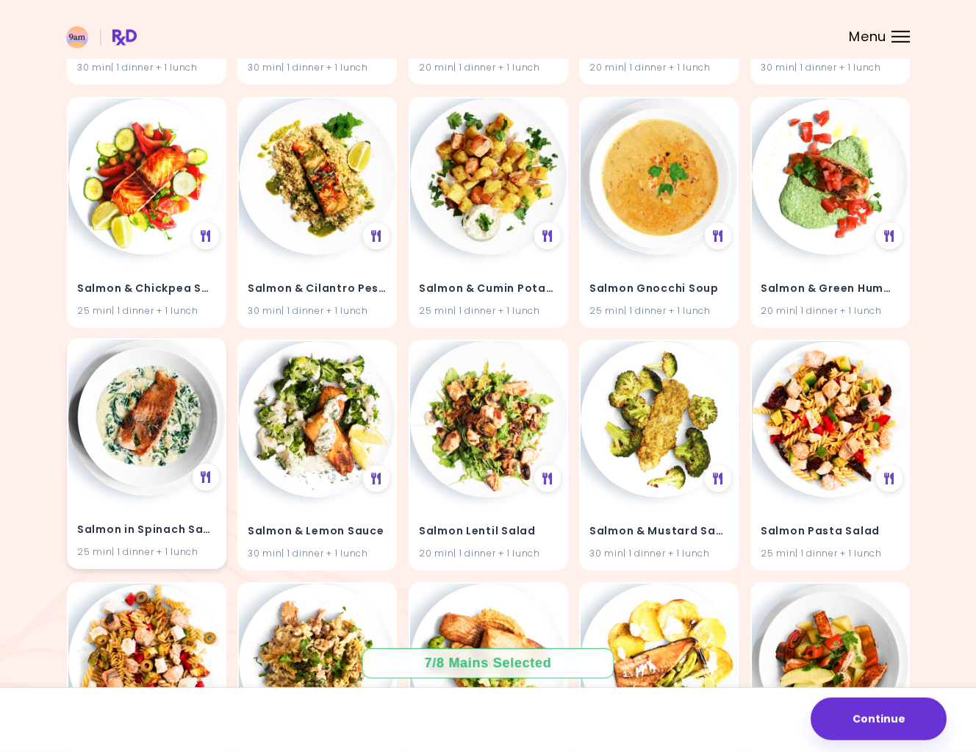
click at [138, 422] on img at bounding box center [146, 418] width 157 height 157
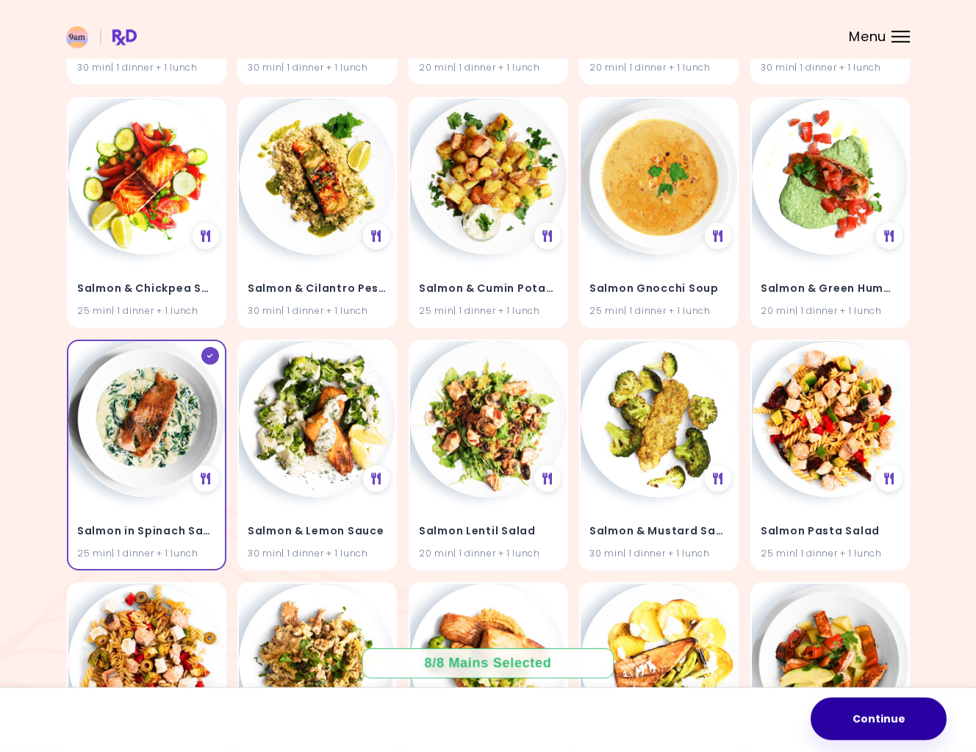
click at [864, 705] on button "Continue" at bounding box center [879, 718] width 136 height 43
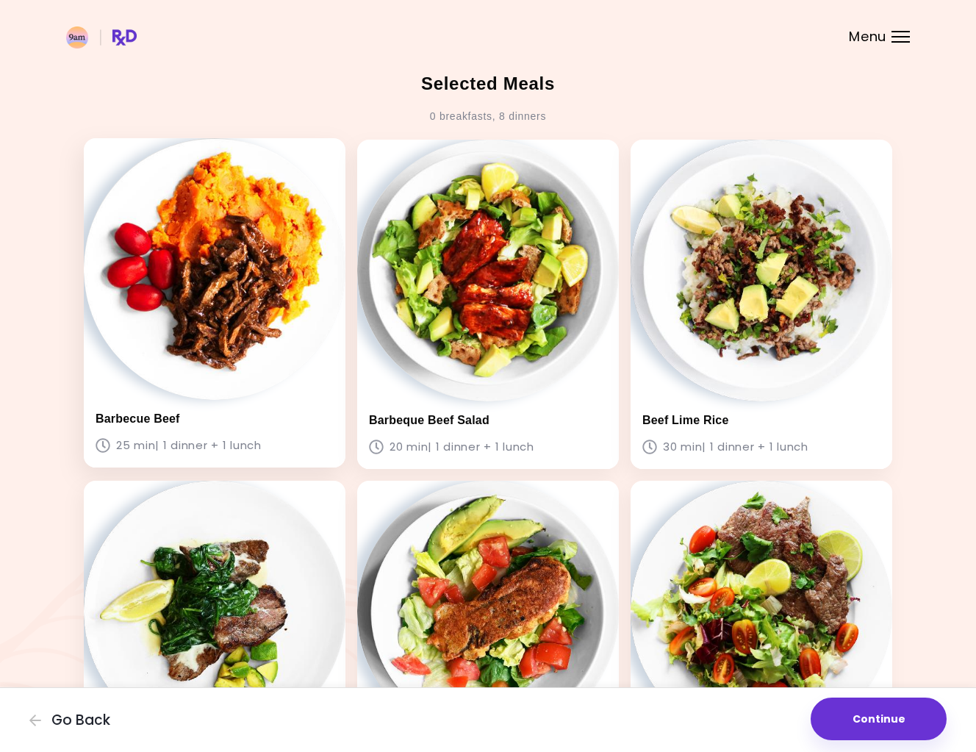
click at [247, 336] on img at bounding box center [215, 269] width 262 height 262
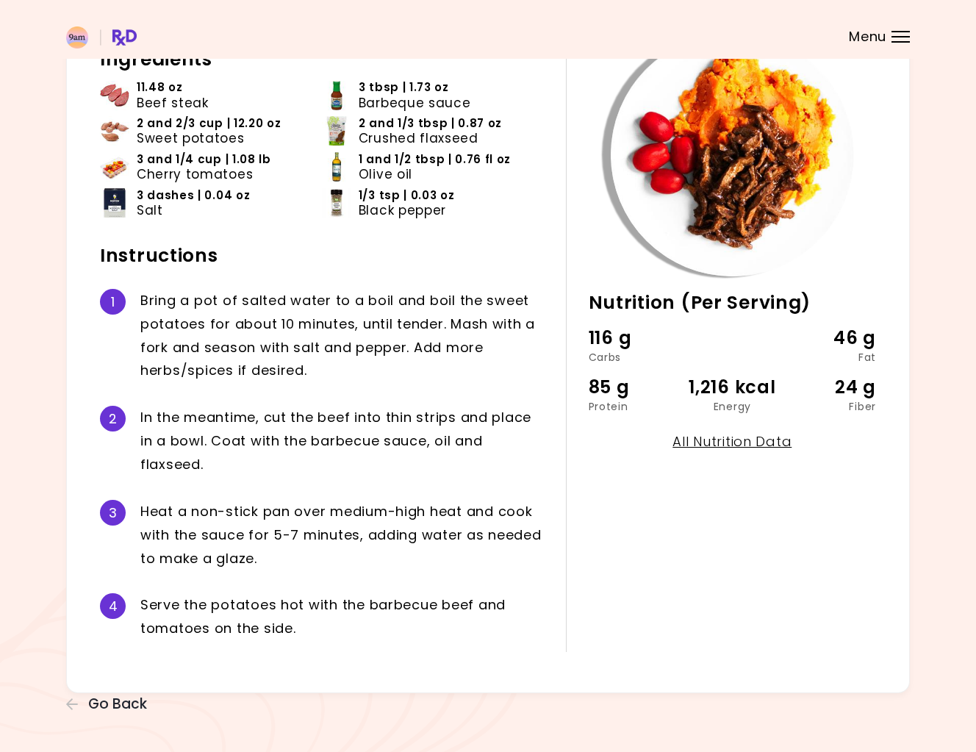
scroll to position [120, 0]
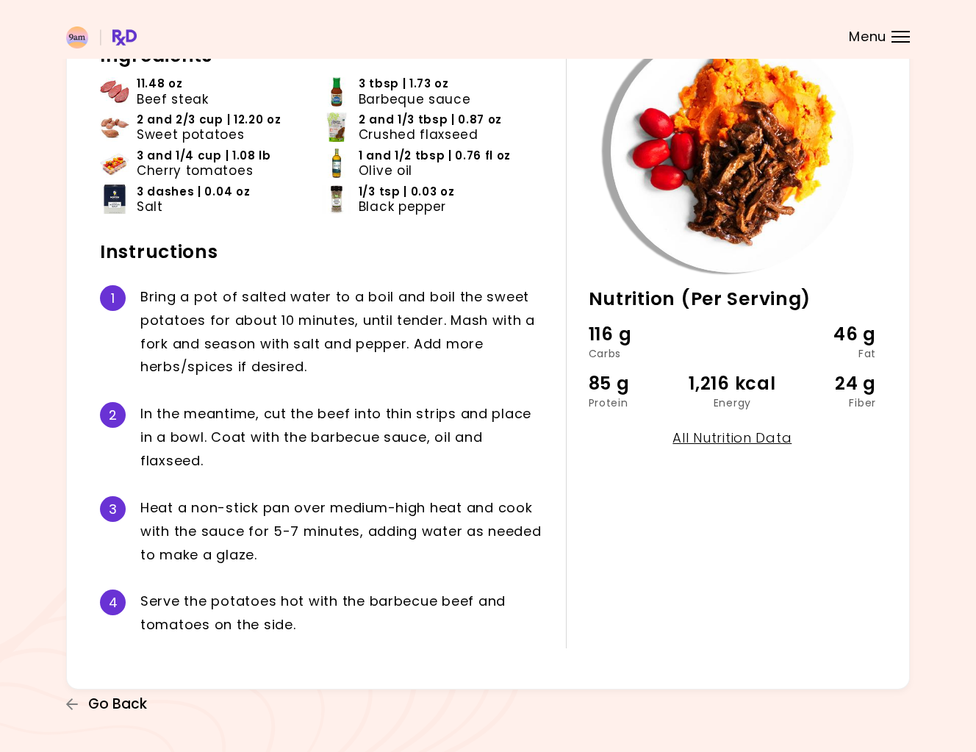
click at [96, 708] on span "Go Back" at bounding box center [117, 704] width 59 height 16
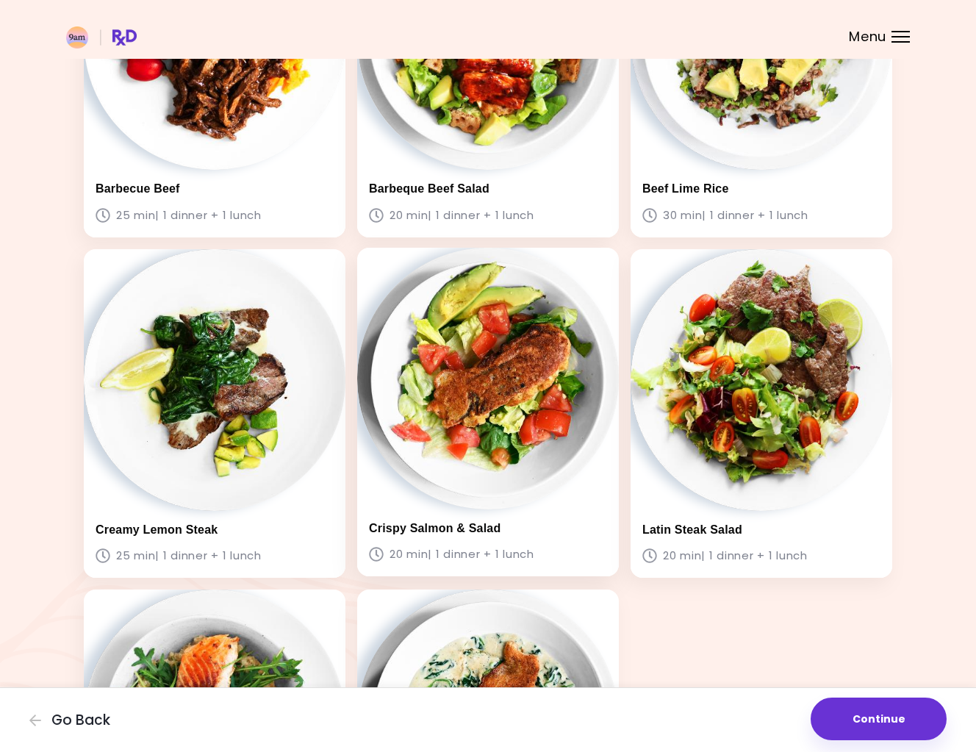
scroll to position [385, 0]
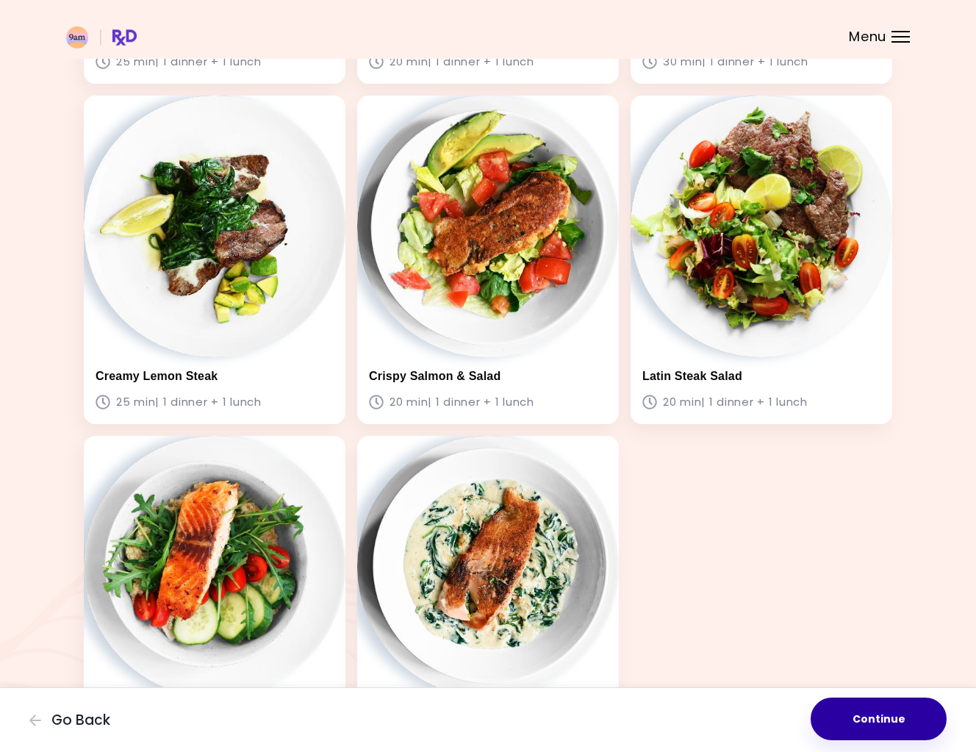
click at [855, 705] on button "Continue" at bounding box center [879, 718] width 136 height 43
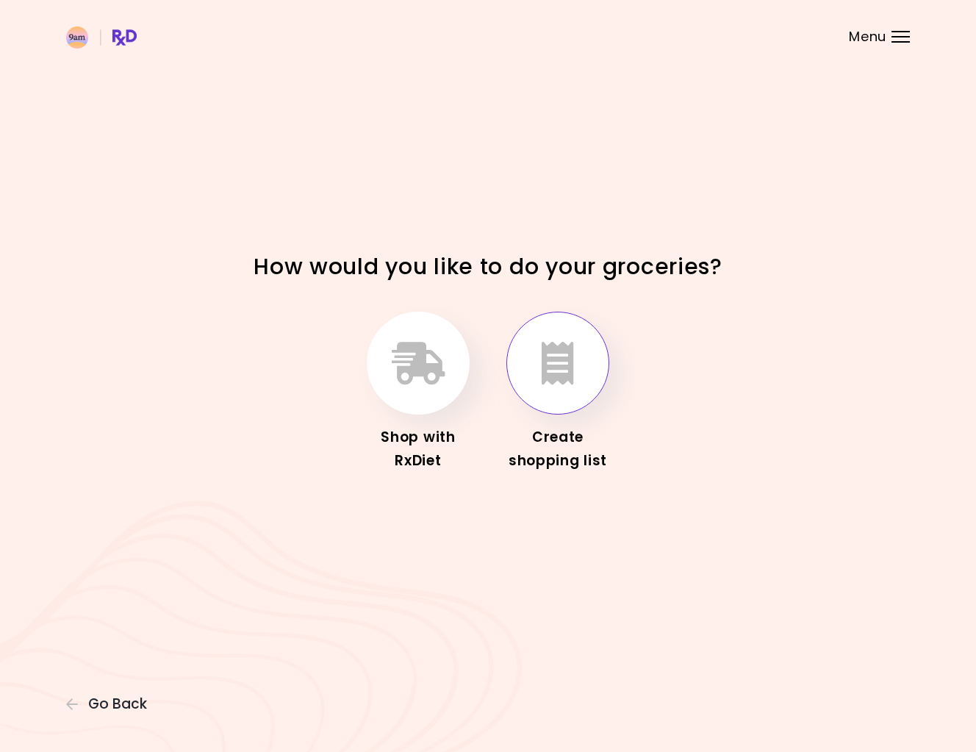
click at [570, 374] on icon "button" at bounding box center [558, 363] width 32 height 43
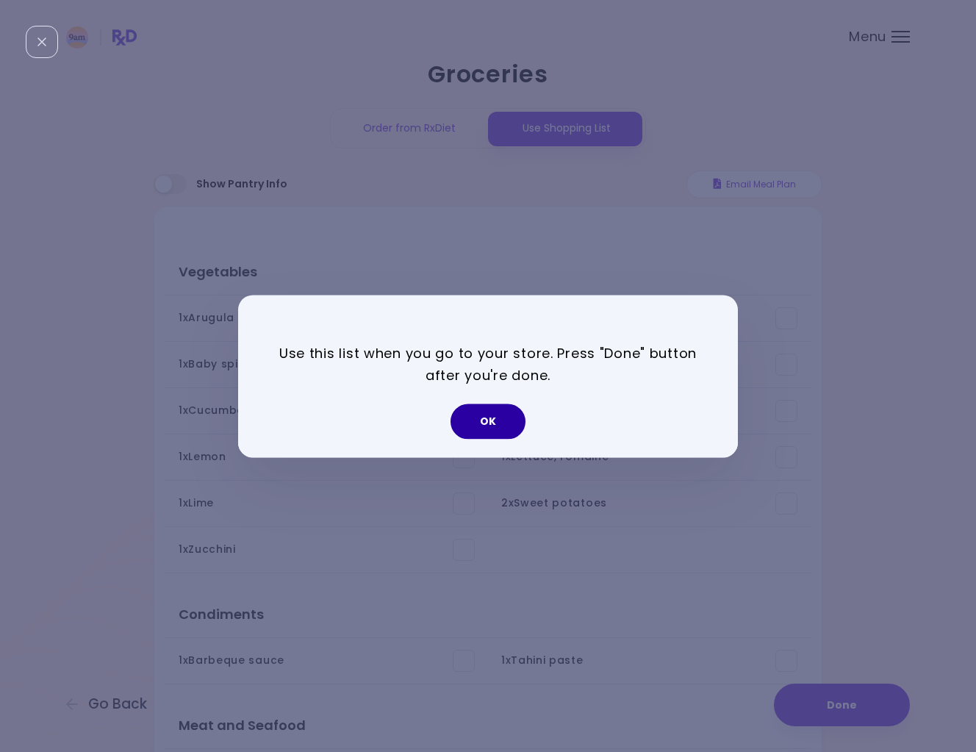
click at [483, 423] on button "OK" at bounding box center [487, 420] width 75 height 35
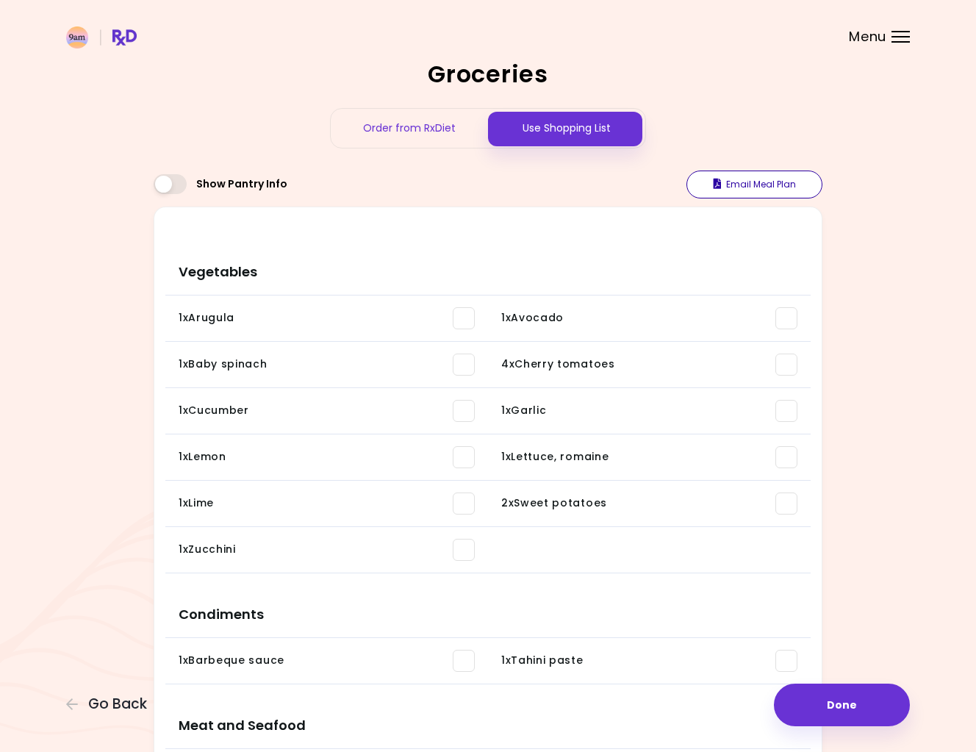
click at [714, 181] on icon "button" at bounding box center [718, 184] width 8 height 10
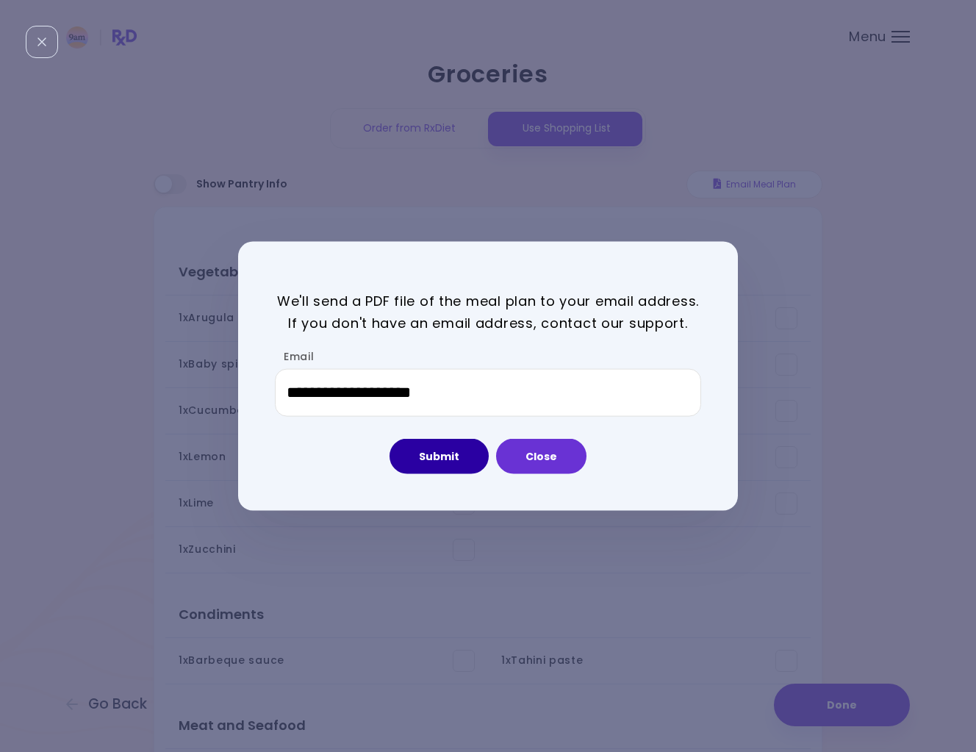
click at [457, 449] on button "Submit" at bounding box center [438, 456] width 99 height 35
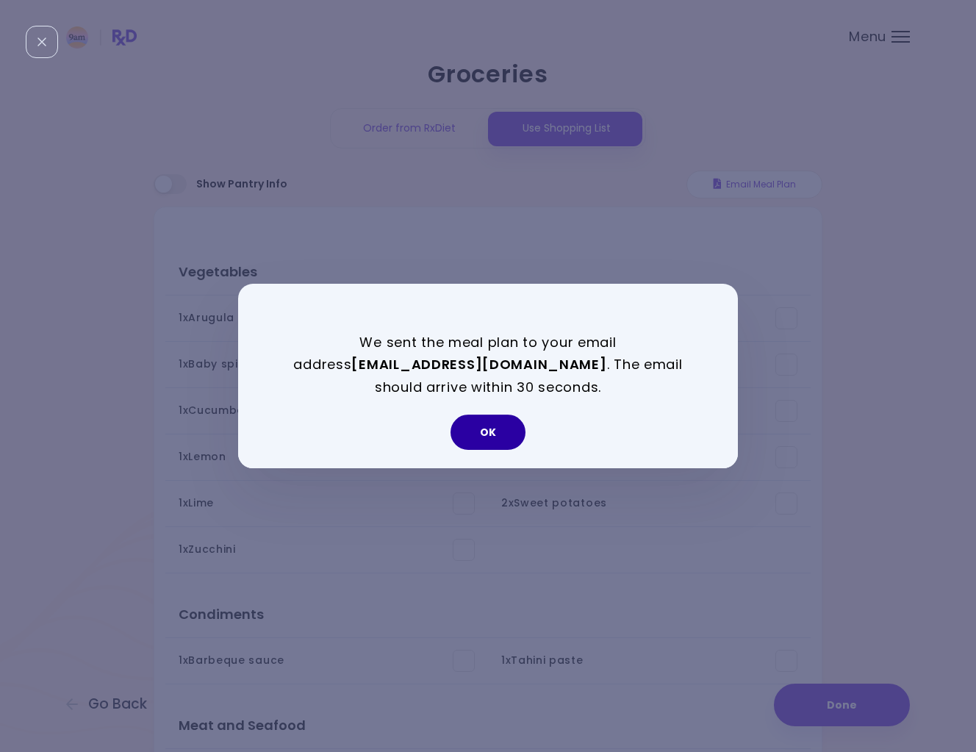
click at [500, 431] on button "OK" at bounding box center [487, 431] width 75 height 35
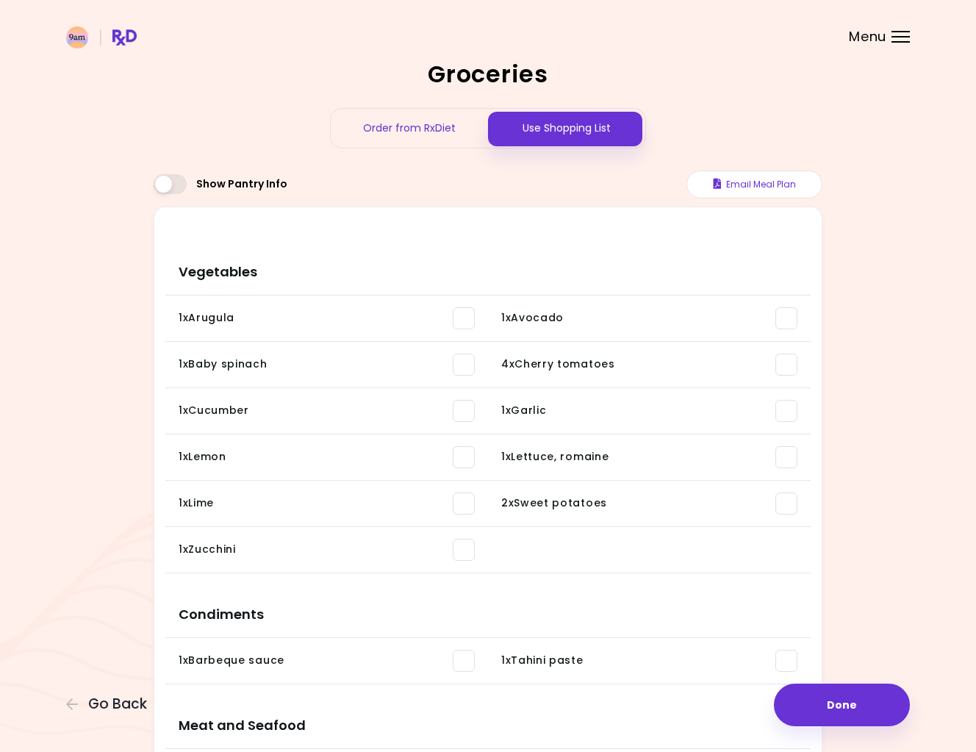
click at [408, 126] on div "Order from RxDiet" at bounding box center [409, 128] width 157 height 39
